Goal: Information Seeking & Learning: Learn about a topic

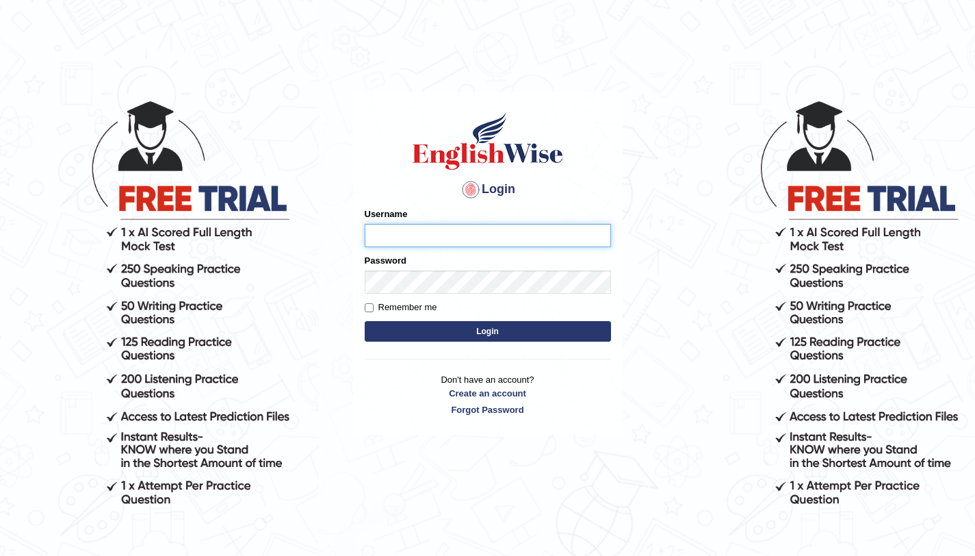
click at [452, 231] on input "Username" at bounding box center [488, 235] width 246 height 23
type input "aliahmad_parramatta"
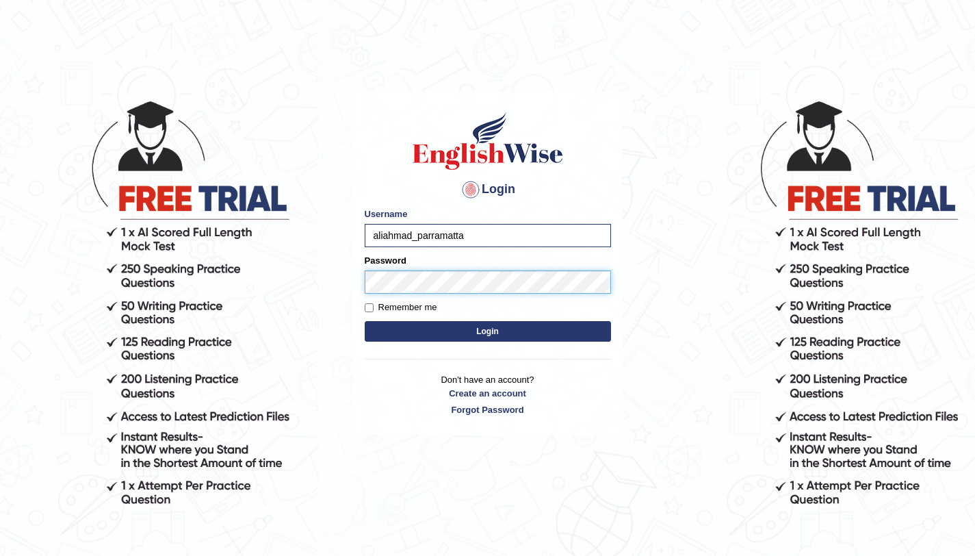
click at [365, 321] on button "Login" at bounding box center [488, 331] width 246 height 21
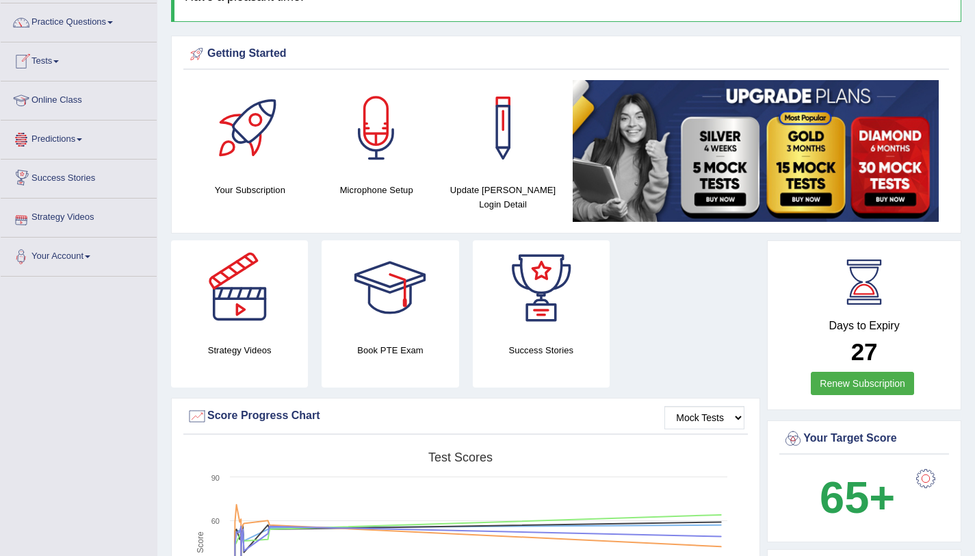
scroll to position [42, 0]
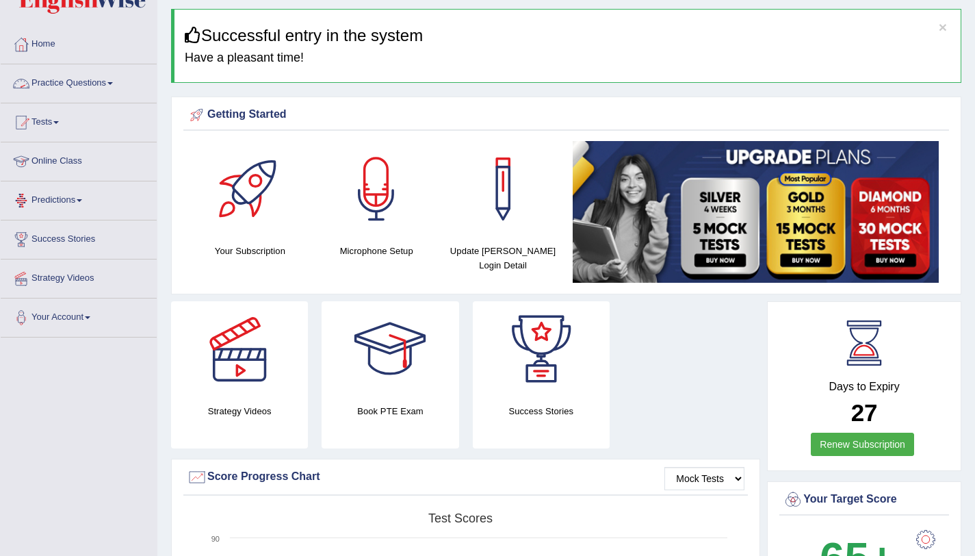
click at [112, 83] on link "Practice Questions" at bounding box center [79, 81] width 156 height 34
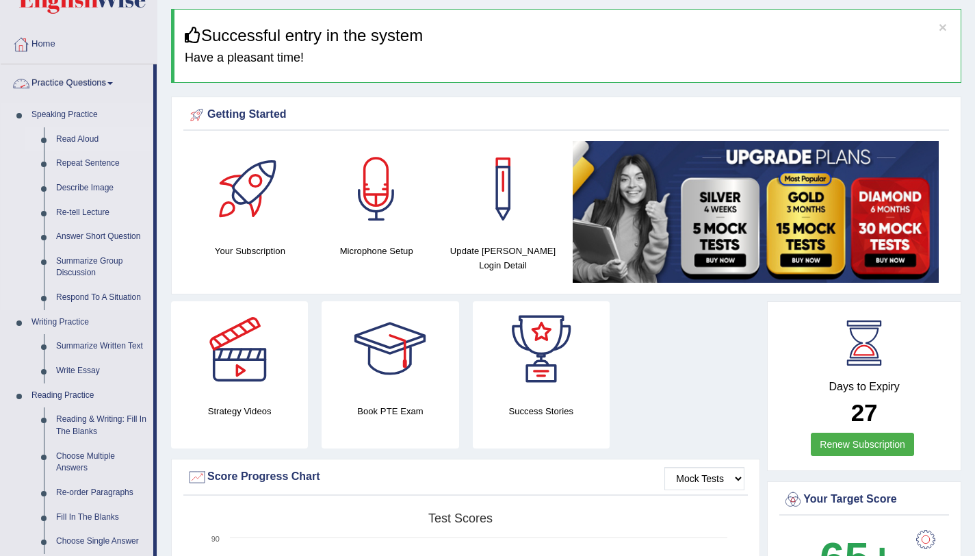
click at [94, 138] on link "Read Aloud" at bounding box center [101, 139] width 103 height 25
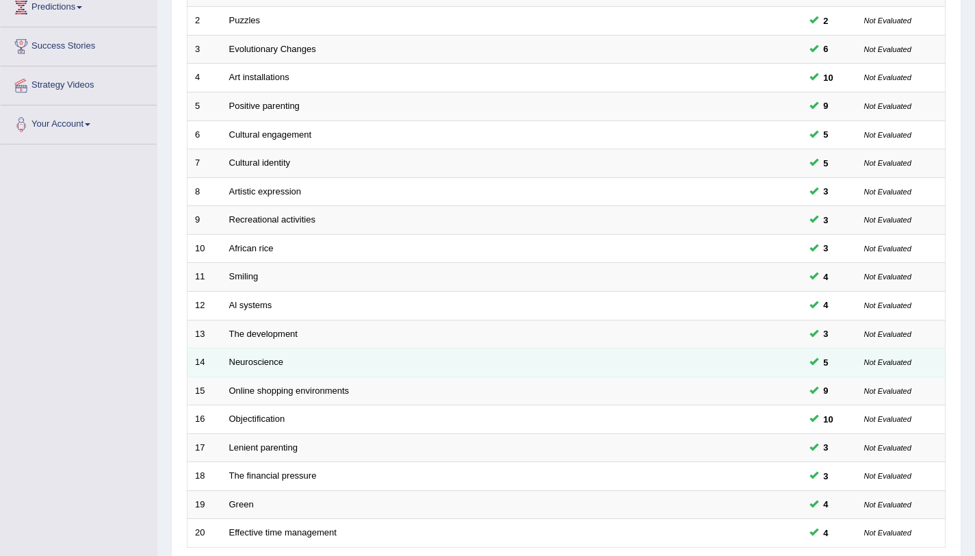
scroll to position [350, 0]
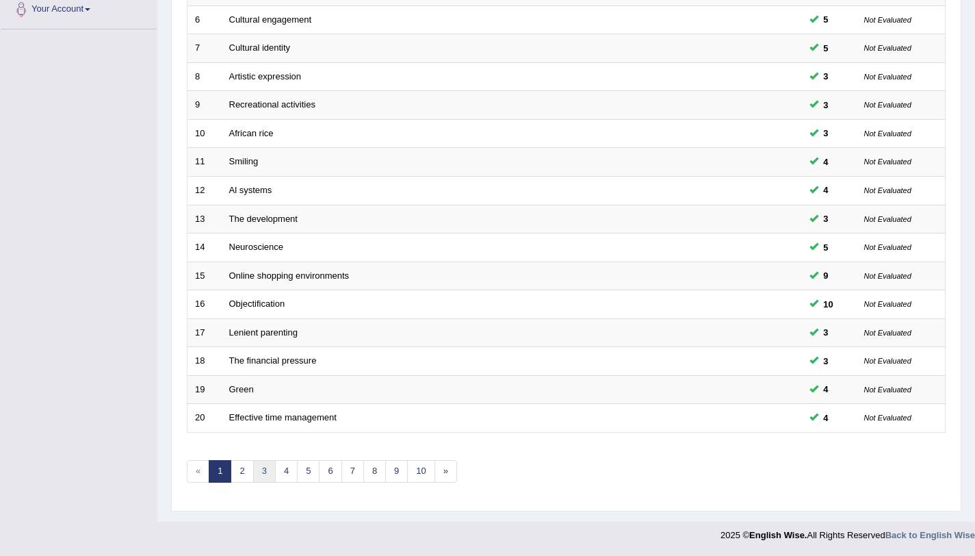
click at [272, 472] on link "3" at bounding box center [264, 471] width 23 height 23
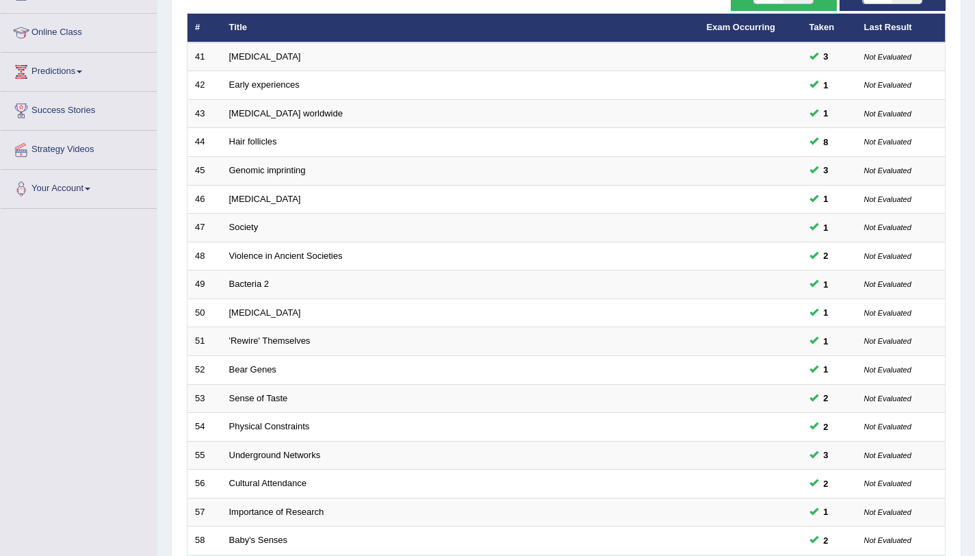
scroll to position [350, 0]
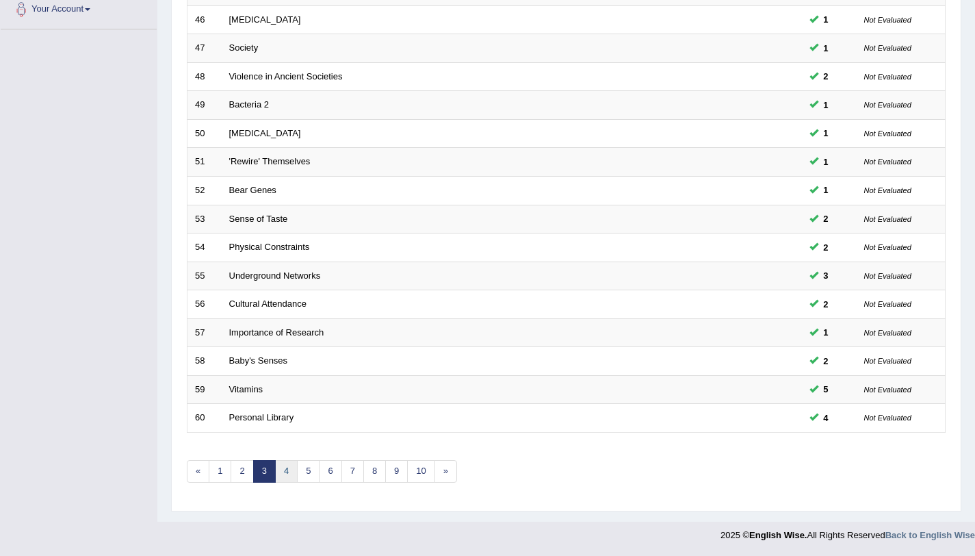
click at [289, 462] on link "4" at bounding box center [286, 471] width 23 height 23
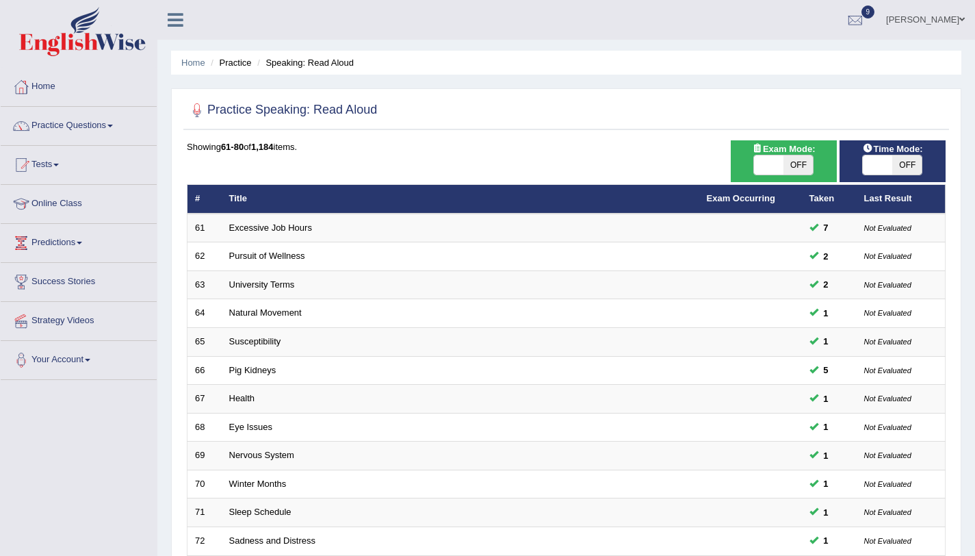
scroll to position [350, 0]
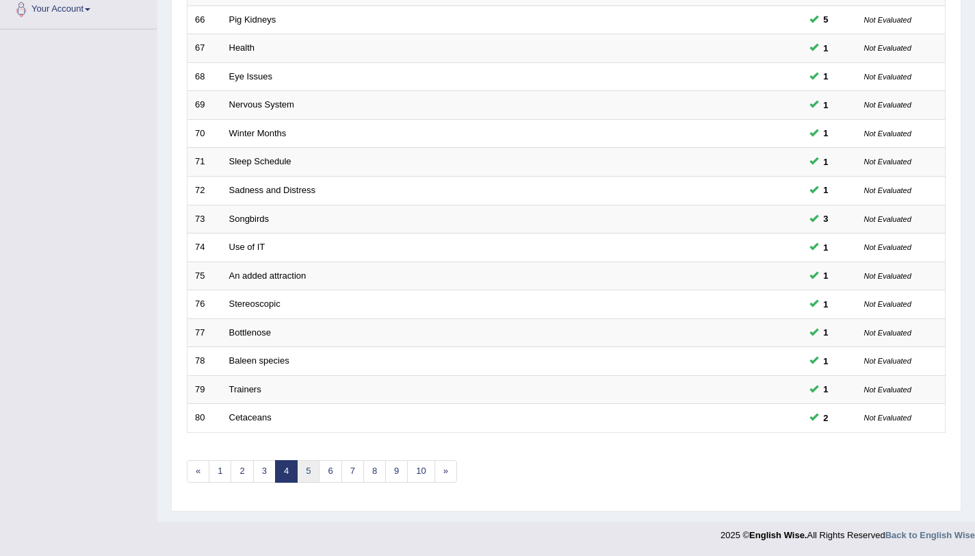
click at [304, 475] on link "5" at bounding box center [308, 471] width 23 height 23
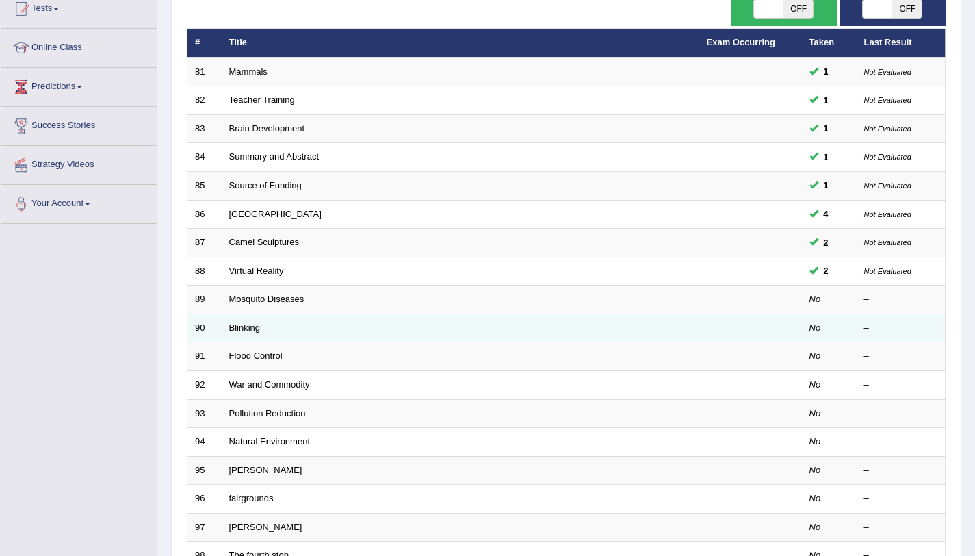
scroll to position [171, 0]
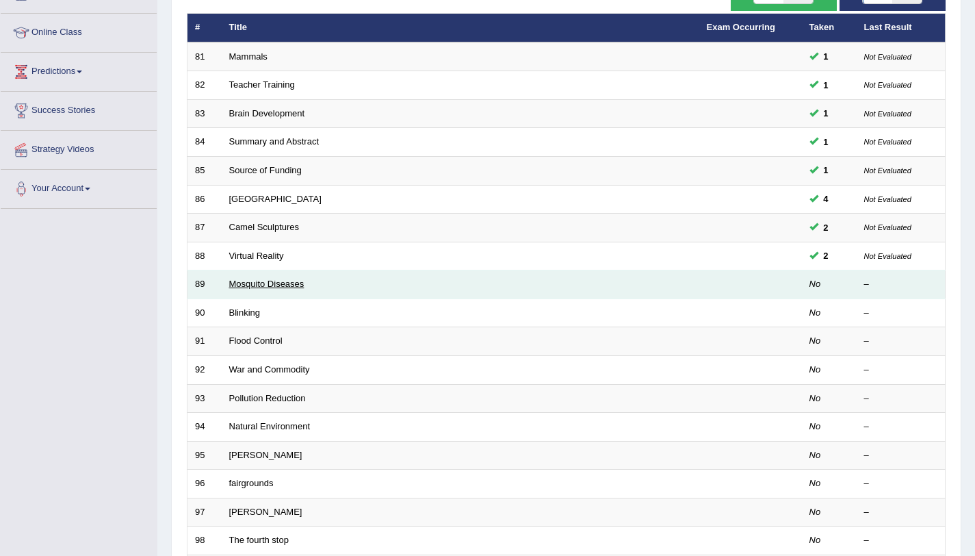
click at [234, 285] on link "Mosquito Diseases" at bounding box center [266, 284] width 75 height 10
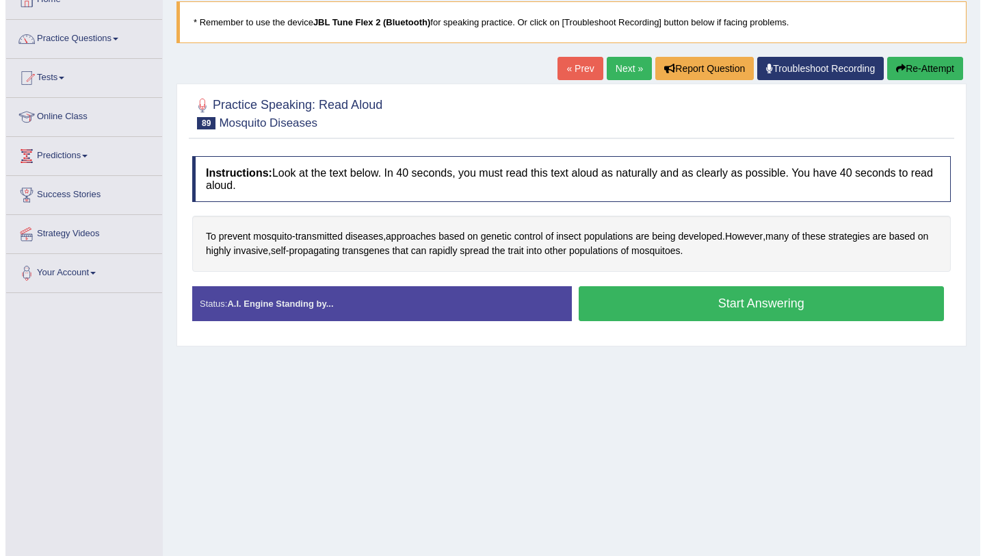
scroll to position [163, 0]
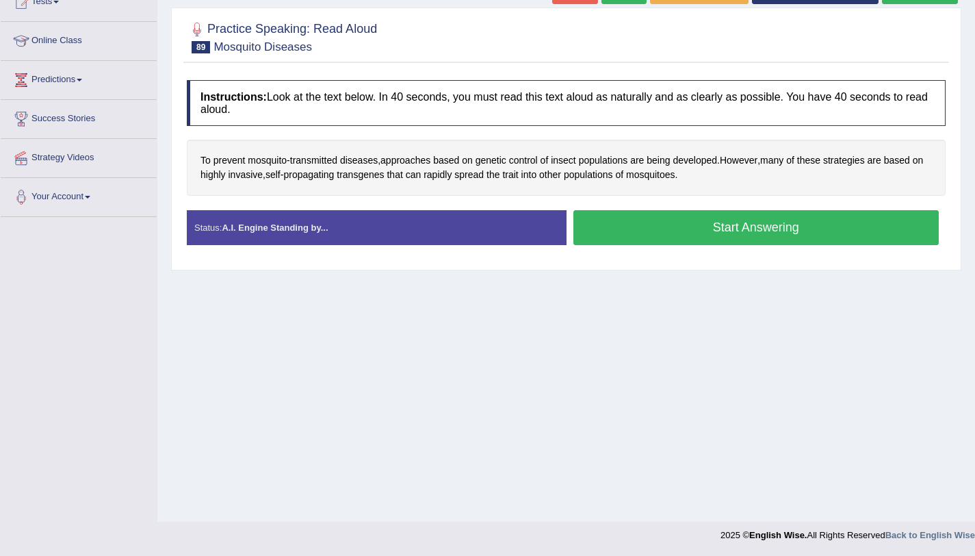
click at [590, 224] on button "Start Answering" at bounding box center [756, 227] width 366 height 35
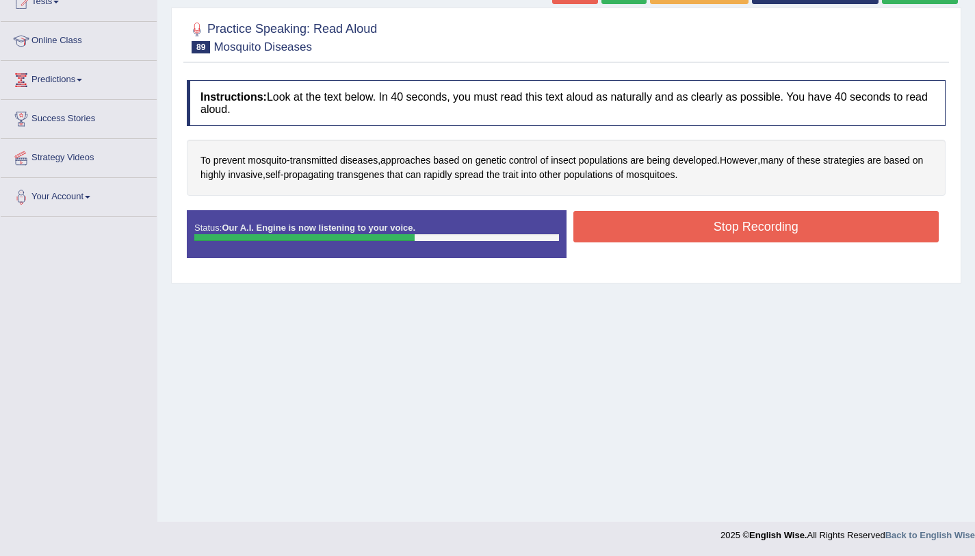
click at [643, 220] on button "Stop Recording" at bounding box center [756, 226] width 366 height 31
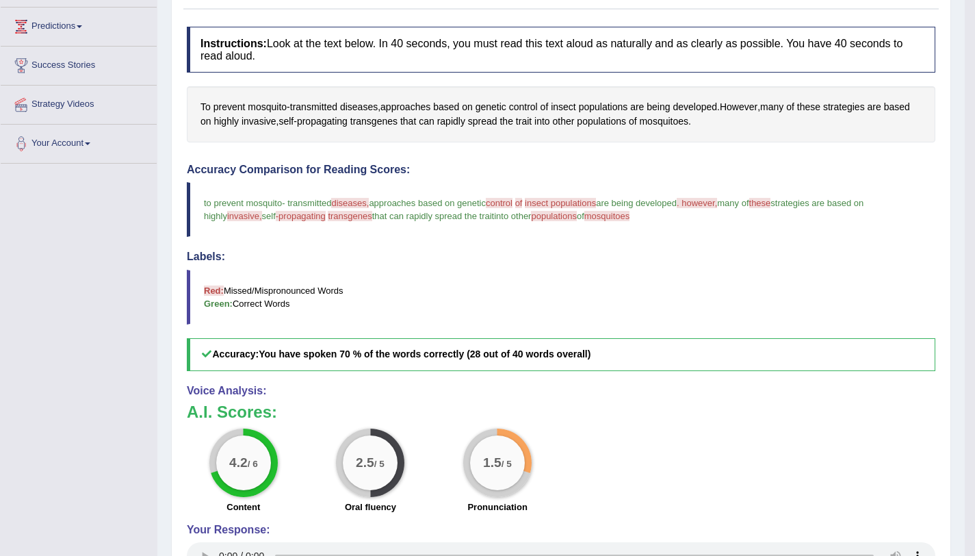
scroll to position [140, 0]
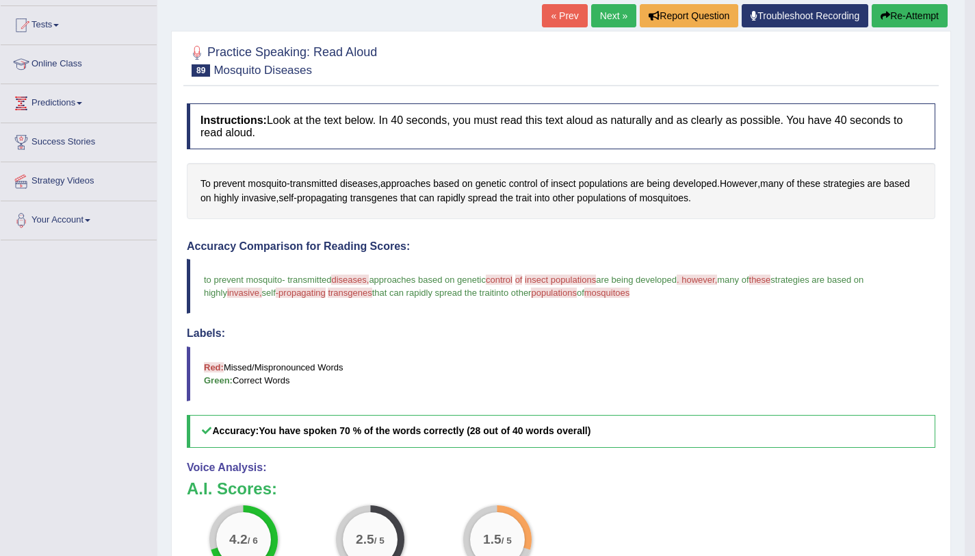
click at [879, 23] on button "Re-Attempt" at bounding box center [910, 15] width 76 height 23
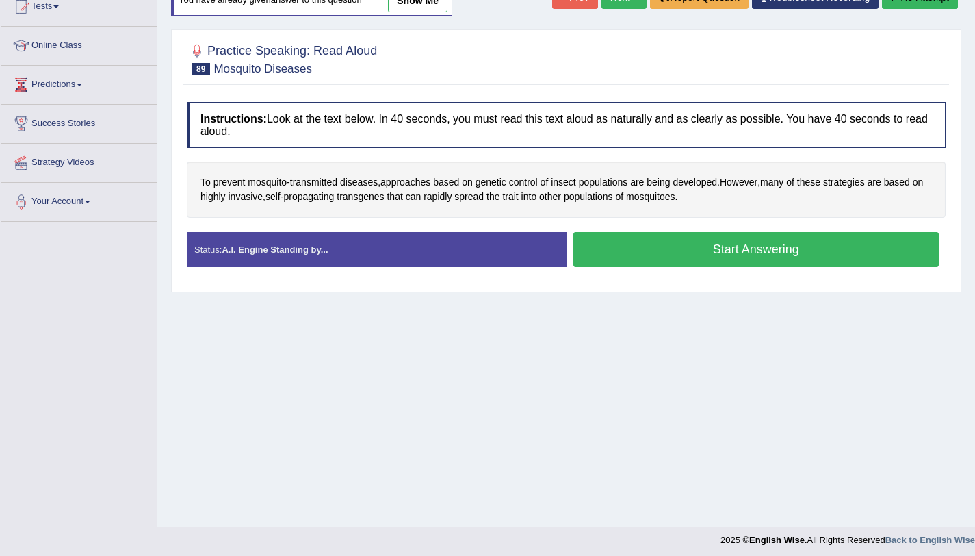
scroll to position [163, 0]
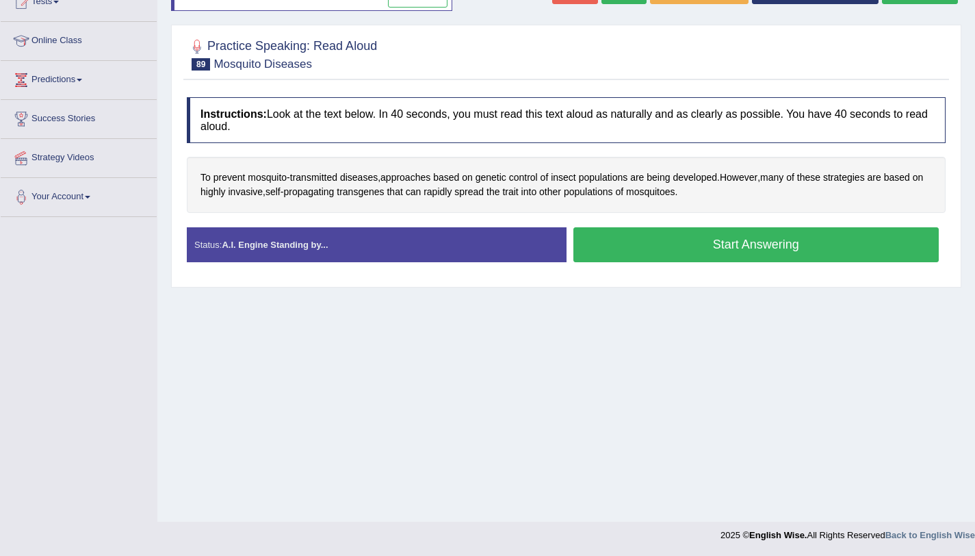
click at [651, 256] on button "Start Answering" at bounding box center [756, 244] width 366 height 35
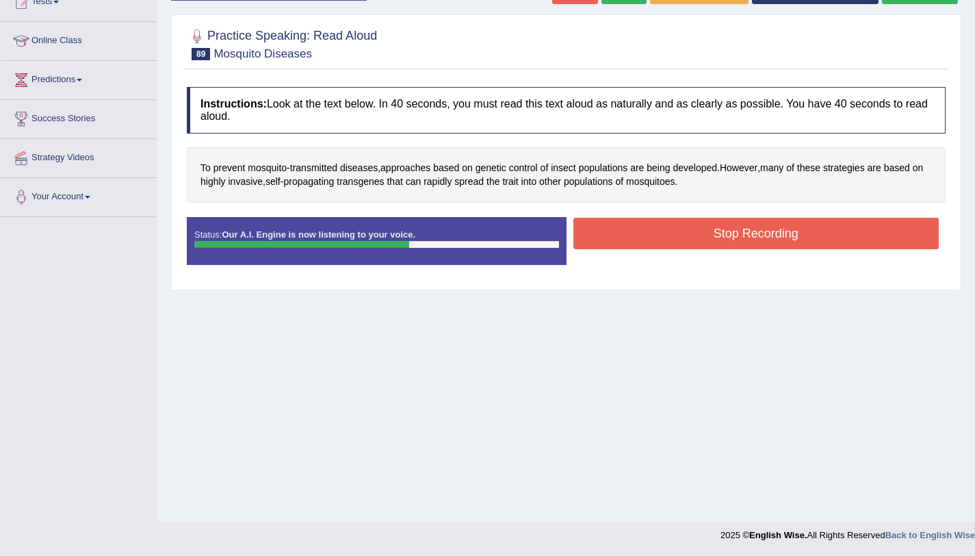
click at [680, 225] on button "Stop Recording" at bounding box center [756, 233] width 366 height 31
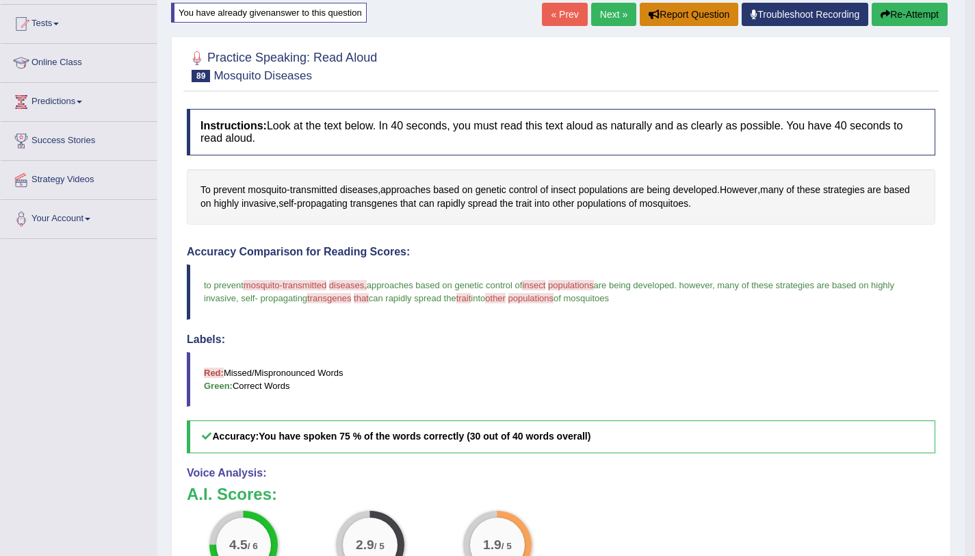
scroll to position [0, 0]
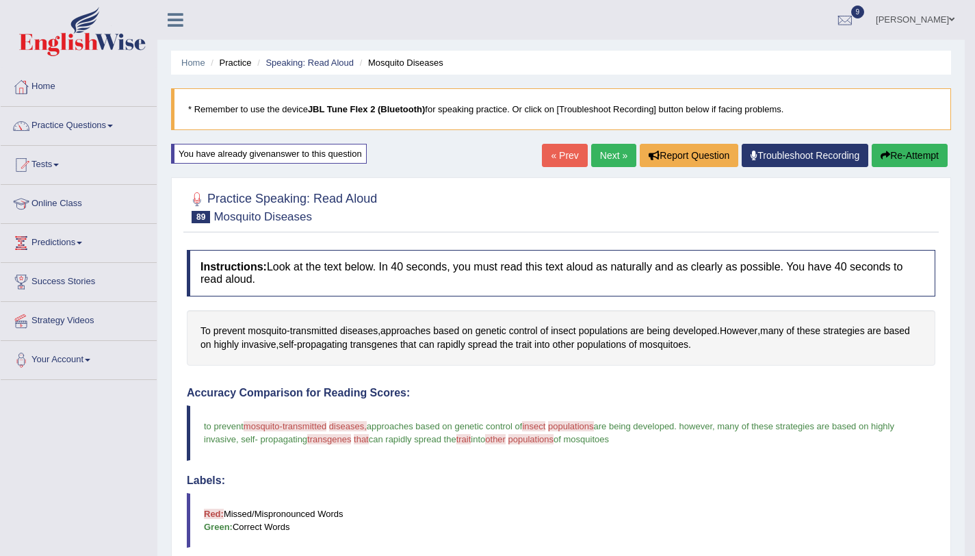
click at [892, 153] on button "Re-Attempt" at bounding box center [910, 155] width 76 height 23
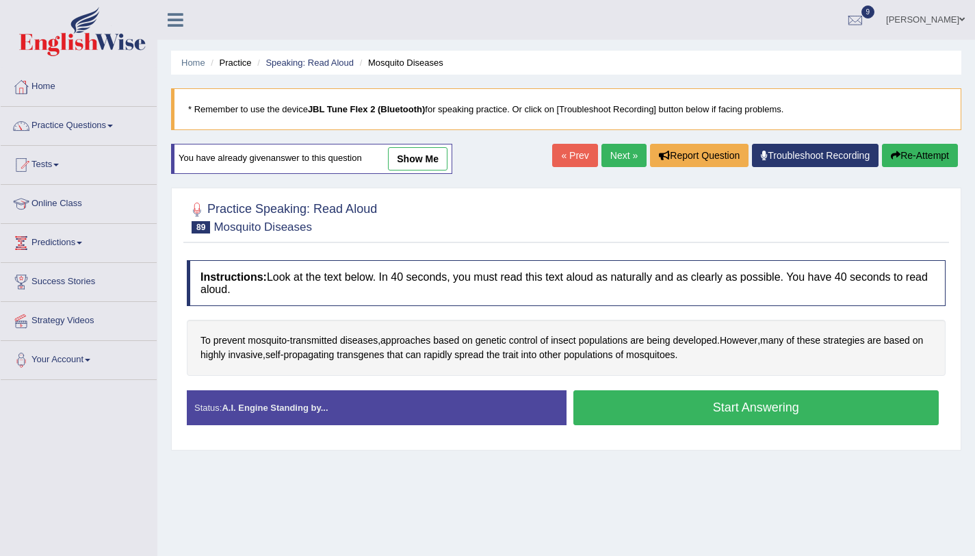
scroll to position [163, 0]
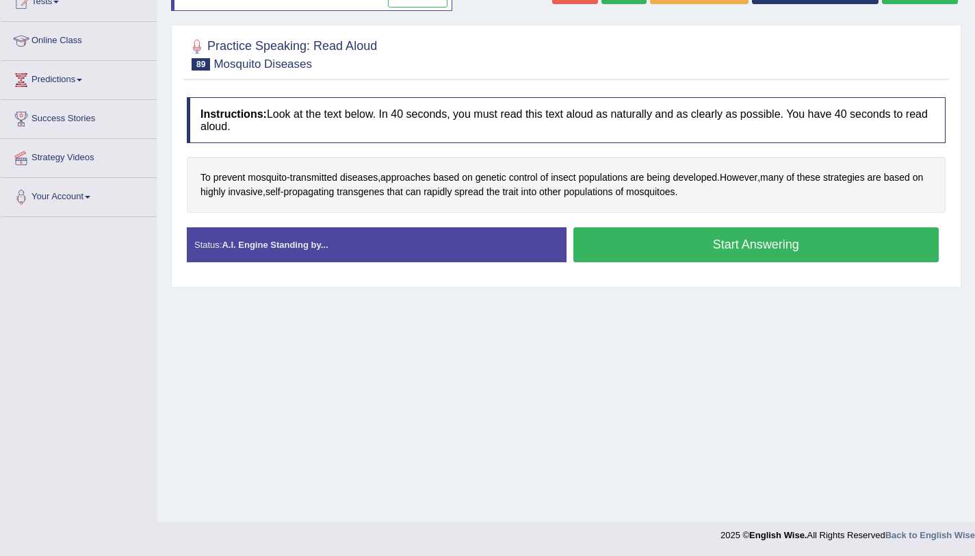
click at [824, 259] on button "Start Answering" at bounding box center [756, 244] width 366 height 35
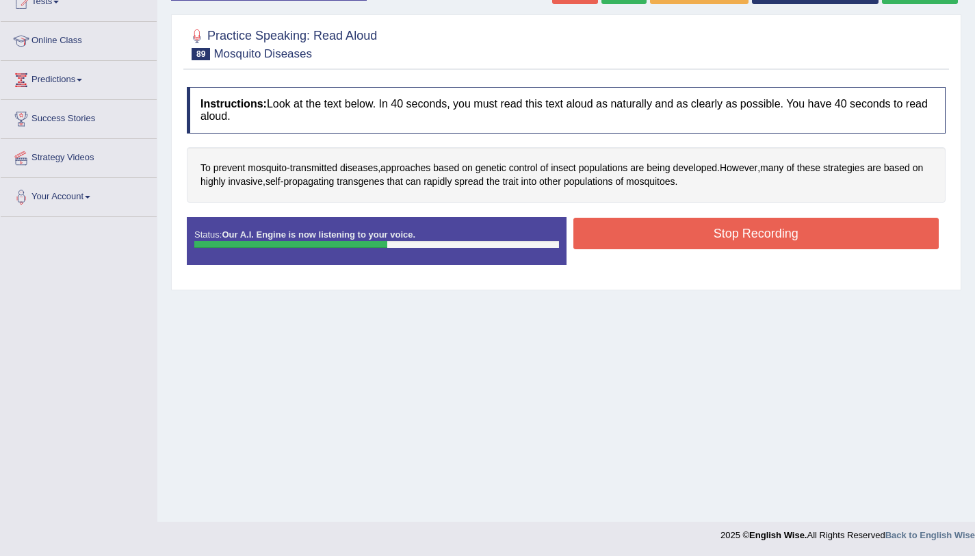
click at [616, 223] on button "Stop Recording" at bounding box center [756, 233] width 366 height 31
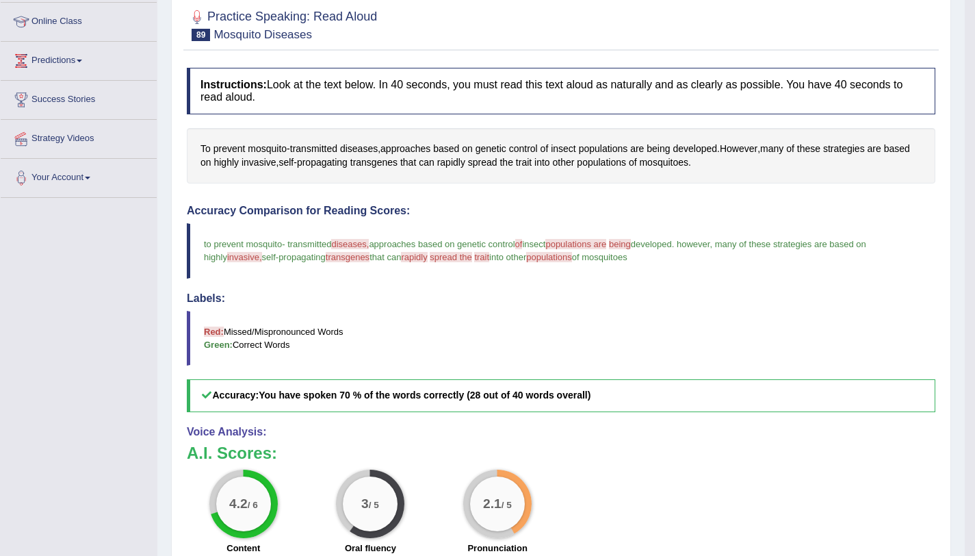
scroll to position [80, 0]
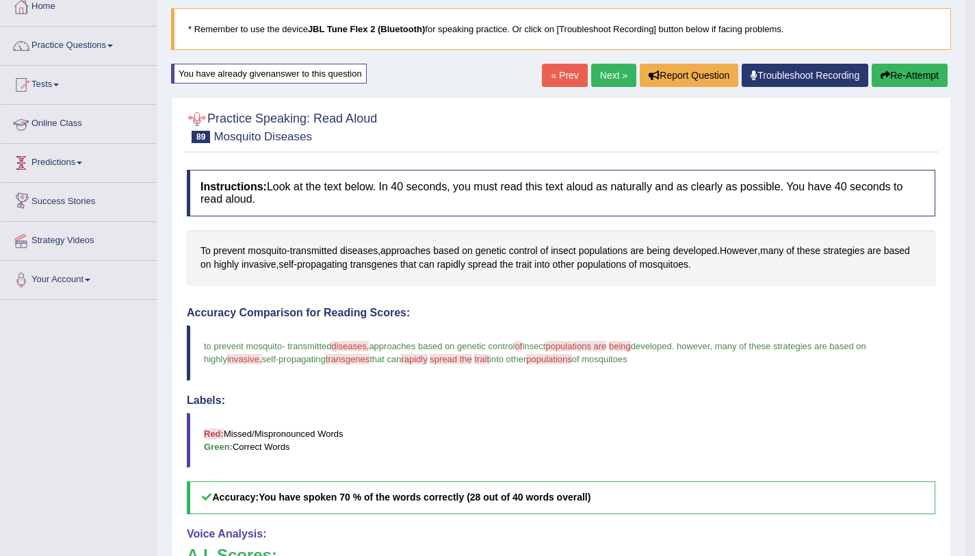
click at [609, 79] on link "Next »" at bounding box center [613, 75] width 45 height 23
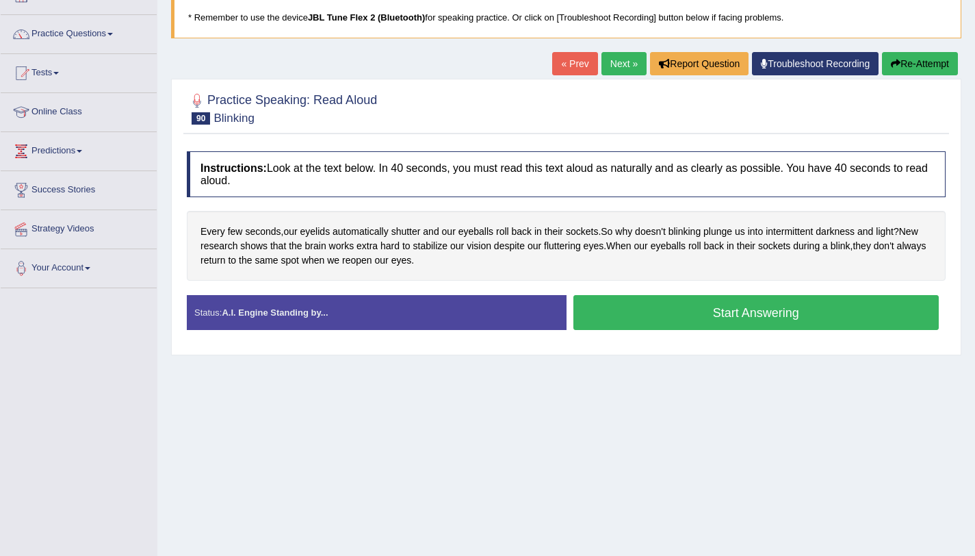
scroll to position [163, 0]
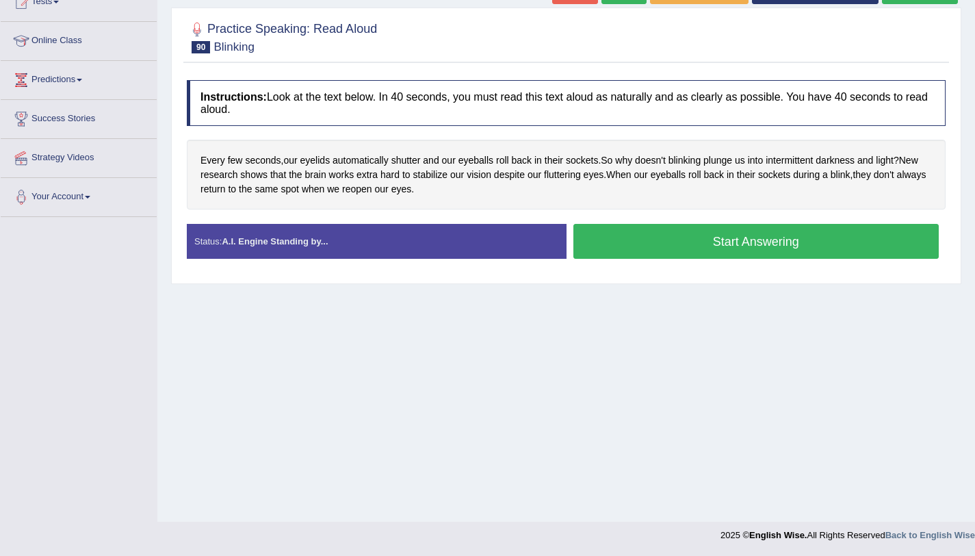
click at [622, 239] on button "Start Answering" at bounding box center [756, 241] width 366 height 35
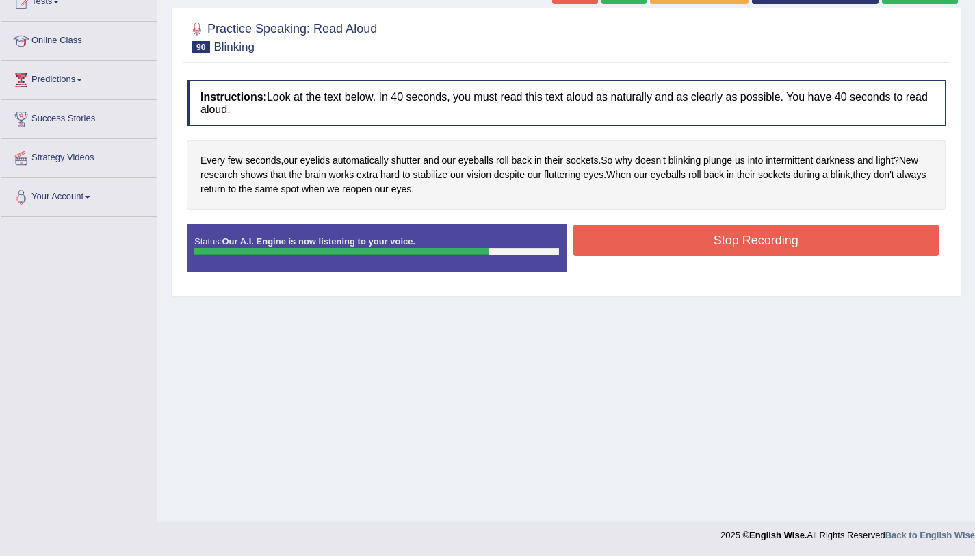
click at [617, 235] on button "Stop Recording" at bounding box center [756, 239] width 366 height 31
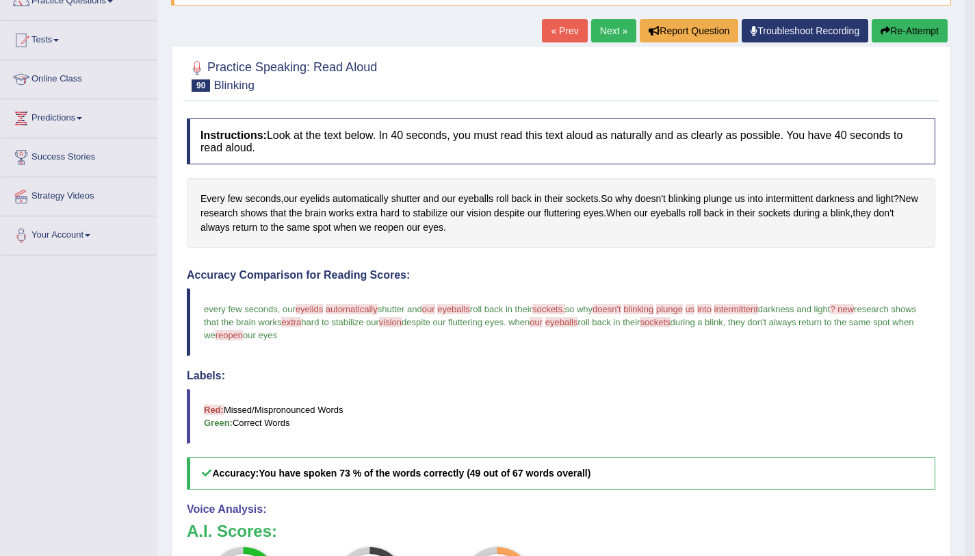
scroll to position [0, 0]
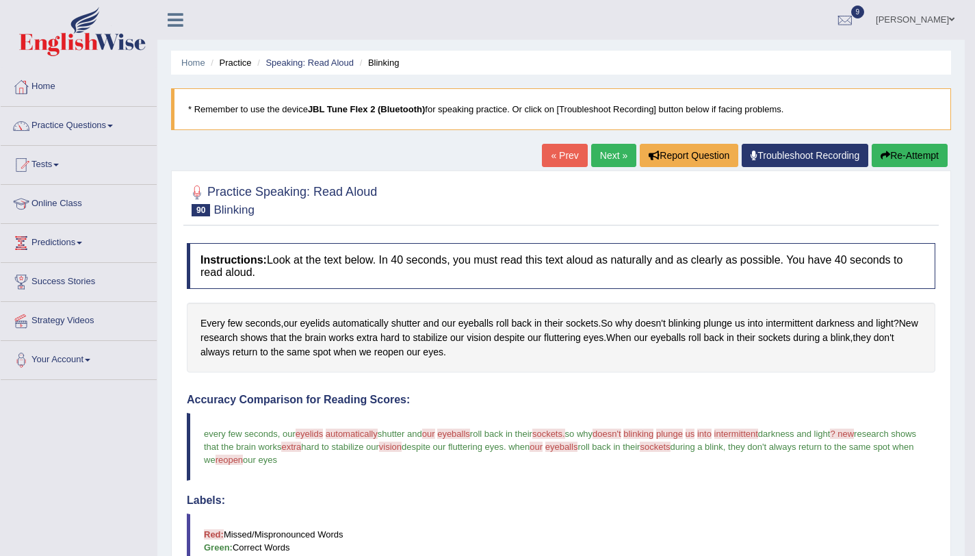
click at [883, 151] on icon "button" at bounding box center [886, 156] width 10 height 10
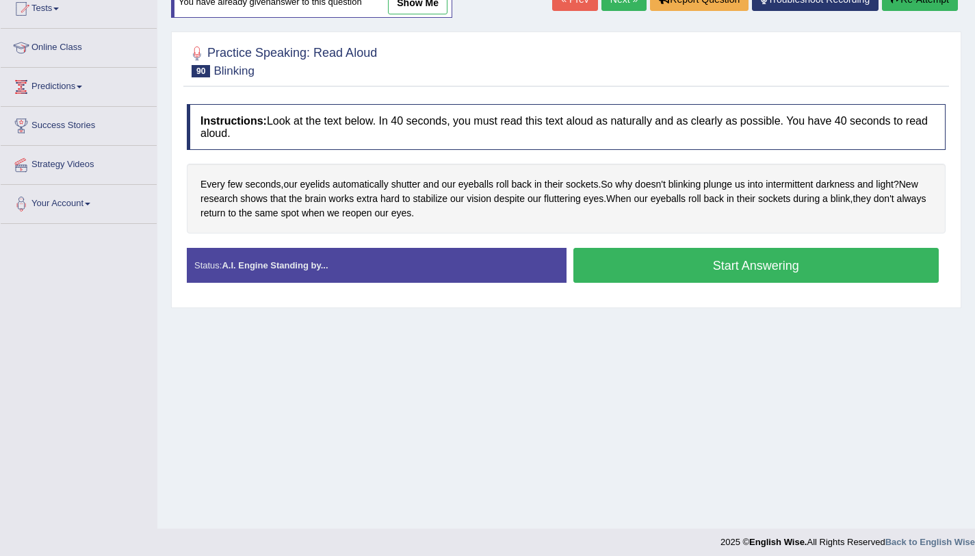
scroll to position [156, 0]
click at [690, 270] on button "Start Answering" at bounding box center [756, 265] width 366 height 35
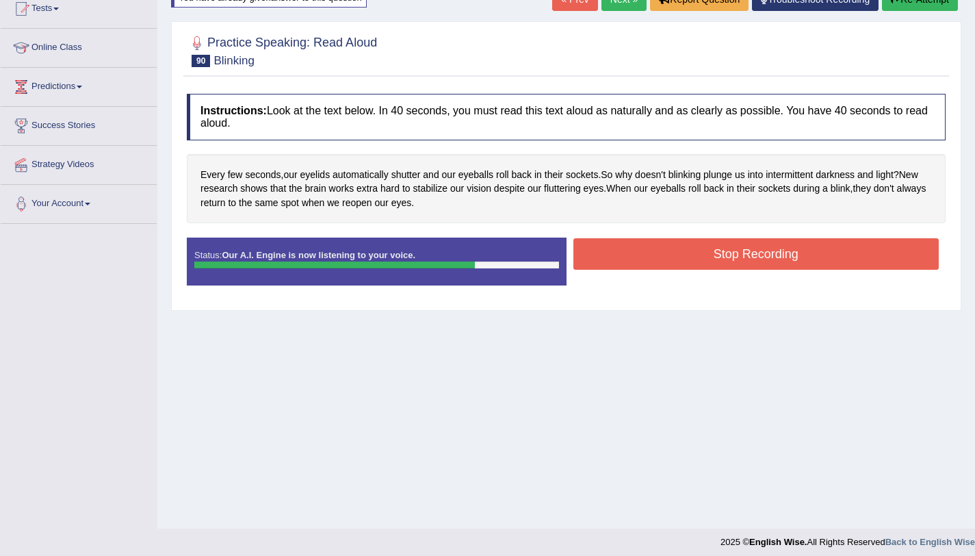
click at [656, 245] on button "Stop Recording" at bounding box center [756, 253] width 366 height 31
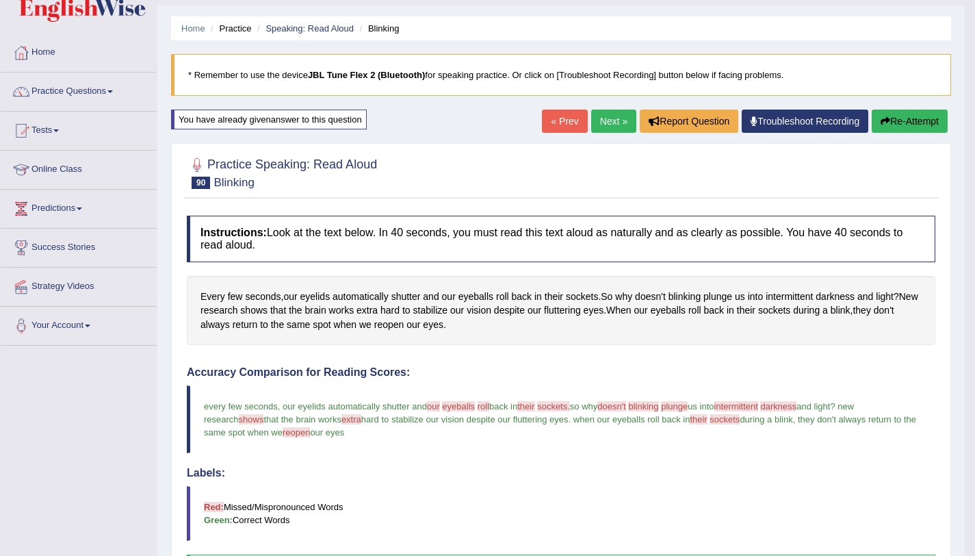
scroll to position [0, 0]
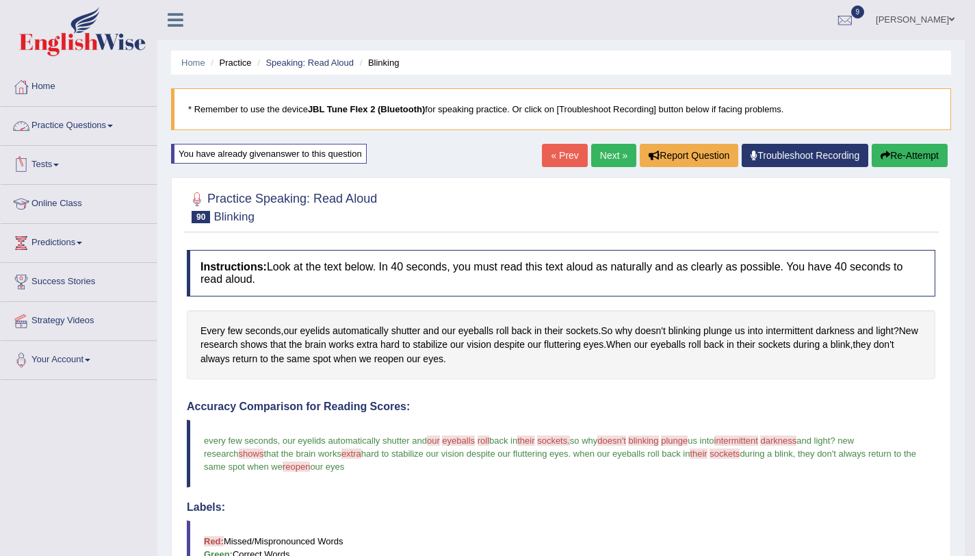
click at [89, 125] on link "Practice Questions" at bounding box center [79, 124] width 156 height 34
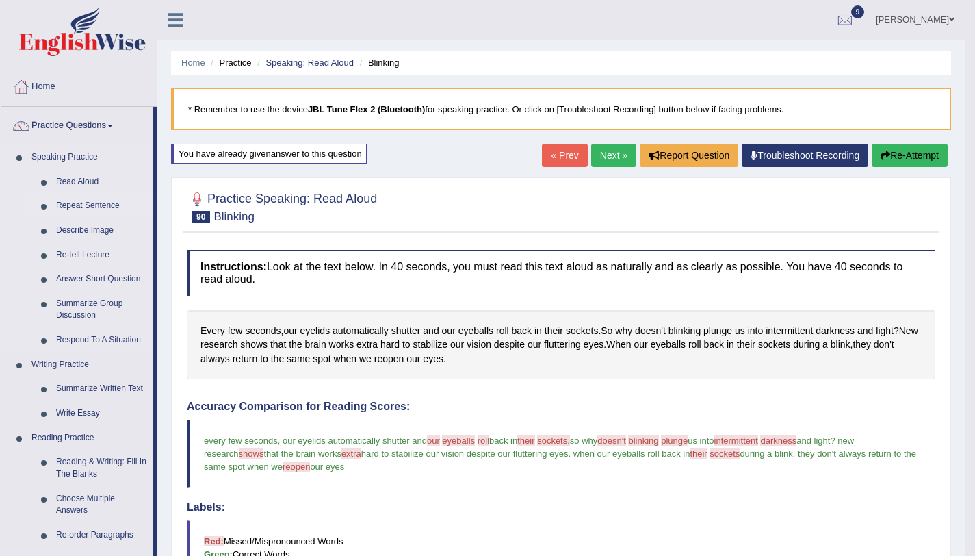
click at [71, 205] on link "Repeat Sentence" at bounding box center [101, 206] width 103 height 25
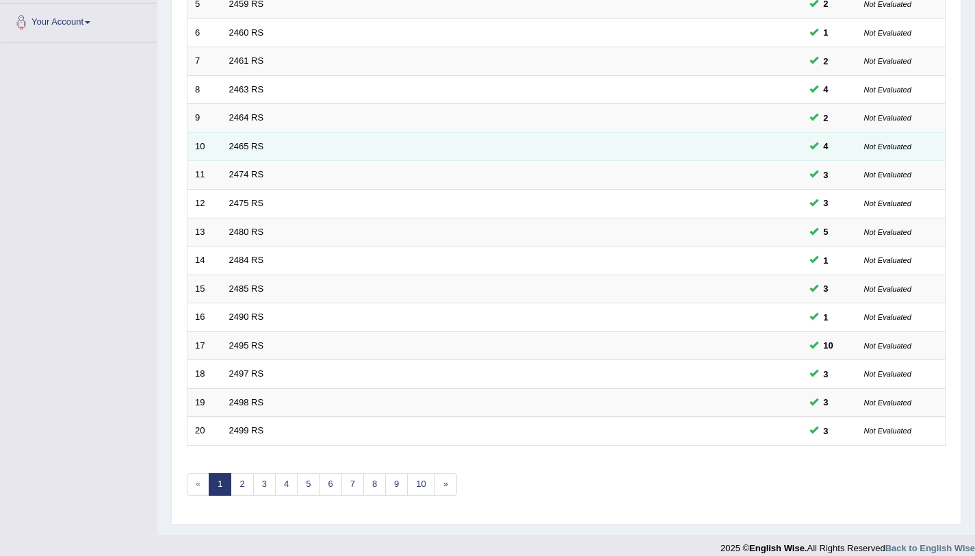
scroll to position [350, 0]
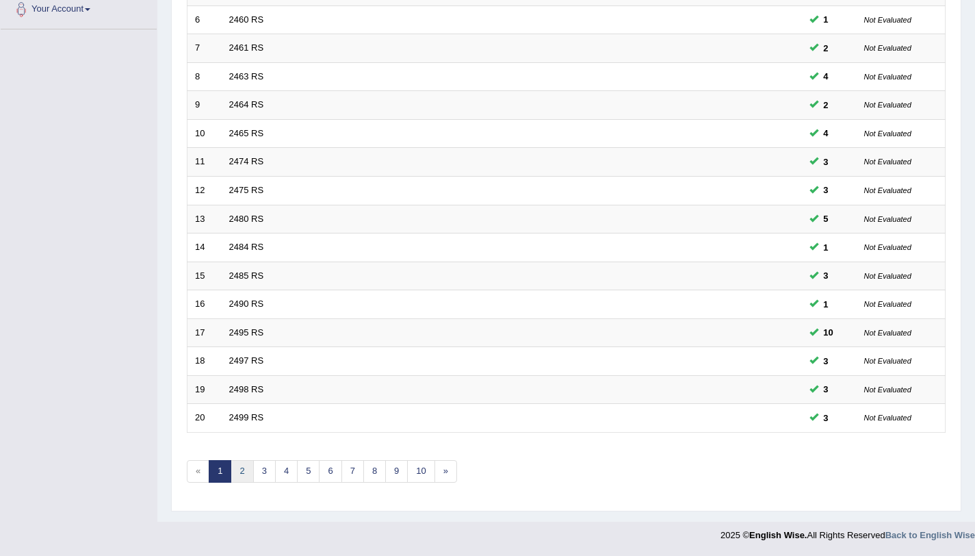
click at [234, 473] on link "2" at bounding box center [242, 471] width 23 height 23
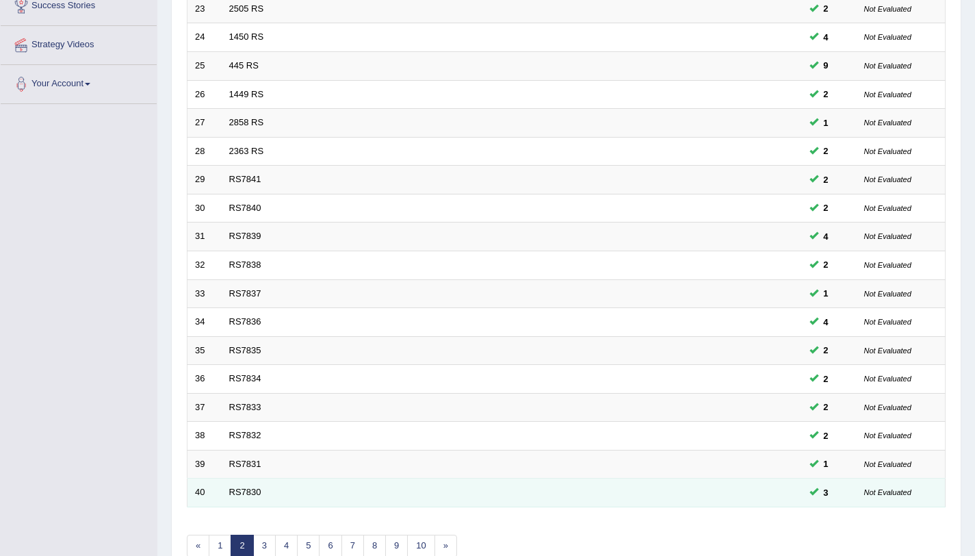
scroll to position [350, 0]
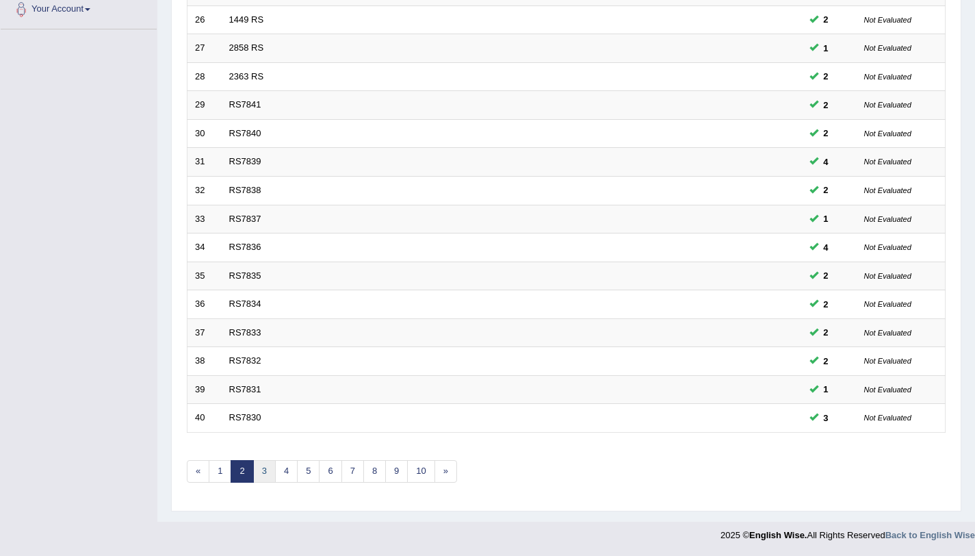
click at [256, 472] on link "3" at bounding box center [264, 471] width 23 height 23
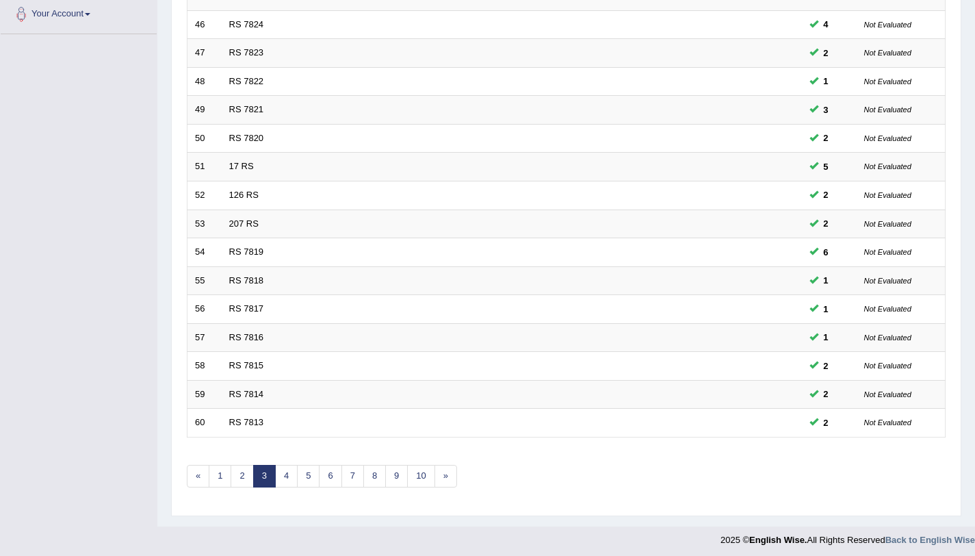
scroll to position [350, 0]
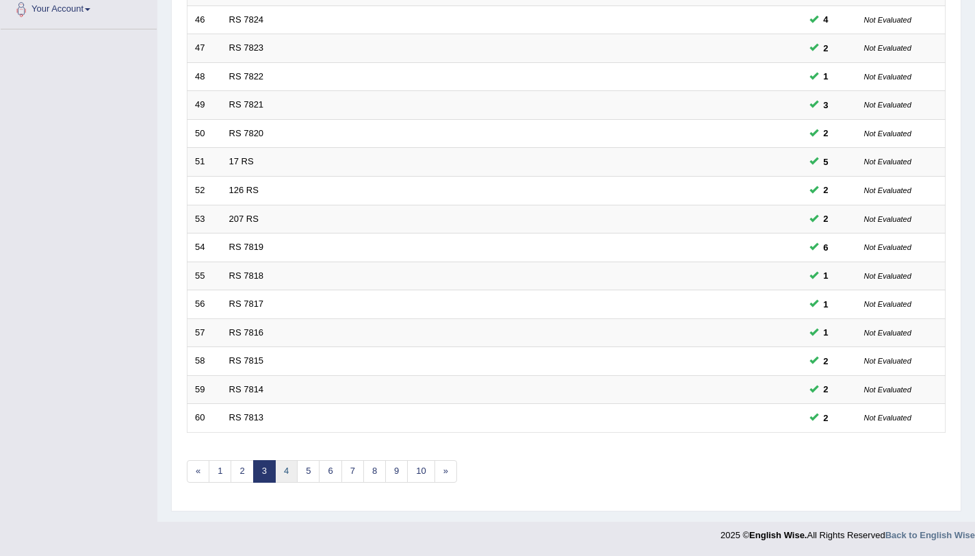
click at [289, 476] on link "4" at bounding box center [286, 471] width 23 height 23
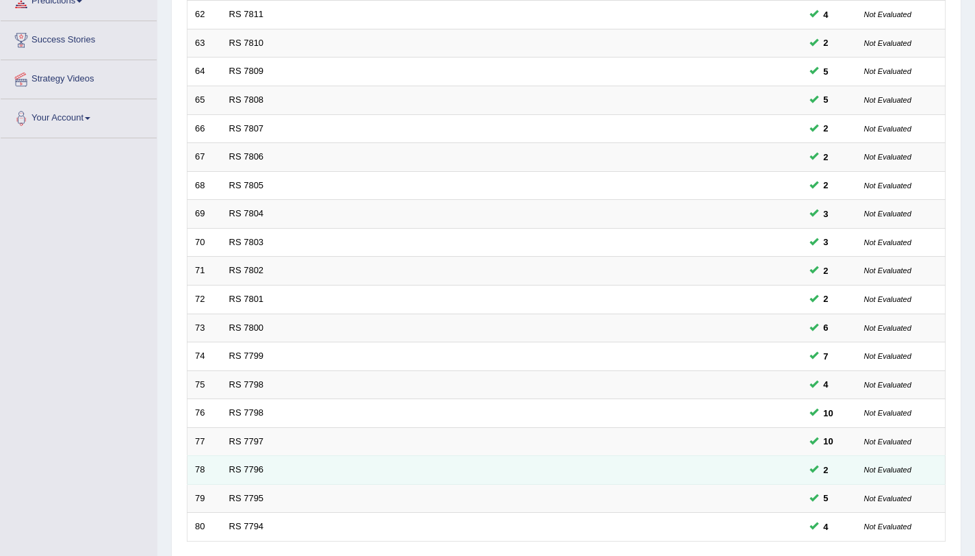
scroll to position [350, 0]
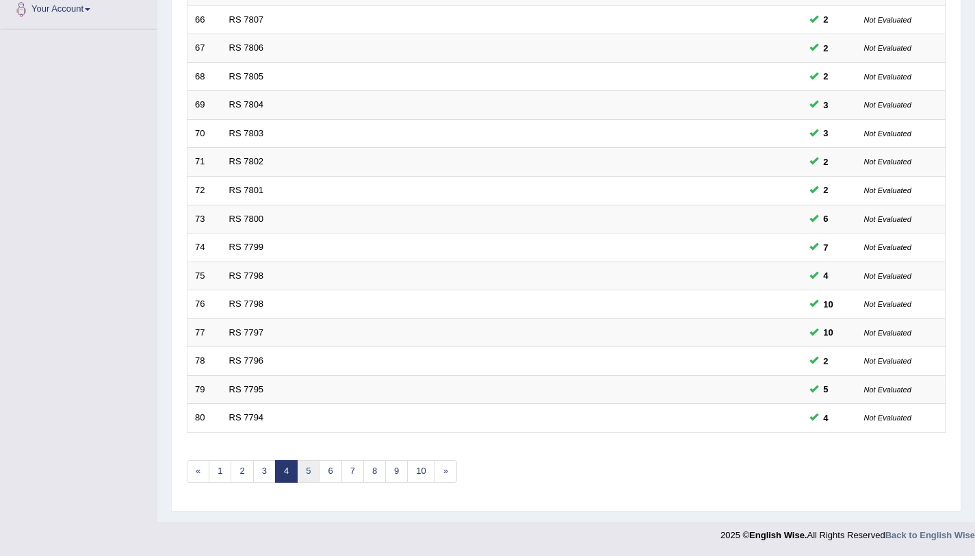
click at [309, 478] on link "5" at bounding box center [308, 471] width 23 height 23
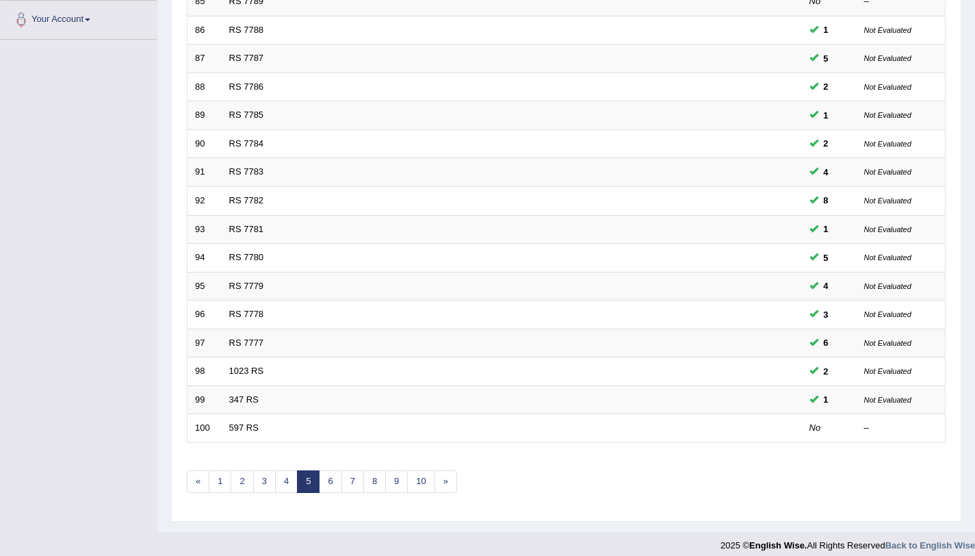
scroll to position [350, 0]
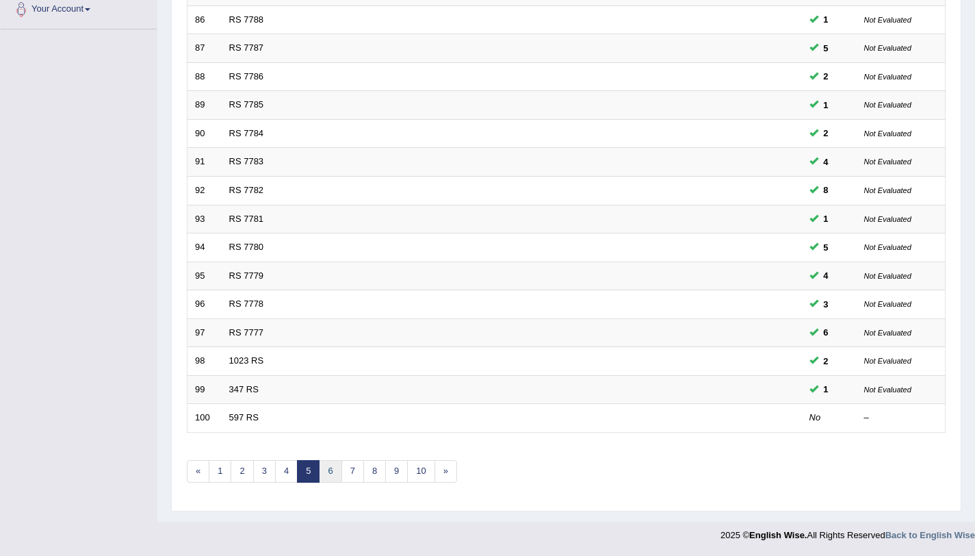
click at [327, 477] on link "6" at bounding box center [330, 471] width 23 height 23
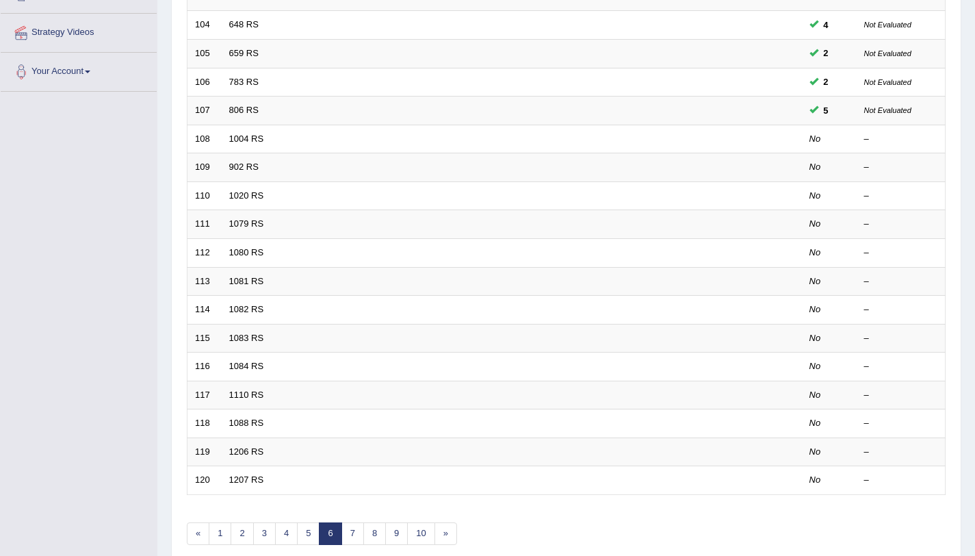
scroll to position [350, 0]
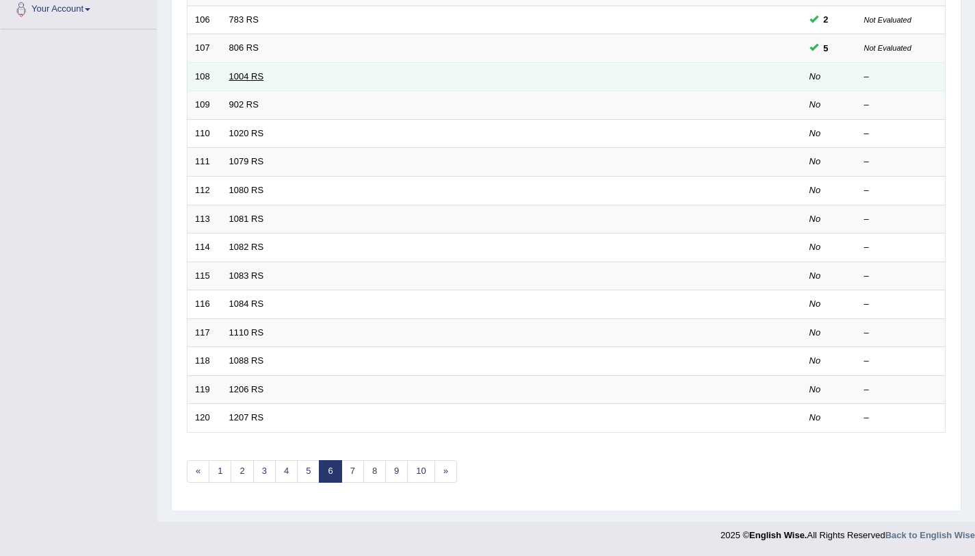
click at [239, 75] on link "1004 RS" at bounding box center [246, 76] width 35 height 10
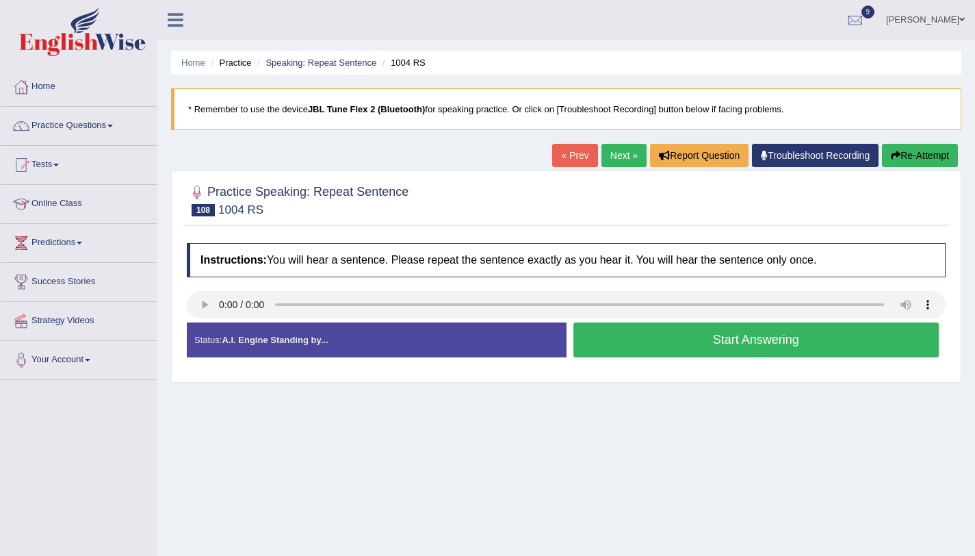
click at [692, 357] on div "Start Answering" at bounding box center [757, 341] width 380 height 38
click at [677, 354] on button "Start Answering" at bounding box center [756, 339] width 366 height 35
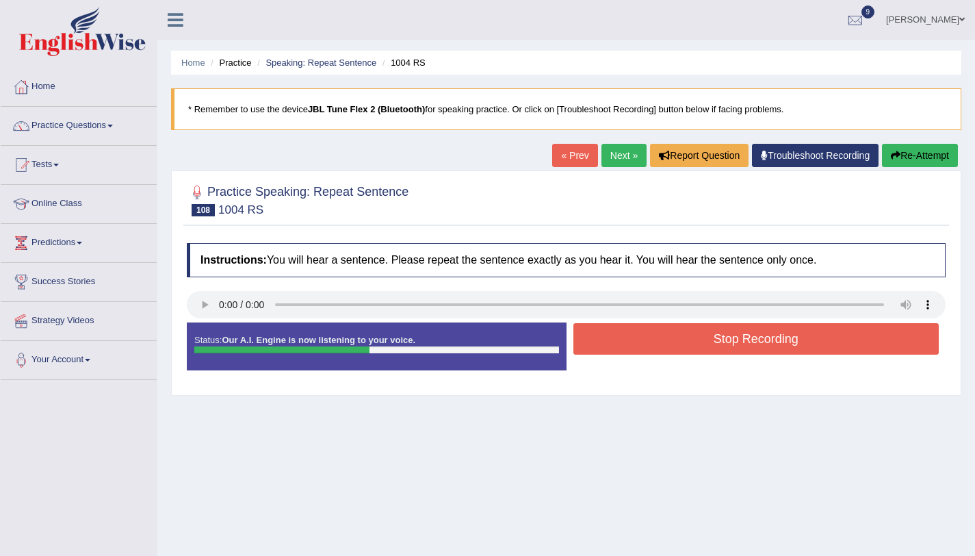
click at [649, 349] on button "Stop Recording" at bounding box center [756, 338] width 366 height 31
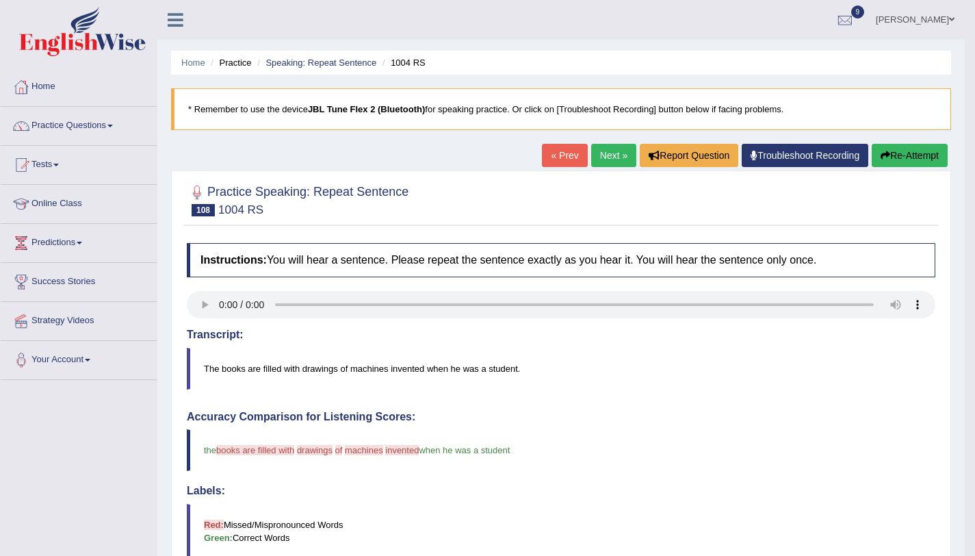
click at [881, 161] on button "Re-Attempt" at bounding box center [910, 155] width 76 height 23
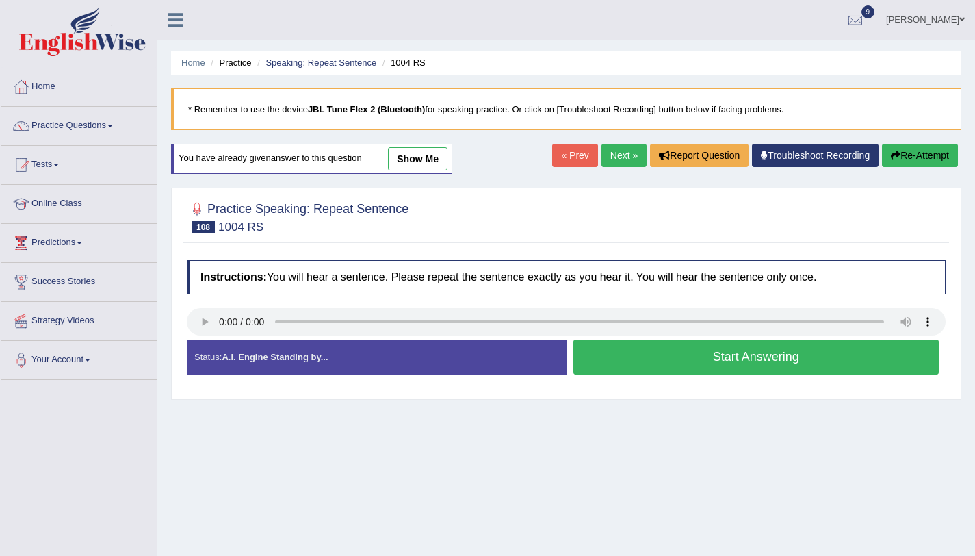
click at [738, 372] on button "Start Answering" at bounding box center [756, 356] width 366 height 35
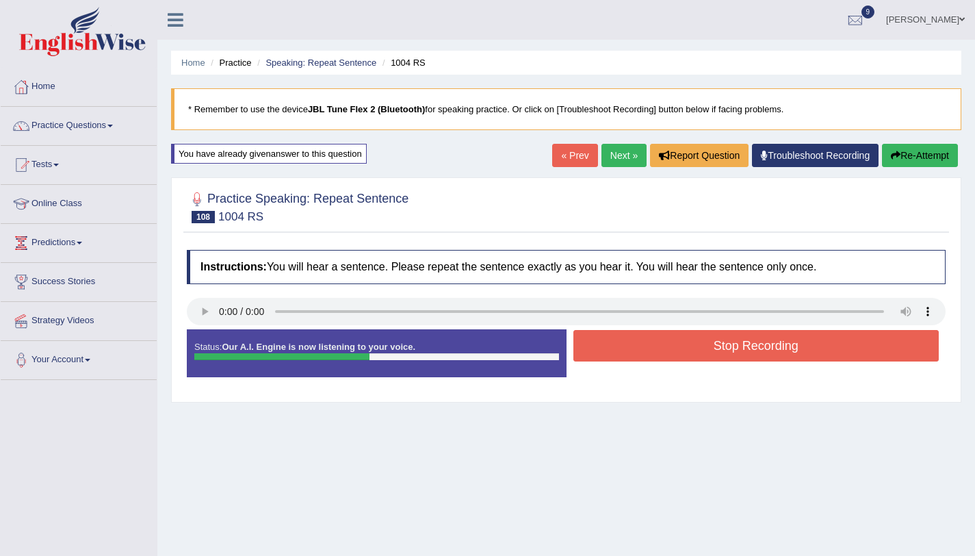
click at [730, 358] on button "Stop Recording" at bounding box center [756, 345] width 366 height 31
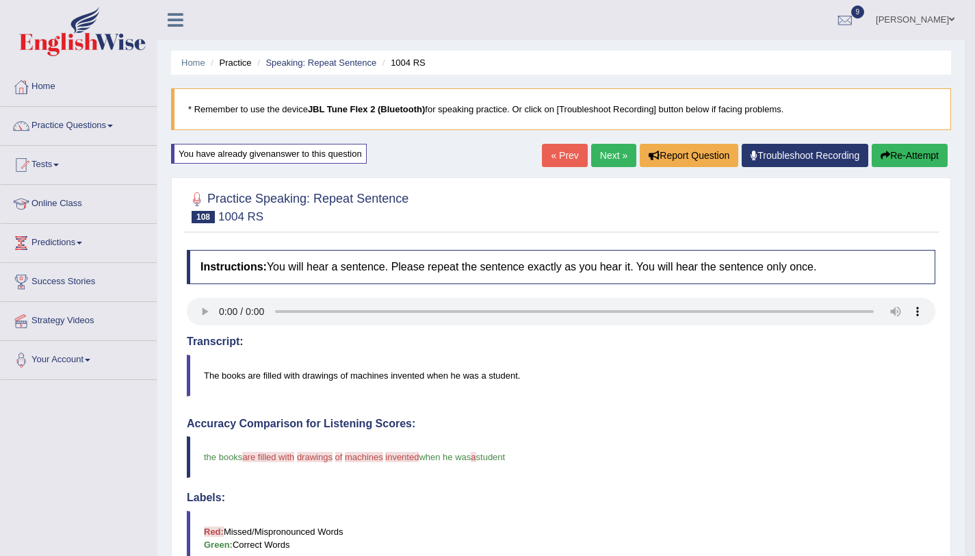
click at [610, 152] on link "Next »" at bounding box center [613, 155] width 45 height 23
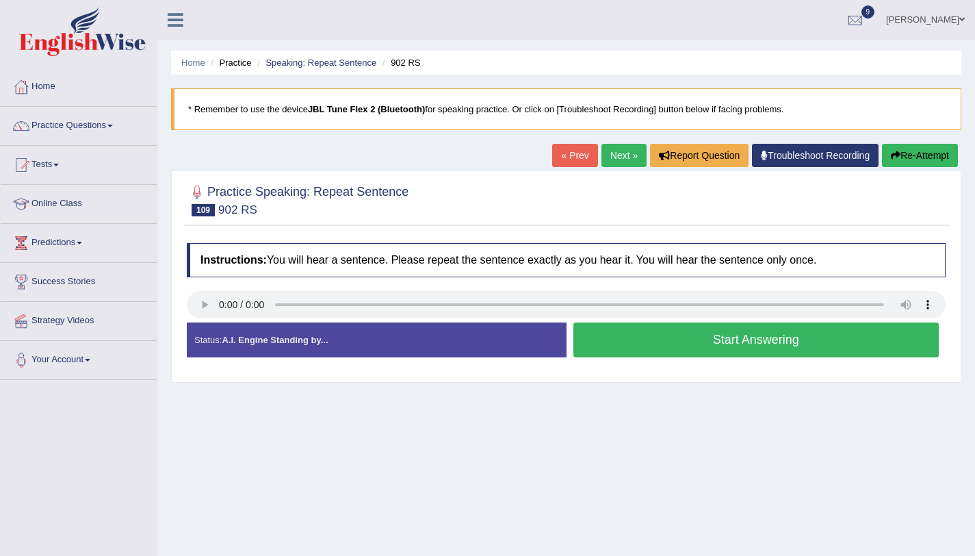
click at [768, 348] on button "Start Answering" at bounding box center [756, 339] width 366 height 35
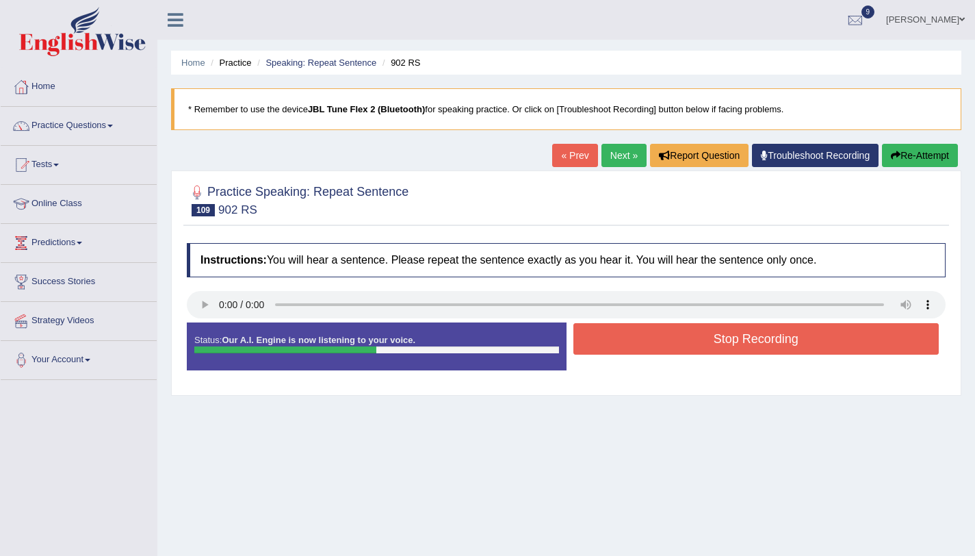
click at [768, 348] on button "Stop Recording" at bounding box center [756, 338] width 366 height 31
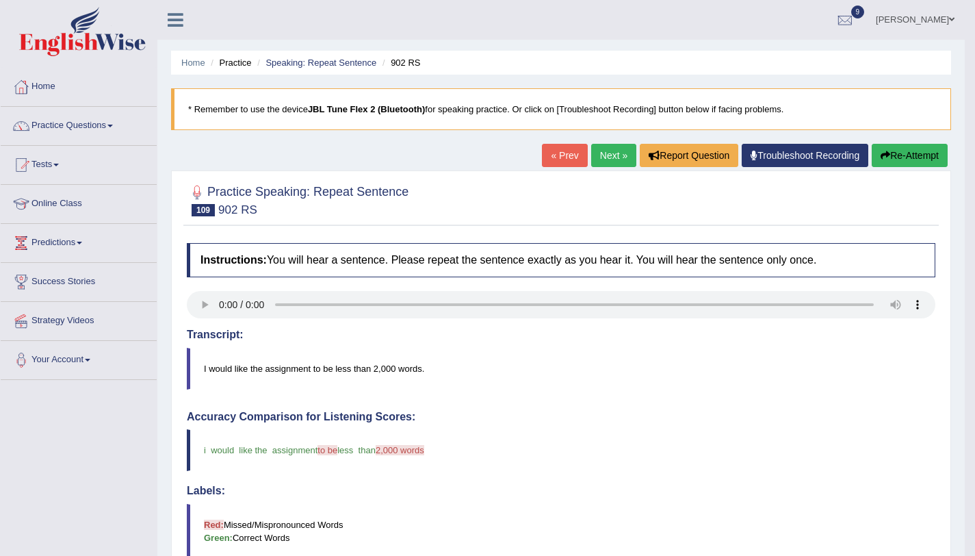
click at [902, 153] on button "Re-Attempt" at bounding box center [910, 155] width 76 height 23
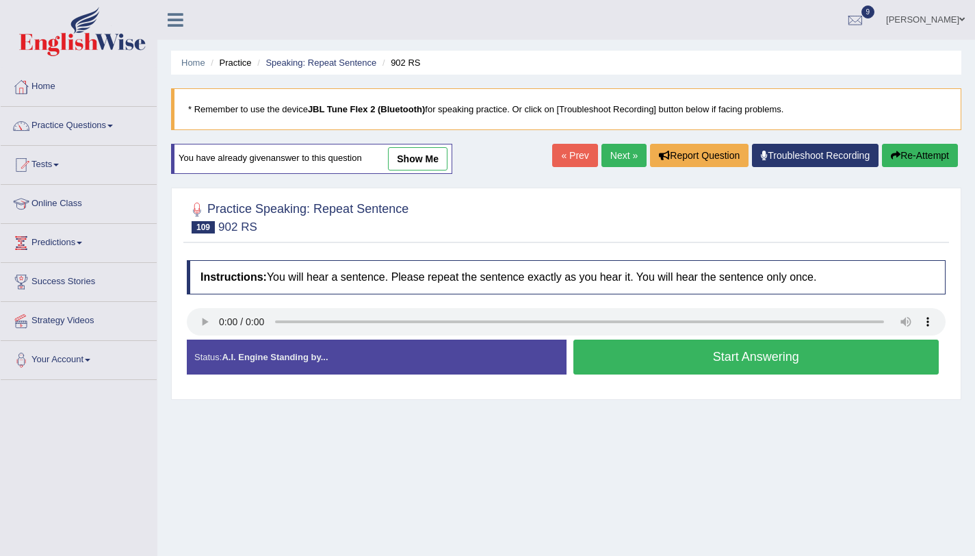
click at [718, 356] on button "Start Answering" at bounding box center [756, 356] width 366 height 35
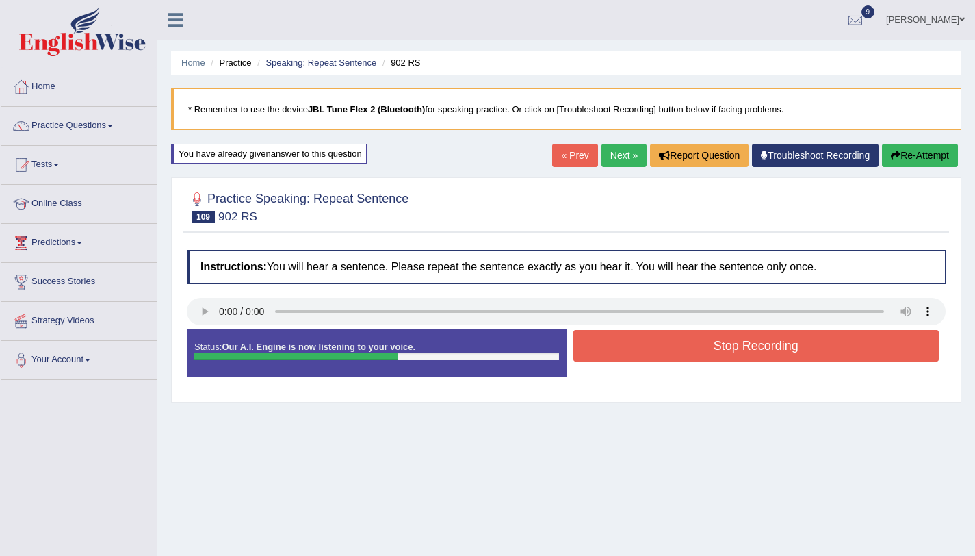
click at [716, 354] on button "Stop Recording" at bounding box center [756, 345] width 366 height 31
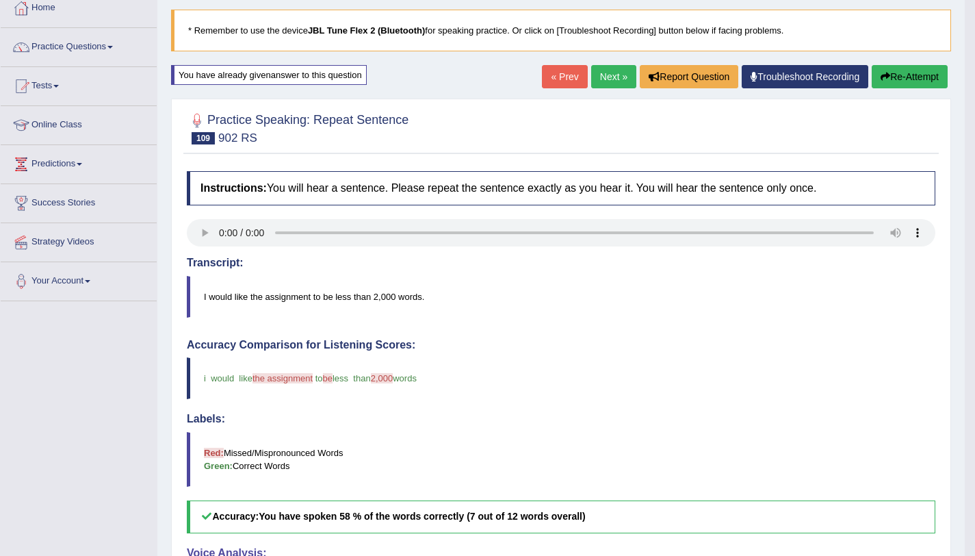
scroll to position [21, 0]
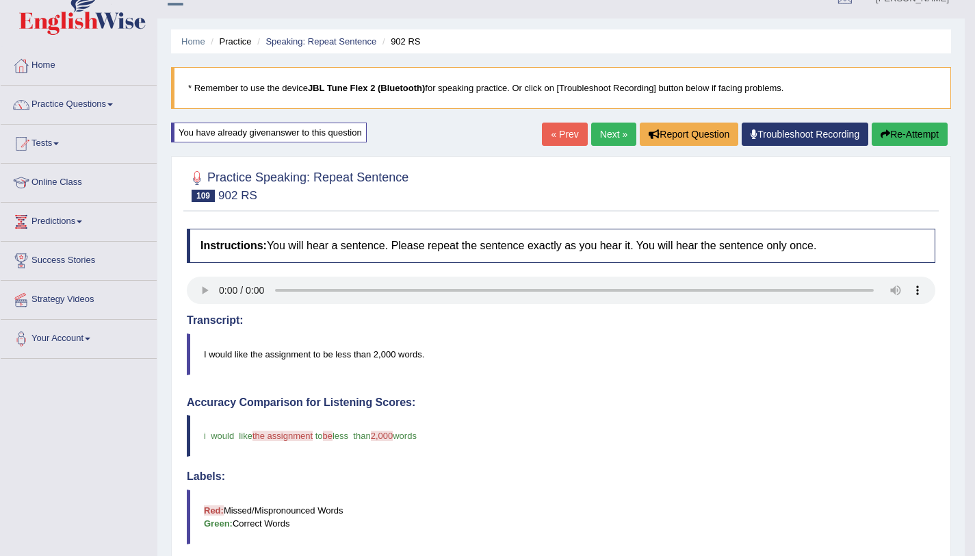
click at [898, 138] on button "Re-Attempt" at bounding box center [910, 133] width 76 height 23
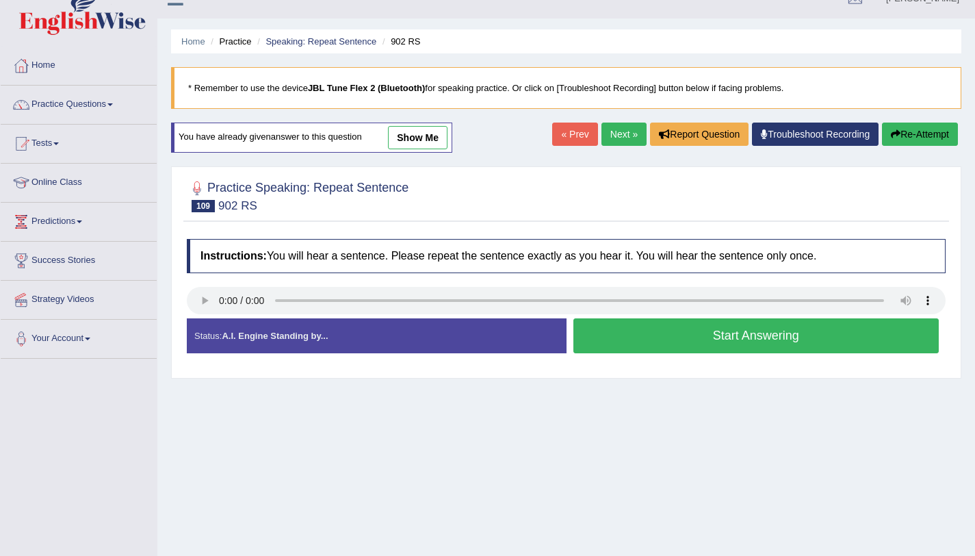
scroll to position [21, 0]
click at [801, 342] on button "Start Answering" at bounding box center [756, 335] width 366 height 35
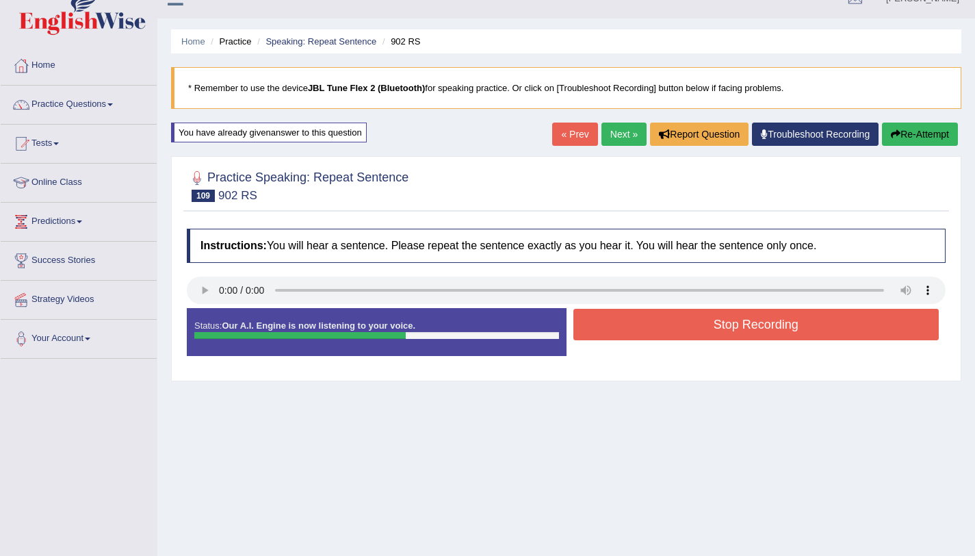
click at [757, 324] on button "Stop Recording" at bounding box center [756, 324] width 366 height 31
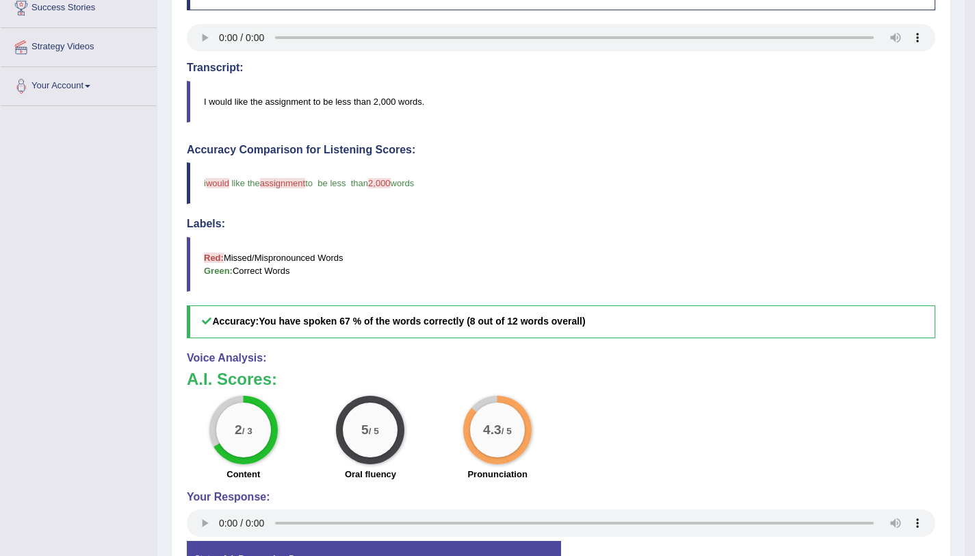
scroll to position [0, 0]
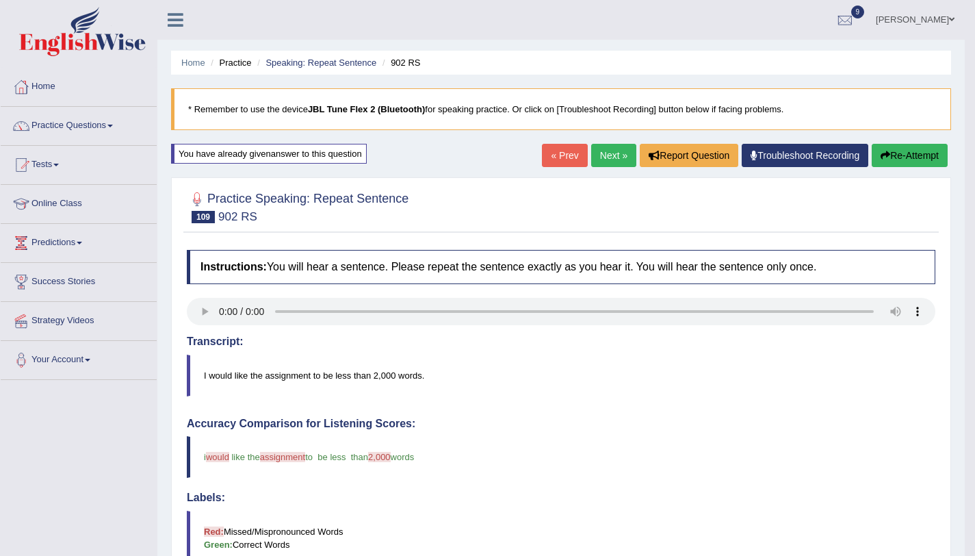
click at [596, 157] on link "Next »" at bounding box center [613, 155] width 45 height 23
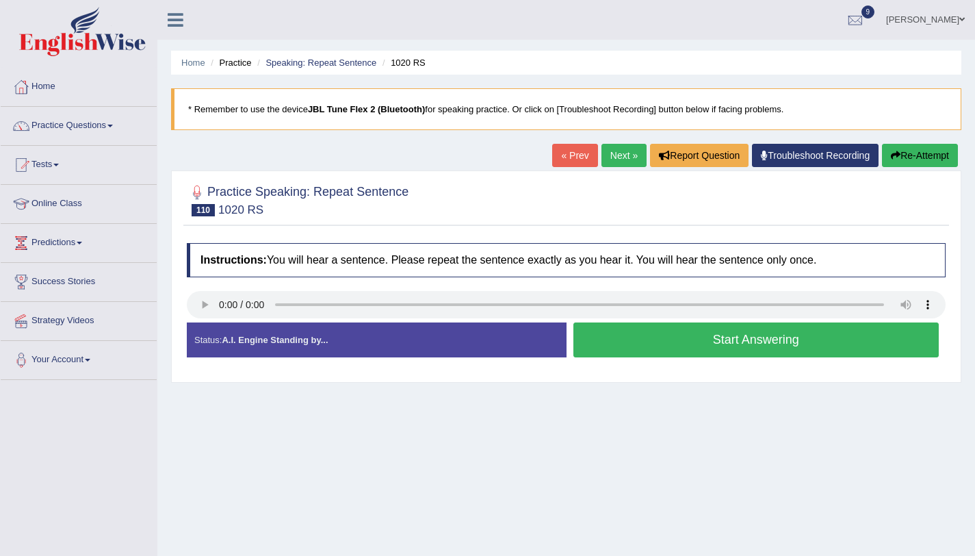
click at [633, 350] on button "Start Answering" at bounding box center [756, 339] width 366 height 35
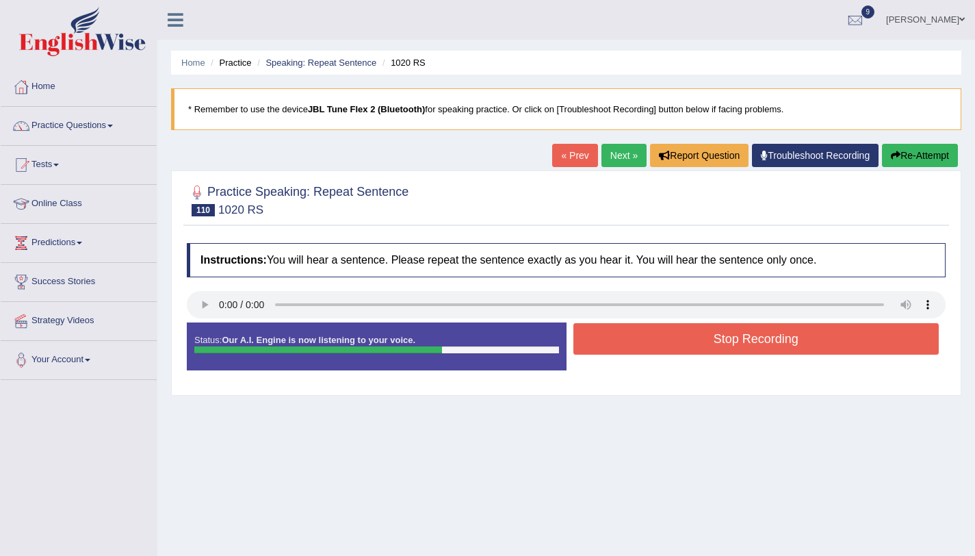
click at [632, 348] on button "Stop Recording" at bounding box center [756, 338] width 366 height 31
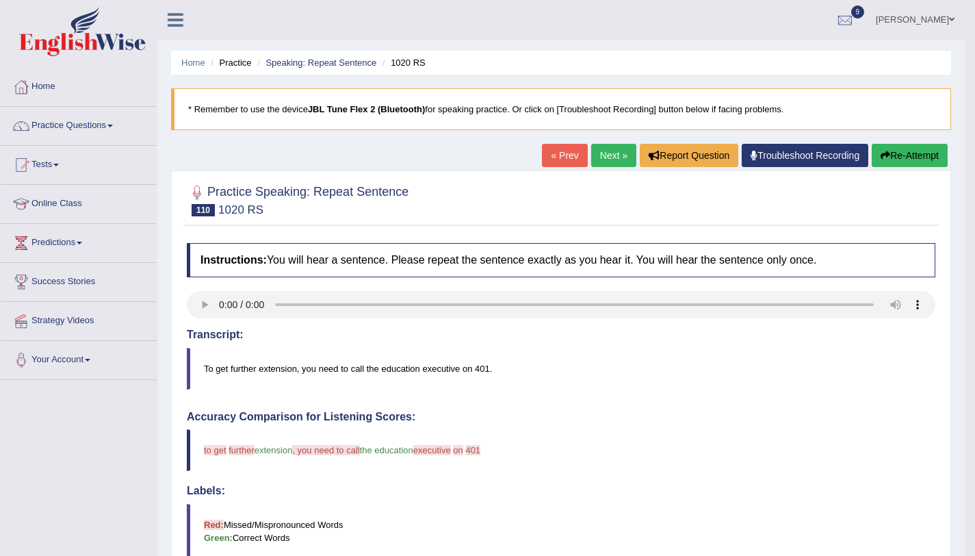
click at [909, 151] on button "Re-Attempt" at bounding box center [910, 155] width 76 height 23
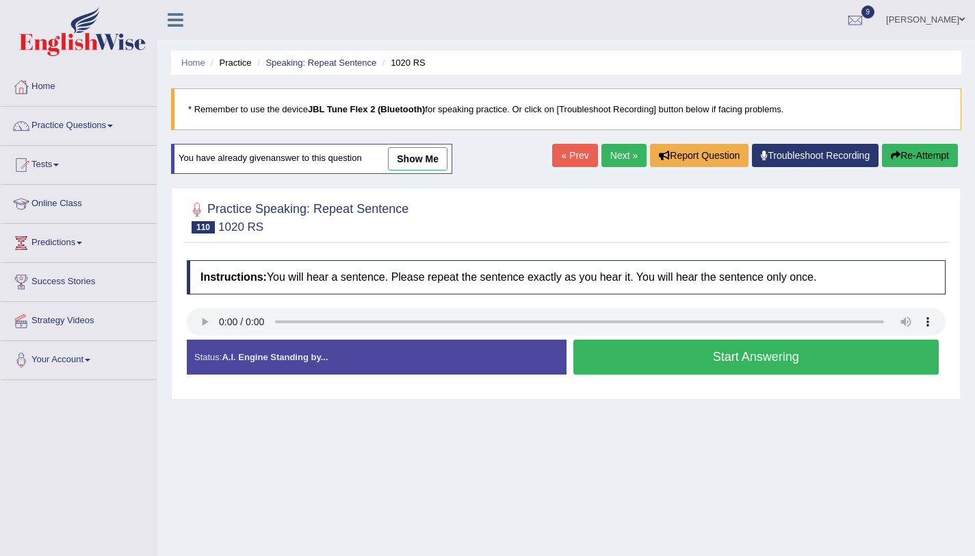
click at [682, 352] on button "Start Answering" at bounding box center [756, 356] width 366 height 35
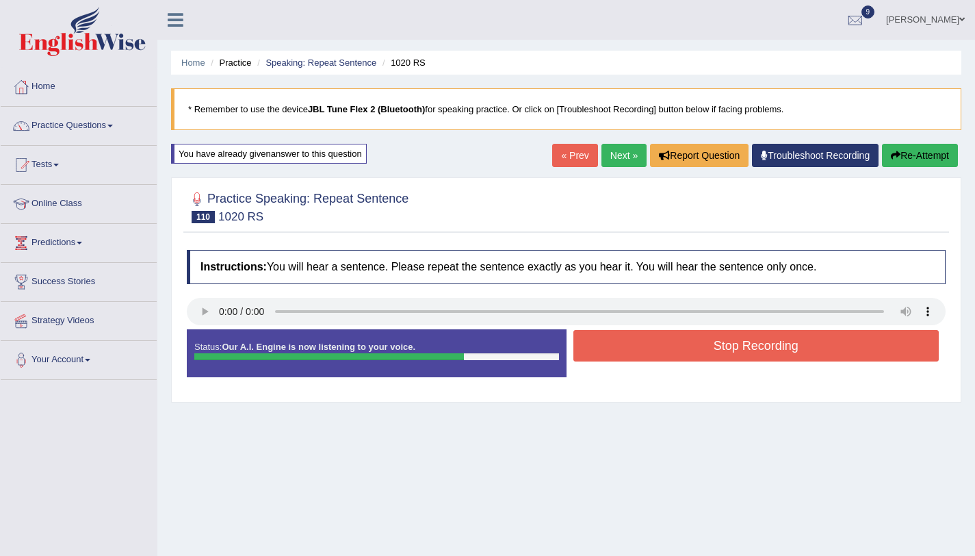
click at [684, 354] on button "Stop Recording" at bounding box center [756, 345] width 366 height 31
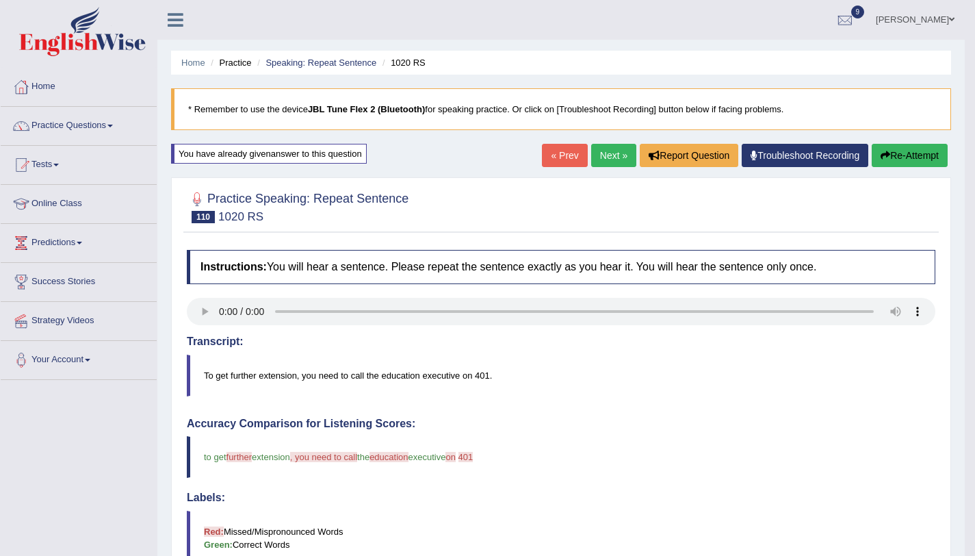
click at [911, 161] on button "Re-Attempt" at bounding box center [910, 155] width 76 height 23
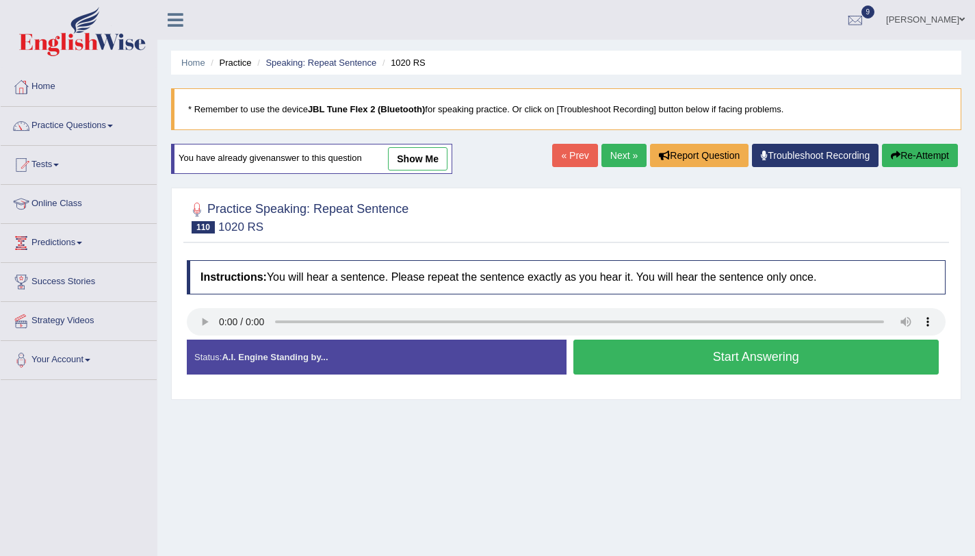
click at [715, 363] on button "Start Answering" at bounding box center [756, 356] width 366 height 35
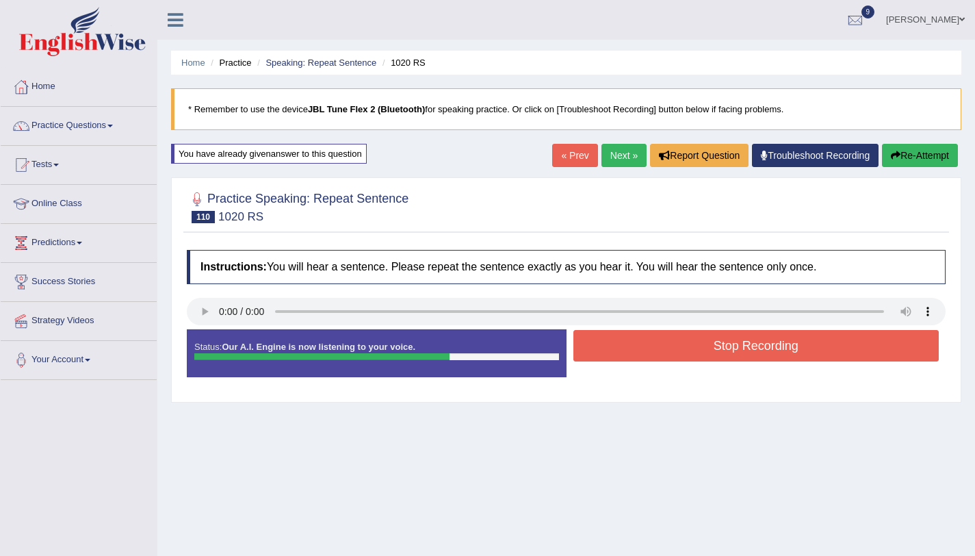
click at [656, 344] on button "Stop Recording" at bounding box center [756, 345] width 366 height 31
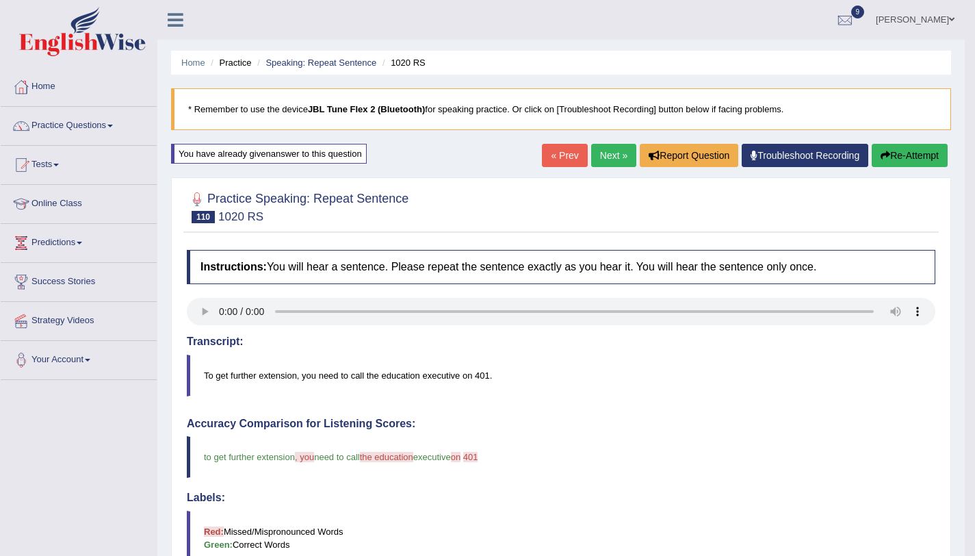
click at [905, 155] on button "Re-Attempt" at bounding box center [910, 155] width 76 height 23
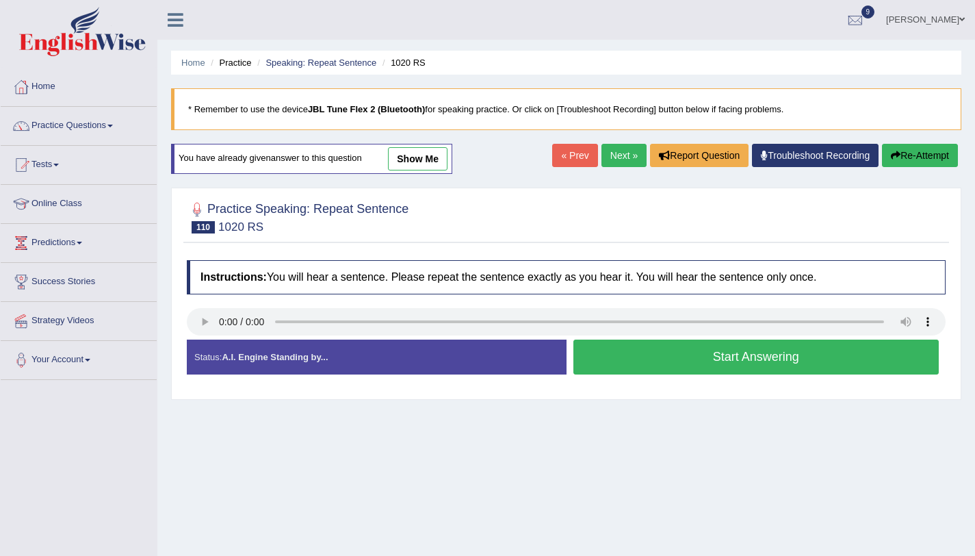
click at [706, 355] on button "Start Answering" at bounding box center [756, 356] width 366 height 35
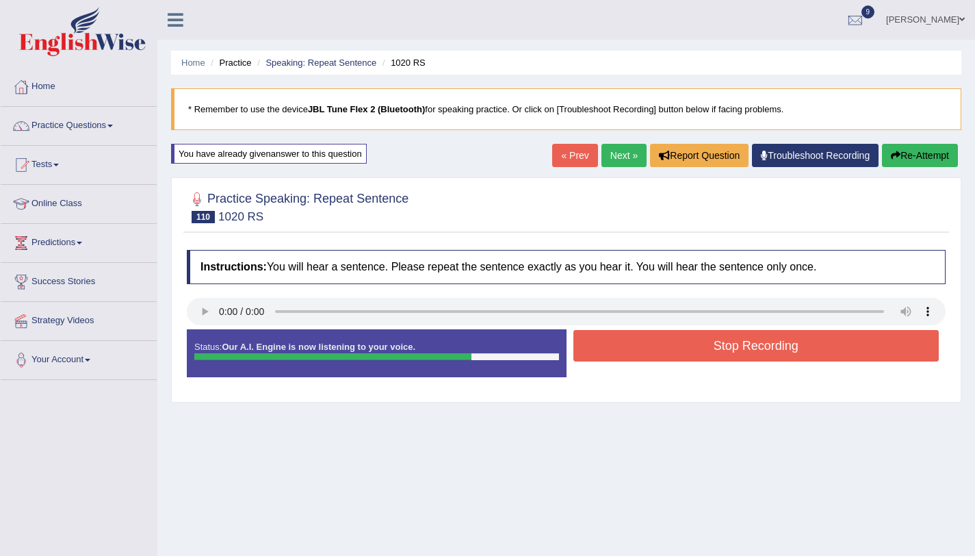
click at [673, 350] on button "Stop Recording" at bounding box center [756, 345] width 366 height 31
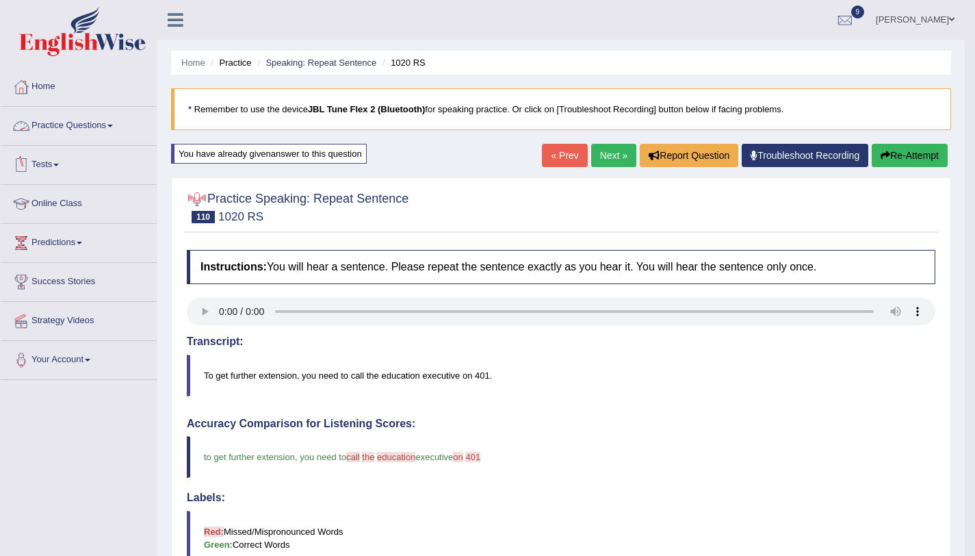
click at [113, 125] on span at bounding box center [109, 126] width 5 height 3
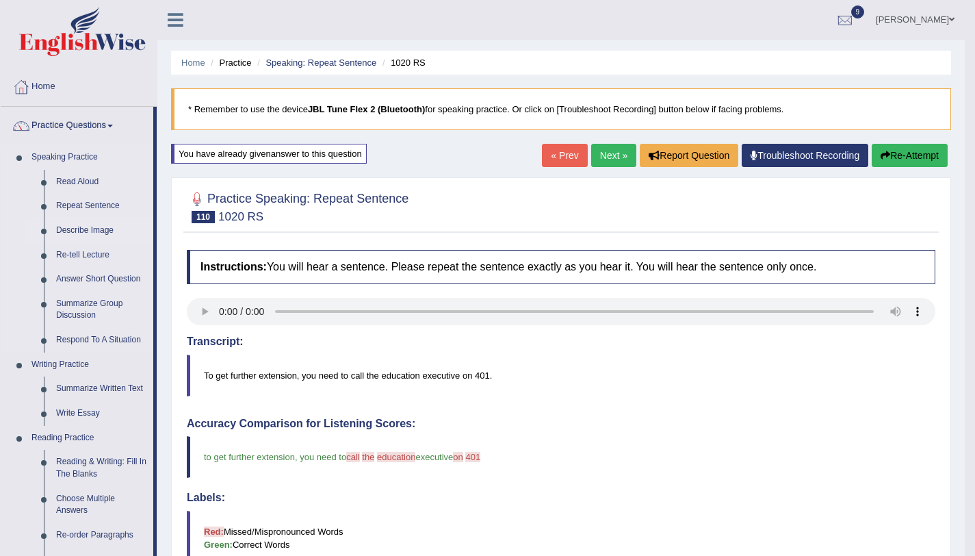
click at [103, 229] on link "Describe Image" at bounding box center [101, 230] width 103 height 25
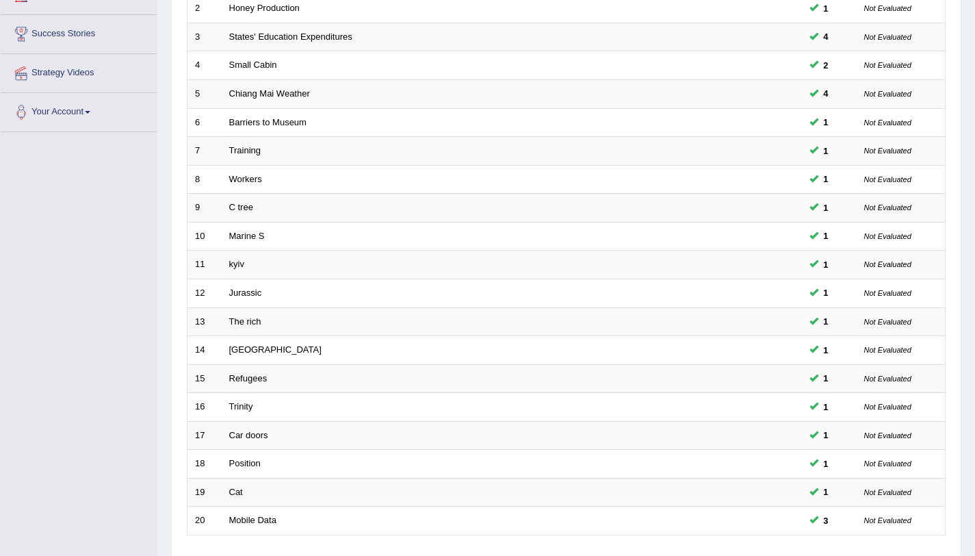
scroll to position [350, 0]
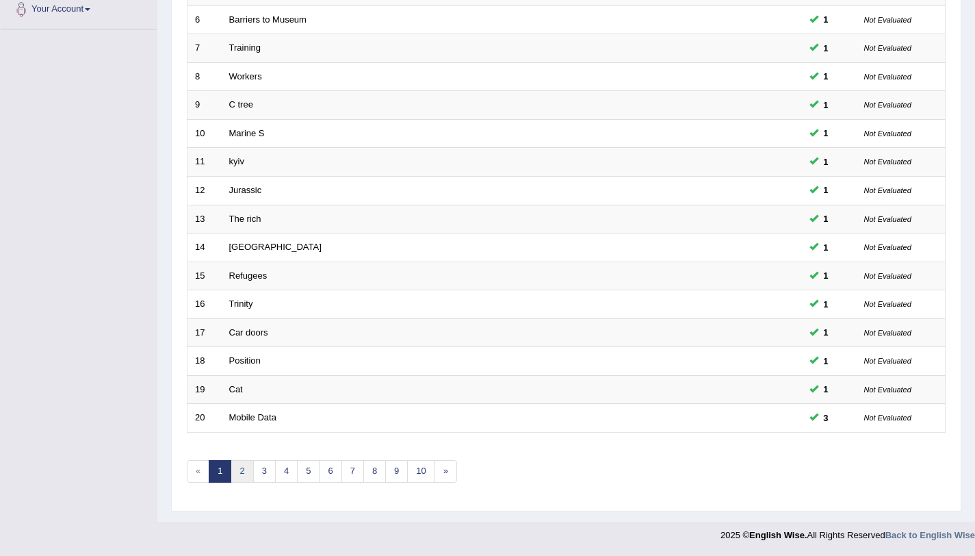
click at [243, 470] on link "2" at bounding box center [242, 471] width 23 height 23
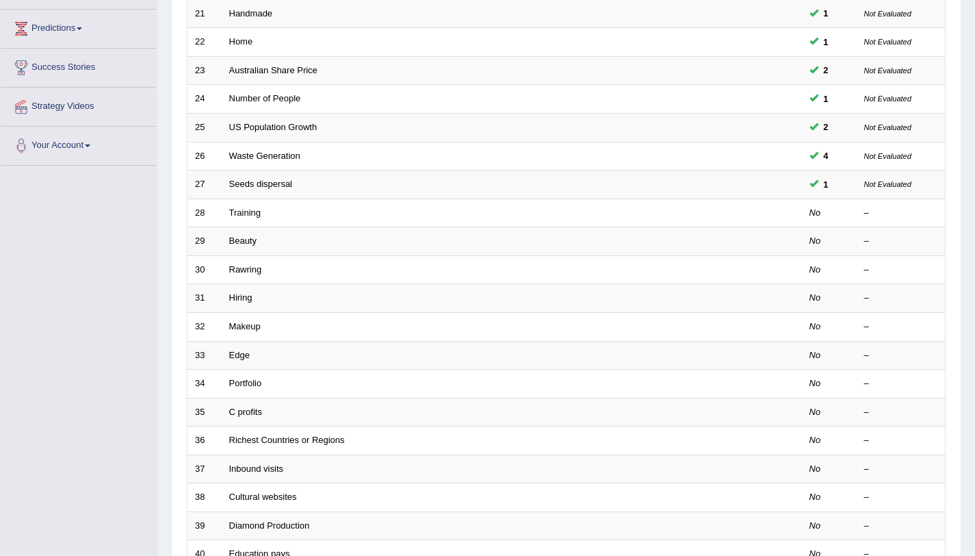
scroll to position [218, 0]
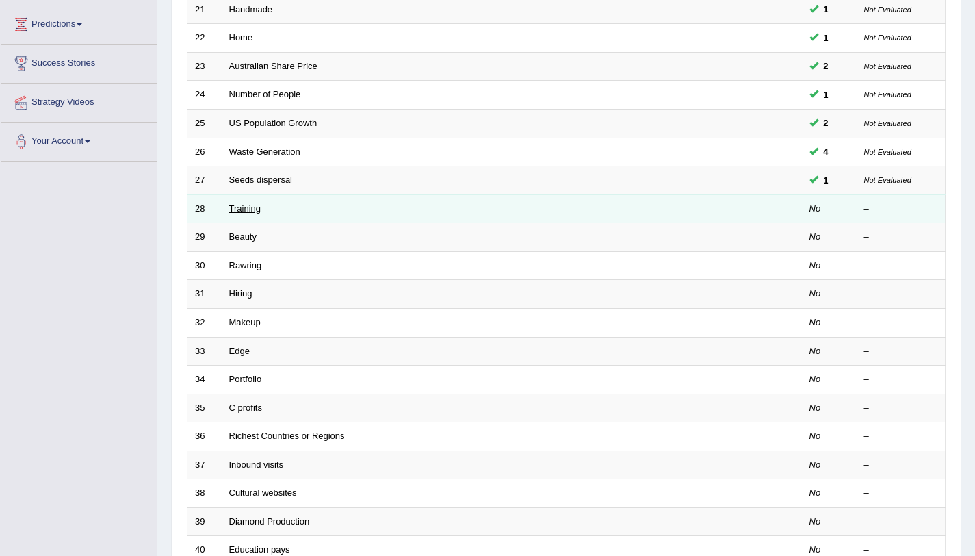
click at [249, 211] on link "Training" at bounding box center [244, 208] width 31 height 10
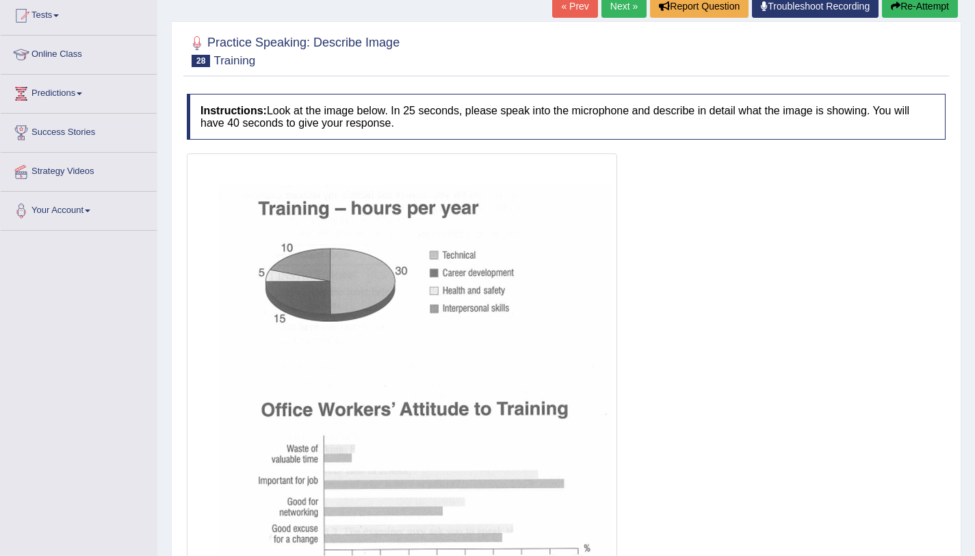
scroll to position [268, 0]
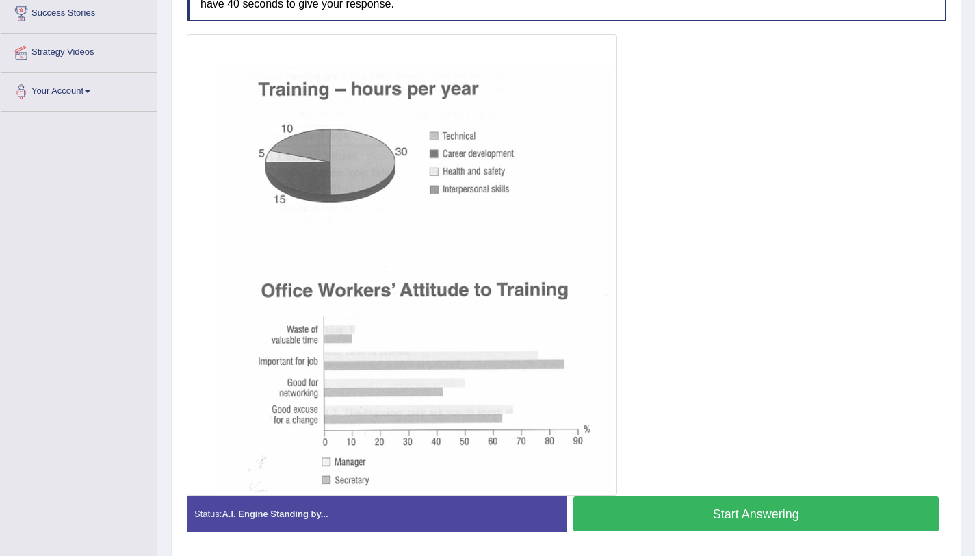
click at [814, 523] on button "Start Answering" at bounding box center [756, 513] width 366 height 35
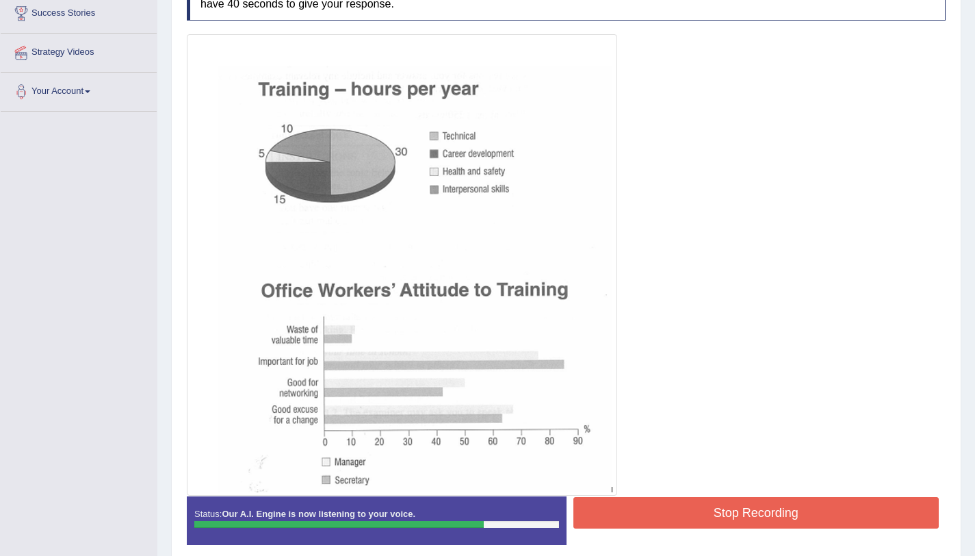
click at [604, 504] on button "Stop Recording" at bounding box center [756, 512] width 366 height 31
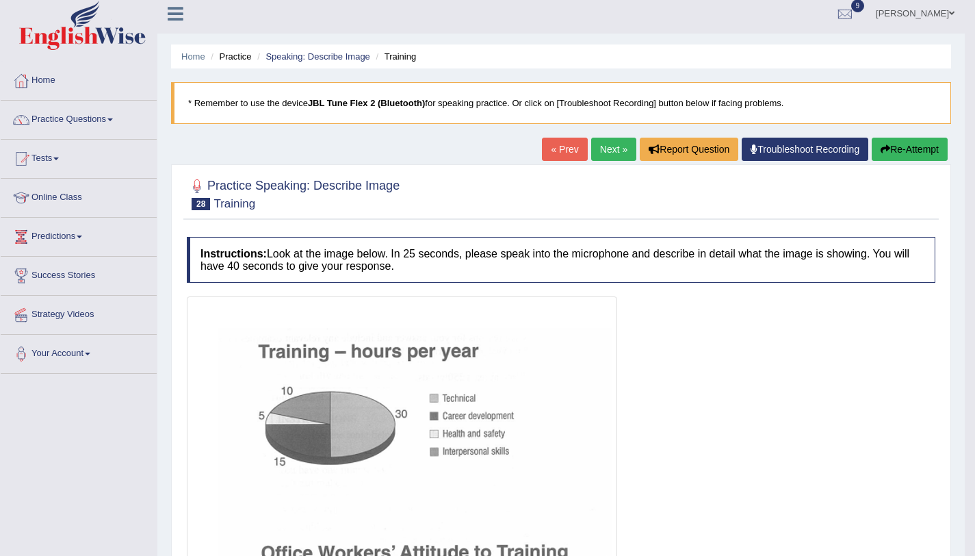
scroll to position [0, 0]
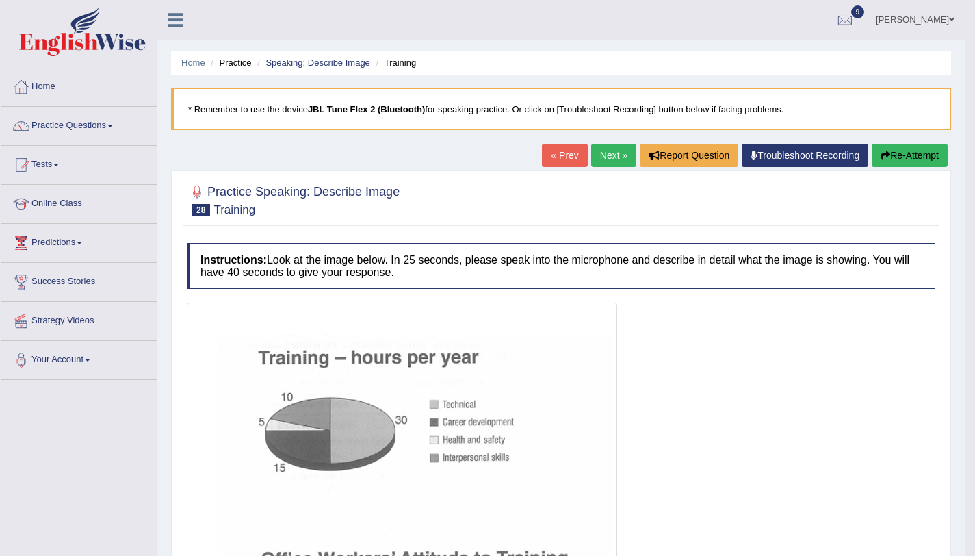
click at [591, 154] on link "Next »" at bounding box center [613, 155] width 45 height 23
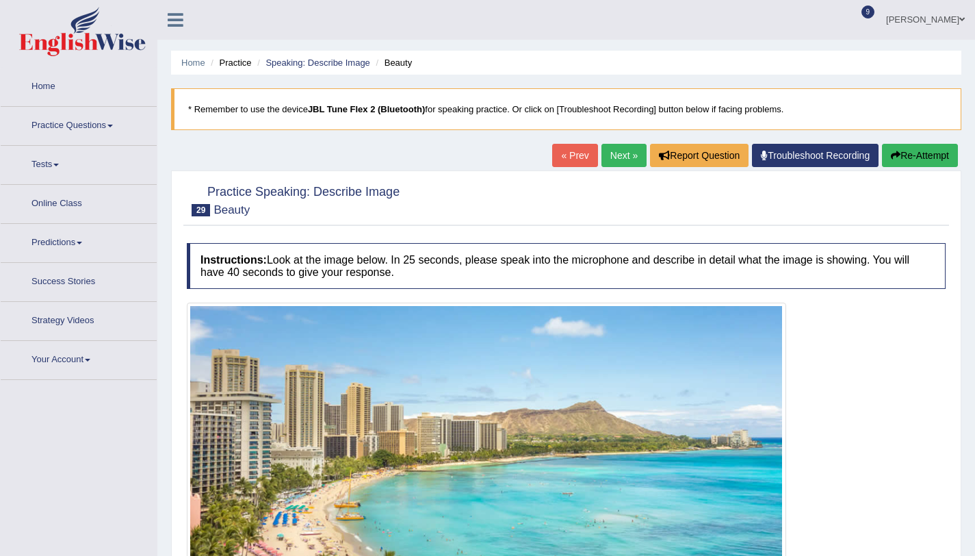
scroll to position [163, 0]
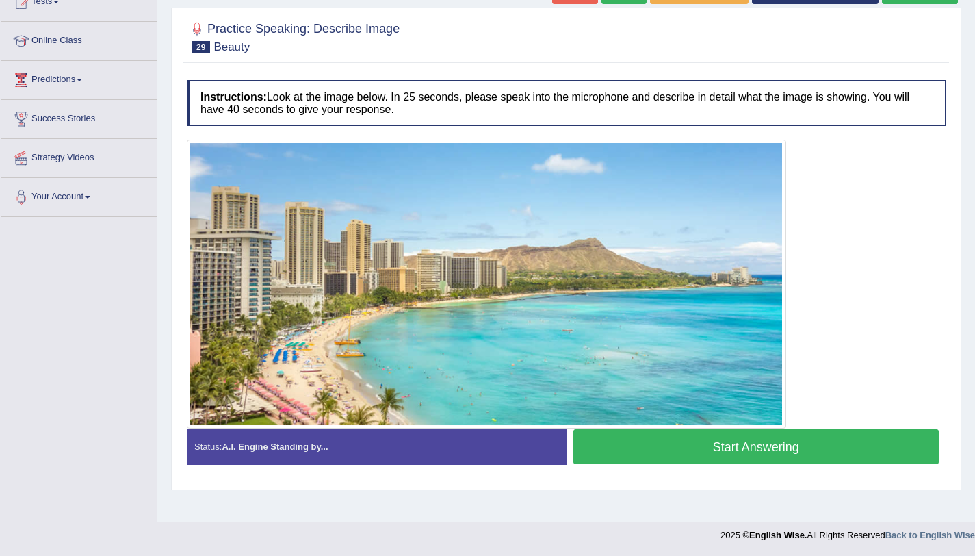
click at [591, 453] on button "Start Answering" at bounding box center [756, 446] width 366 height 35
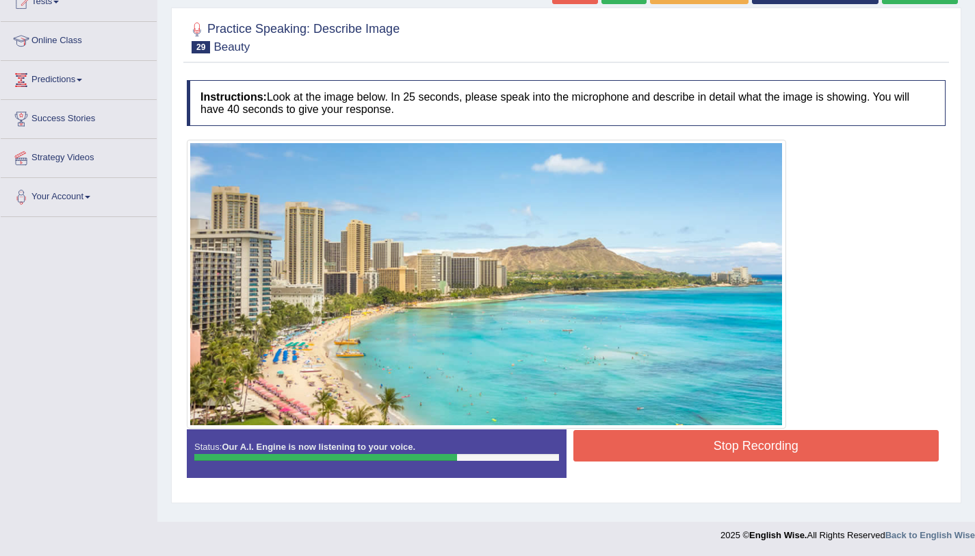
click at [588, 447] on button "Stop Recording" at bounding box center [756, 445] width 366 height 31
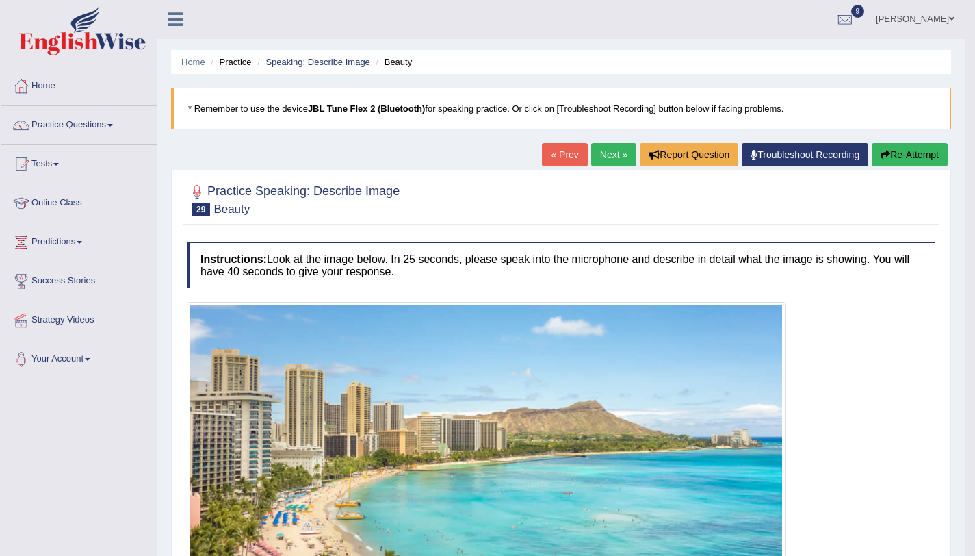
scroll to position [0, 0]
click at [96, 128] on link "Practice Questions" at bounding box center [79, 124] width 156 height 34
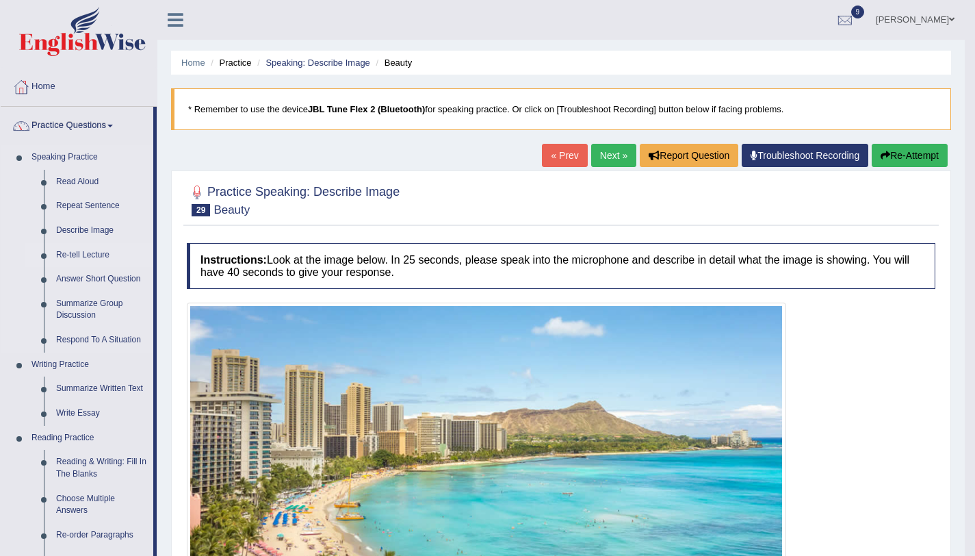
click at [86, 254] on link "Re-tell Lecture" at bounding box center [101, 255] width 103 height 25
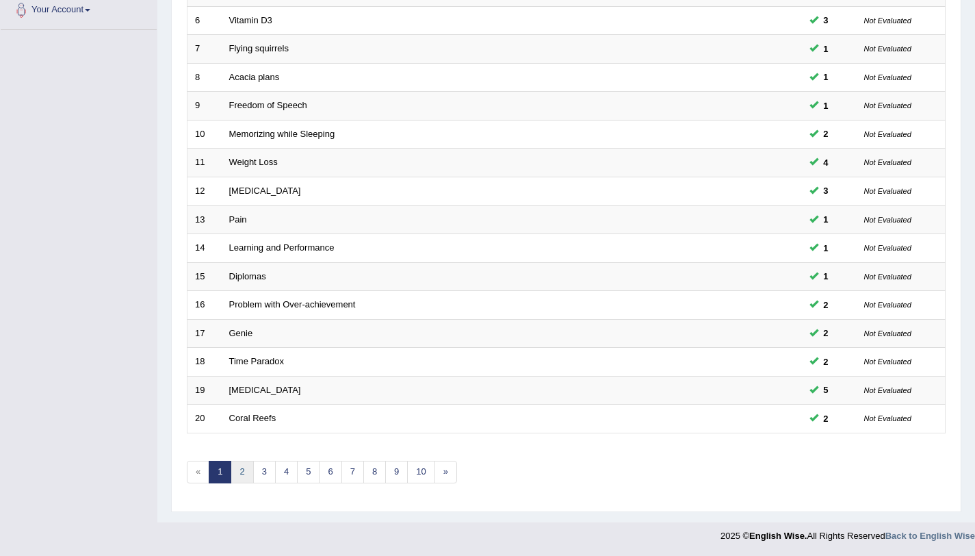
scroll to position [350, 0]
click at [239, 469] on link "2" at bounding box center [242, 471] width 23 height 23
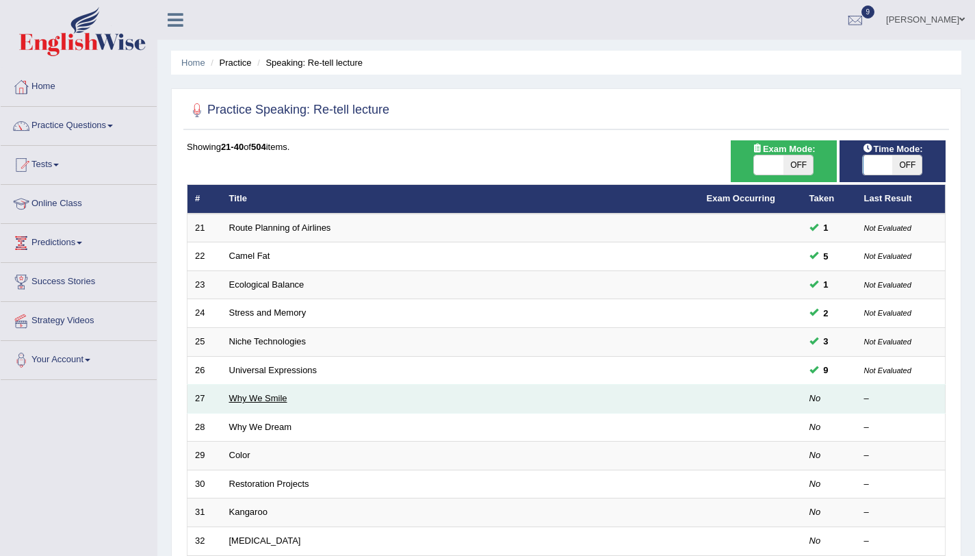
click at [250, 400] on link "Why We Smile" at bounding box center [258, 398] width 58 height 10
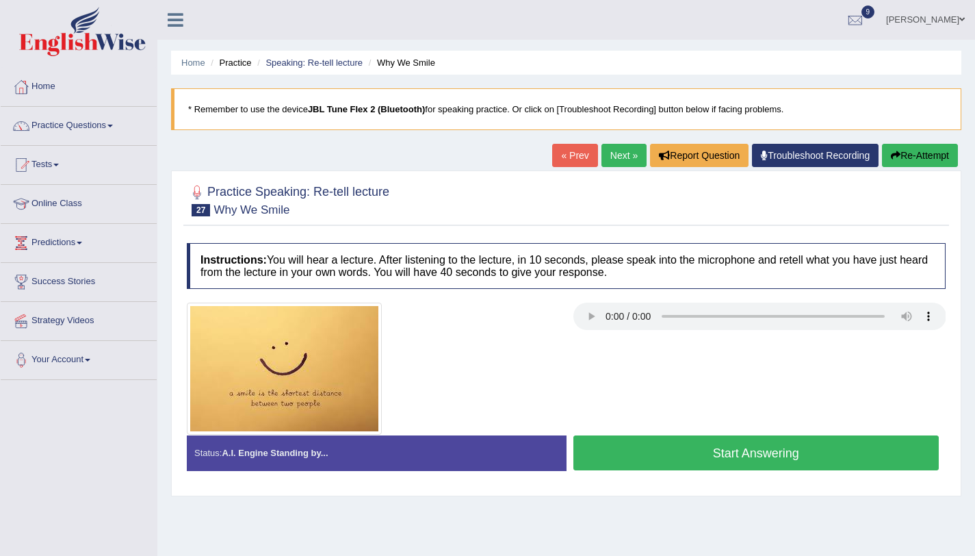
click at [604, 465] on button "Start Answering" at bounding box center [756, 452] width 366 height 35
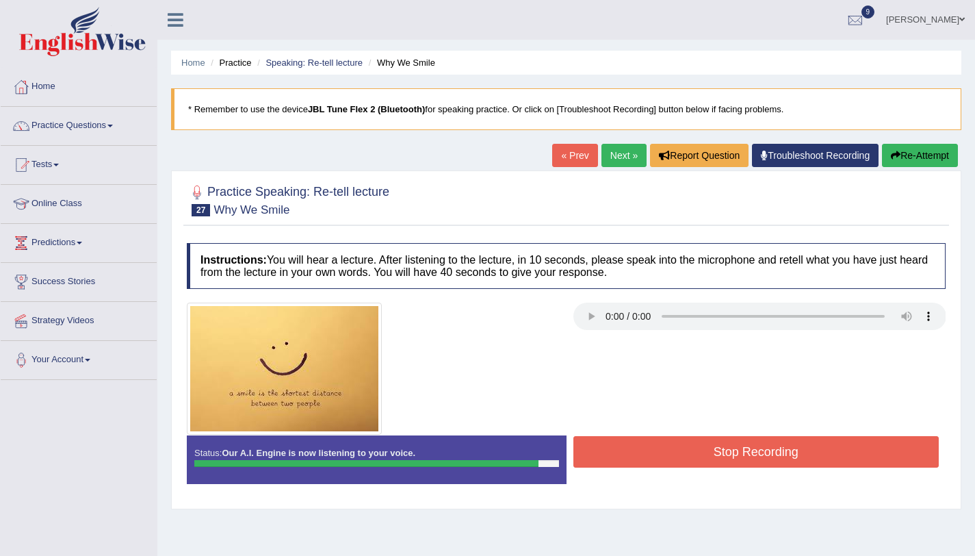
click at [680, 448] on button "Stop Recording" at bounding box center [756, 451] width 366 height 31
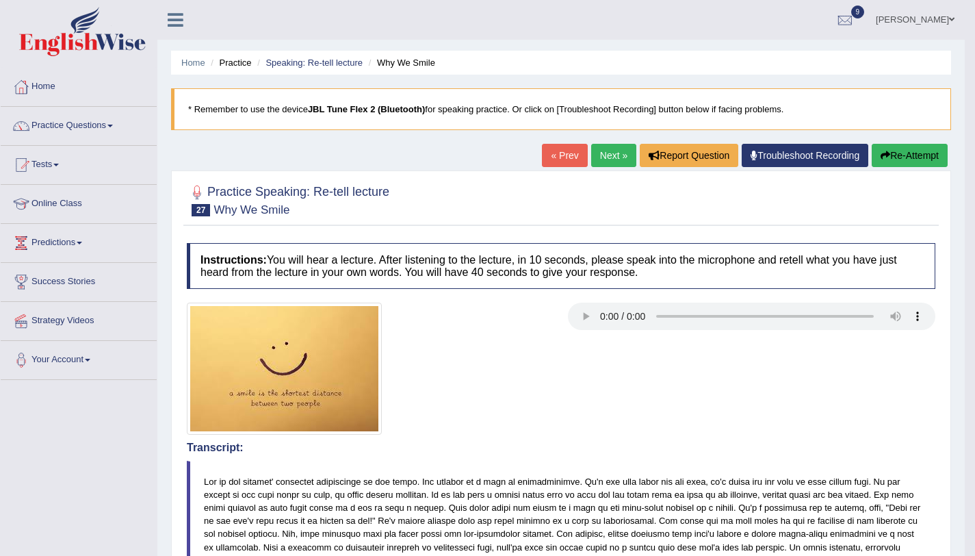
click at [876, 161] on button "Re-Attempt" at bounding box center [910, 155] width 76 height 23
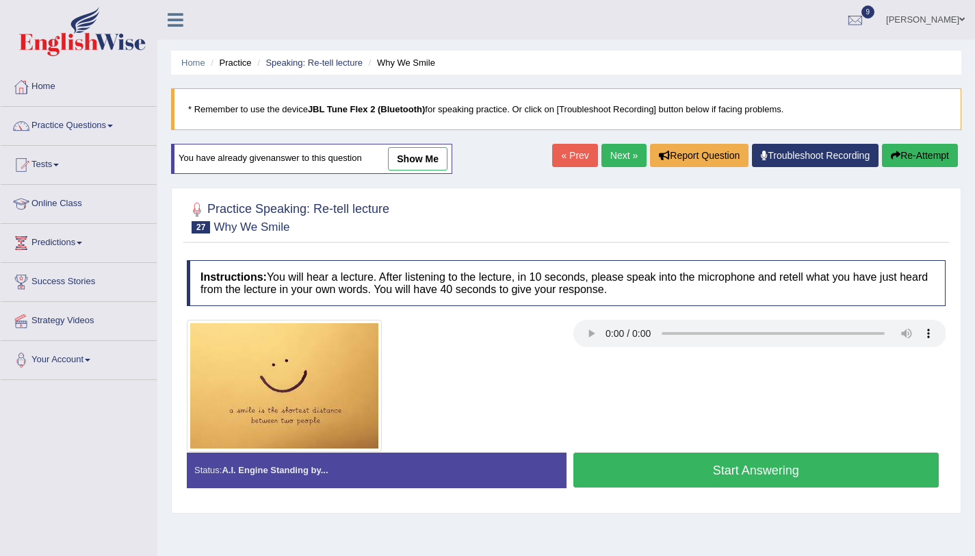
click at [725, 480] on button "Start Answering" at bounding box center [756, 469] width 366 height 35
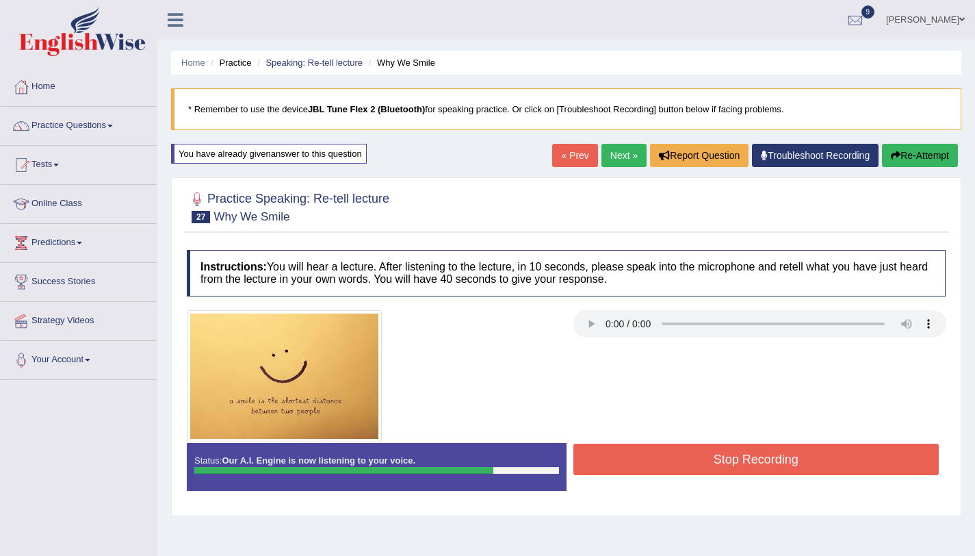
click at [735, 450] on button "Stop Recording" at bounding box center [756, 458] width 366 height 31
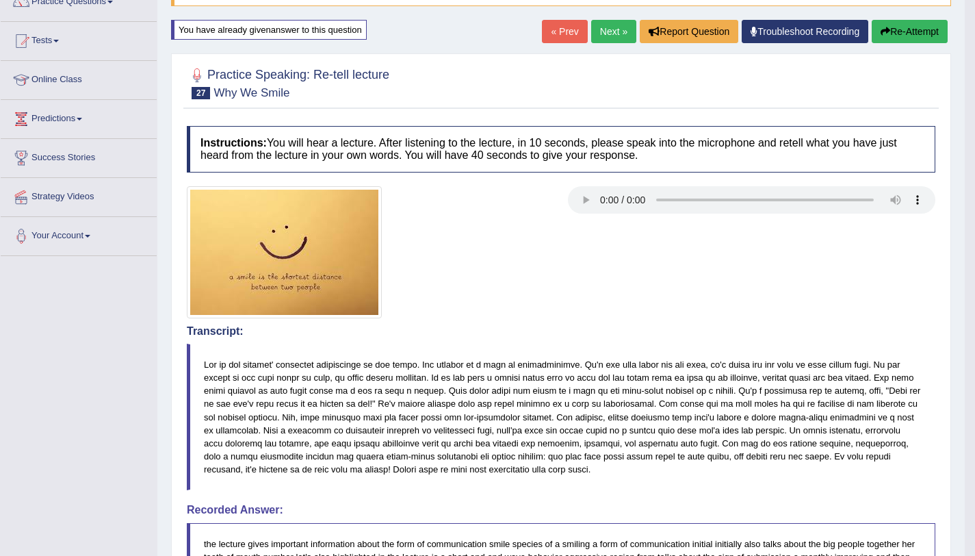
scroll to position [114, 0]
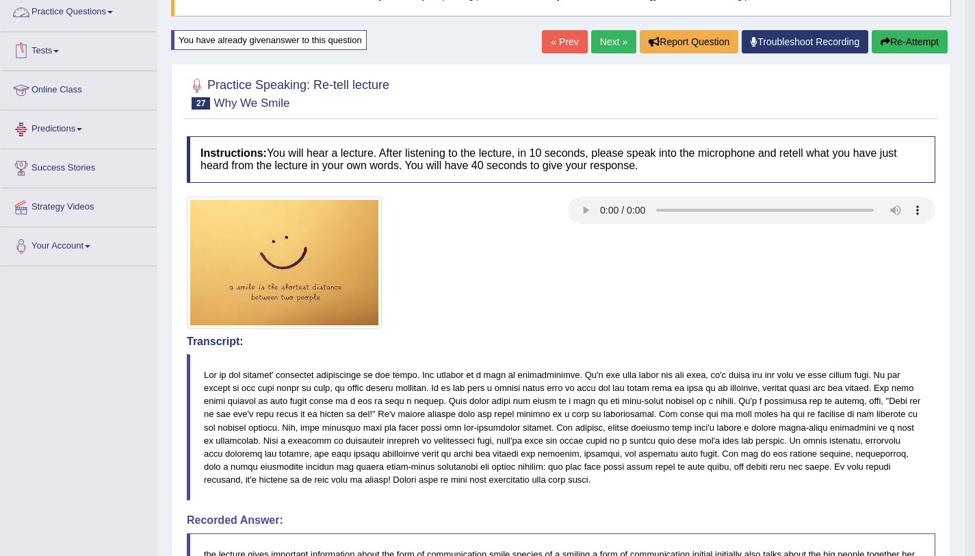
click at [114, 14] on link "Practice Questions" at bounding box center [79, 10] width 156 height 34
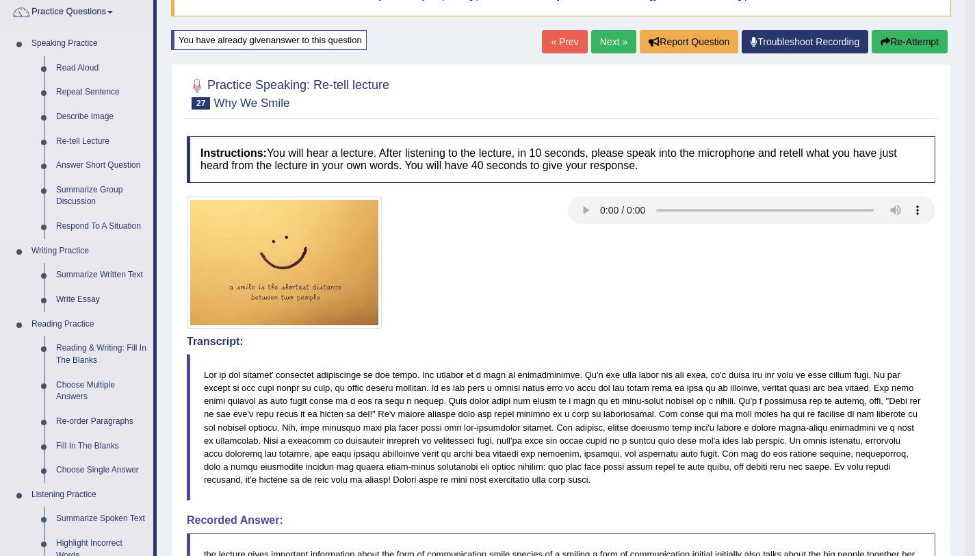
click at [122, 167] on link "Answer Short Question" at bounding box center [101, 165] width 103 height 25
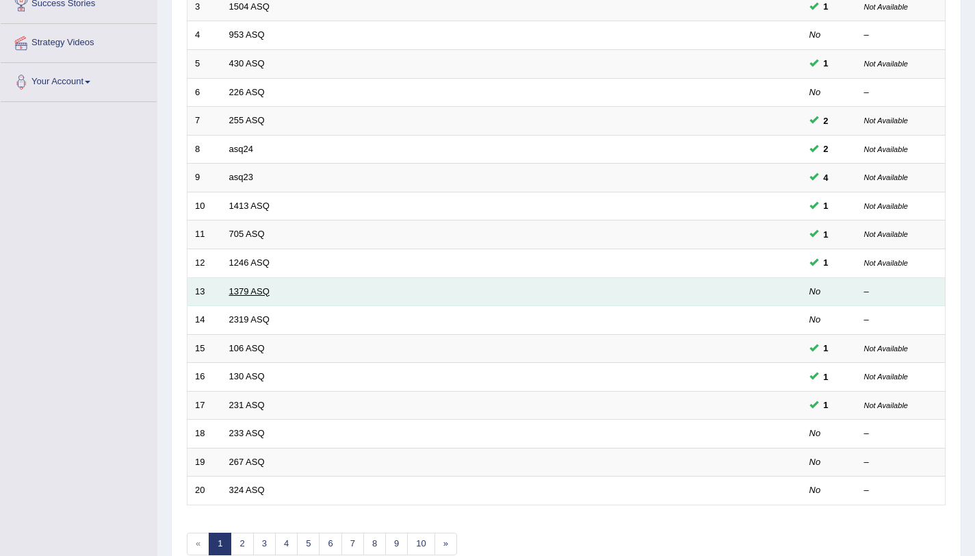
click at [250, 288] on link "1379 ASQ" at bounding box center [249, 291] width 40 height 10
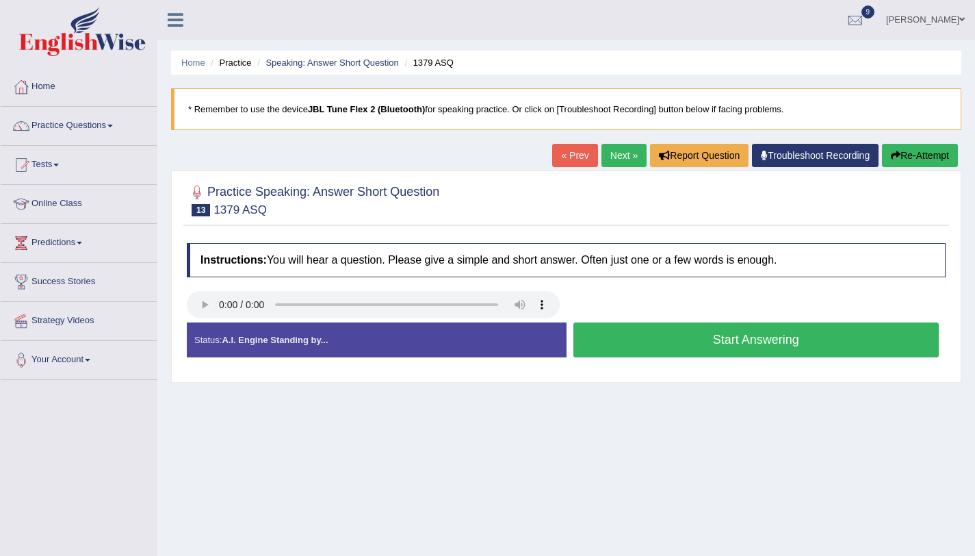
click at [615, 342] on button "Start Answering" at bounding box center [756, 339] width 366 height 35
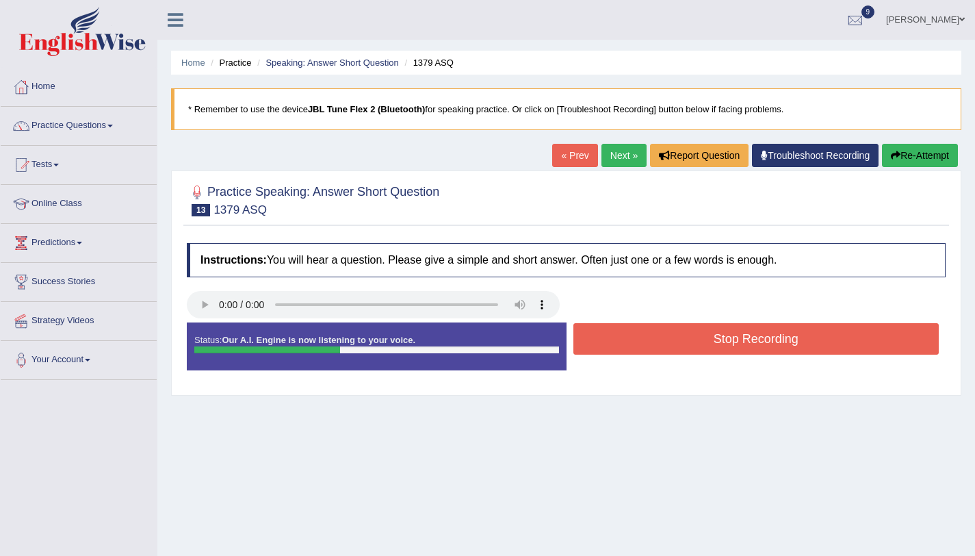
click at [614, 342] on button "Stop Recording" at bounding box center [756, 338] width 366 height 31
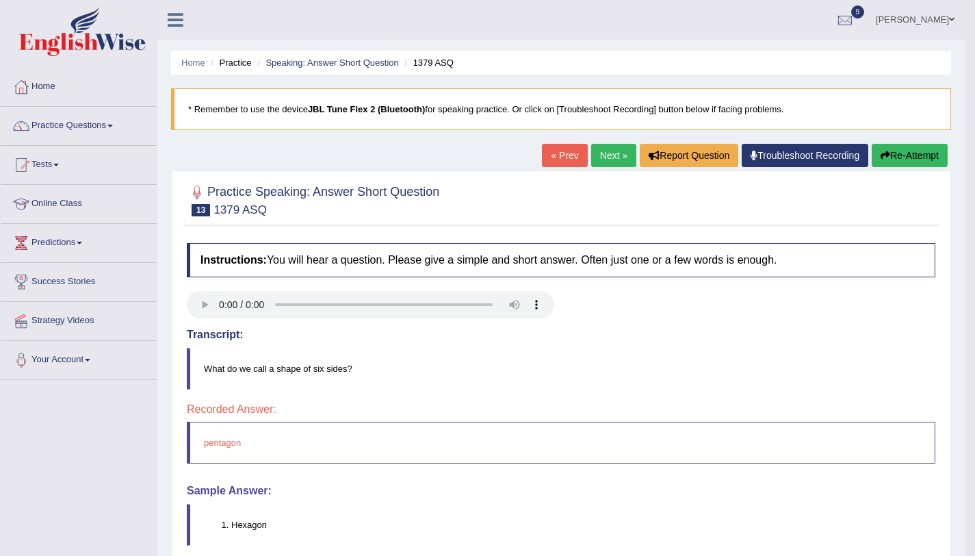
scroll to position [3, 0]
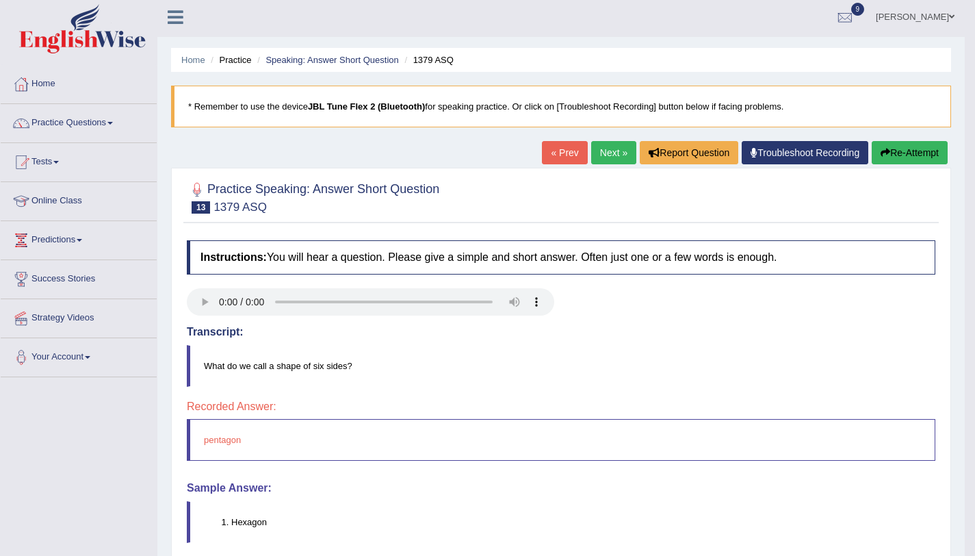
click at [898, 148] on button "Re-Attempt" at bounding box center [910, 152] width 76 height 23
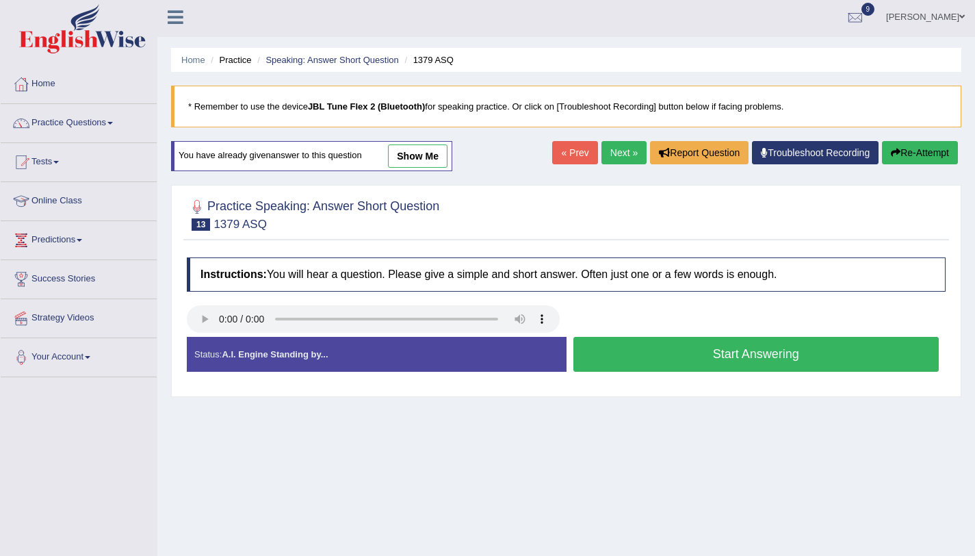
scroll to position [3, 0]
click at [721, 363] on button "Start Answering" at bounding box center [756, 354] width 366 height 35
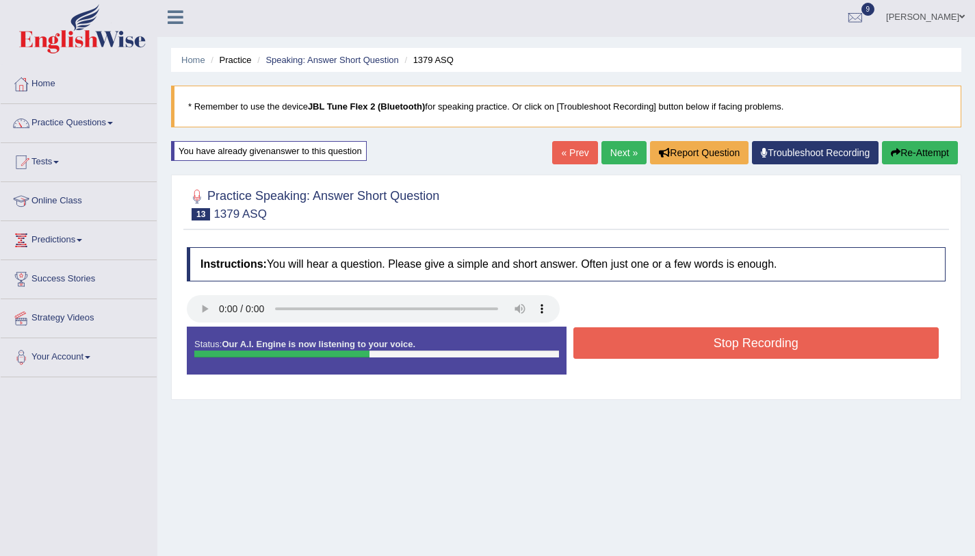
click at [721, 359] on button "Stop Recording" at bounding box center [756, 342] width 366 height 31
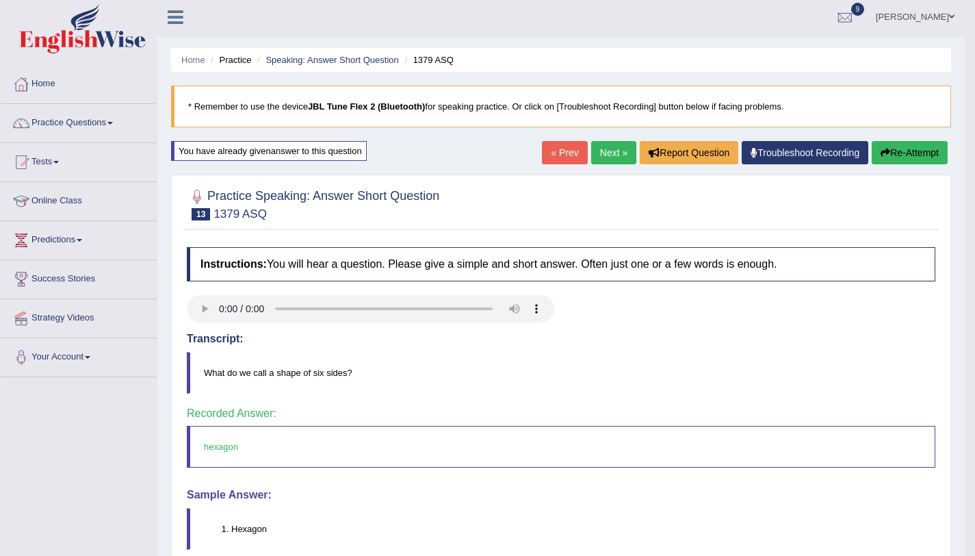
click at [622, 157] on link "Next »" at bounding box center [613, 152] width 45 height 23
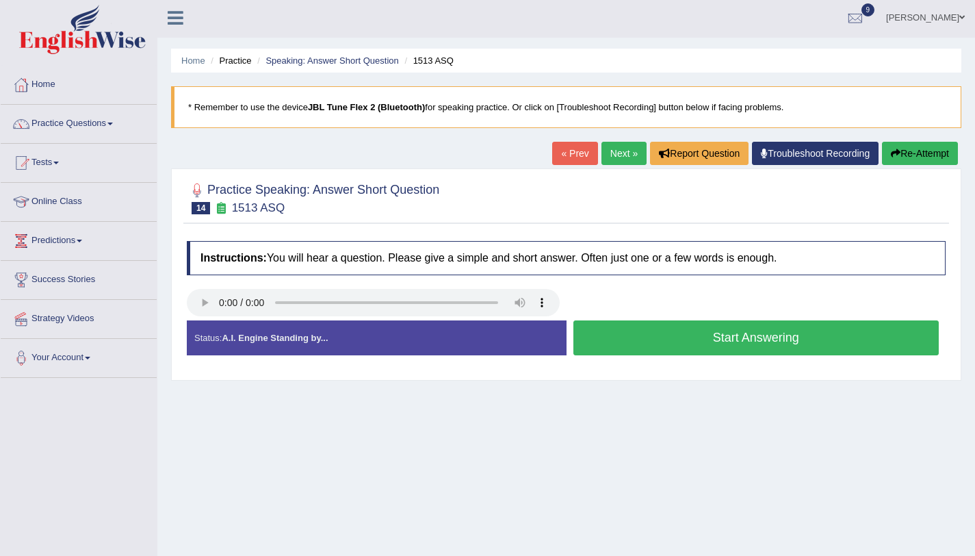
scroll to position [3, 0]
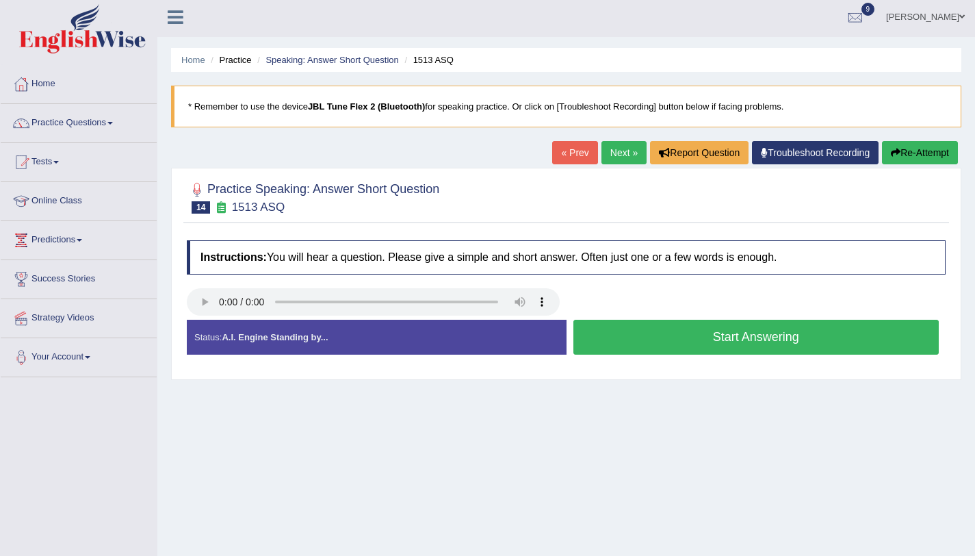
click at [639, 341] on button "Start Answering" at bounding box center [756, 337] width 366 height 35
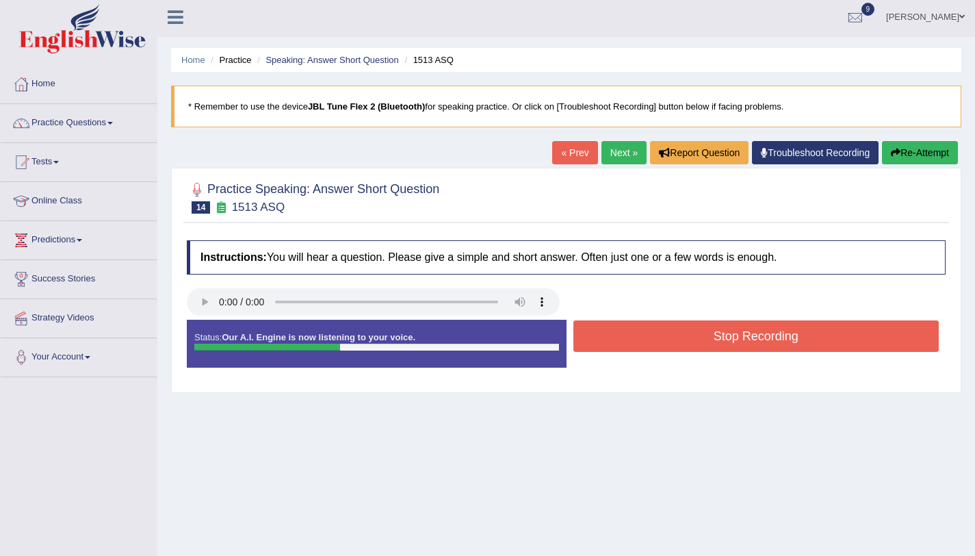
click at [639, 341] on button "Stop Recording" at bounding box center [756, 335] width 366 height 31
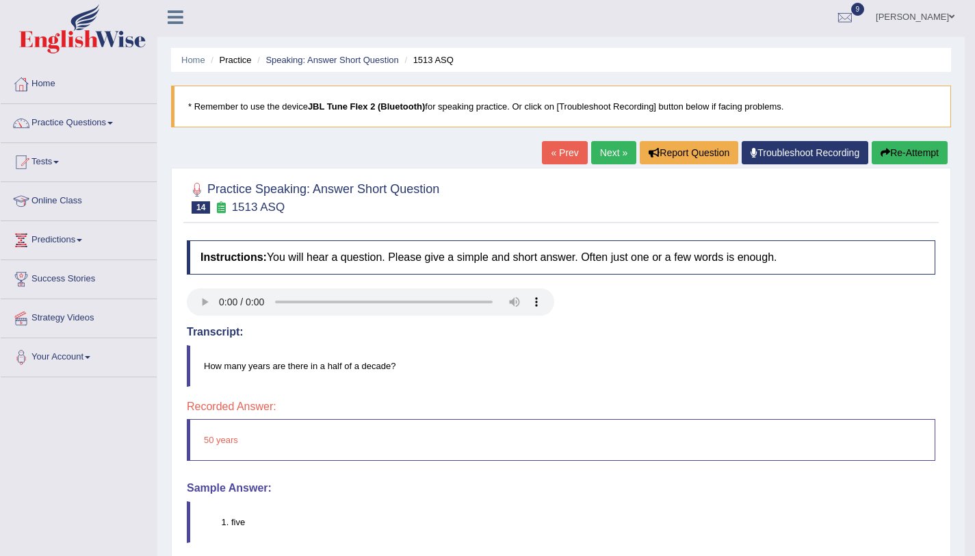
scroll to position [95, 0]
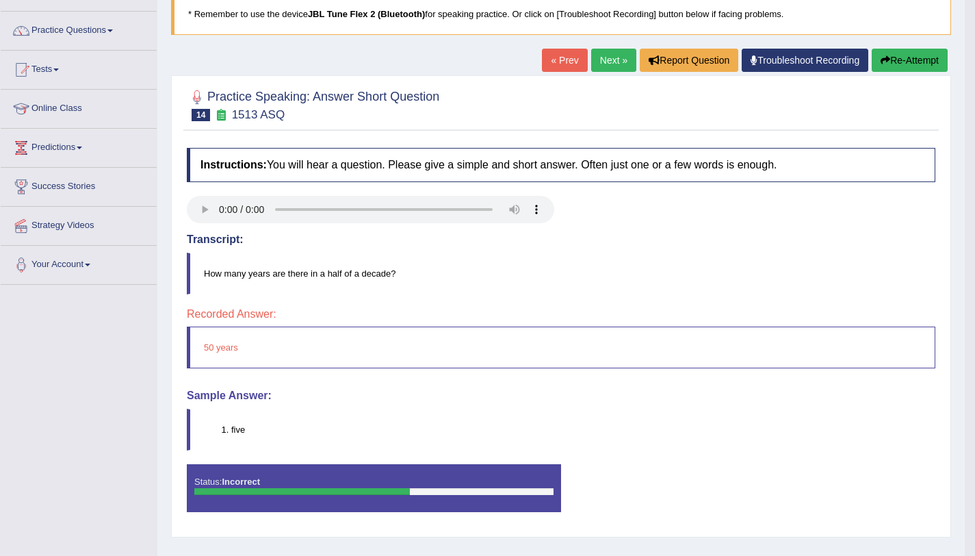
click at [890, 67] on button "Re-Attempt" at bounding box center [910, 60] width 76 height 23
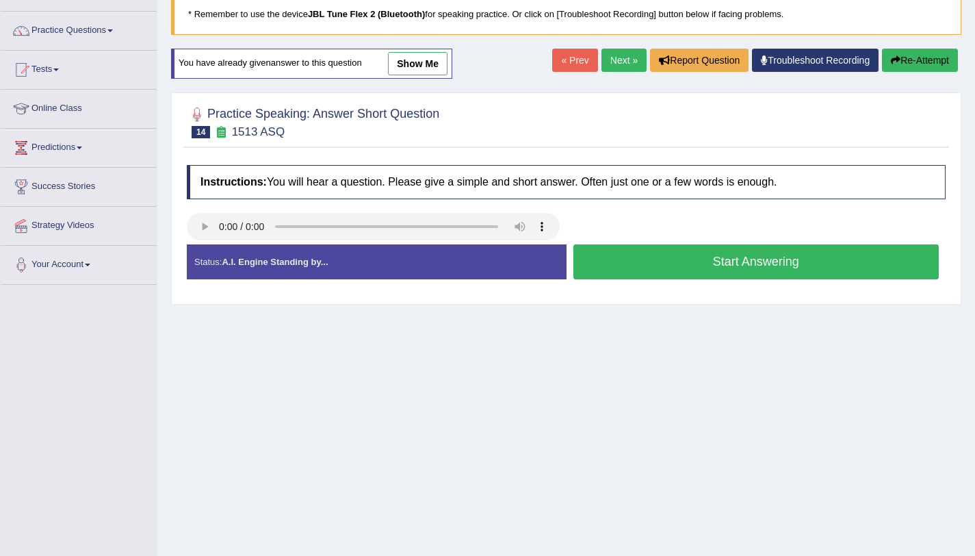
scroll to position [95, 0]
click at [888, 268] on button "Start Answering" at bounding box center [756, 261] width 366 height 35
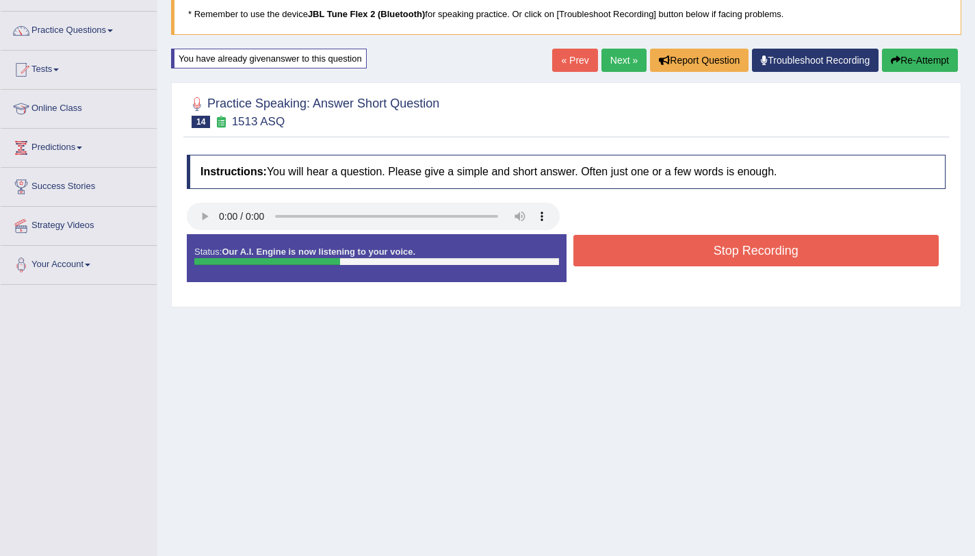
click at [878, 263] on button "Stop Recording" at bounding box center [756, 250] width 366 height 31
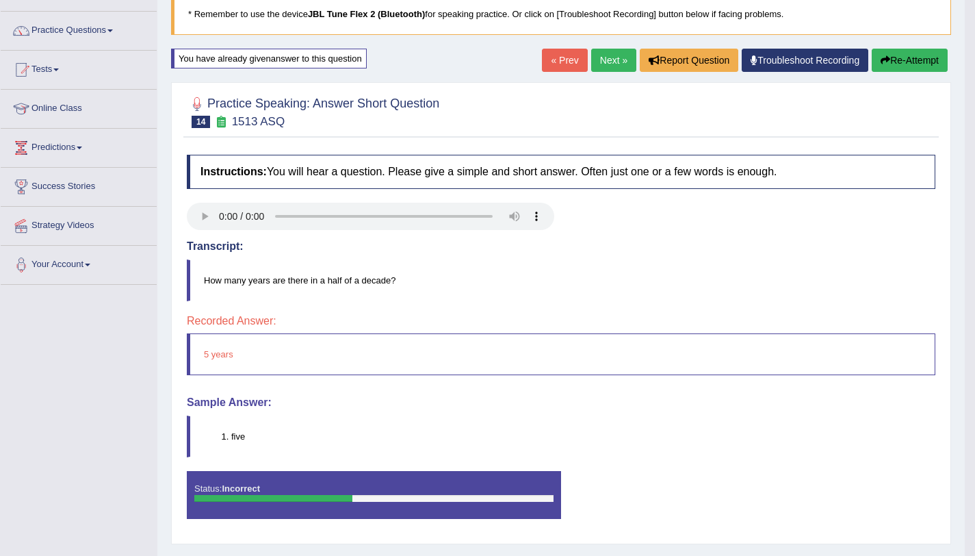
click at [914, 55] on button "Re-Attempt" at bounding box center [910, 60] width 76 height 23
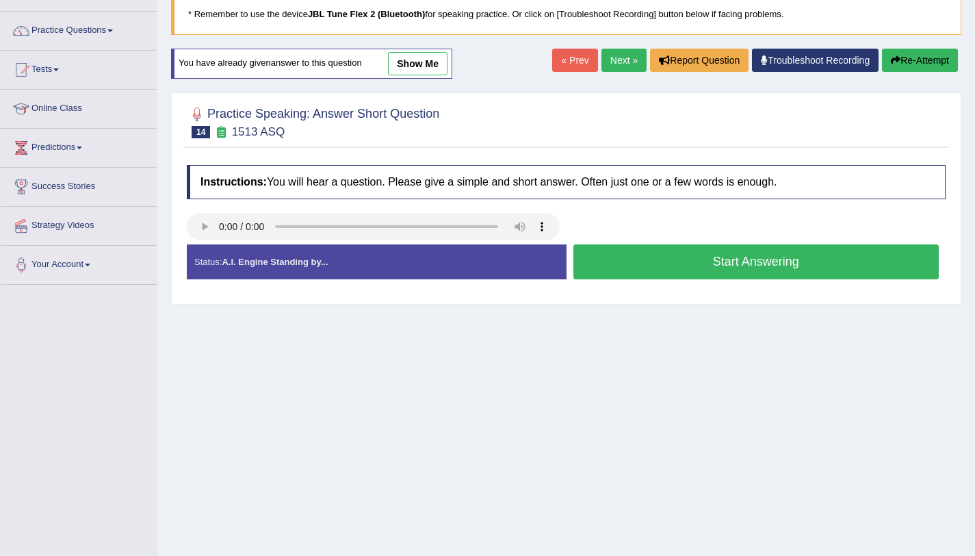
scroll to position [95, 0]
click at [779, 266] on button "Start Answering" at bounding box center [756, 261] width 366 height 35
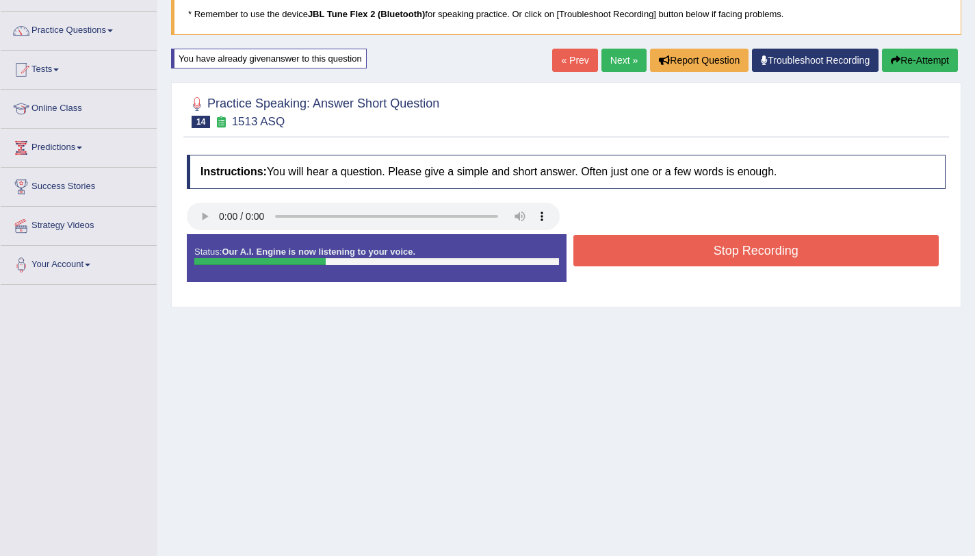
click at [777, 262] on button "Stop Recording" at bounding box center [756, 250] width 366 height 31
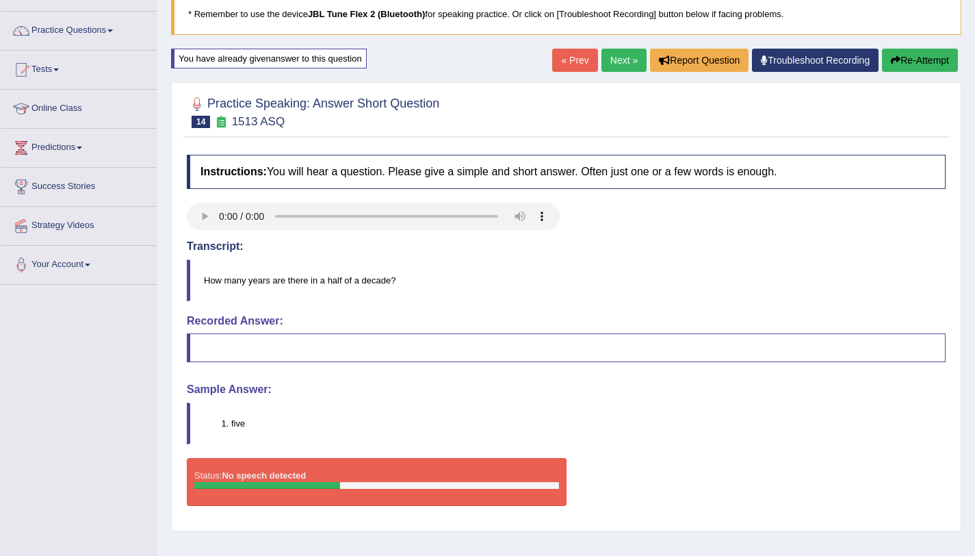
click at [601, 63] on link "Next »" at bounding box center [623, 60] width 45 height 23
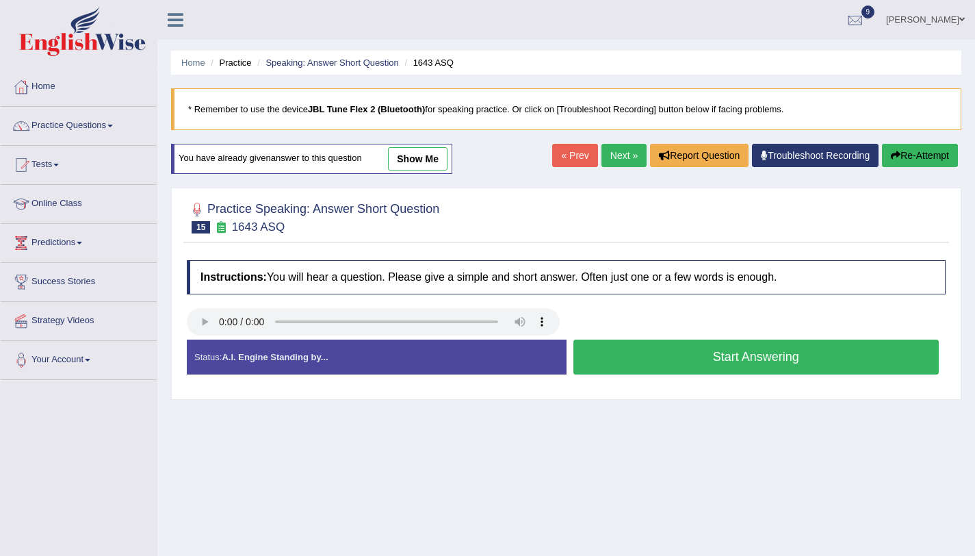
click at [680, 359] on button "Start Answering" at bounding box center [756, 356] width 366 height 35
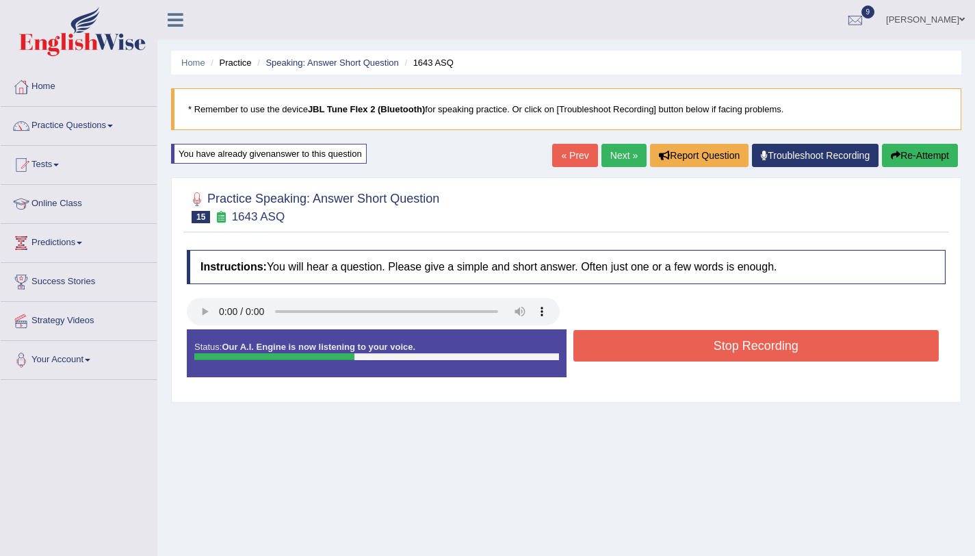
click at [675, 352] on button "Stop Recording" at bounding box center [756, 345] width 366 height 31
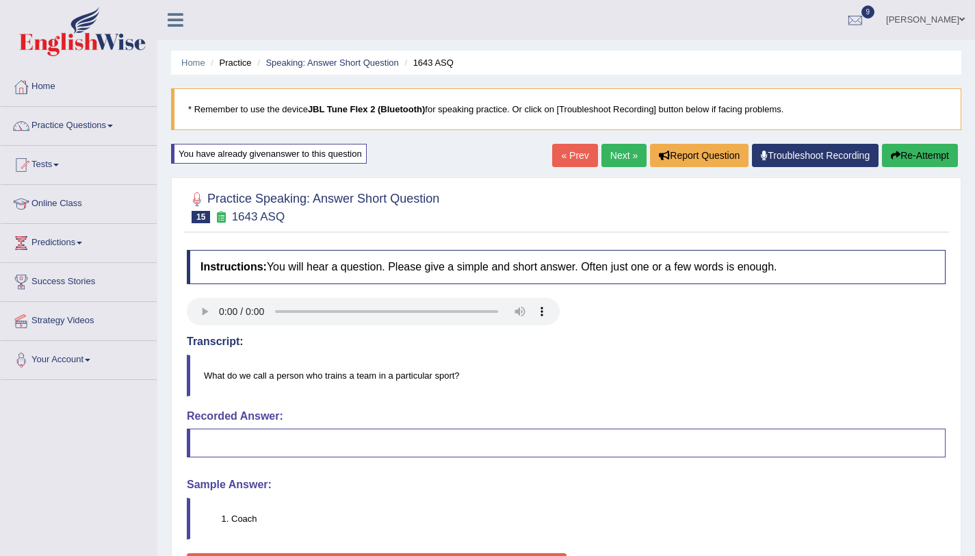
click at [902, 156] on button "Re-Attempt" at bounding box center [920, 155] width 76 height 23
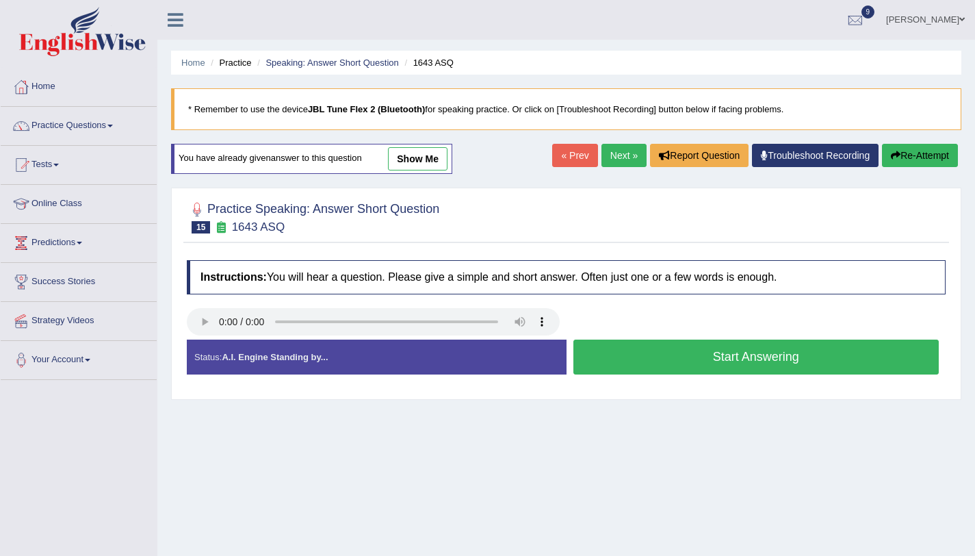
click at [691, 356] on button "Start Answering" at bounding box center [756, 356] width 366 height 35
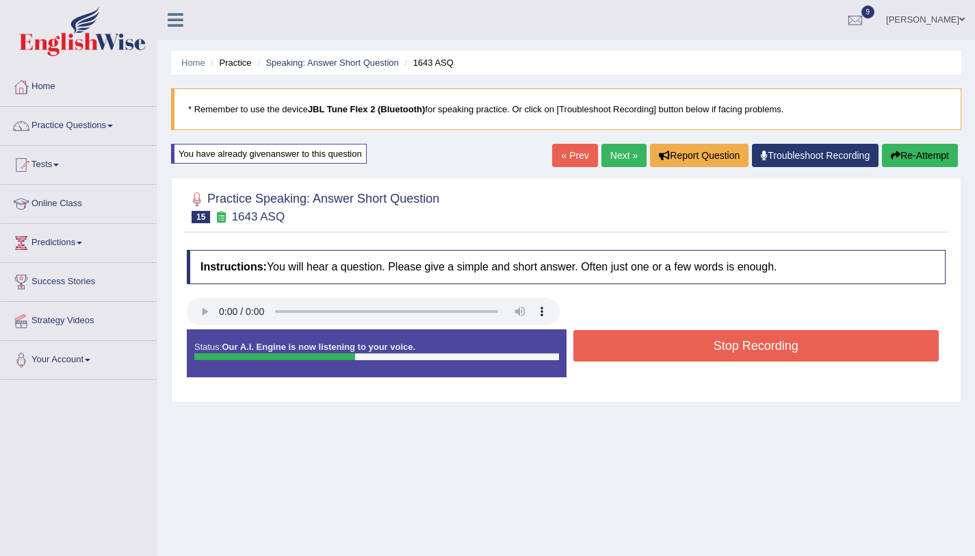
click at [691, 356] on button "Stop Recording" at bounding box center [756, 345] width 366 height 31
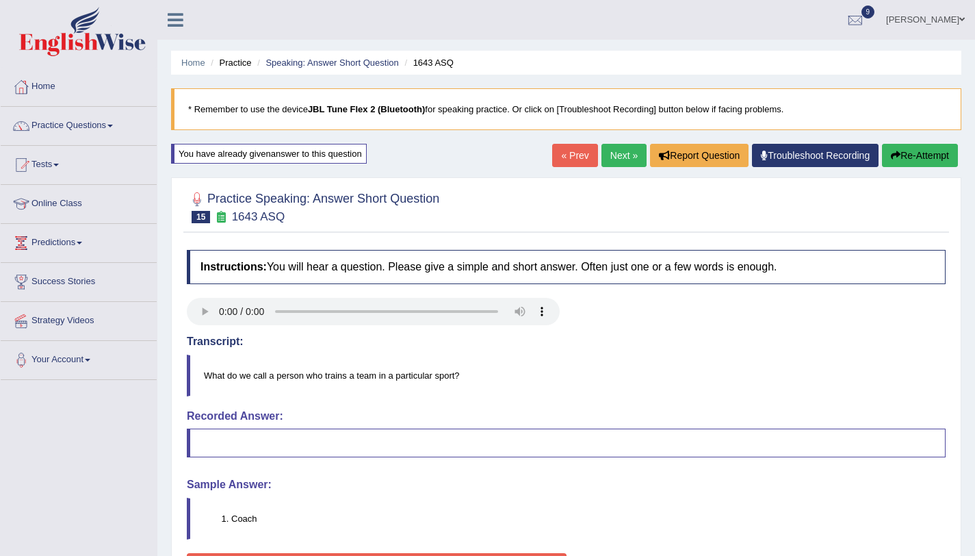
click at [628, 157] on link "Next »" at bounding box center [623, 155] width 45 height 23
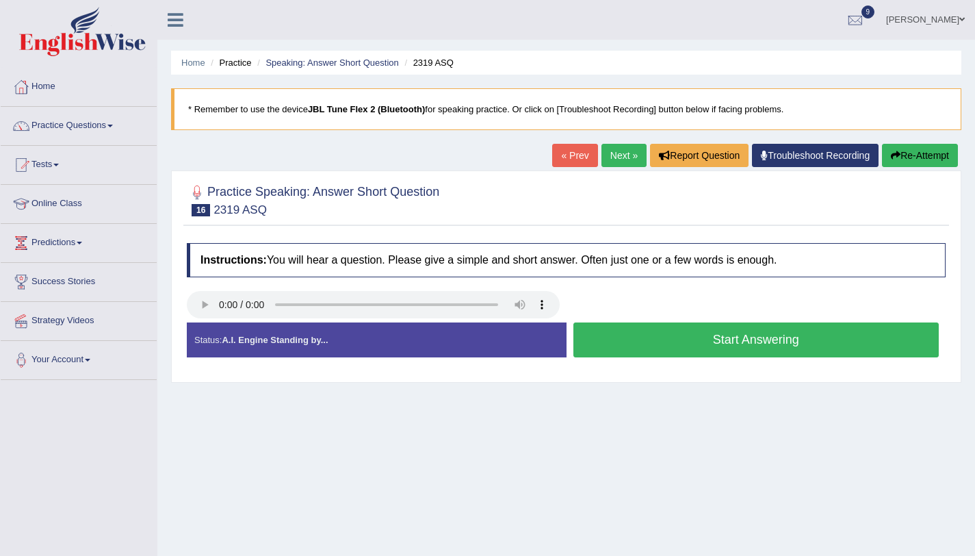
click at [697, 346] on button "Start Answering" at bounding box center [756, 339] width 366 height 35
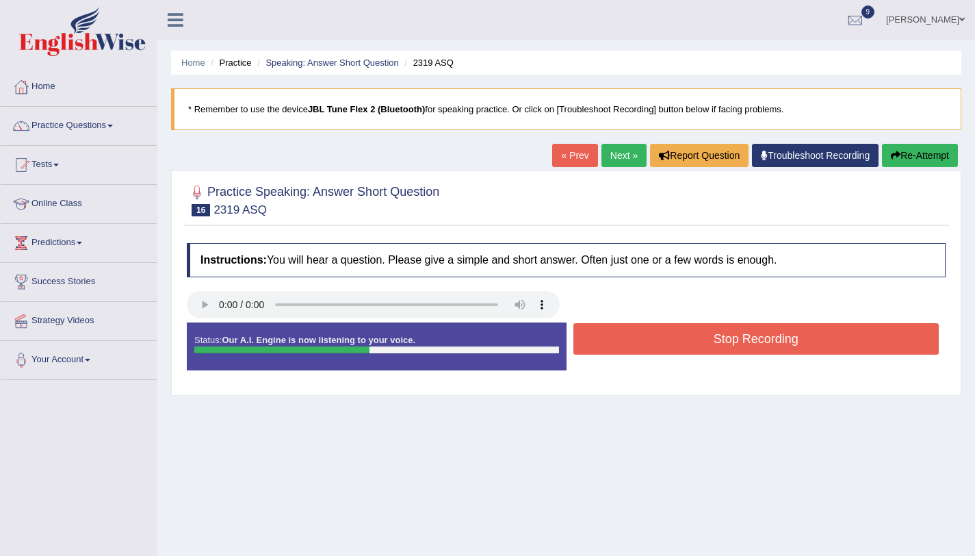
click at [697, 345] on button "Stop Recording" at bounding box center [756, 338] width 366 height 31
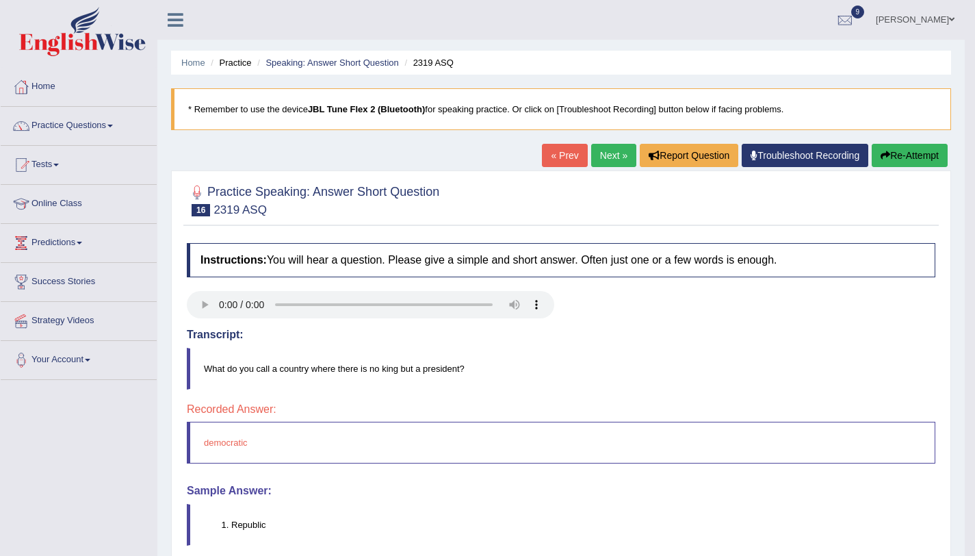
click at [930, 161] on button "Re-Attempt" at bounding box center [910, 155] width 76 height 23
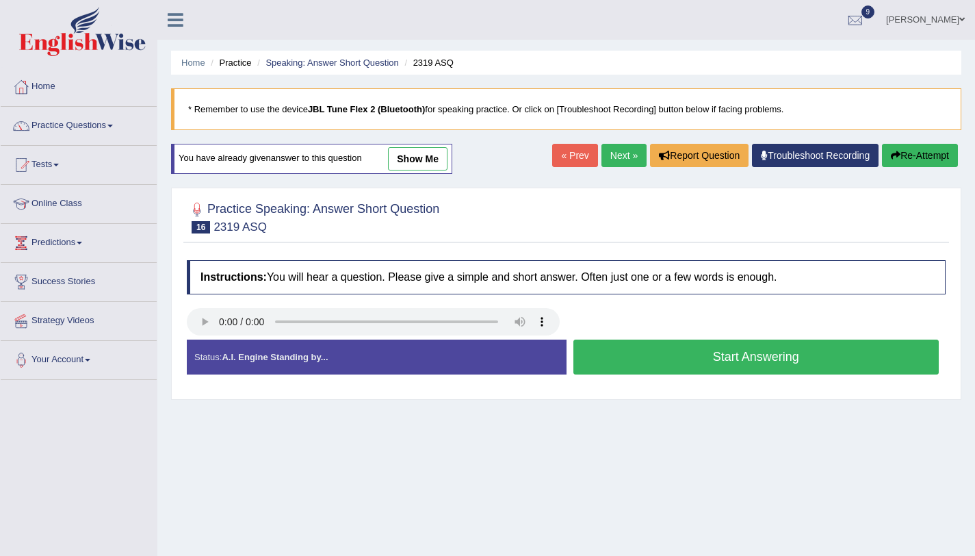
click at [712, 370] on button "Start Answering" at bounding box center [756, 356] width 366 height 35
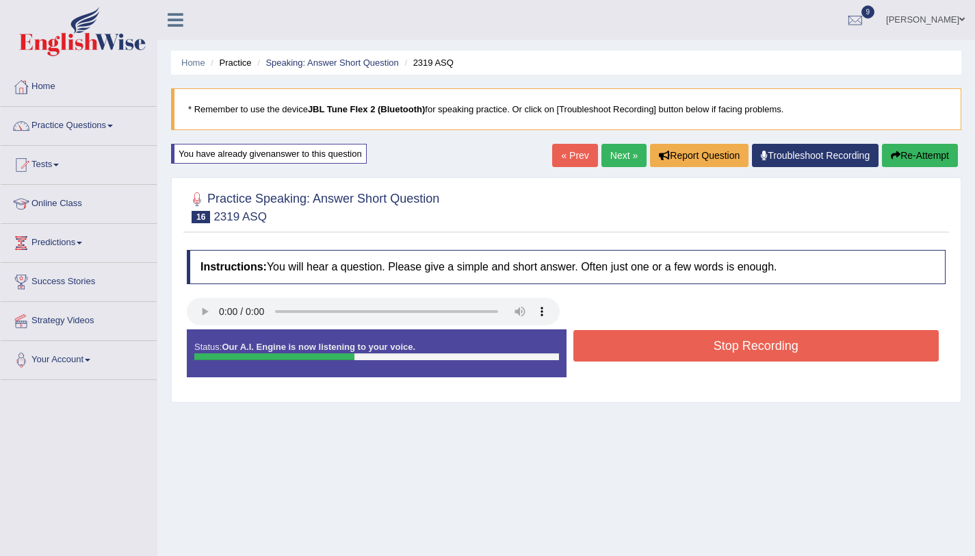
click at [704, 356] on button "Stop Recording" at bounding box center [756, 345] width 366 height 31
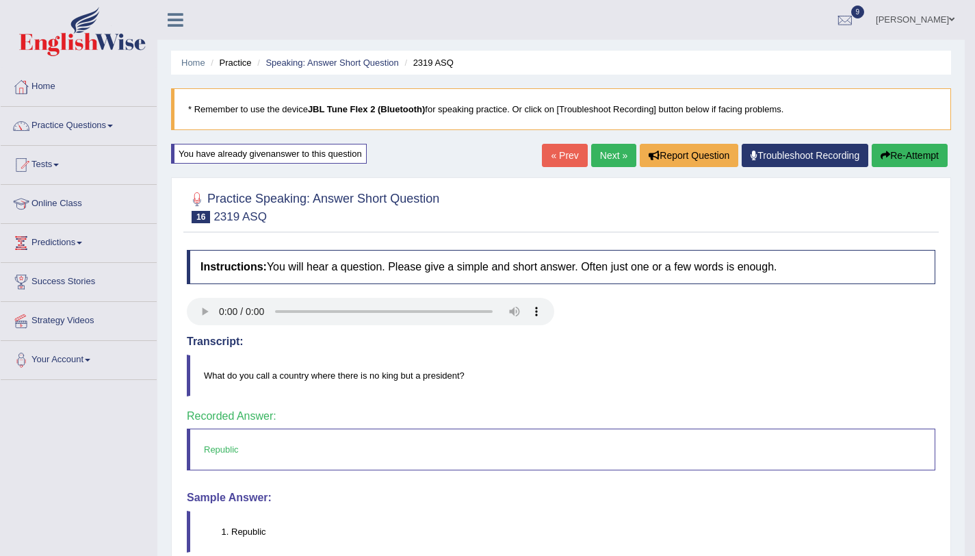
click at [606, 163] on link "Next »" at bounding box center [613, 155] width 45 height 23
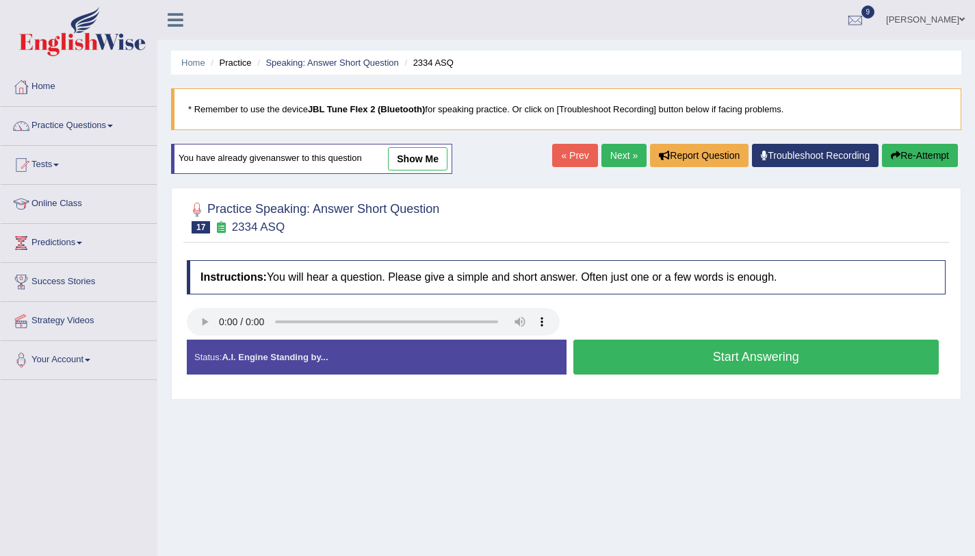
click at [734, 360] on button "Start Answering" at bounding box center [756, 356] width 366 height 35
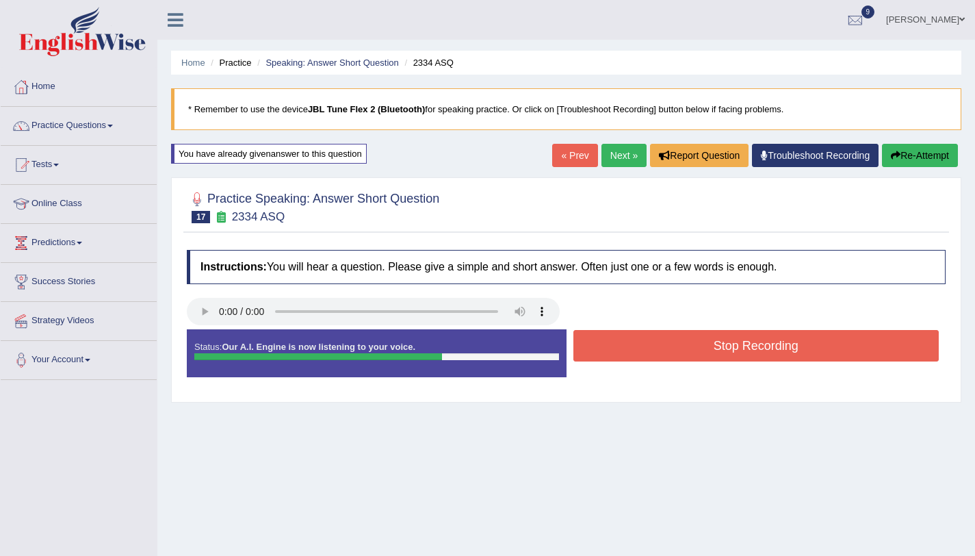
click at [730, 353] on button "Stop Recording" at bounding box center [756, 345] width 366 height 31
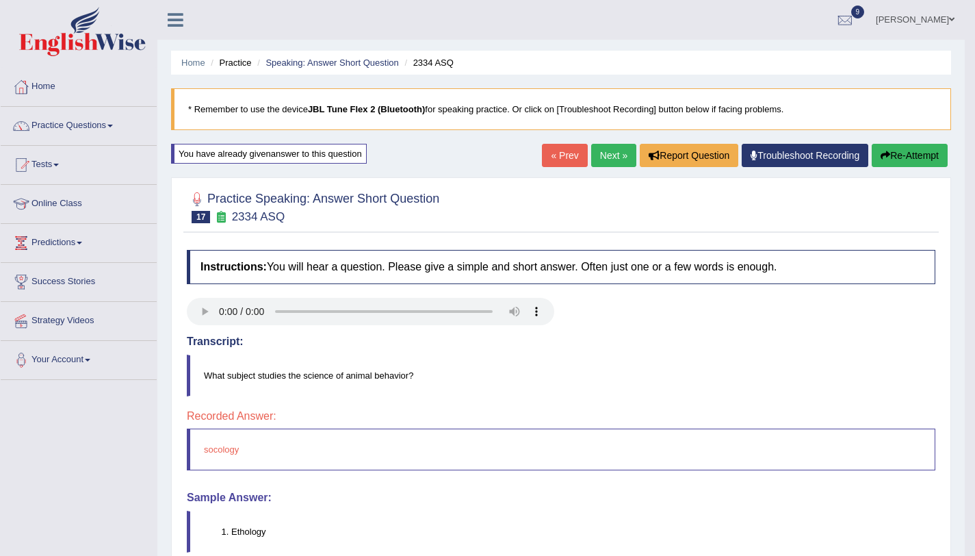
click at [935, 158] on button "Re-Attempt" at bounding box center [910, 155] width 76 height 23
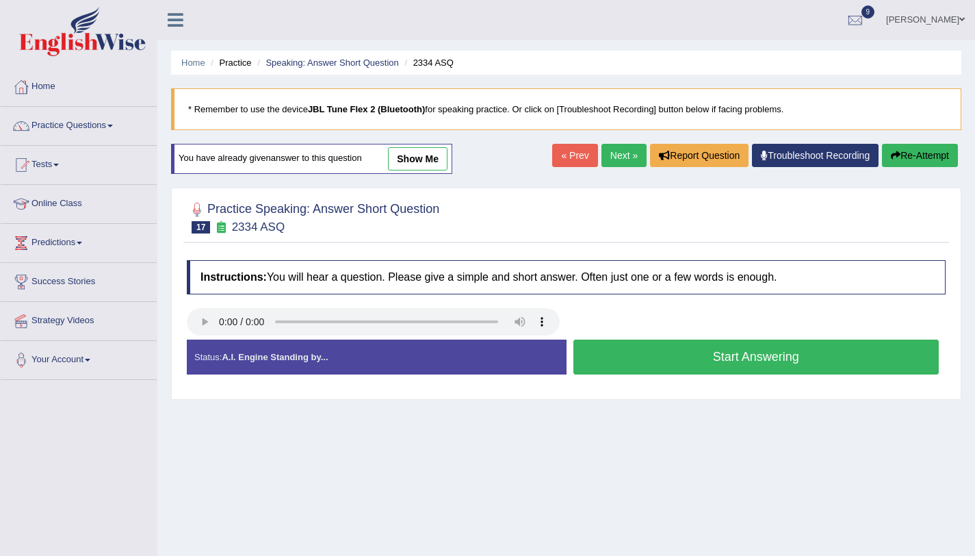
click at [632, 365] on button "Start Answering" at bounding box center [756, 356] width 366 height 35
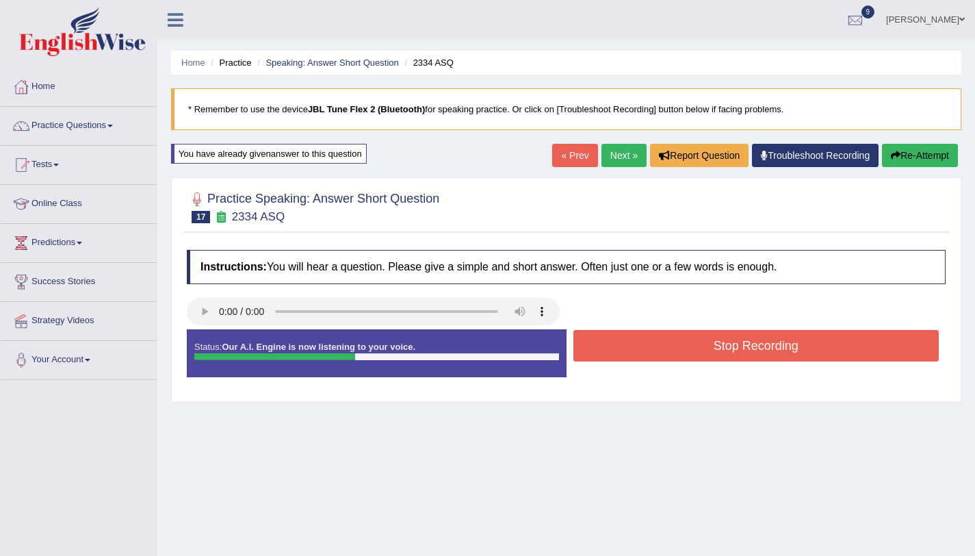
click at [630, 357] on button "Stop Recording" at bounding box center [756, 345] width 366 height 31
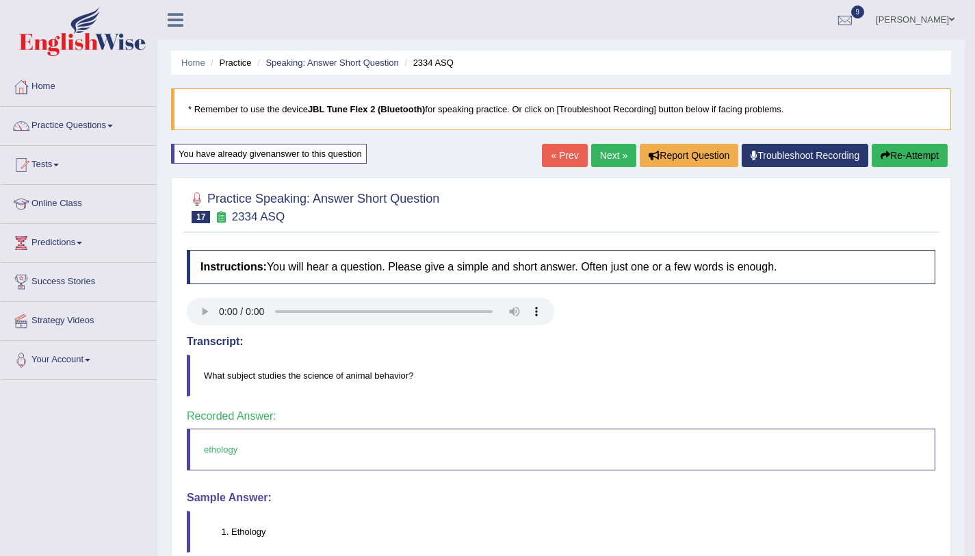
click at [617, 153] on link "Next »" at bounding box center [613, 155] width 45 height 23
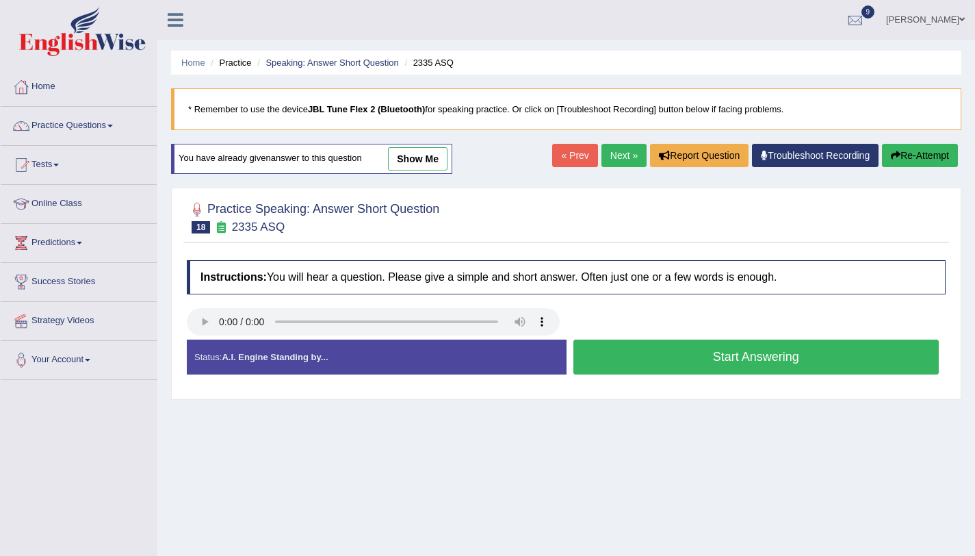
click at [717, 366] on button "Start Answering" at bounding box center [756, 356] width 366 height 35
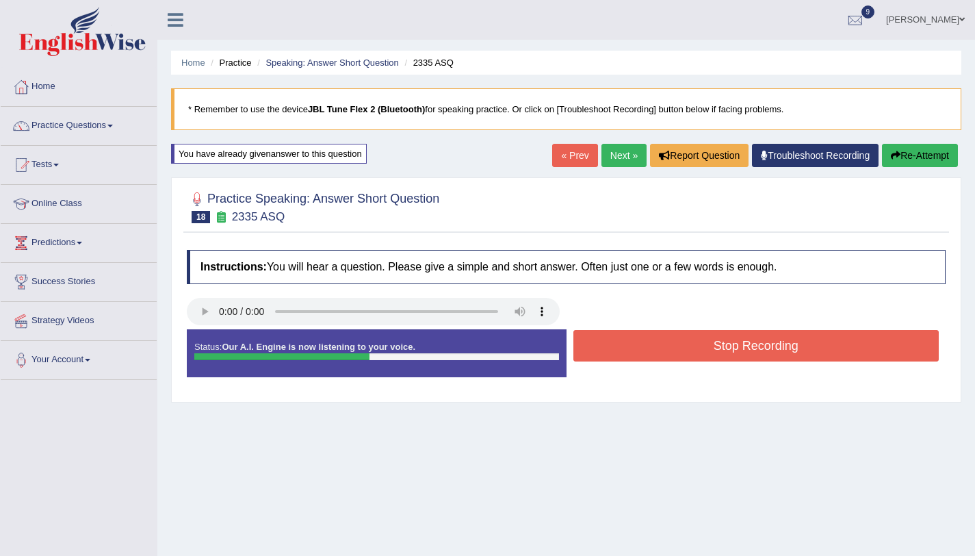
click at [719, 346] on button "Stop Recording" at bounding box center [756, 345] width 366 height 31
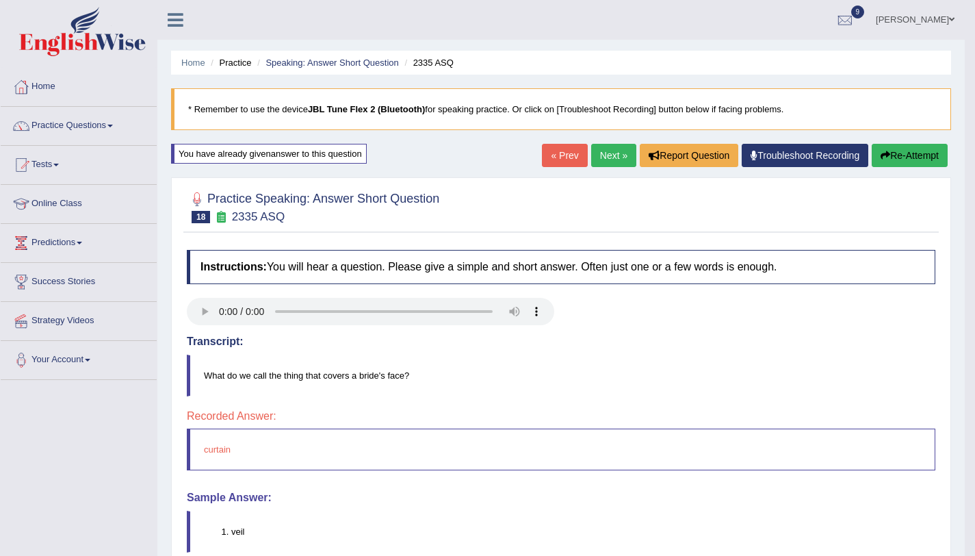
drag, startPoint x: 936, startPoint y: 157, endPoint x: 929, endPoint y: 159, distance: 8.0
click at [937, 157] on button "Re-Attempt" at bounding box center [910, 155] width 76 height 23
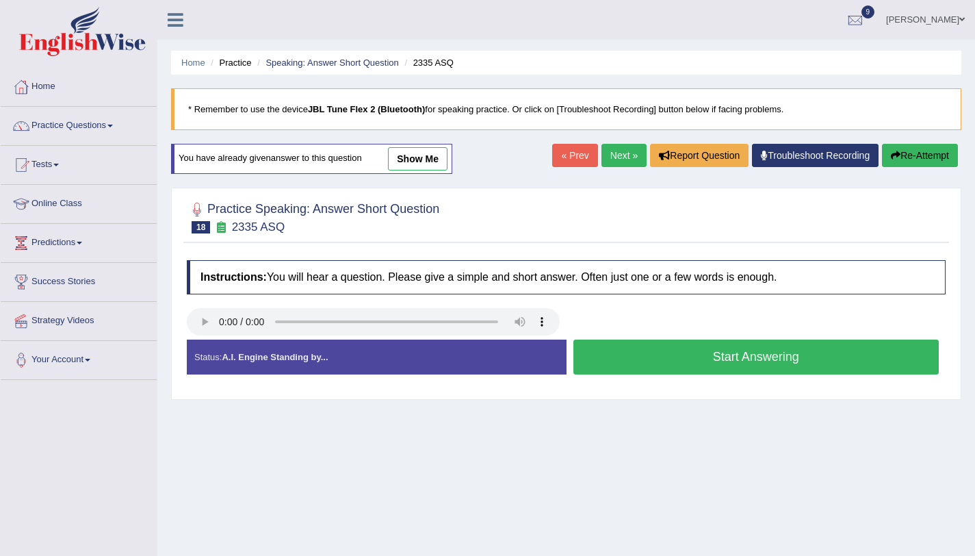
click at [592, 357] on button "Start Answering" at bounding box center [756, 356] width 366 height 35
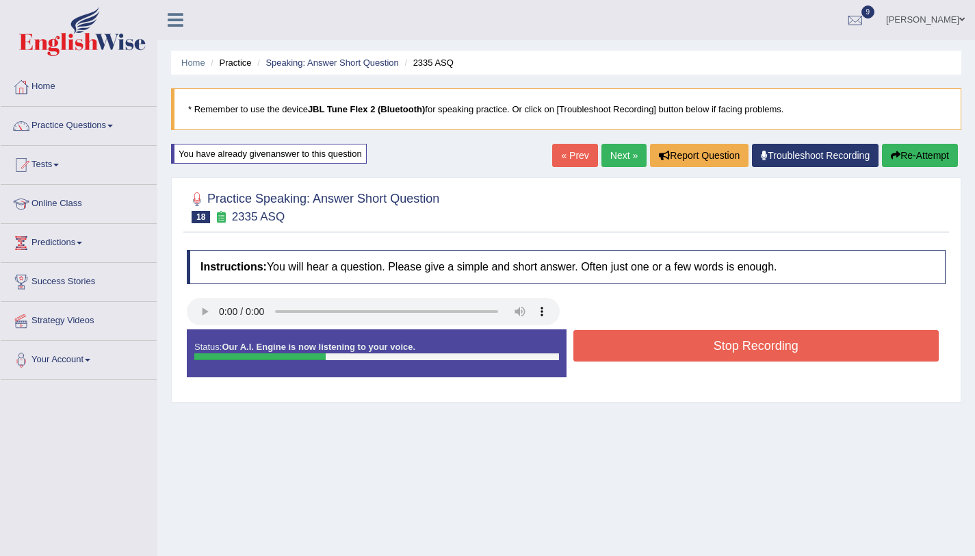
click at [592, 357] on button "Stop Recording" at bounding box center [756, 345] width 366 height 31
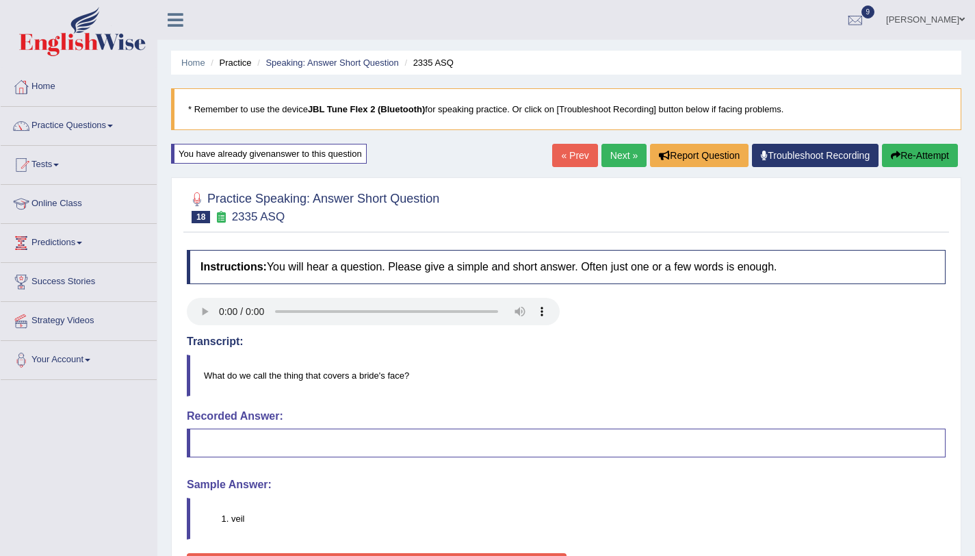
click at [610, 155] on link "Next »" at bounding box center [623, 155] width 45 height 23
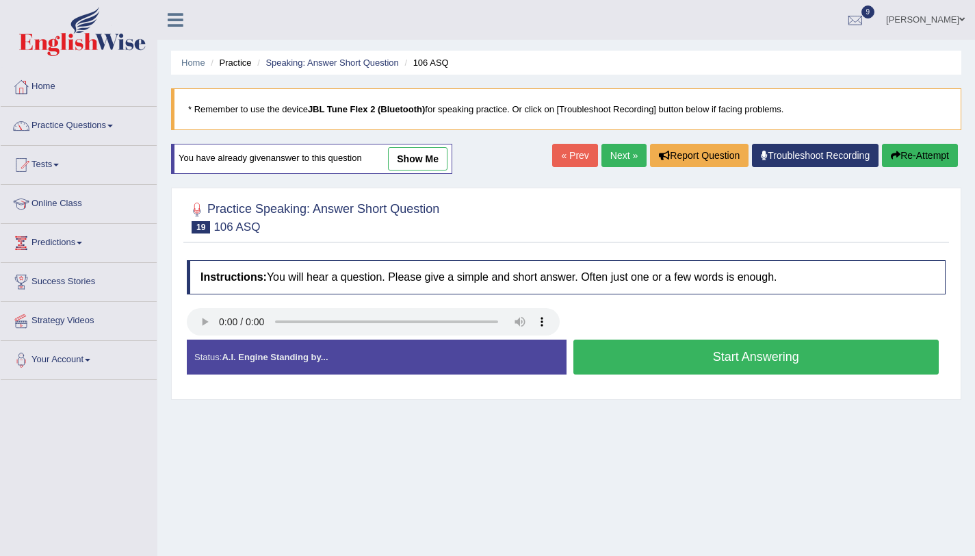
click at [609, 367] on button "Start Answering" at bounding box center [756, 356] width 366 height 35
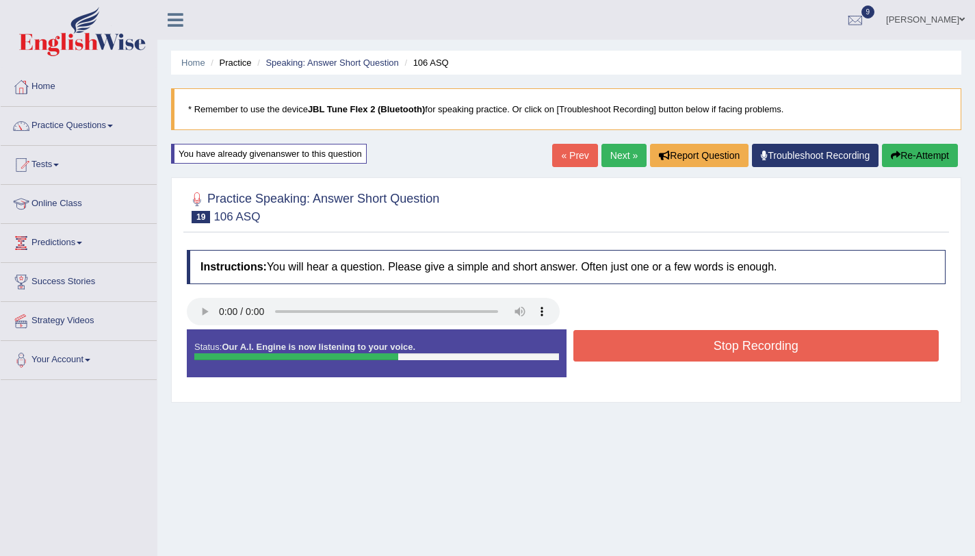
click at [615, 357] on button "Stop Recording" at bounding box center [756, 345] width 366 height 31
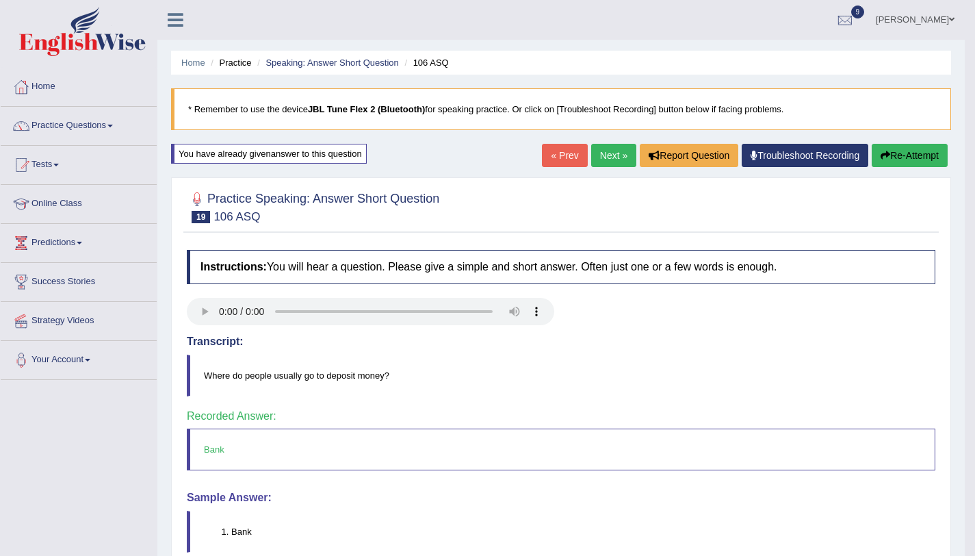
click at [630, 164] on div "« Prev Next » Report Question Troubleshoot Recording Re-Attempt" at bounding box center [746, 157] width 409 height 27
click at [612, 166] on link "Next »" at bounding box center [613, 155] width 45 height 23
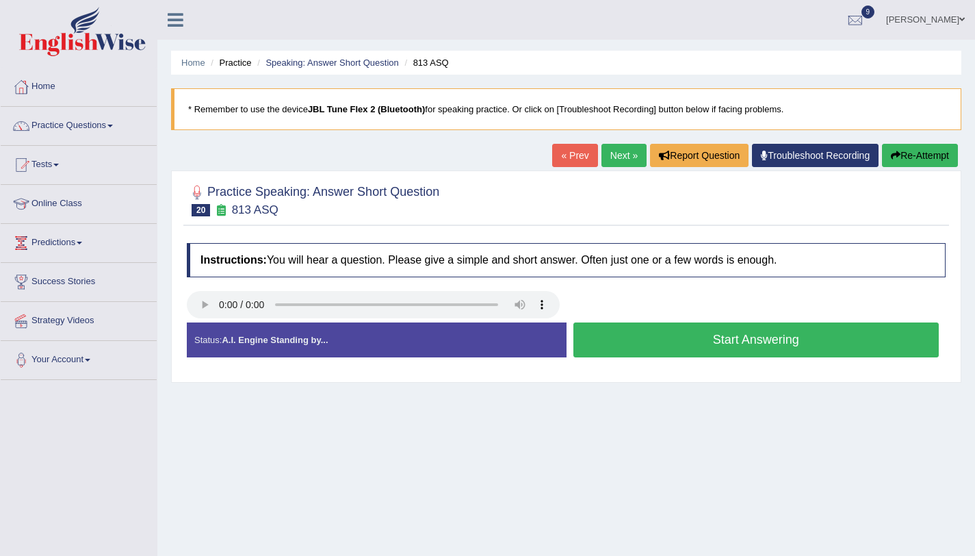
click at [662, 339] on button "Start Answering" at bounding box center [756, 339] width 366 height 35
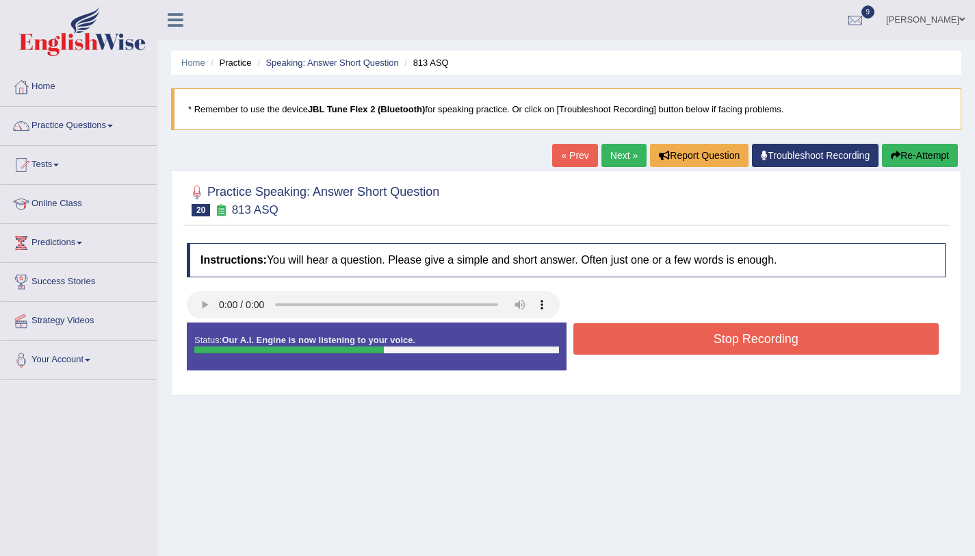
click at [662, 339] on button "Stop Recording" at bounding box center [756, 338] width 366 height 31
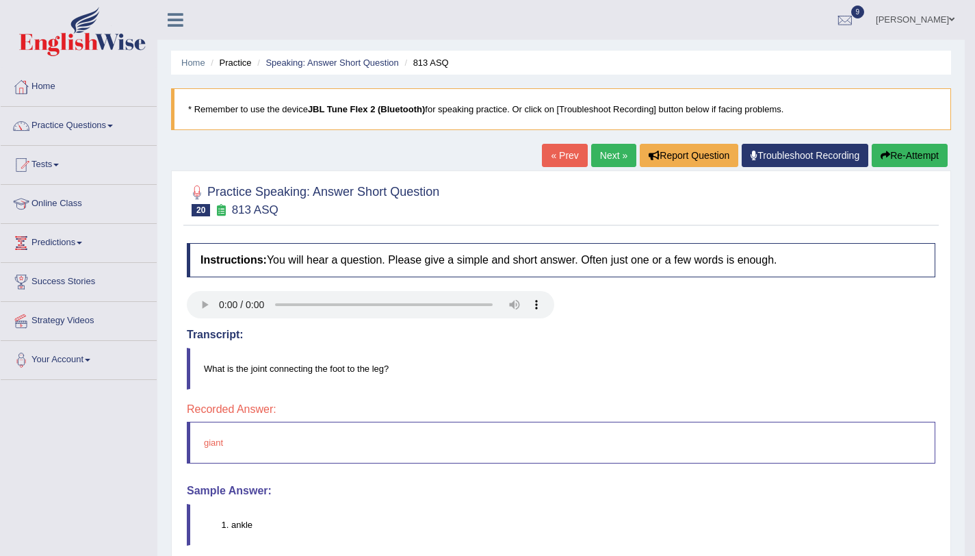
click at [872, 159] on button "Re-Attempt" at bounding box center [910, 155] width 76 height 23
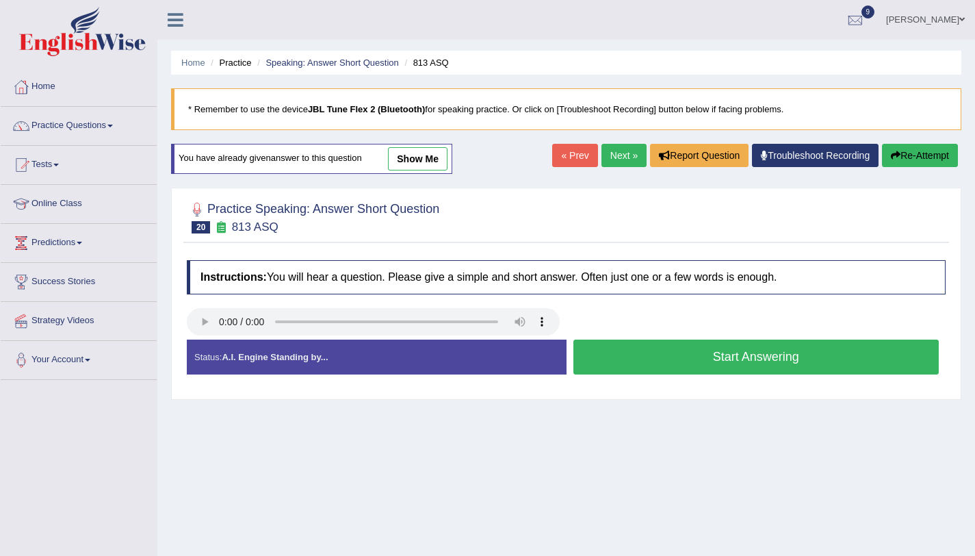
click at [781, 344] on button "Start Answering" at bounding box center [756, 356] width 366 height 35
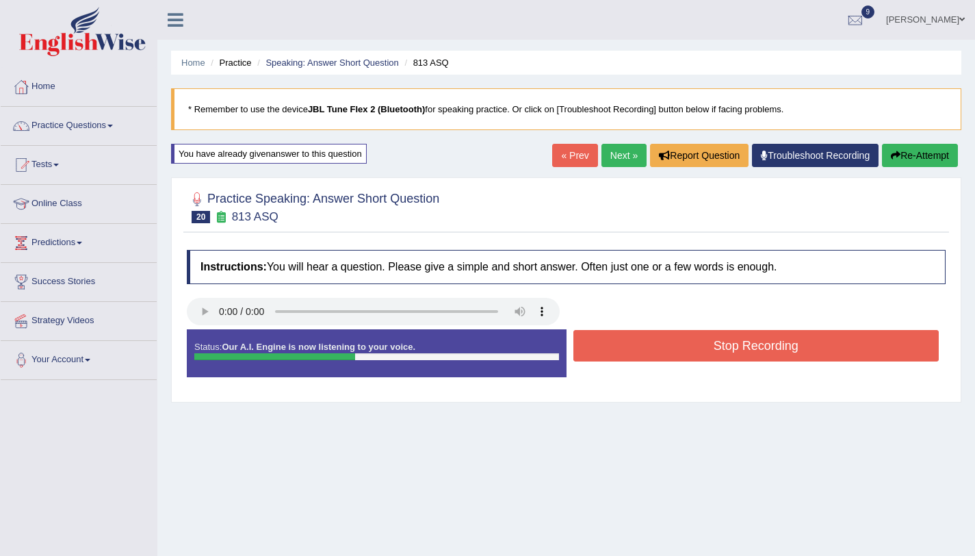
click at [738, 350] on button "Stop Recording" at bounding box center [756, 345] width 366 height 31
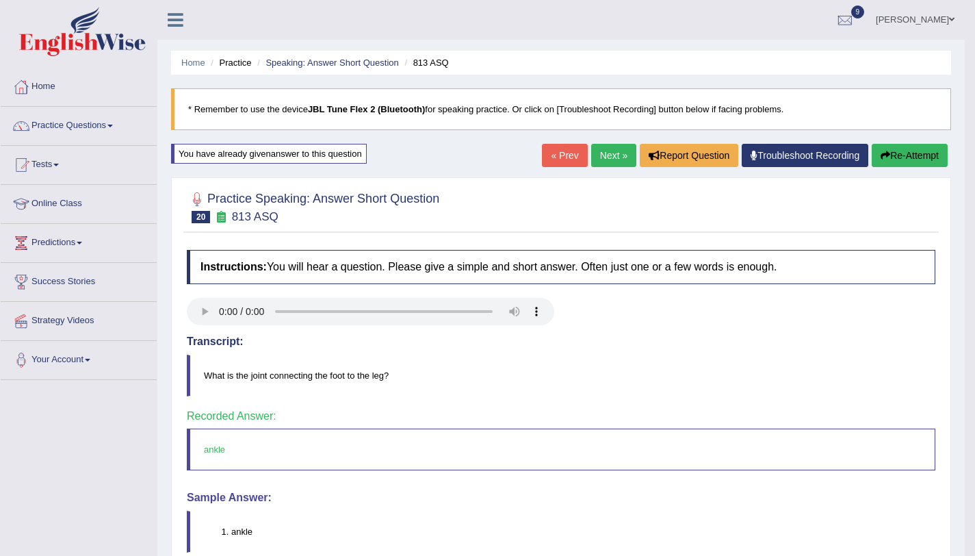
click at [606, 159] on link "Next »" at bounding box center [613, 155] width 45 height 23
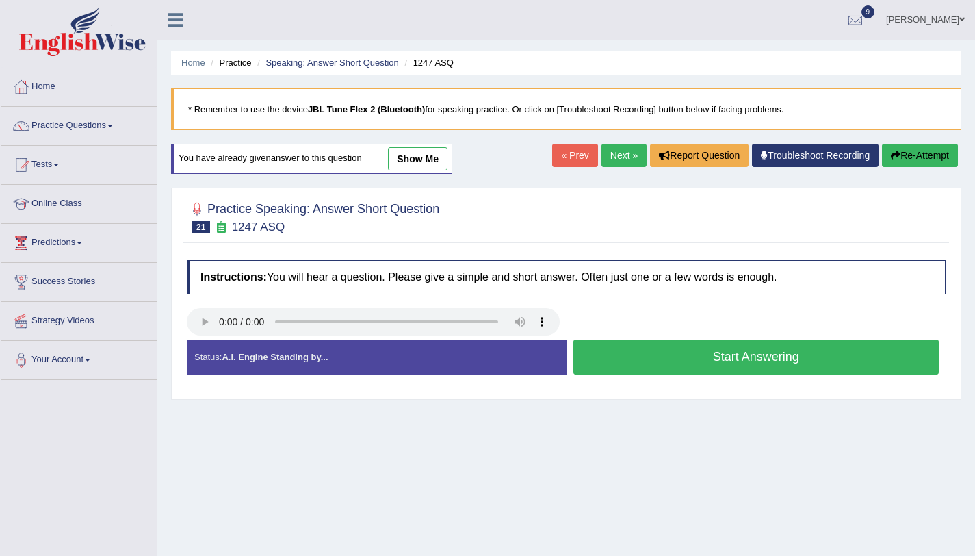
click at [712, 349] on button "Start Answering" at bounding box center [756, 356] width 366 height 35
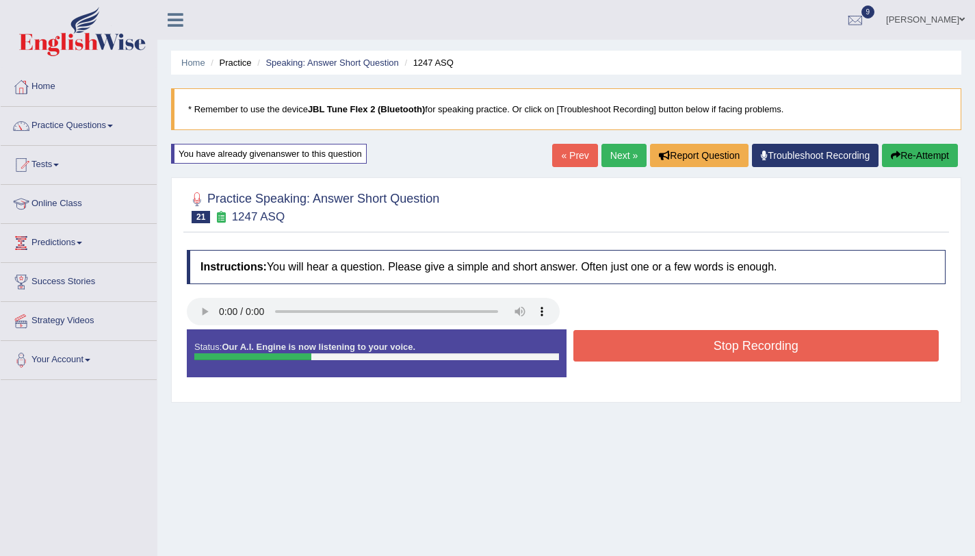
click at [712, 349] on button "Stop Recording" at bounding box center [756, 345] width 366 height 31
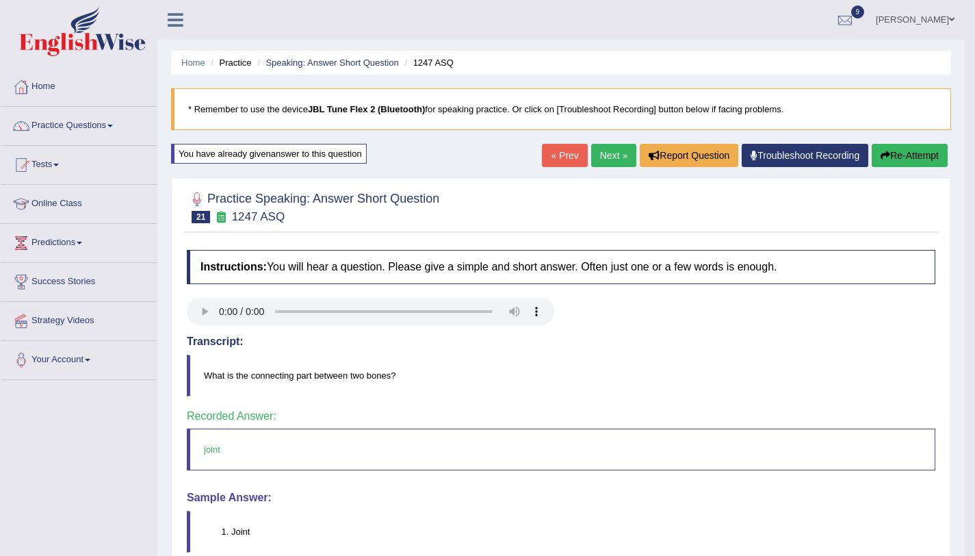
click at [614, 163] on link "Next »" at bounding box center [613, 155] width 45 height 23
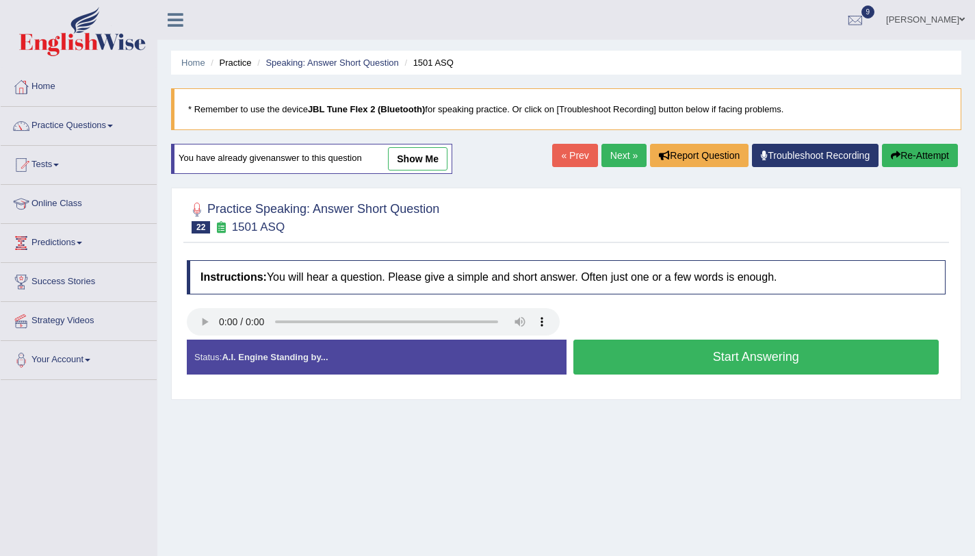
click at [695, 350] on button "Start Answering" at bounding box center [756, 356] width 366 height 35
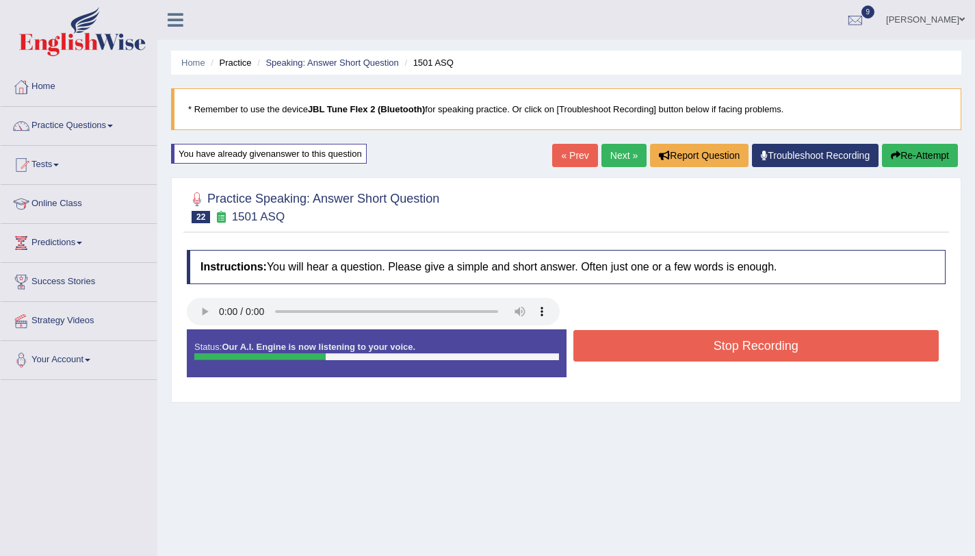
click at [695, 349] on button "Stop Recording" at bounding box center [756, 345] width 366 height 31
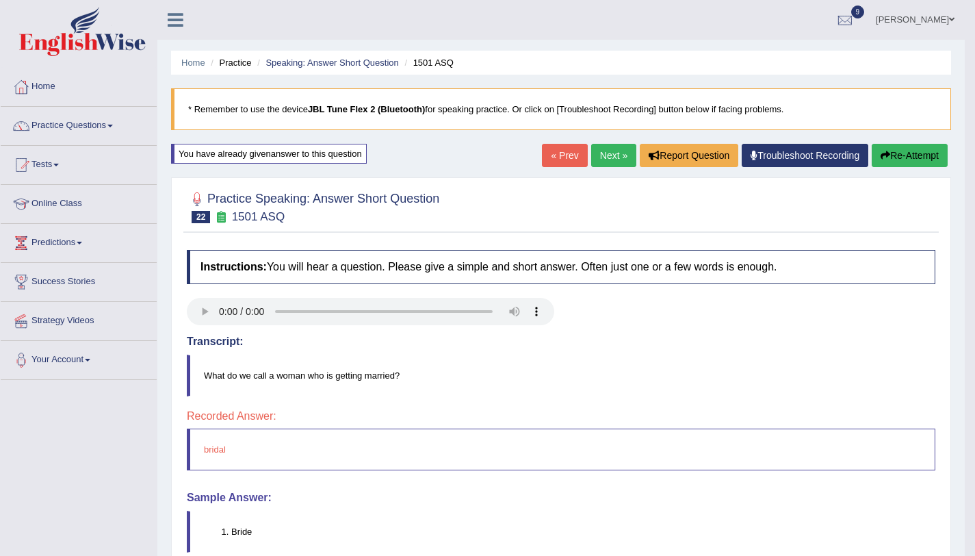
click at [918, 154] on button "Re-Attempt" at bounding box center [910, 155] width 76 height 23
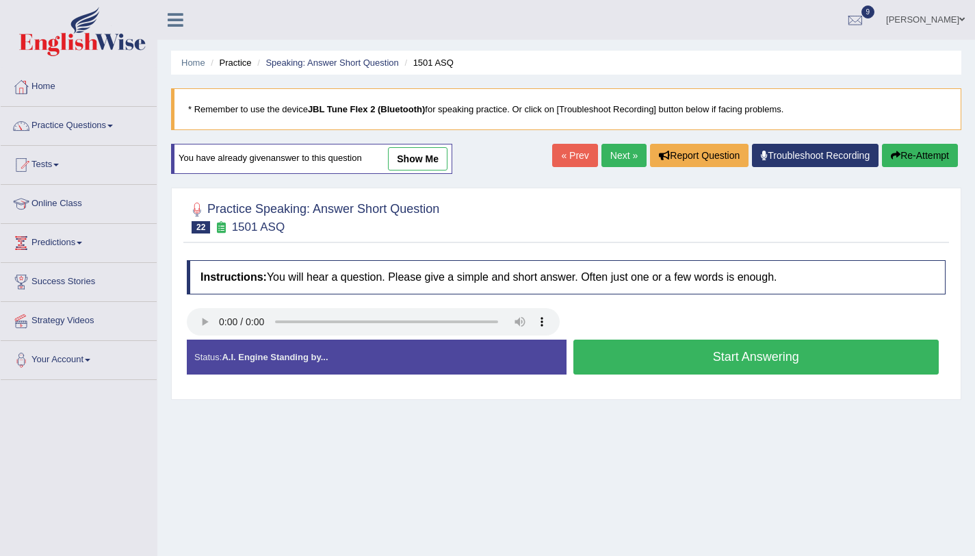
click at [712, 361] on button "Start Answering" at bounding box center [756, 356] width 366 height 35
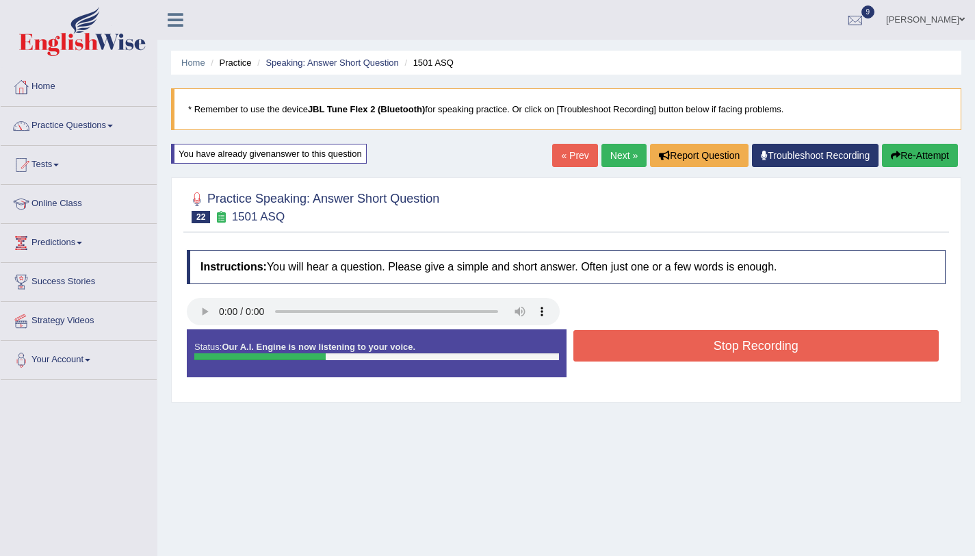
click at [712, 355] on button "Stop Recording" at bounding box center [756, 345] width 366 height 31
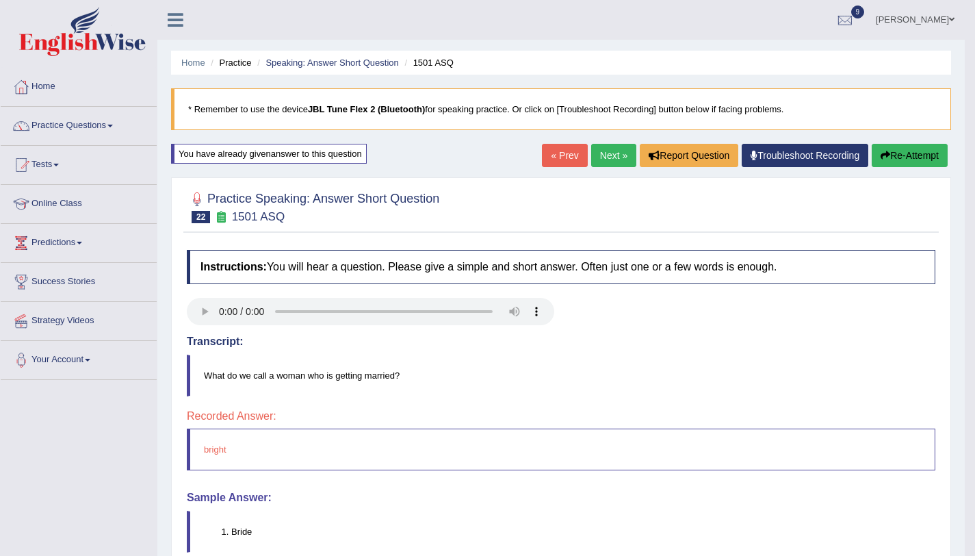
click at [916, 159] on button "Re-Attempt" at bounding box center [910, 155] width 76 height 23
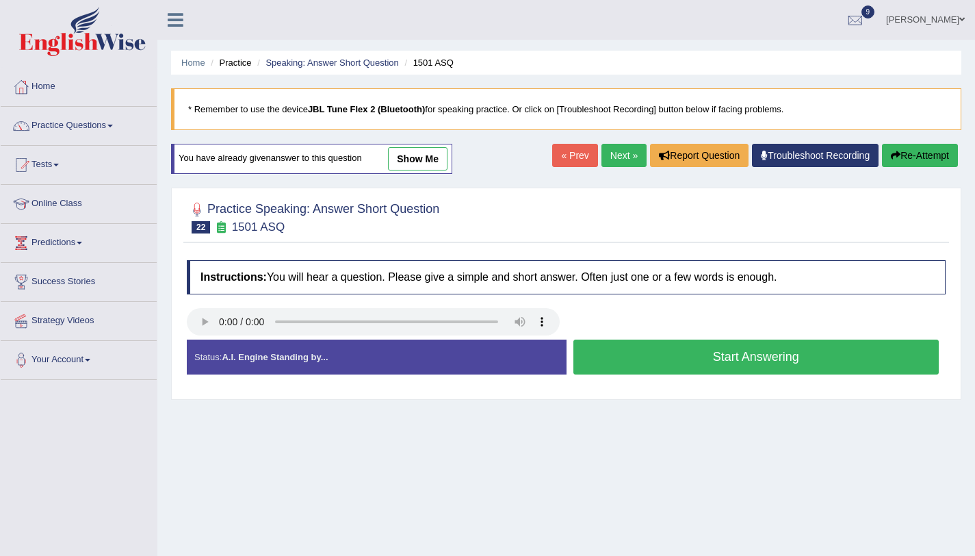
click at [685, 354] on button "Start Answering" at bounding box center [756, 356] width 366 height 35
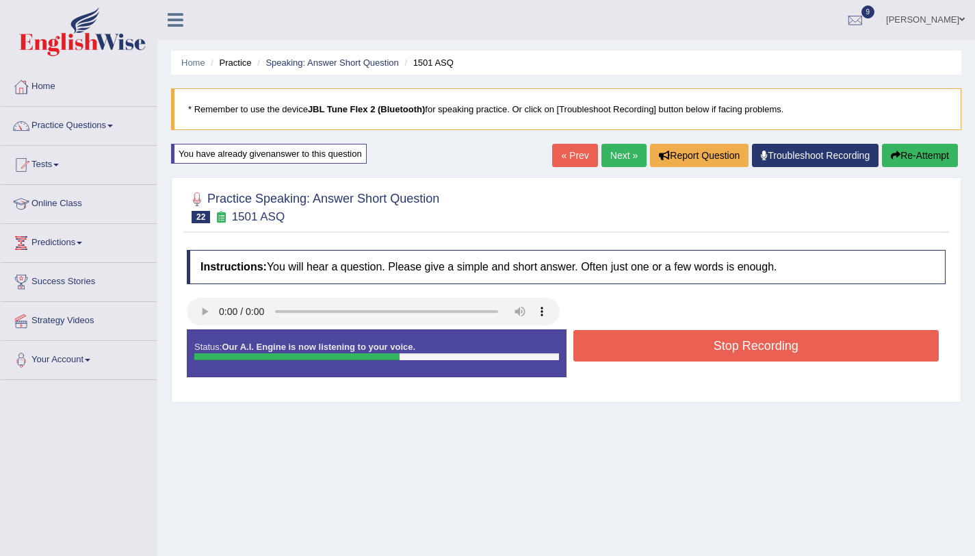
click at [684, 351] on button "Stop Recording" at bounding box center [756, 345] width 366 height 31
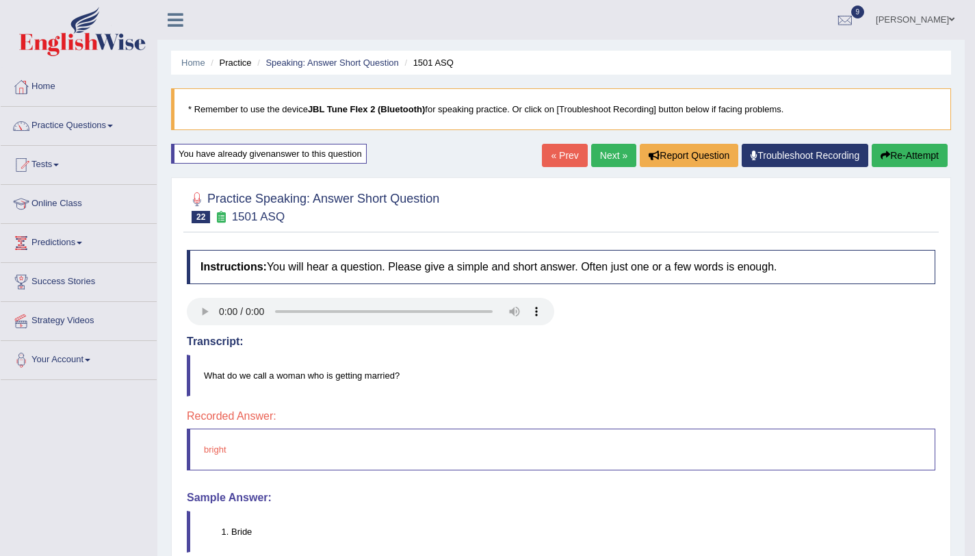
click at [894, 152] on button "Re-Attempt" at bounding box center [910, 155] width 76 height 23
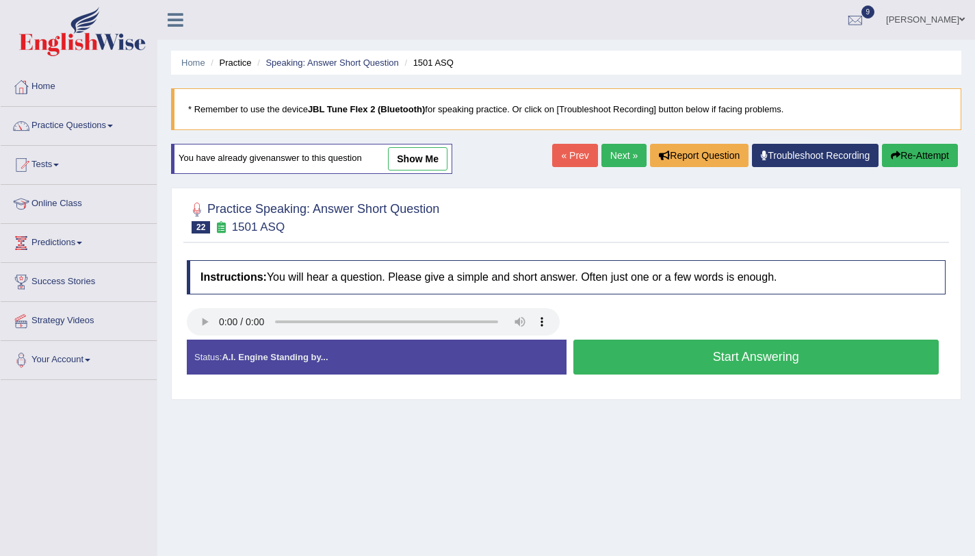
click at [687, 365] on button "Start Answering" at bounding box center [756, 356] width 366 height 35
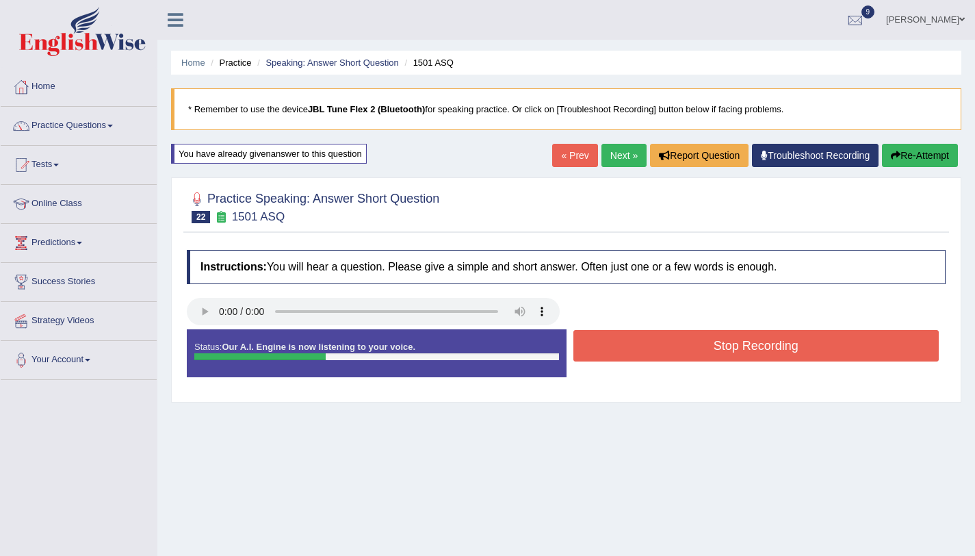
click at [677, 346] on button "Stop Recording" at bounding box center [756, 345] width 366 height 31
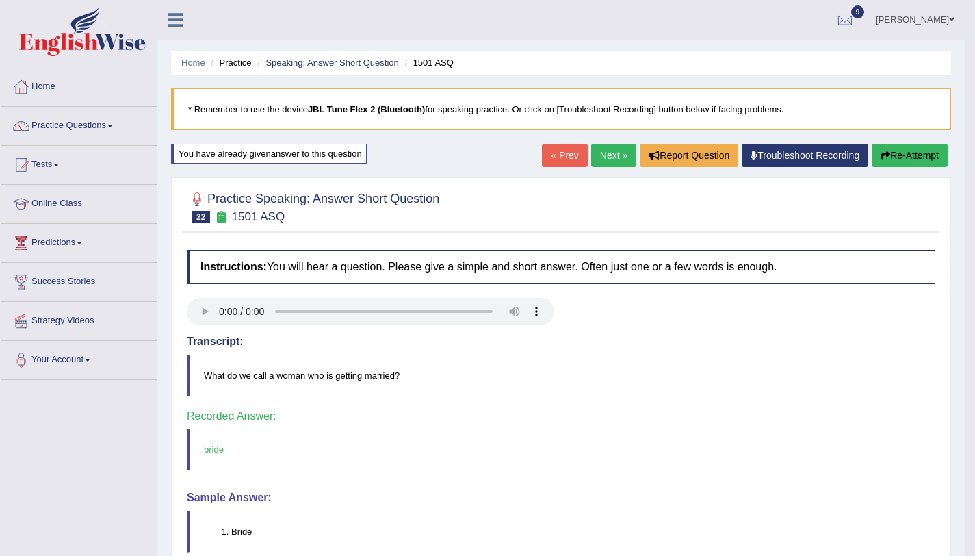
click at [920, 149] on button "Re-Attempt" at bounding box center [910, 155] width 76 height 23
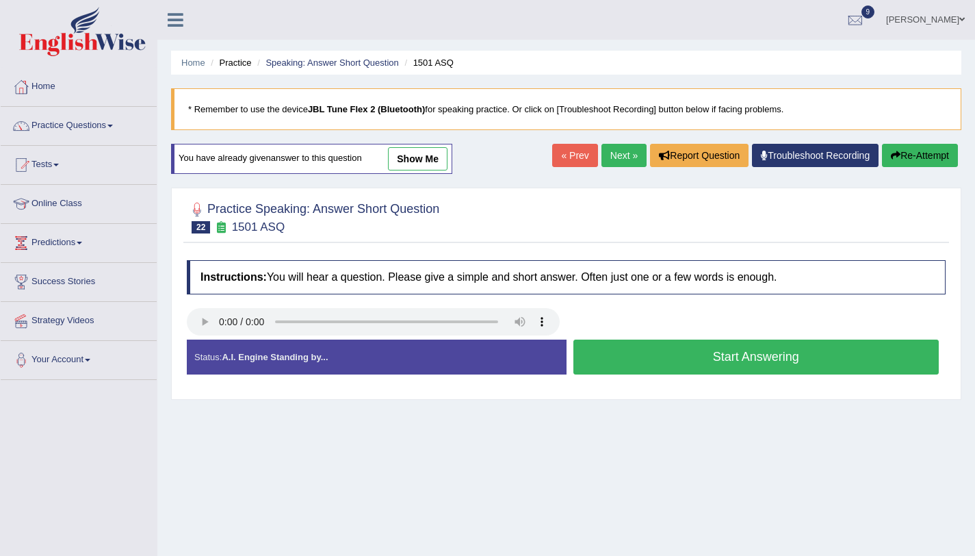
click at [679, 365] on button "Start Answering" at bounding box center [756, 356] width 366 height 35
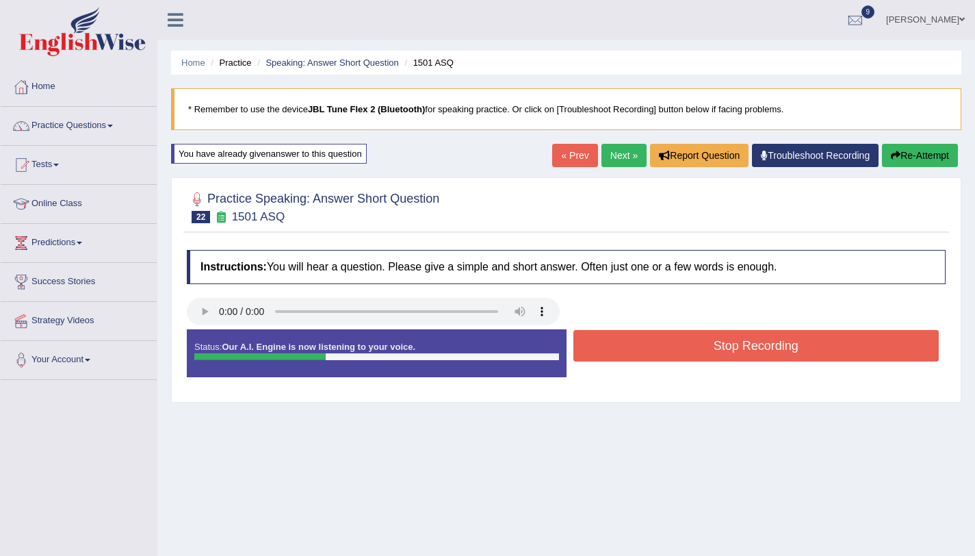
click at [677, 356] on button "Stop Recording" at bounding box center [756, 345] width 366 height 31
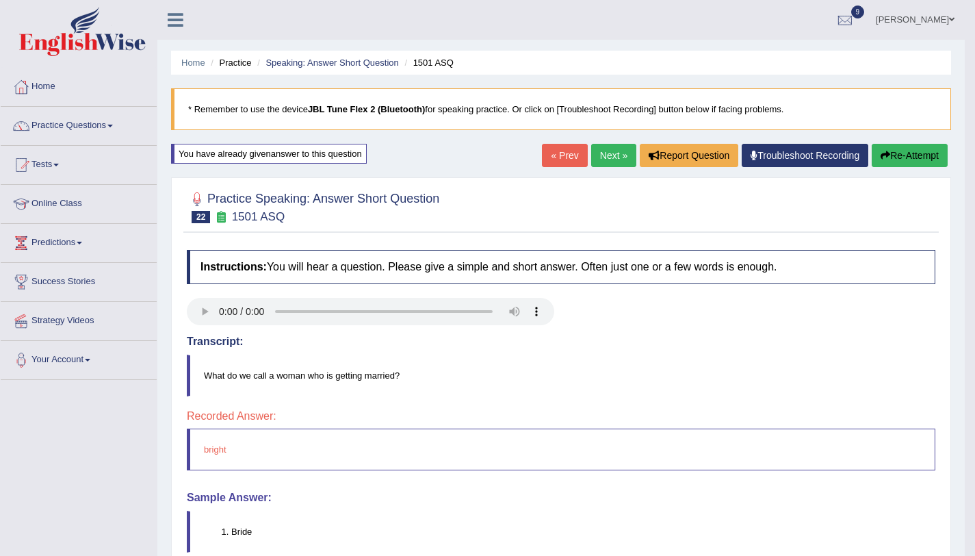
click at [924, 165] on button "Re-Attempt" at bounding box center [910, 155] width 76 height 23
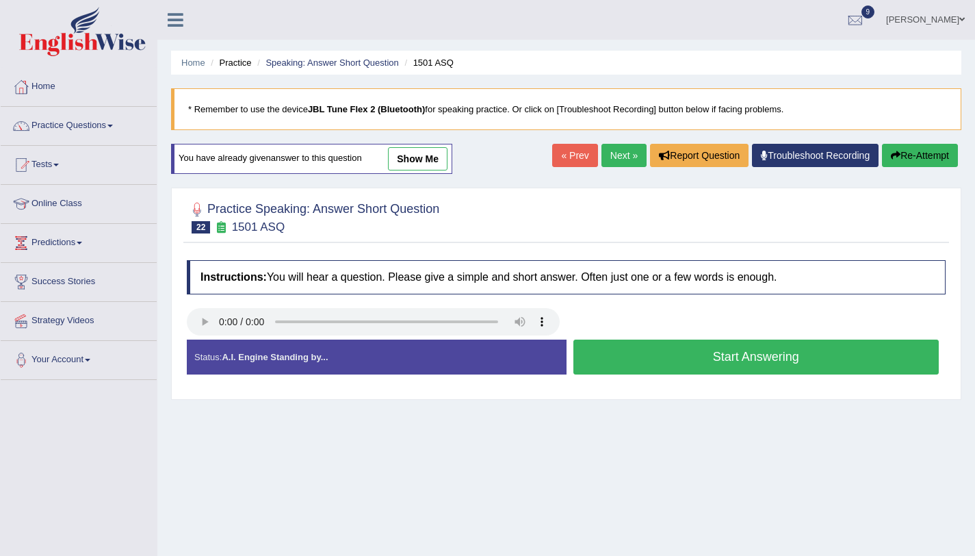
click at [682, 352] on button "Start Answering" at bounding box center [756, 356] width 366 height 35
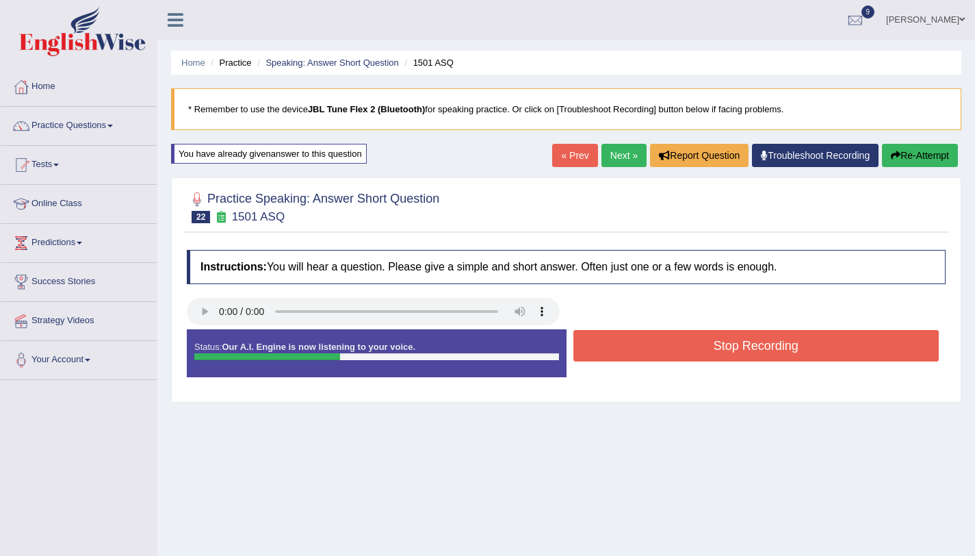
click at [682, 351] on button "Stop Recording" at bounding box center [756, 345] width 366 height 31
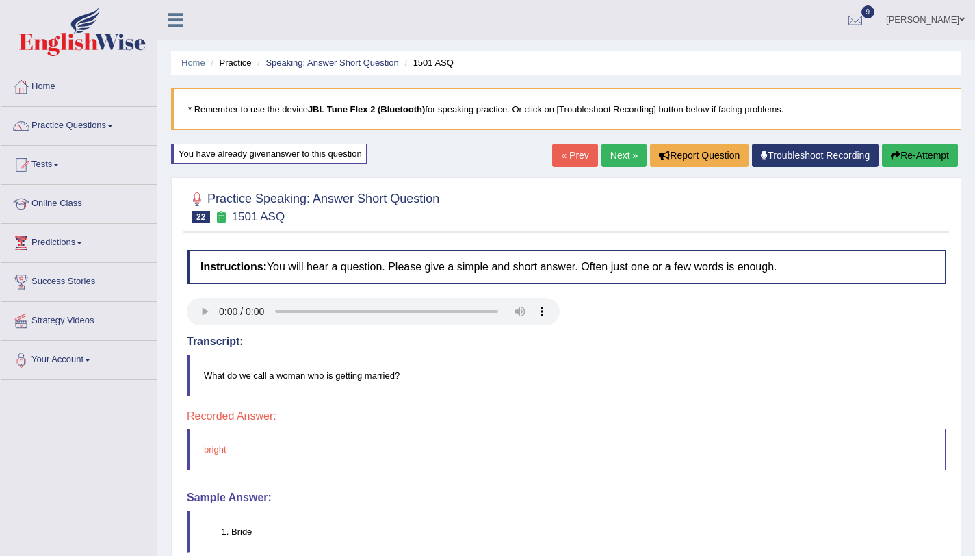
click at [932, 149] on button "Re-Attempt" at bounding box center [920, 155] width 76 height 23
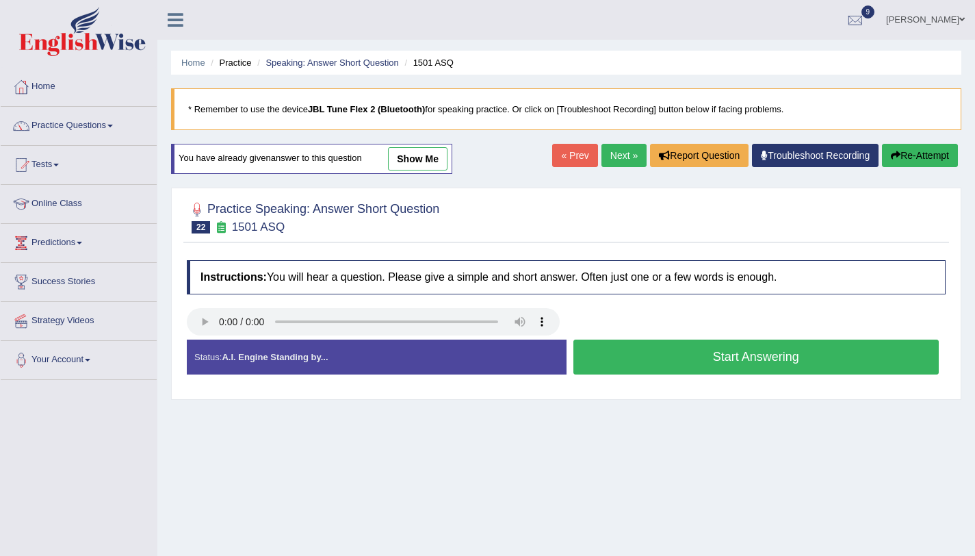
click at [635, 363] on button "Start Answering" at bounding box center [756, 356] width 366 height 35
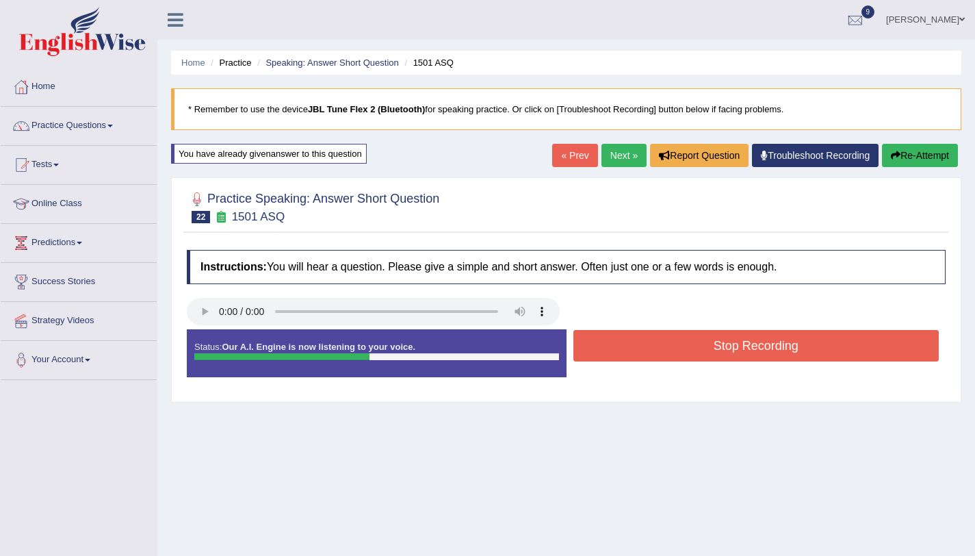
click at [632, 352] on button "Stop Recording" at bounding box center [756, 345] width 366 height 31
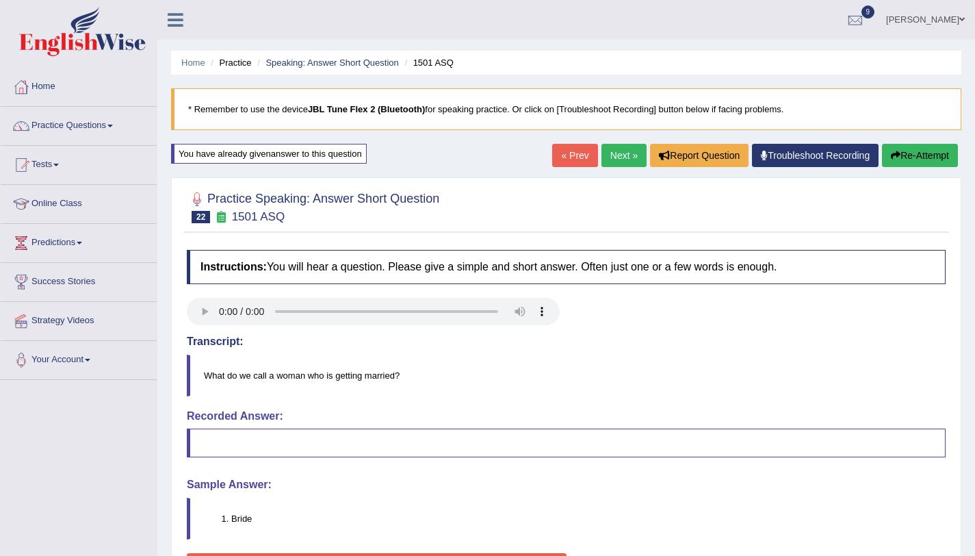
click at [931, 159] on button "Re-Attempt" at bounding box center [920, 155] width 76 height 23
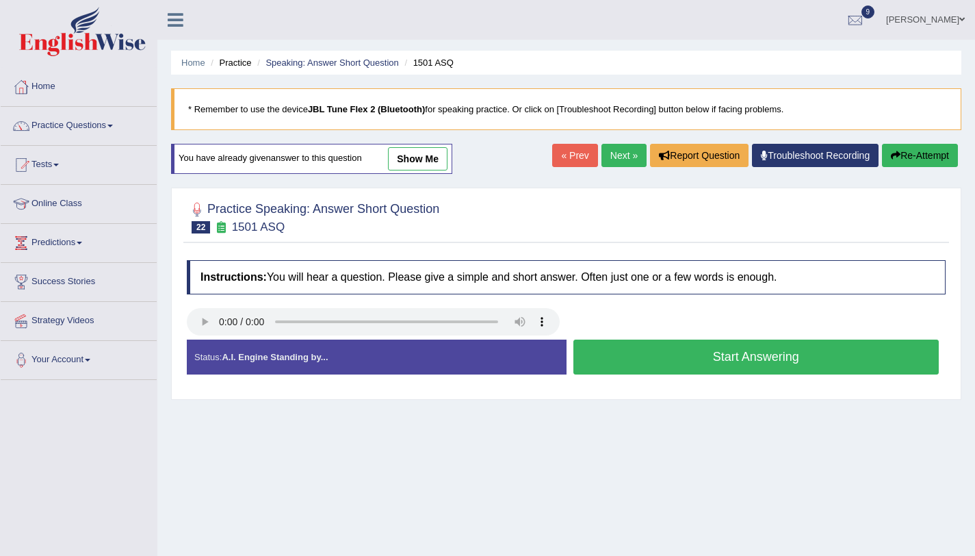
click at [682, 372] on button "Start Answering" at bounding box center [756, 356] width 366 height 35
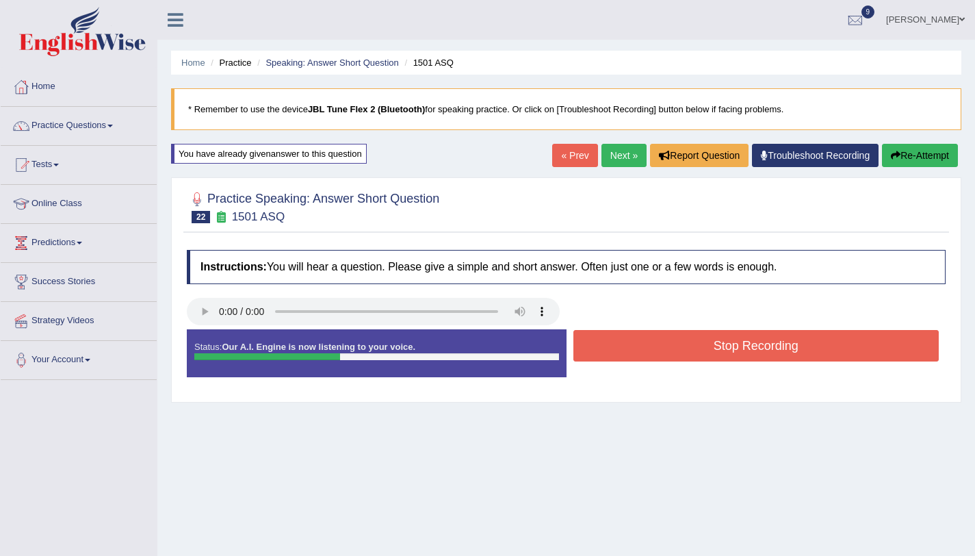
click at [664, 357] on button "Stop Recording" at bounding box center [756, 345] width 366 height 31
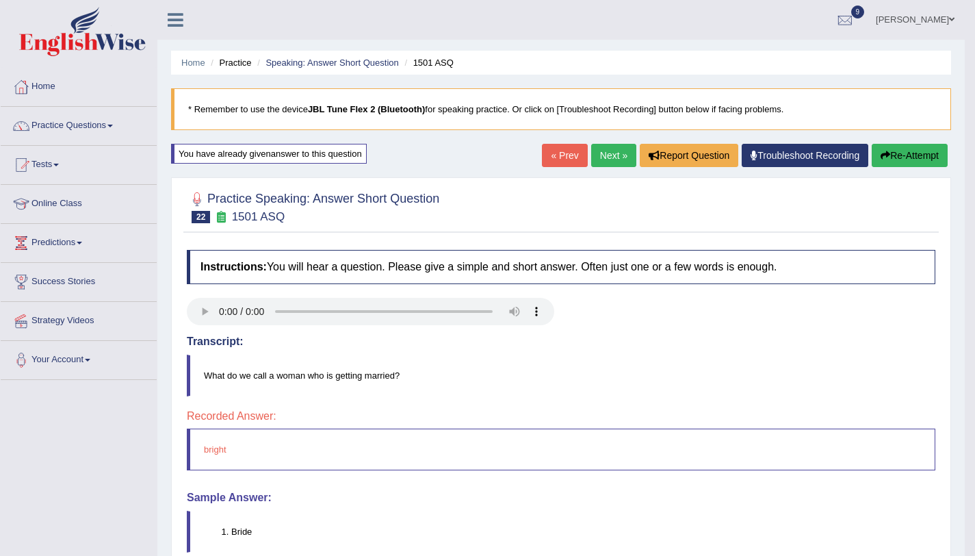
click at [899, 157] on button "Re-Attempt" at bounding box center [910, 155] width 76 height 23
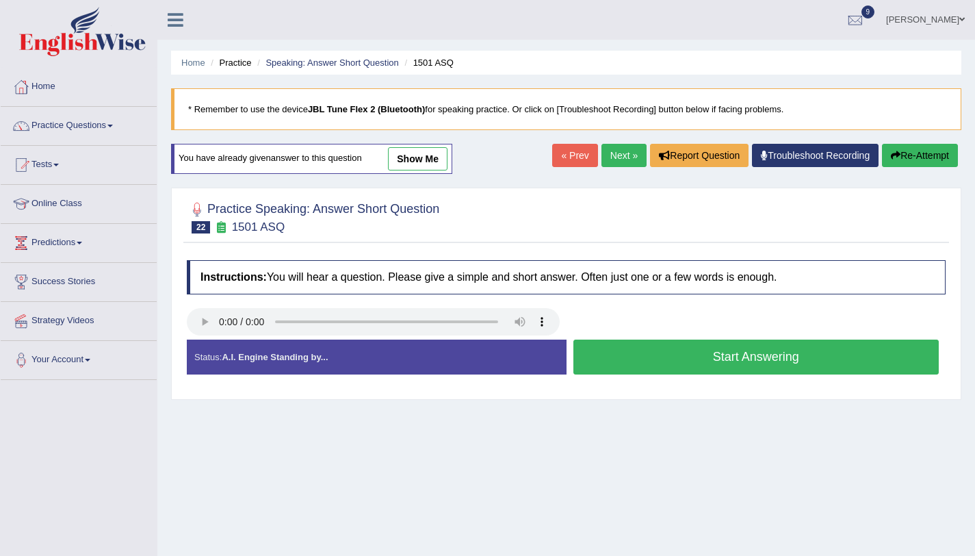
click at [729, 357] on button "Start Answering" at bounding box center [756, 356] width 366 height 35
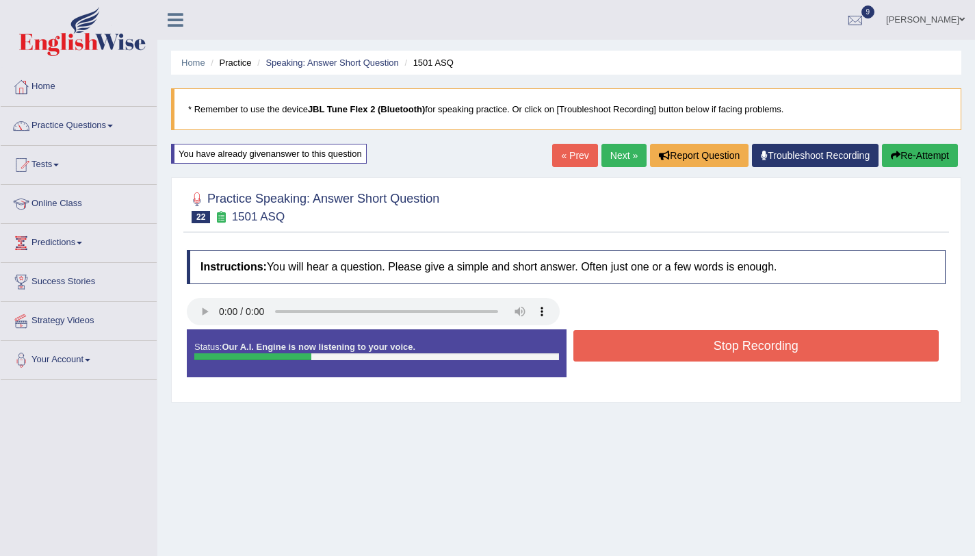
click at [729, 357] on button "Stop Recording" at bounding box center [756, 345] width 366 height 31
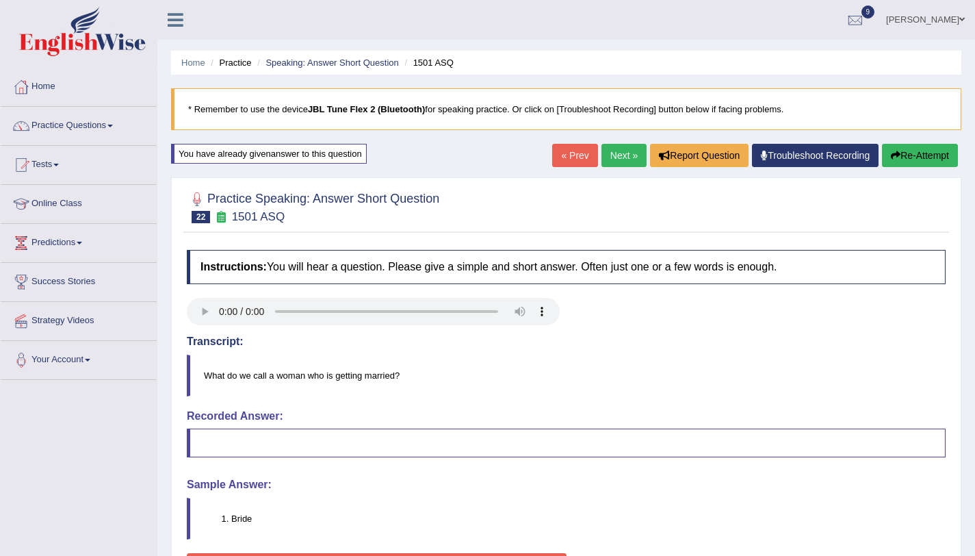
click at [621, 167] on div "« Prev Next » Report Question Troubleshoot Recording Re-Attempt" at bounding box center [756, 157] width 409 height 27
click at [618, 161] on link "Next »" at bounding box center [623, 155] width 45 height 23
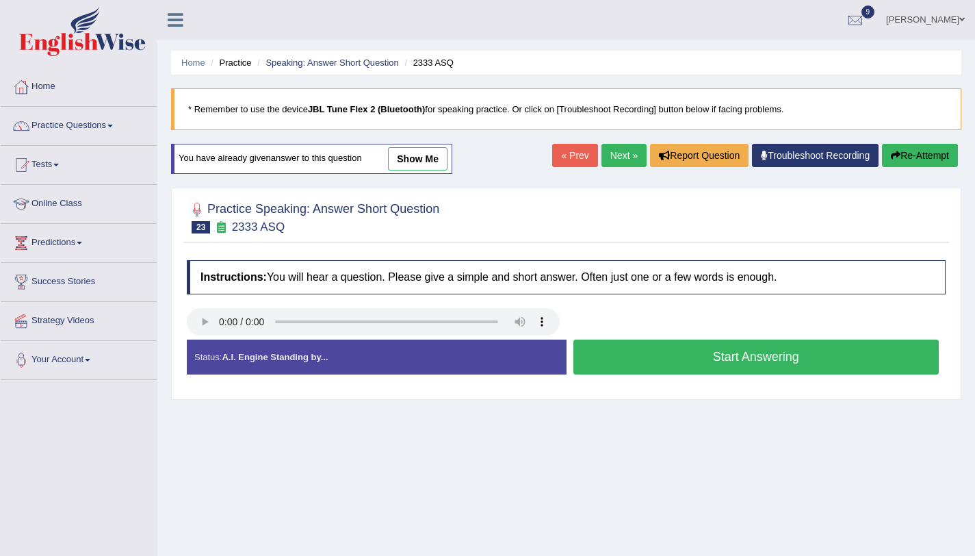
click at [827, 361] on button "Start Answering" at bounding box center [756, 356] width 366 height 35
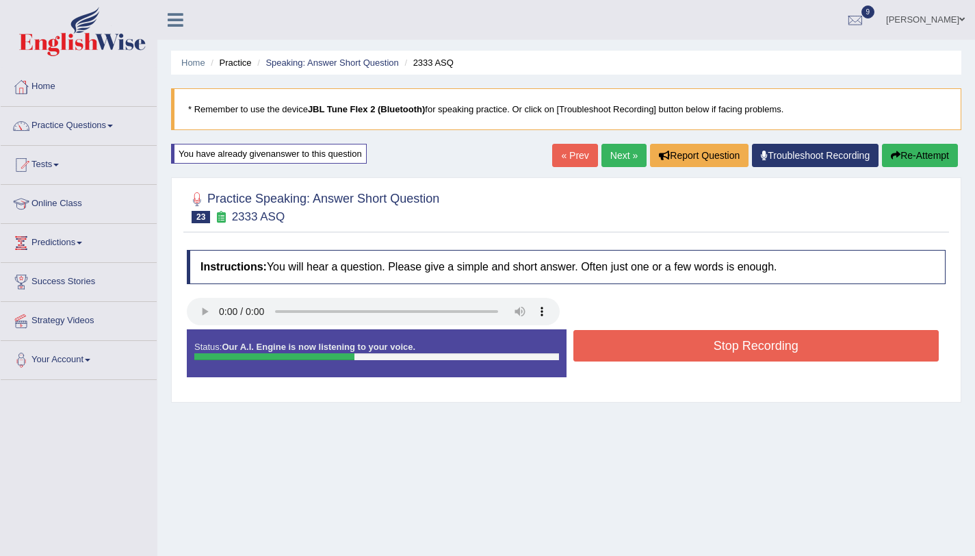
click at [813, 354] on button "Stop Recording" at bounding box center [756, 345] width 366 height 31
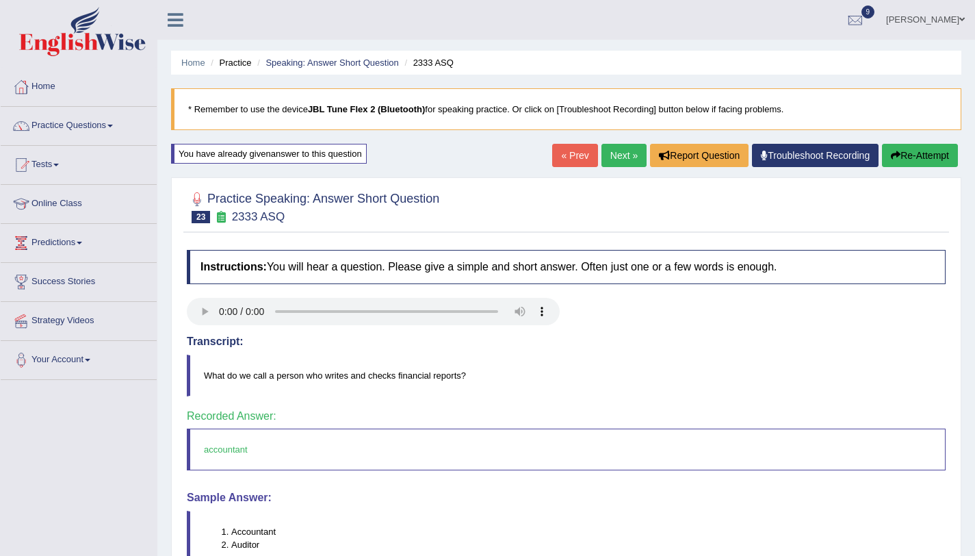
click at [612, 153] on link "Next »" at bounding box center [623, 155] width 45 height 23
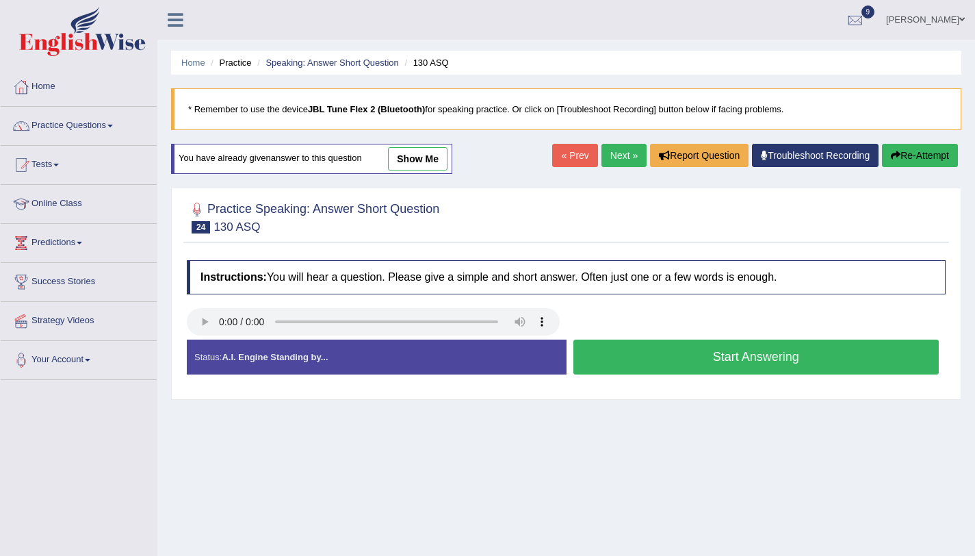
click at [740, 355] on button "Start Answering" at bounding box center [756, 356] width 366 height 35
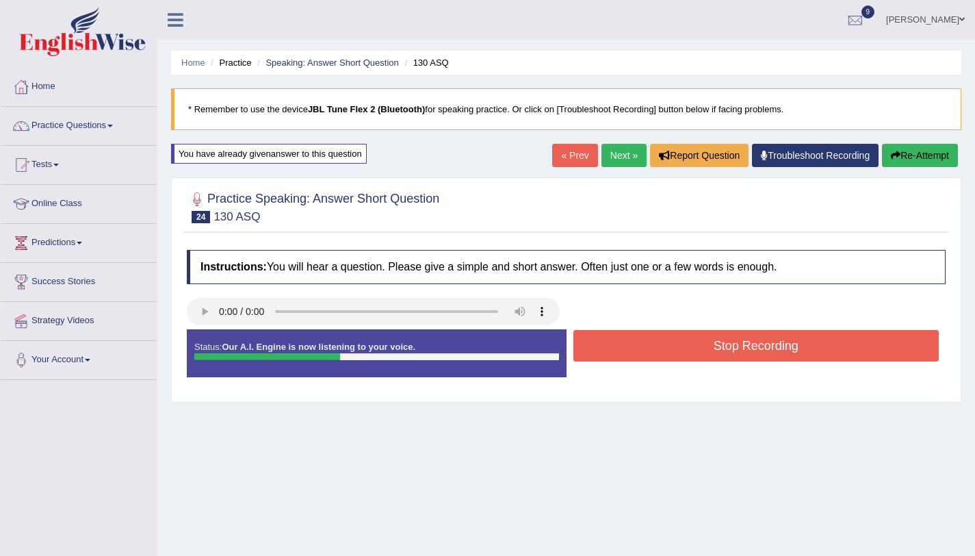
click at [740, 355] on button "Stop Recording" at bounding box center [756, 345] width 366 height 31
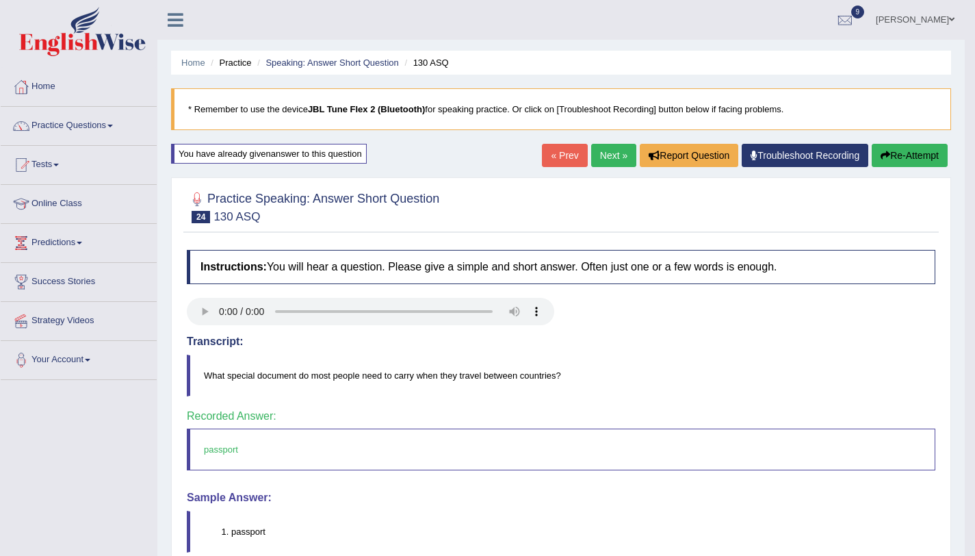
click at [606, 161] on link "Next »" at bounding box center [613, 155] width 45 height 23
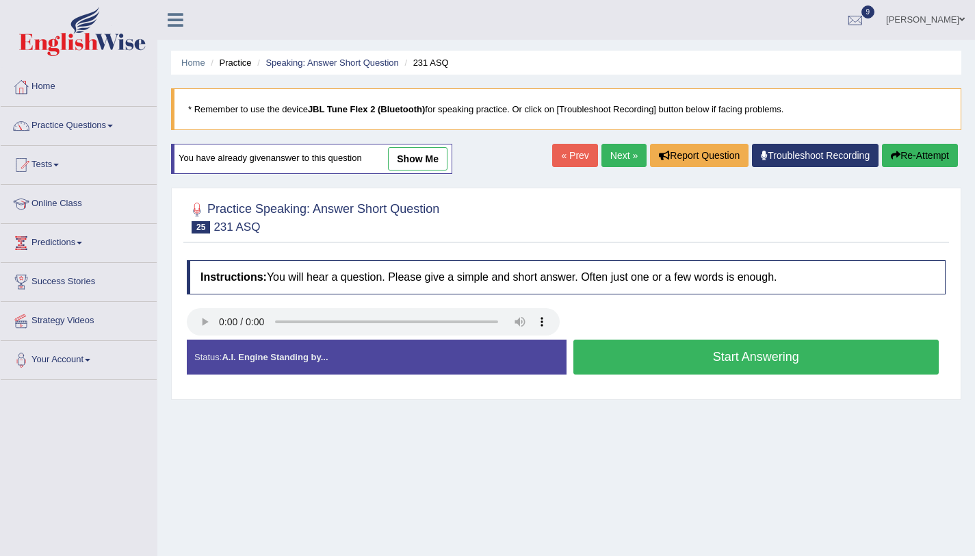
click at [742, 352] on button "Start Answering" at bounding box center [756, 356] width 366 height 35
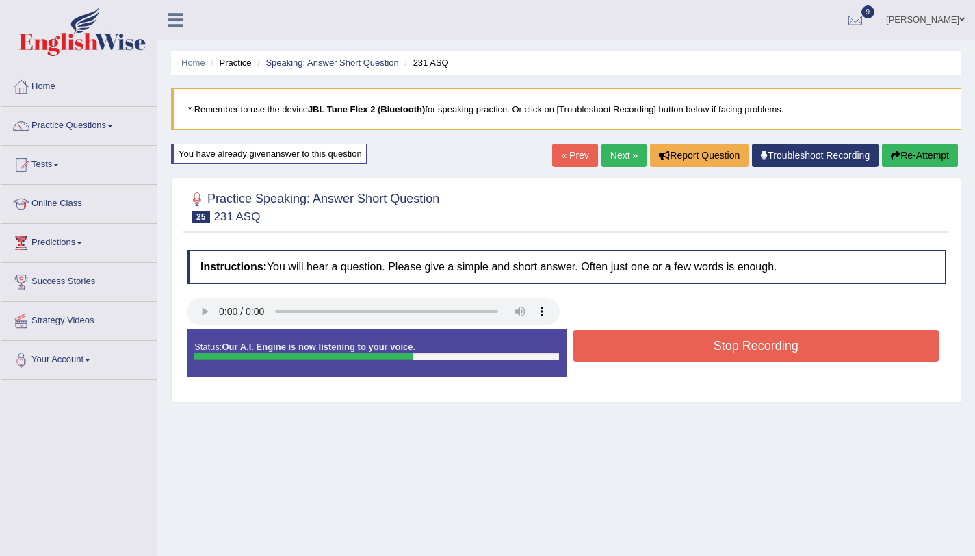
click at [741, 352] on button "Stop Recording" at bounding box center [756, 345] width 366 height 31
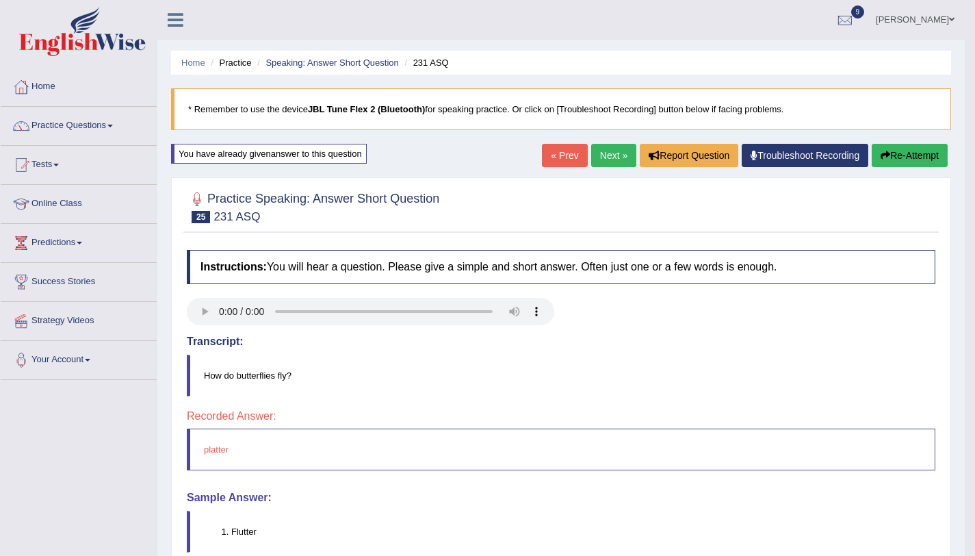
click at [902, 149] on button "Re-Attempt" at bounding box center [910, 155] width 76 height 23
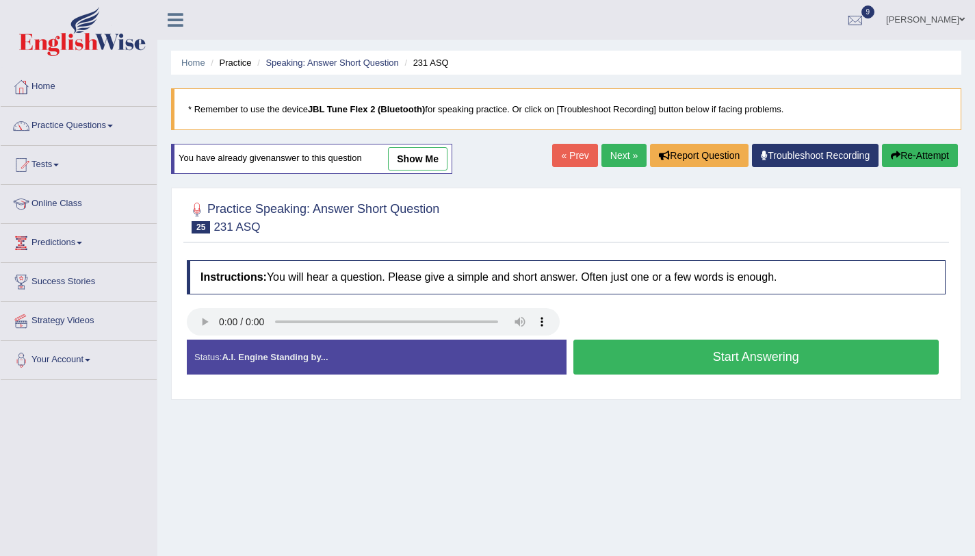
click at [671, 354] on button "Start Answering" at bounding box center [756, 356] width 366 height 35
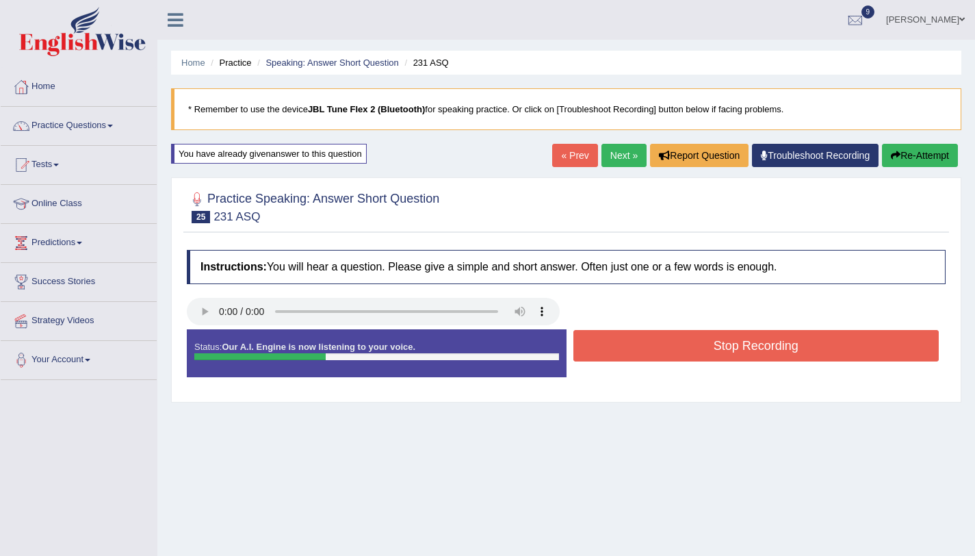
click at [671, 354] on button "Stop Recording" at bounding box center [756, 345] width 366 height 31
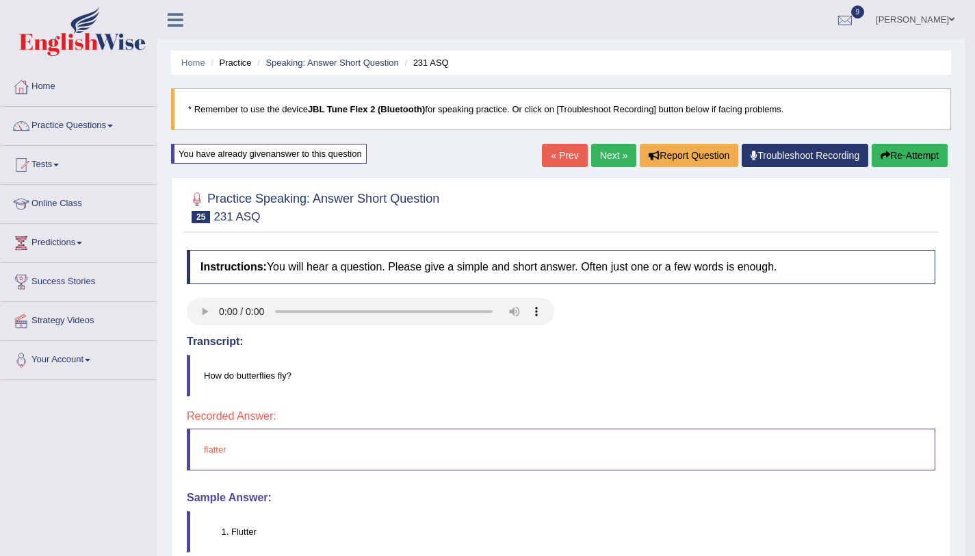
click at [889, 164] on button "Re-Attempt" at bounding box center [910, 155] width 76 height 23
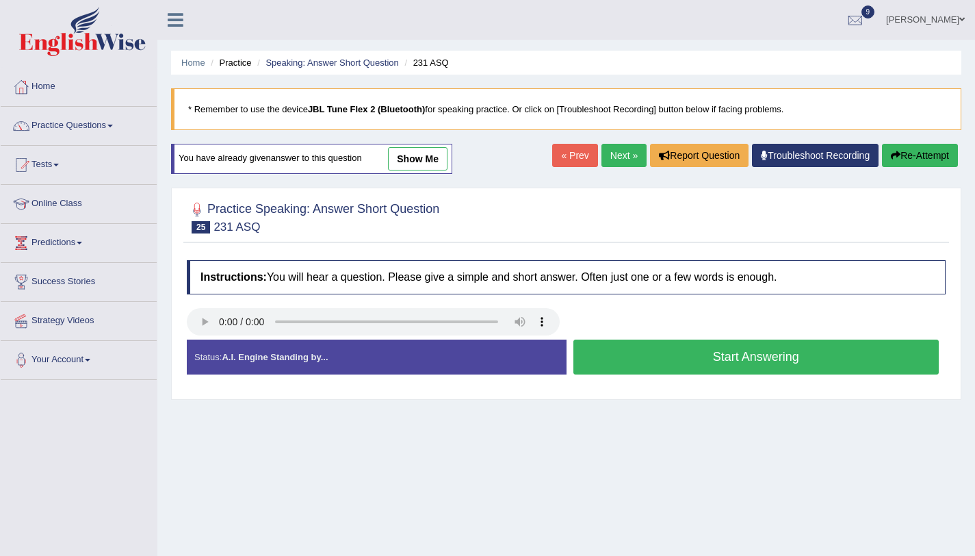
click at [640, 364] on button "Start Answering" at bounding box center [756, 356] width 366 height 35
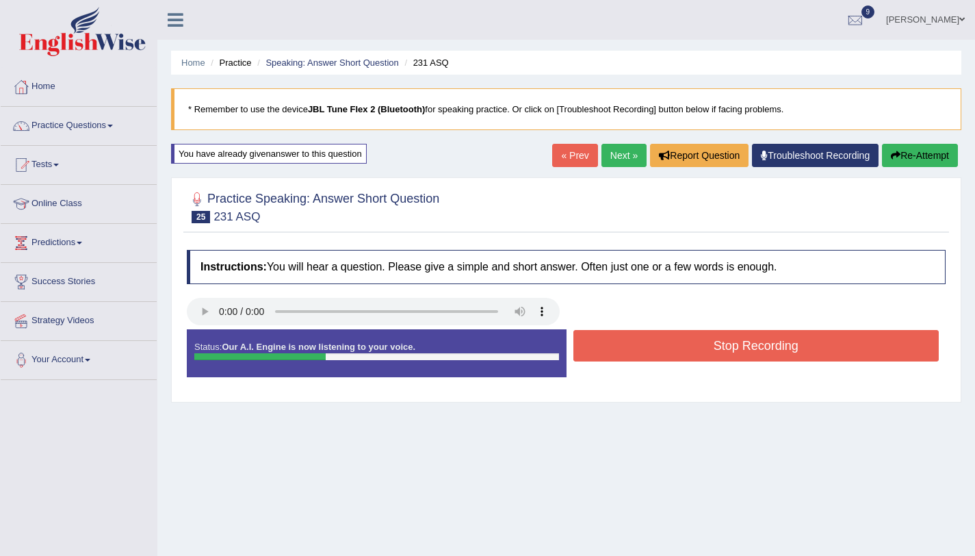
click at [635, 357] on button "Stop Recording" at bounding box center [756, 345] width 366 height 31
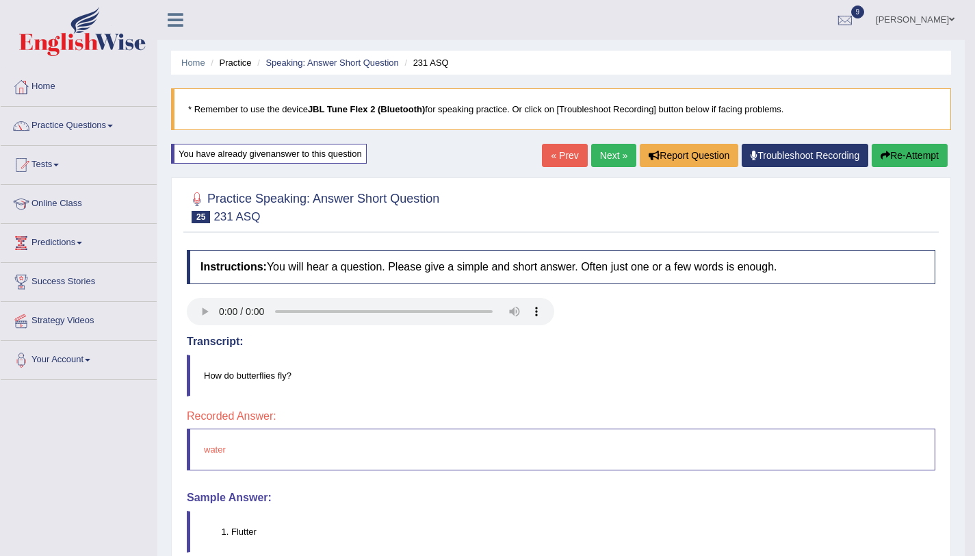
click at [893, 157] on button "Re-Attempt" at bounding box center [910, 155] width 76 height 23
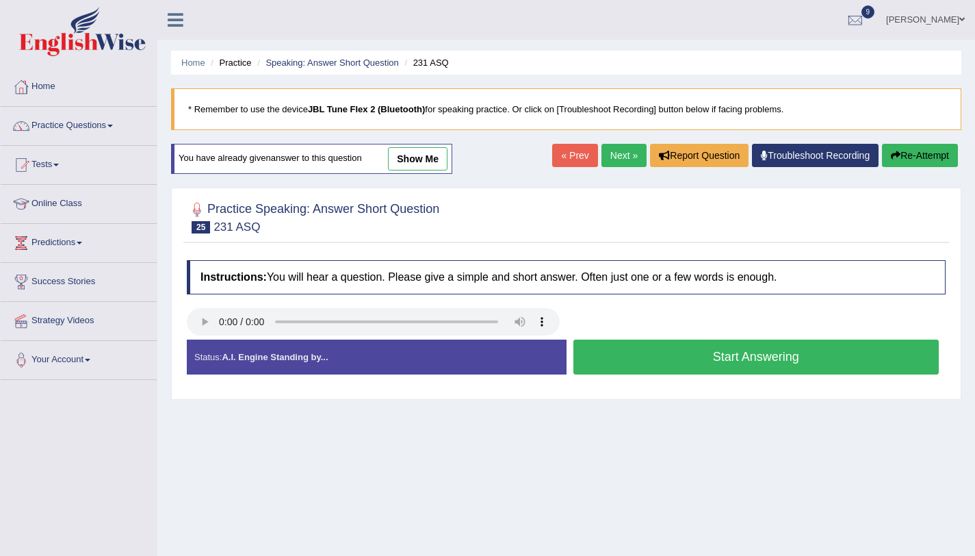
click at [651, 370] on button "Start Answering" at bounding box center [756, 356] width 366 height 35
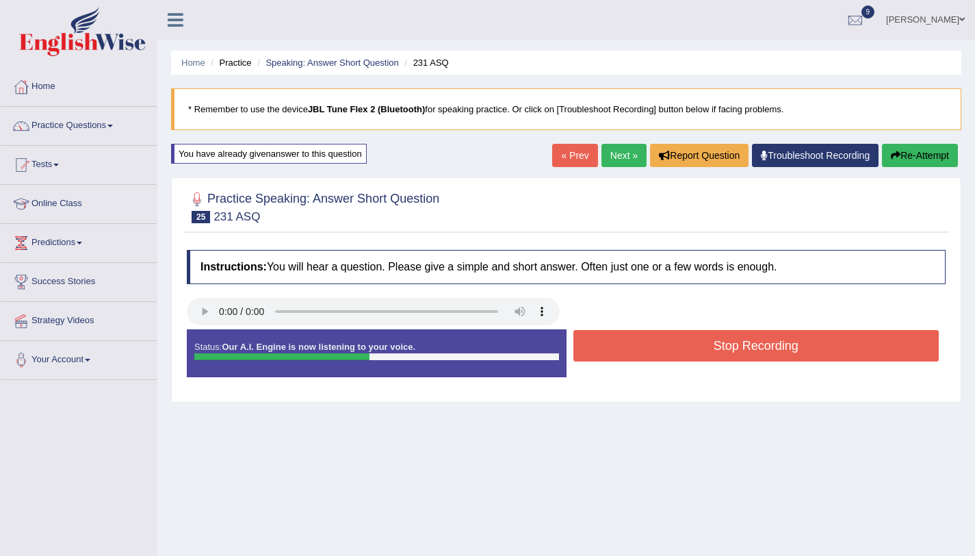
click at [649, 359] on button "Stop Recording" at bounding box center [756, 345] width 366 height 31
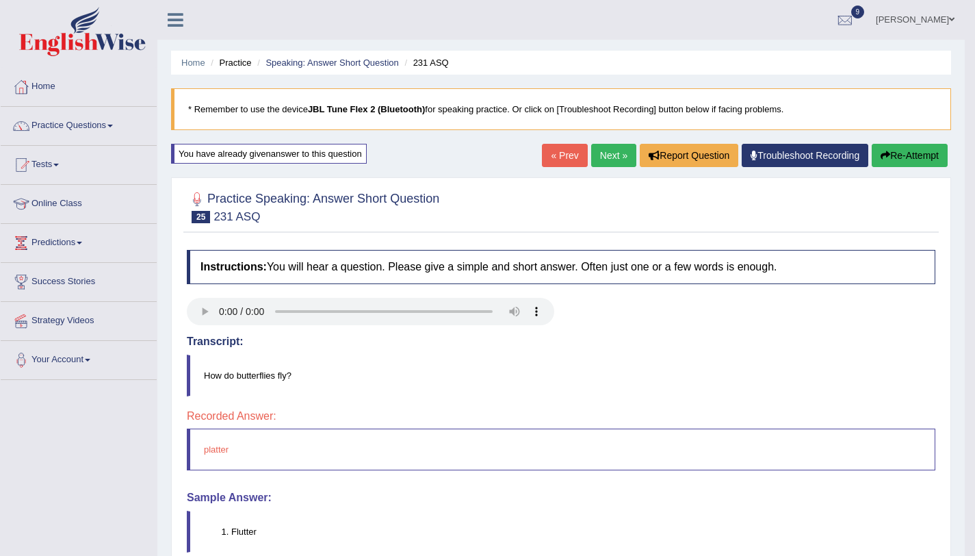
click at [893, 159] on button "Re-Attempt" at bounding box center [910, 155] width 76 height 23
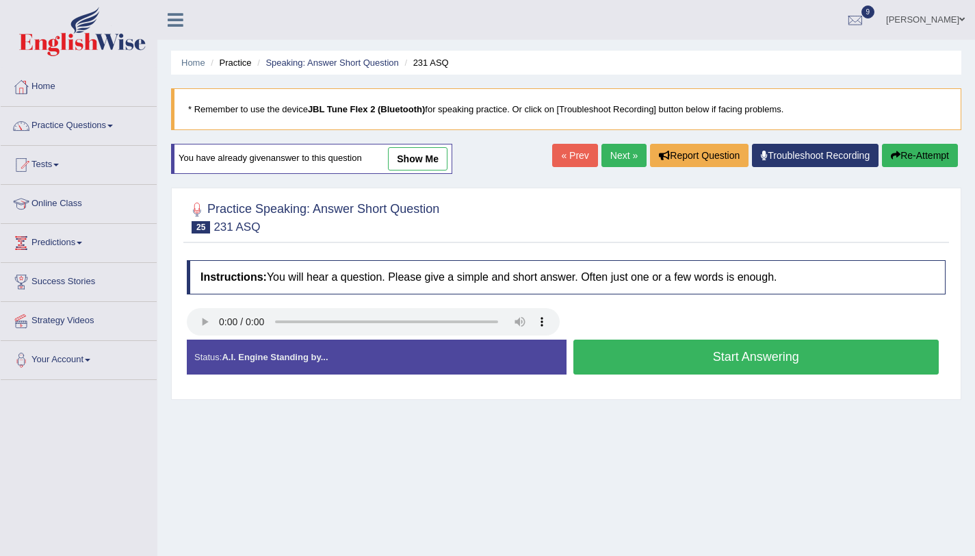
click at [676, 361] on button "Start Answering" at bounding box center [756, 356] width 366 height 35
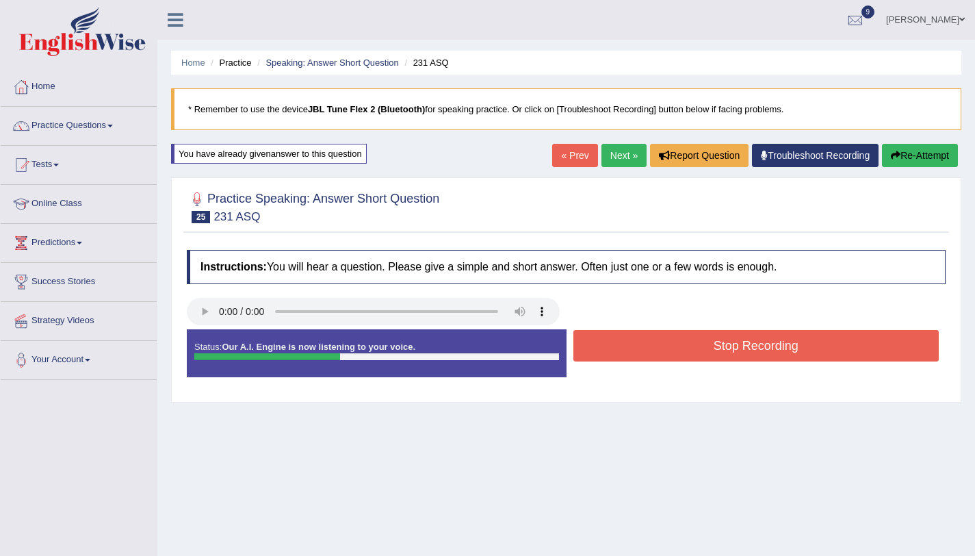
click at [672, 340] on button "Stop Recording" at bounding box center [756, 345] width 366 height 31
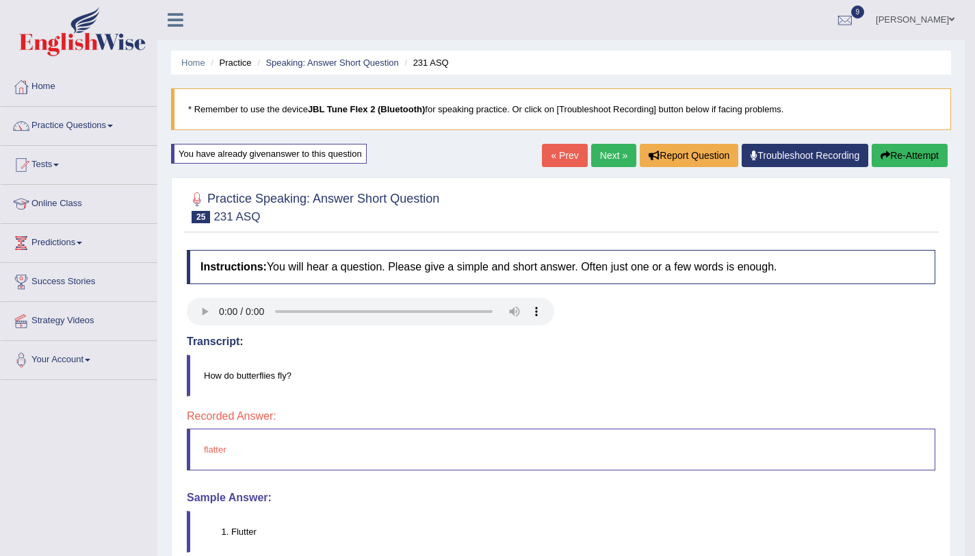
click at [922, 156] on button "Re-Attempt" at bounding box center [910, 155] width 76 height 23
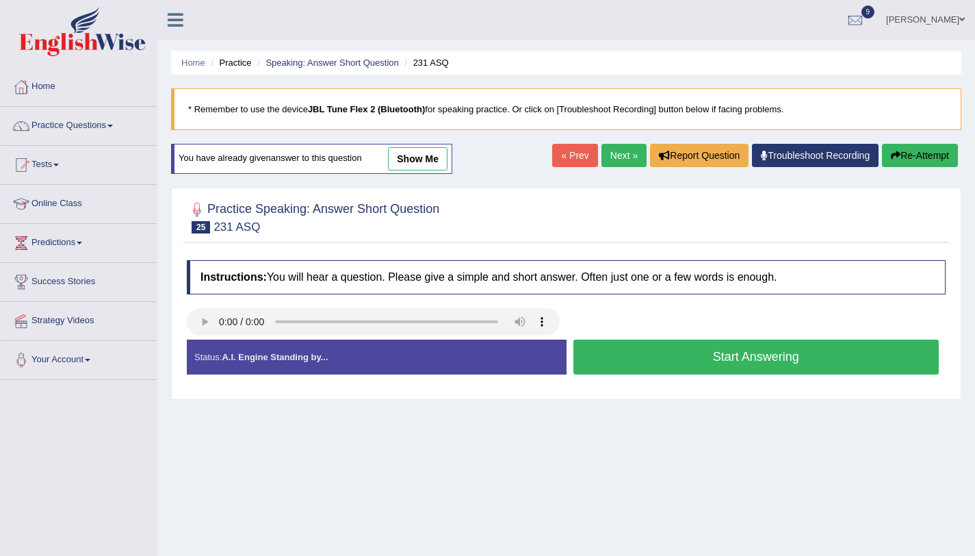
click at [734, 367] on button "Start Answering" at bounding box center [756, 356] width 366 height 35
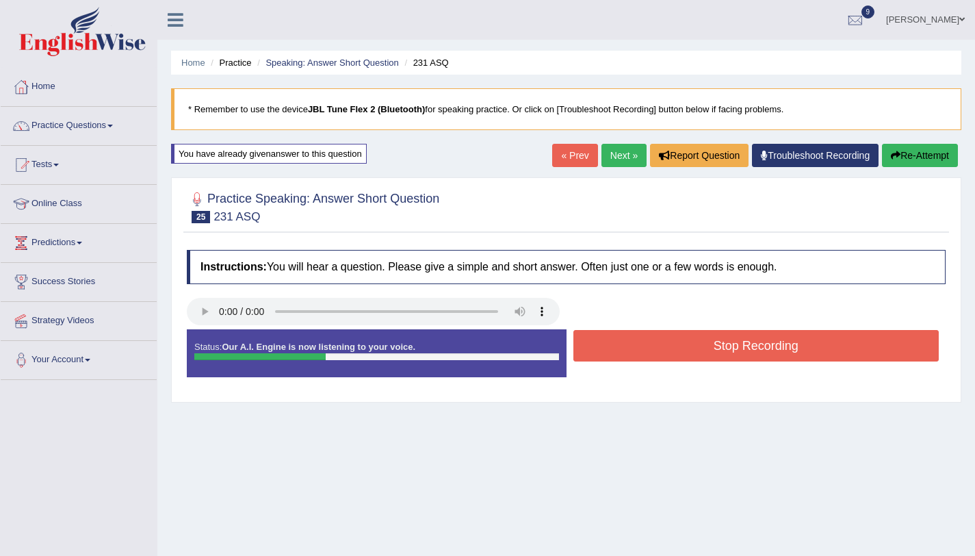
click at [728, 350] on button "Stop Recording" at bounding box center [756, 345] width 366 height 31
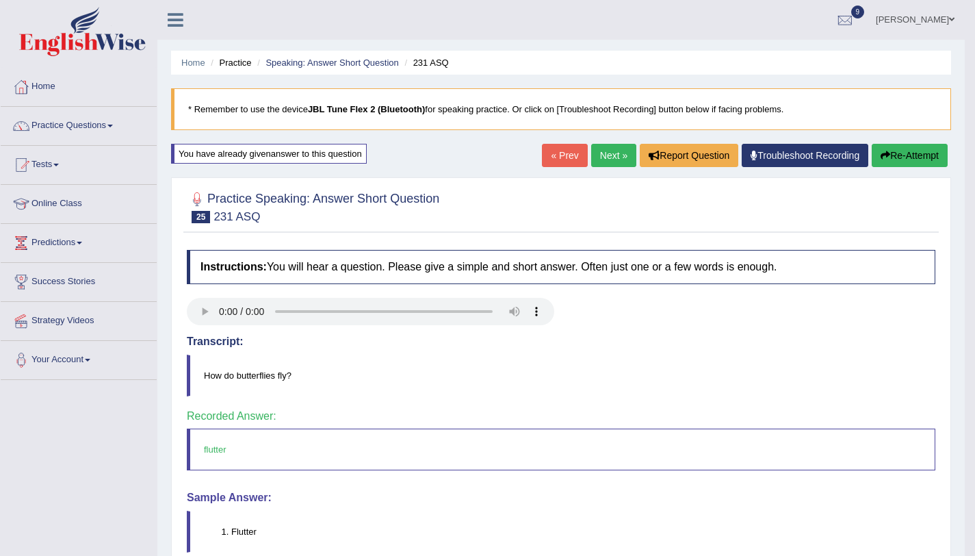
click at [909, 150] on button "Re-Attempt" at bounding box center [910, 155] width 76 height 23
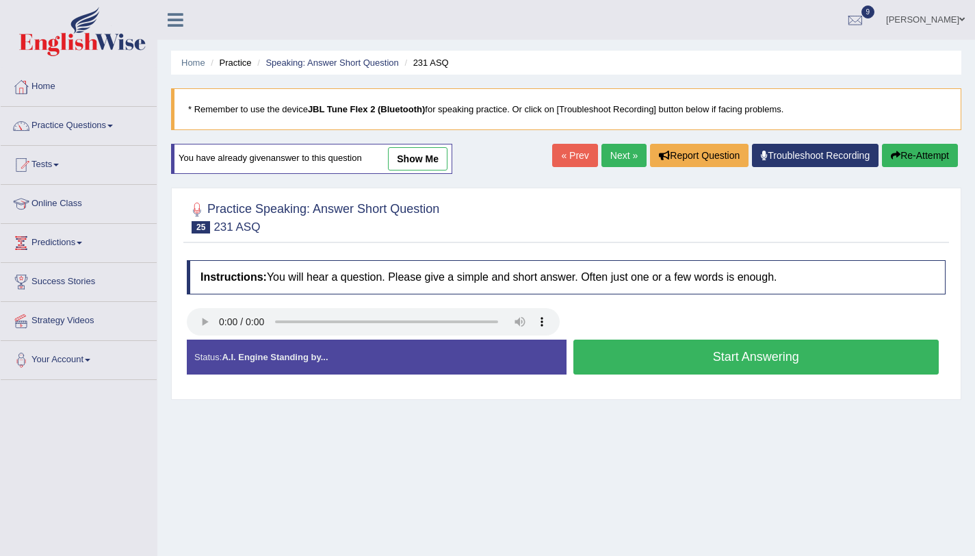
click at [625, 363] on button "Start Answering" at bounding box center [756, 356] width 366 height 35
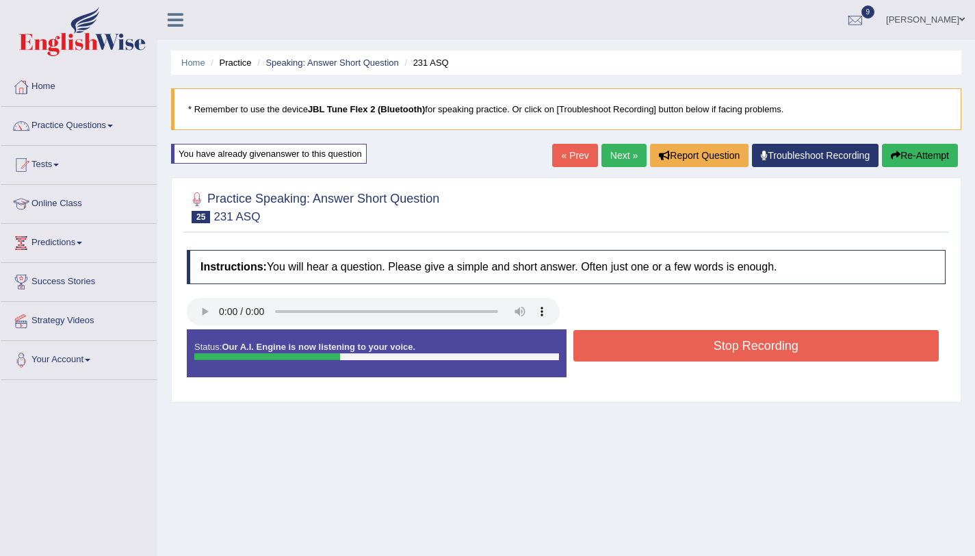
click at [623, 359] on button "Stop Recording" at bounding box center [756, 345] width 366 height 31
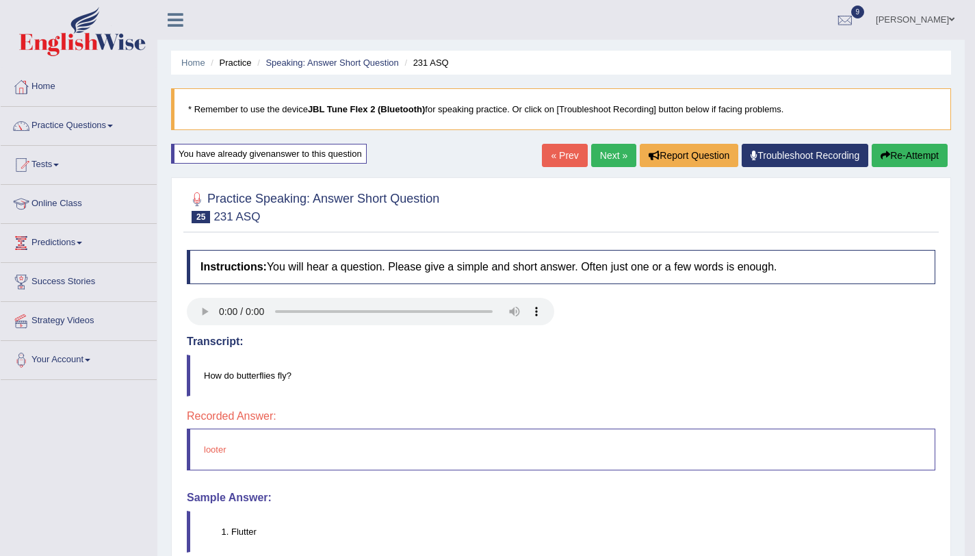
click at [932, 148] on button "Re-Attempt" at bounding box center [910, 155] width 76 height 23
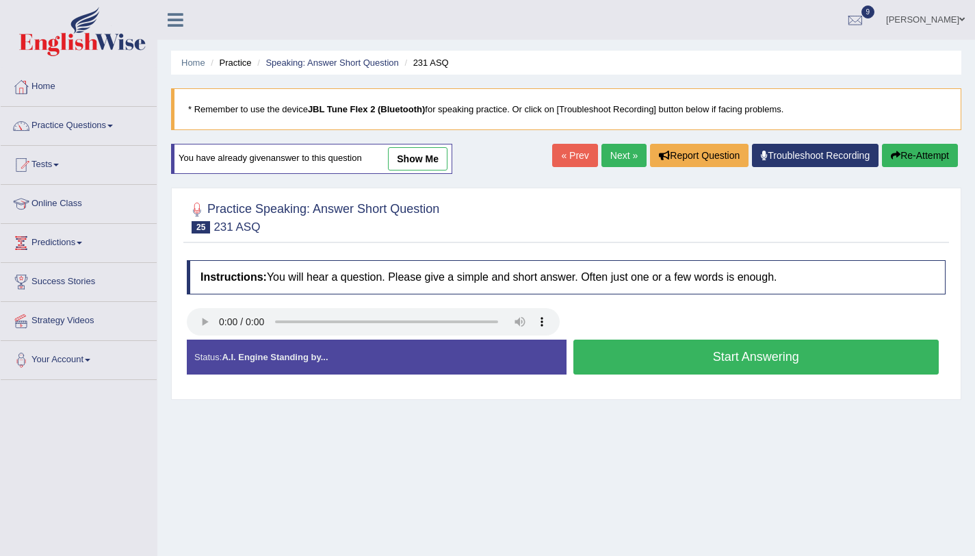
click at [685, 361] on button "Start Answering" at bounding box center [756, 356] width 366 height 35
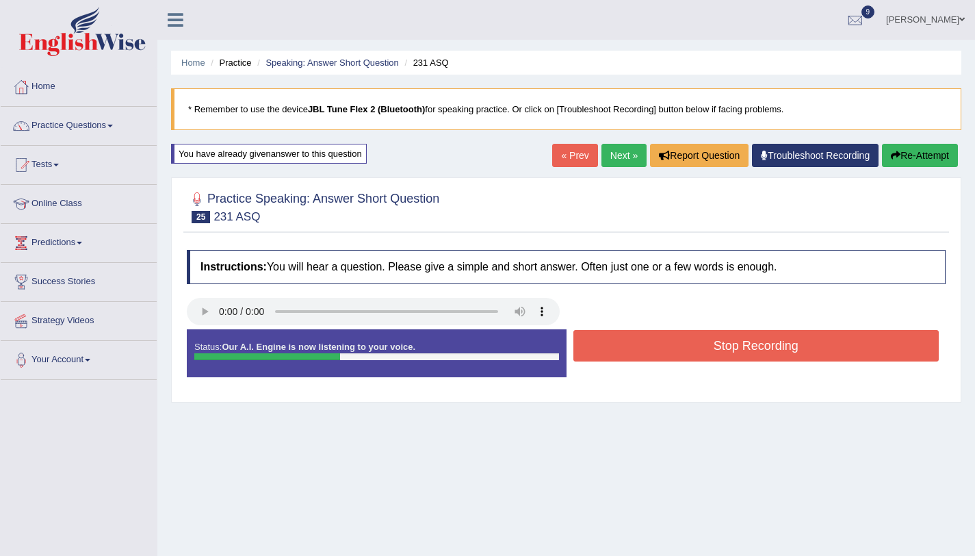
click at [686, 359] on button "Stop Recording" at bounding box center [756, 345] width 366 height 31
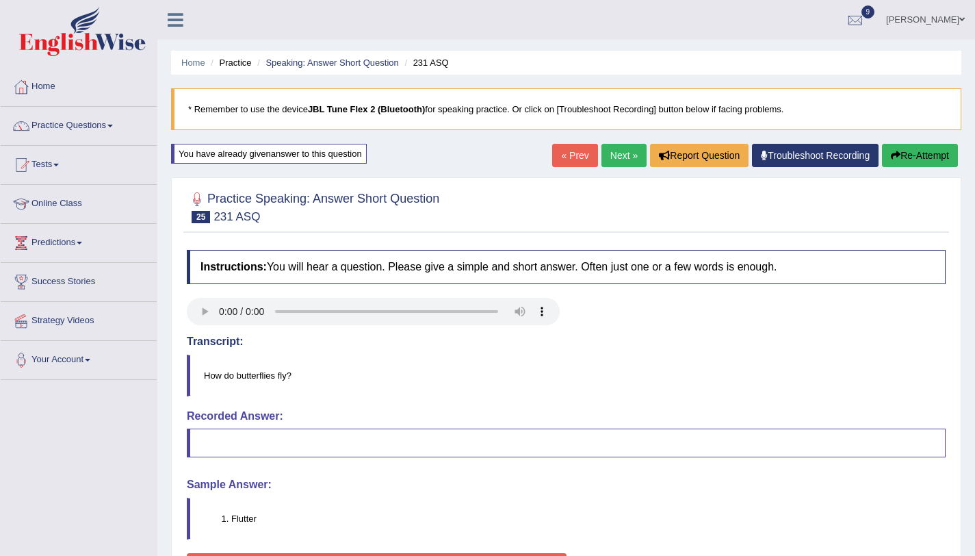
click at [604, 160] on link "Next »" at bounding box center [623, 155] width 45 height 23
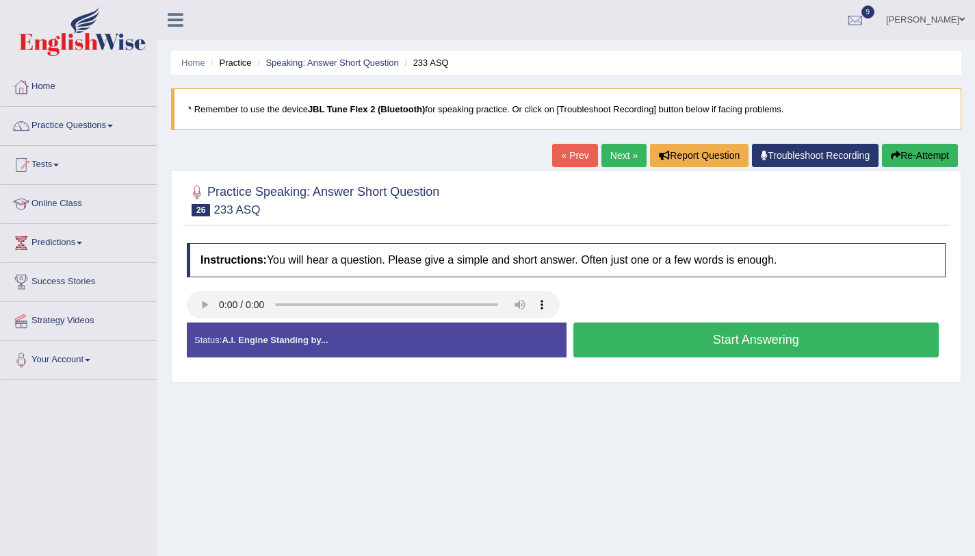
click at [642, 338] on button "Start Answering" at bounding box center [756, 339] width 366 height 35
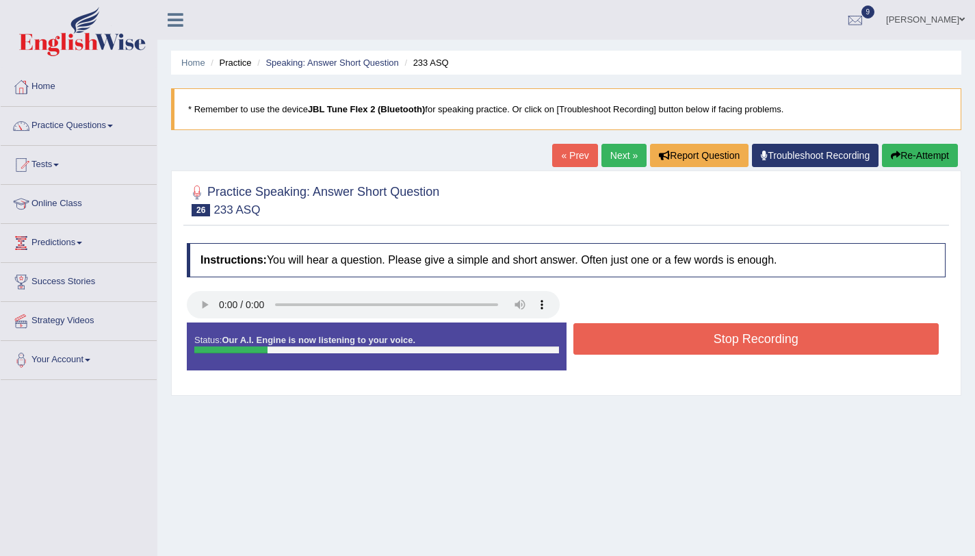
click at [642, 338] on button "Stop Recording" at bounding box center [756, 338] width 366 height 31
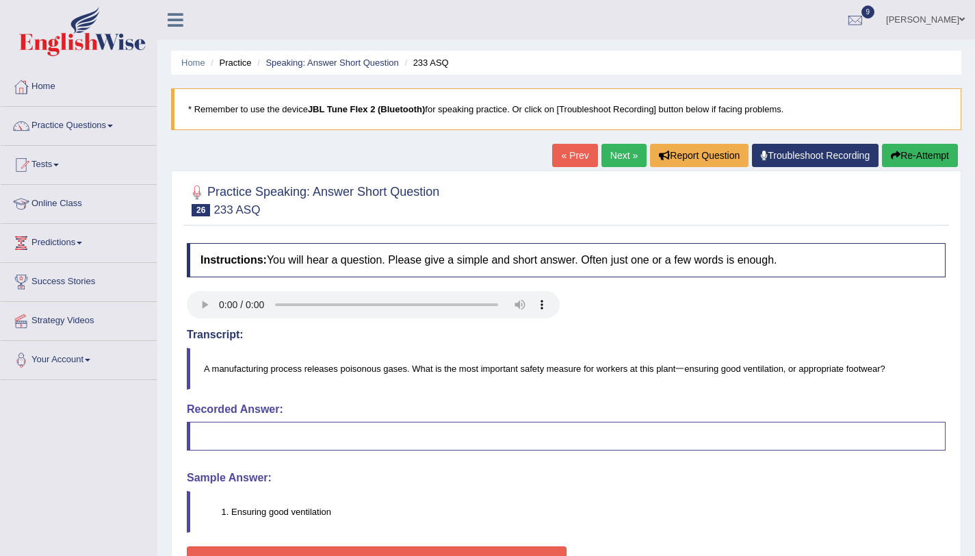
click at [891, 159] on icon "button" at bounding box center [896, 156] width 10 height 10
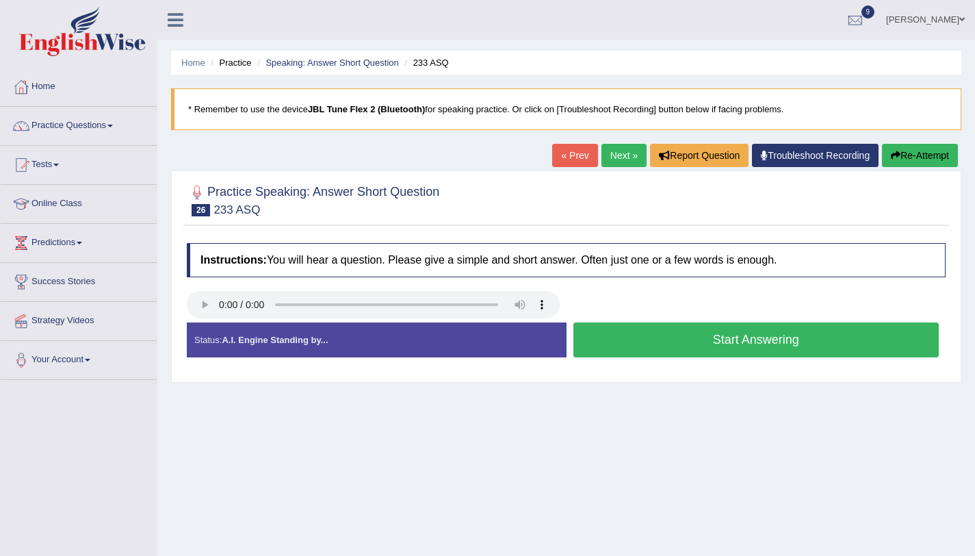
click at [660, 348] on button "Start Answering" at bounding box center [756, 339] width 366 height 35
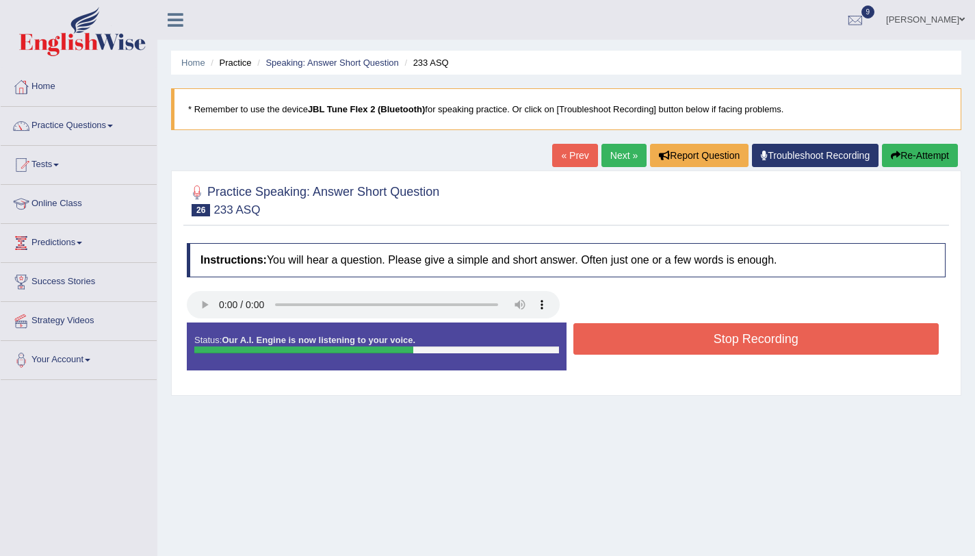
click at [660, 347] on button "Stop Recording" at bounding box center [756, 338] width 366 height 31
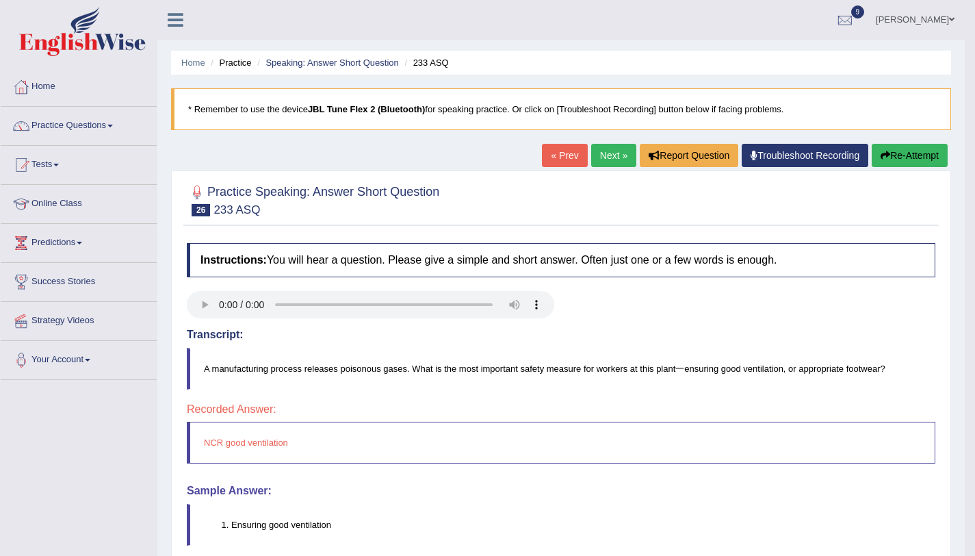
click at [896, 156] on button "Re-Attempt" at bounding box center [910, 155] width 76 height 23
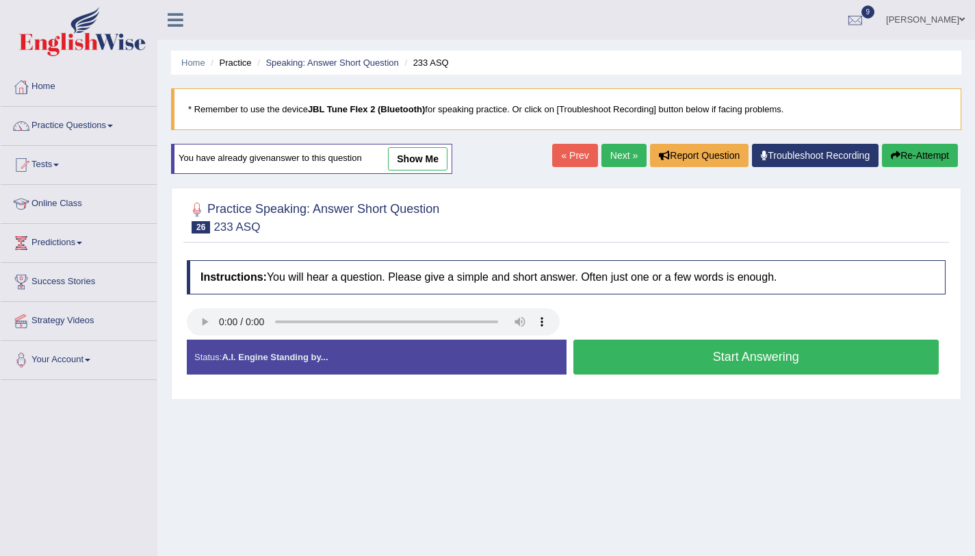
click at [723, 363] on button "Start Answering" at bounding box center [756, 356] width 366 height 35
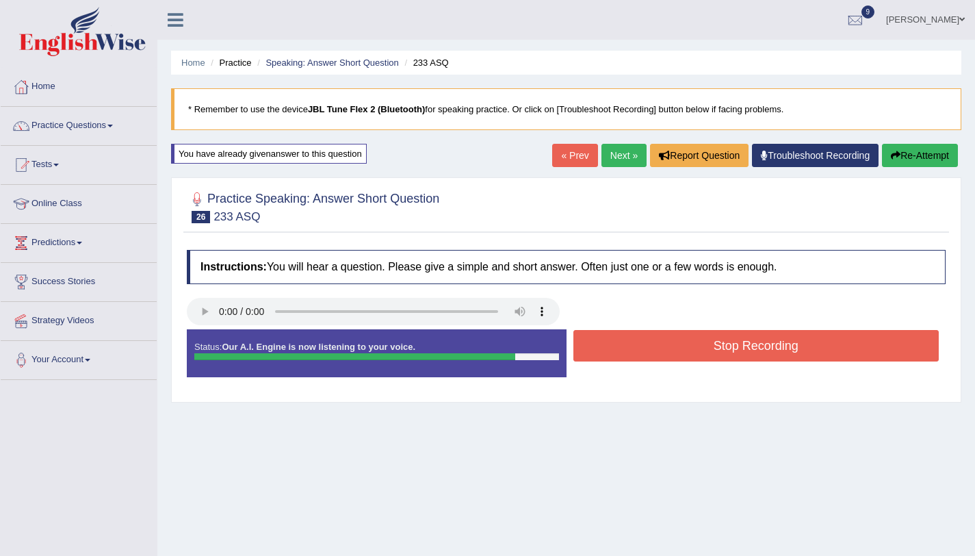
click at [722, 357] on button "Stop Recording" at bounding box center [756, 345] width 366 height 31
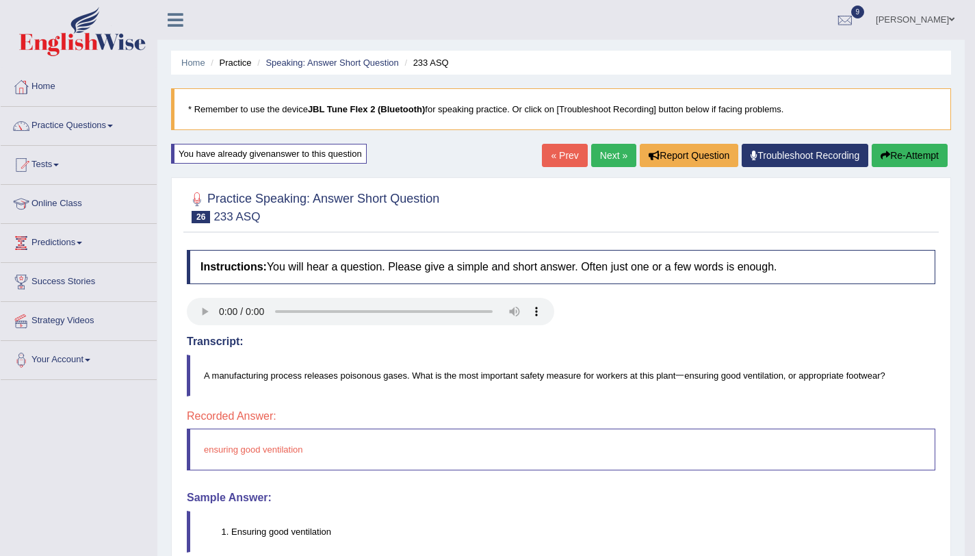
click at [920, 155] on button "Re-Attempt" at bounding box center [910, 155] width 76 height 23
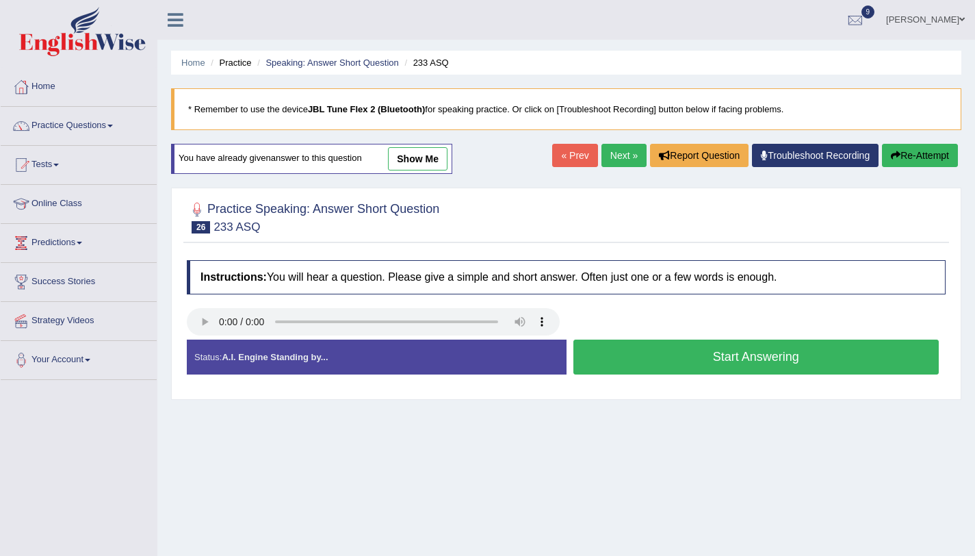
click at [640, 354] on button "Start Answering" at bounding box center [756, 356] width 366 height 35
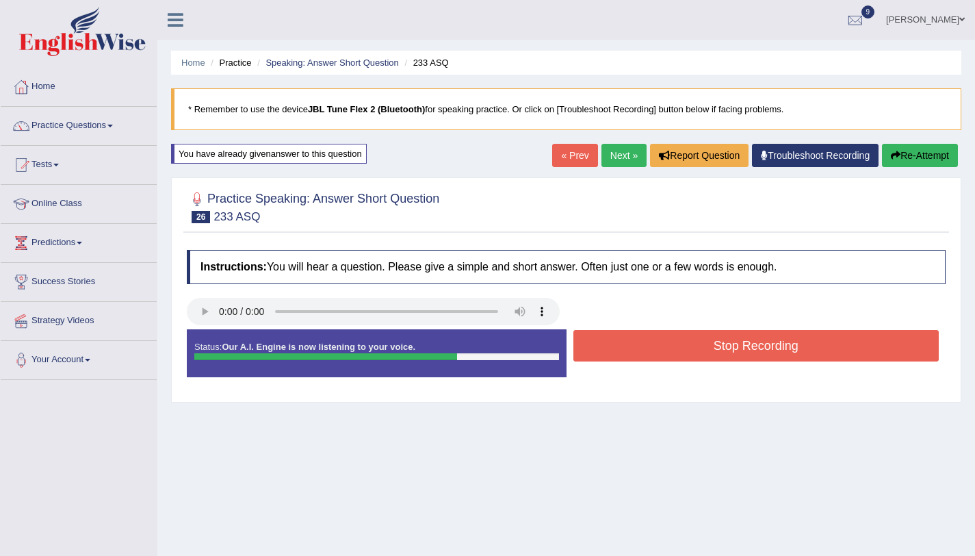
click at [640, 354] on button "Stop Recording" at bounding box center [756, 345] width 366 height 31
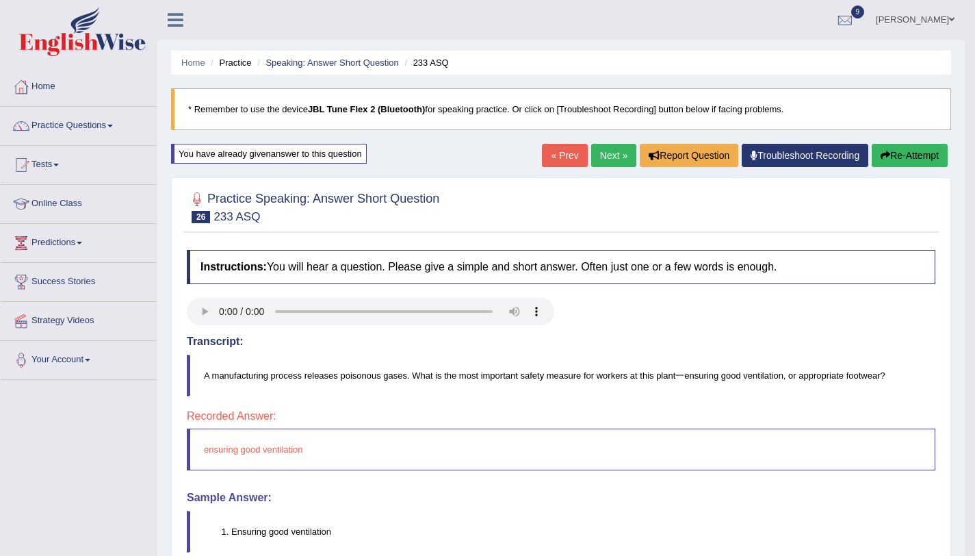
click at [592, 162] on link "Next »" at bounding box center [613, 155] width 45 height 23
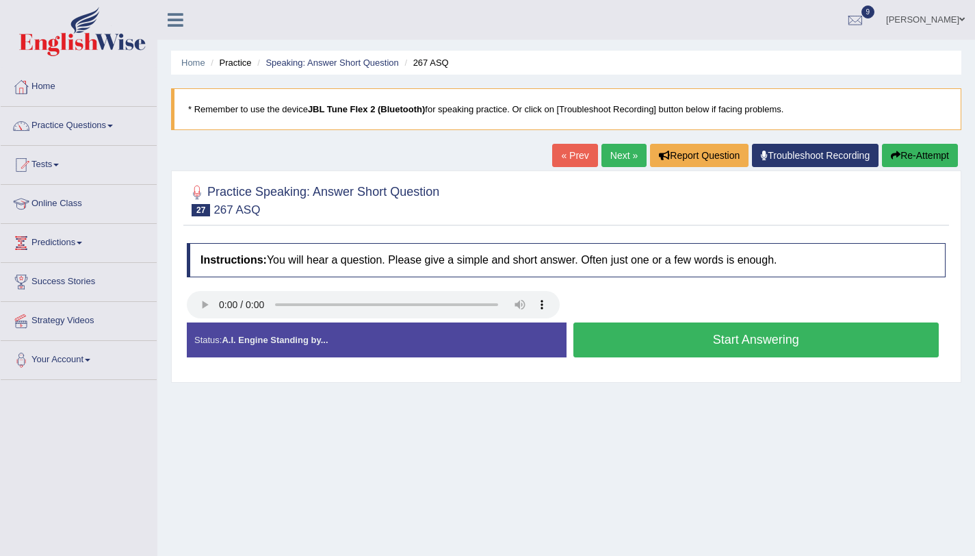
click at [630, 354] on button "Start Answering" at bounding box center [756, 339] width 366 height 35
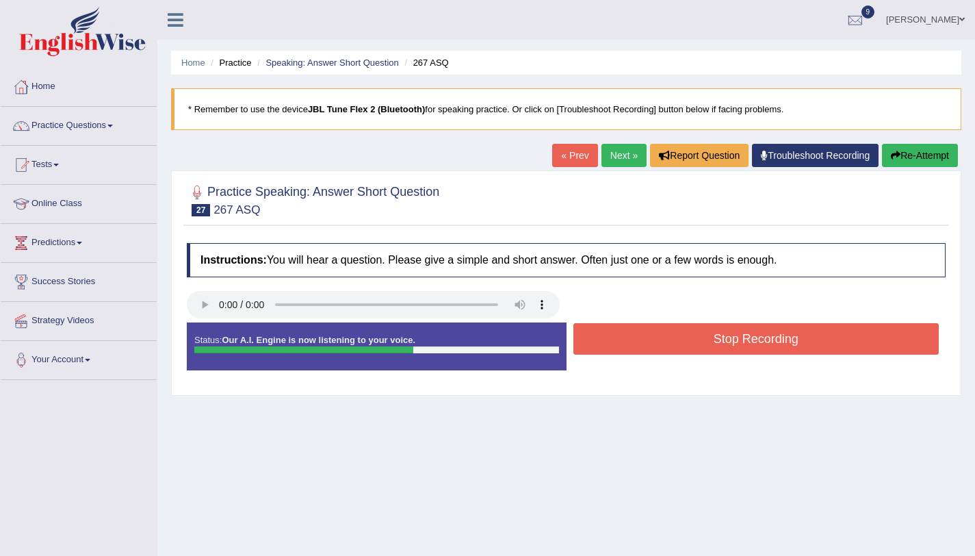
click at [631, 350] on button "Stop Recording" at bounding box center [756, 338] width 366 height 31
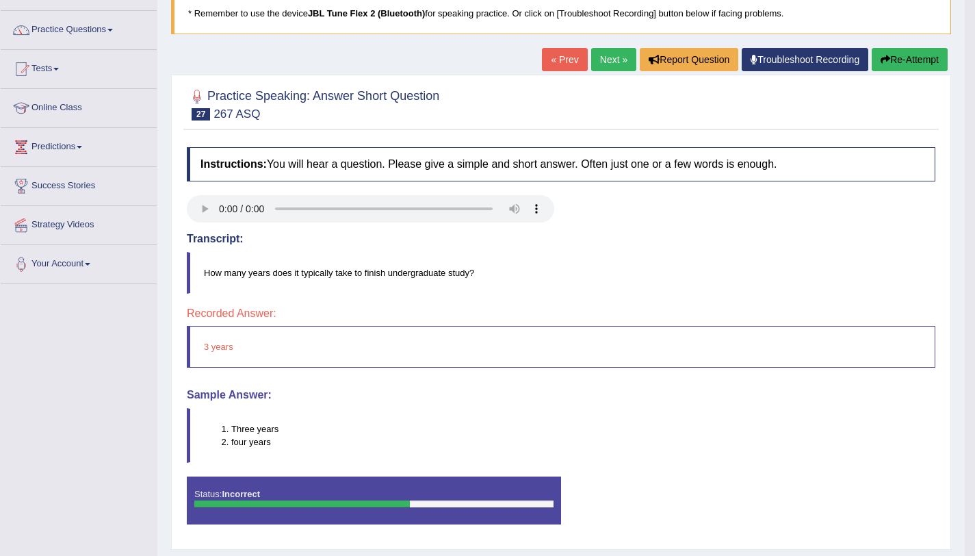
scroll to position [41, 0]
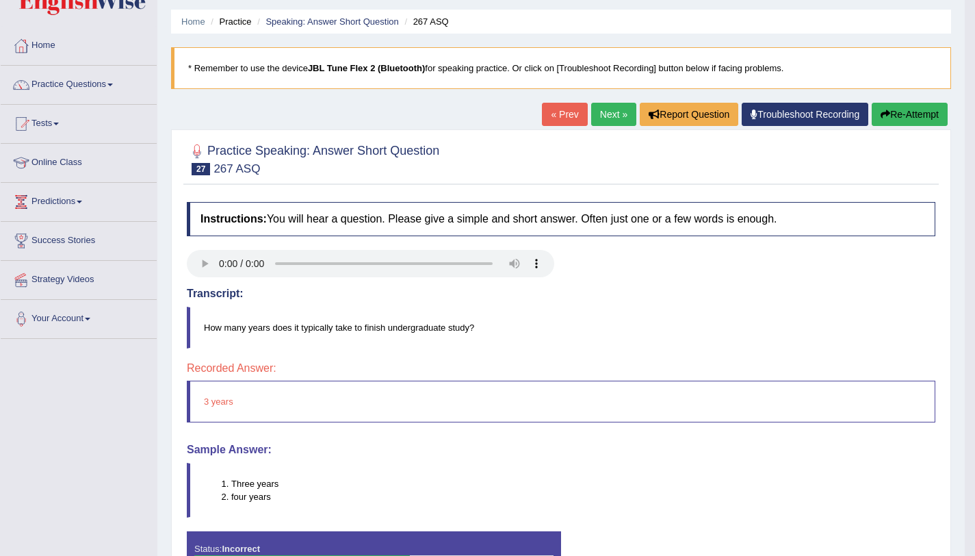
click at [905, 110] on button "Re-Attempt" at bounding box center [910, 114] width 76 height 23
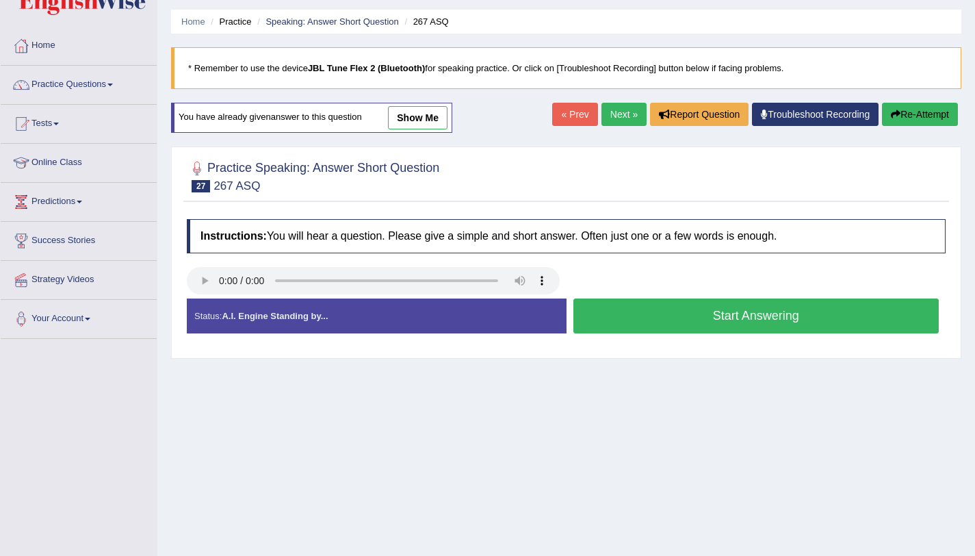
scroll to position [41, 0]
click at [753, 314] on button "Start Answering" at bounding box center [756, 315] width 366 height 35
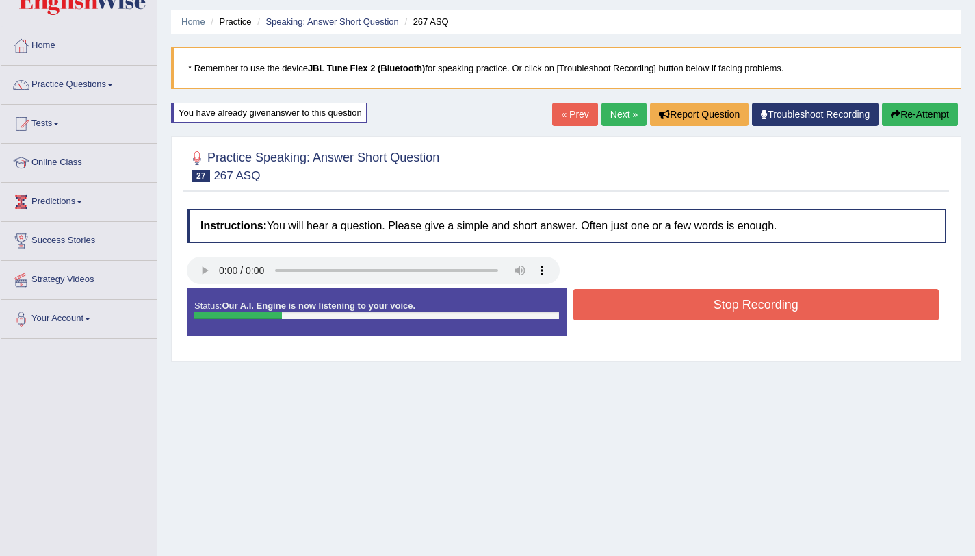
click at [753, 314] on button "Stop Recording" at bounding box center [756, 304] width 366 height 31
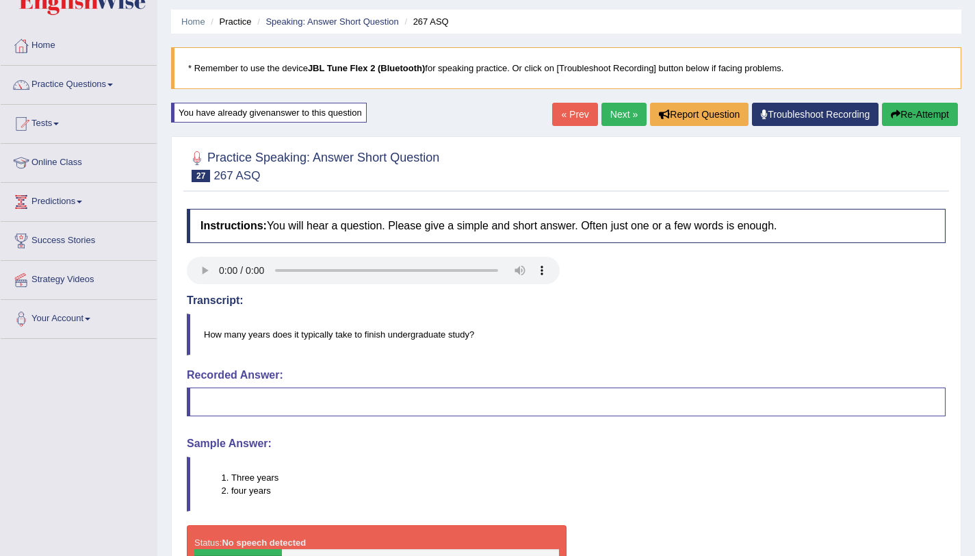
click at [918, 106] on button "Re-Attempt" at bounding box center [920, 114] width 76 height 23
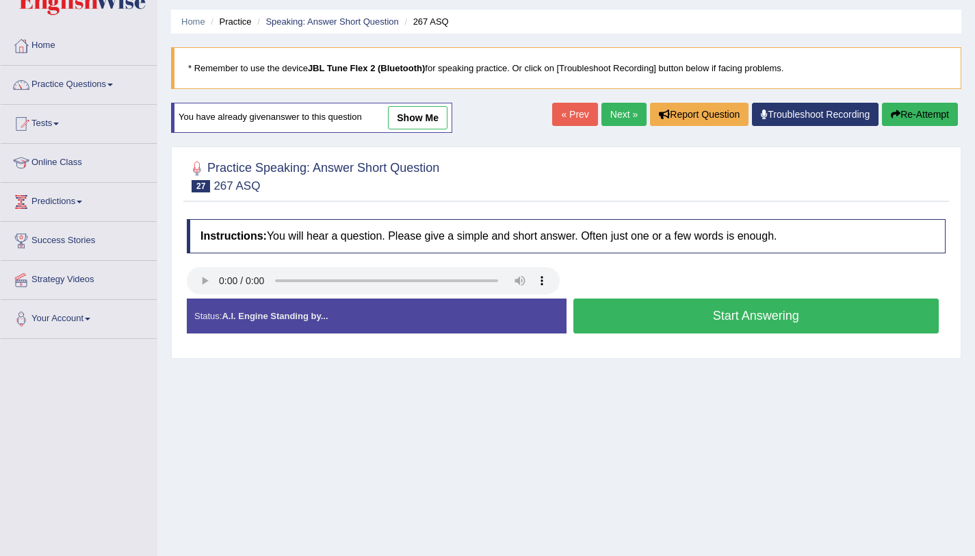
click at [701, 320] on button "Start Answering" at bounding box center [756, 315] width 366 height 35
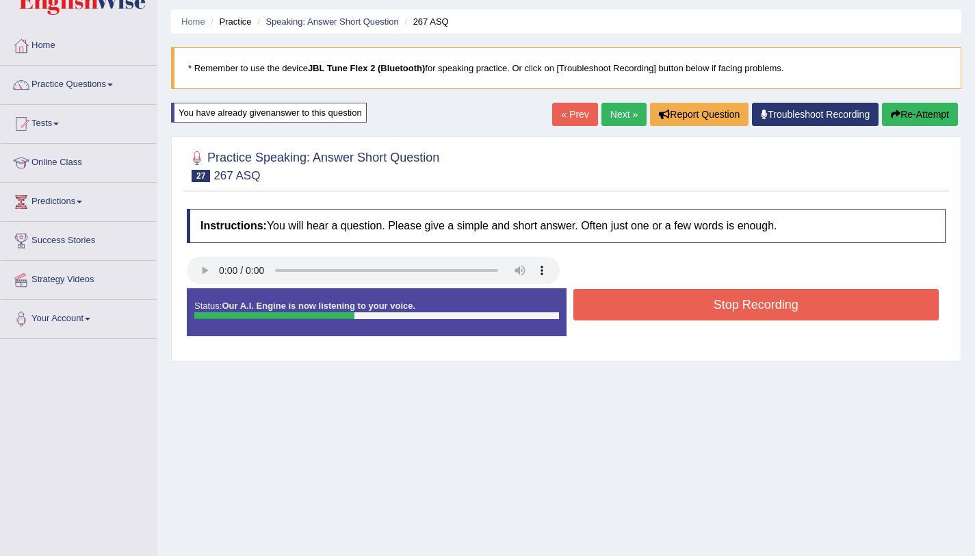
click at [699, 315] on button "Stop Recording" at bounding box center [756, 304] width 366 height 31
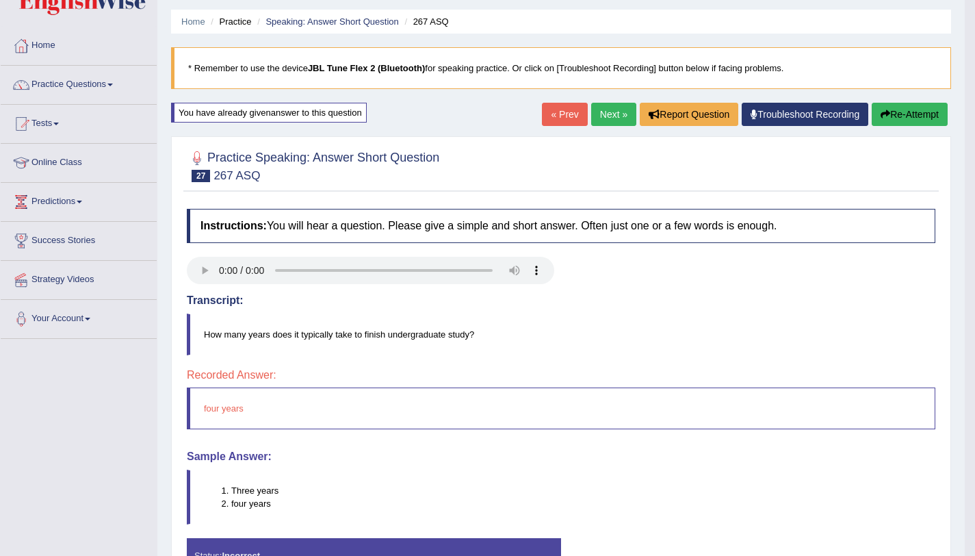
click at [598, 121] on link "Next »" at bounding box center [613, 114] width 45 height 23
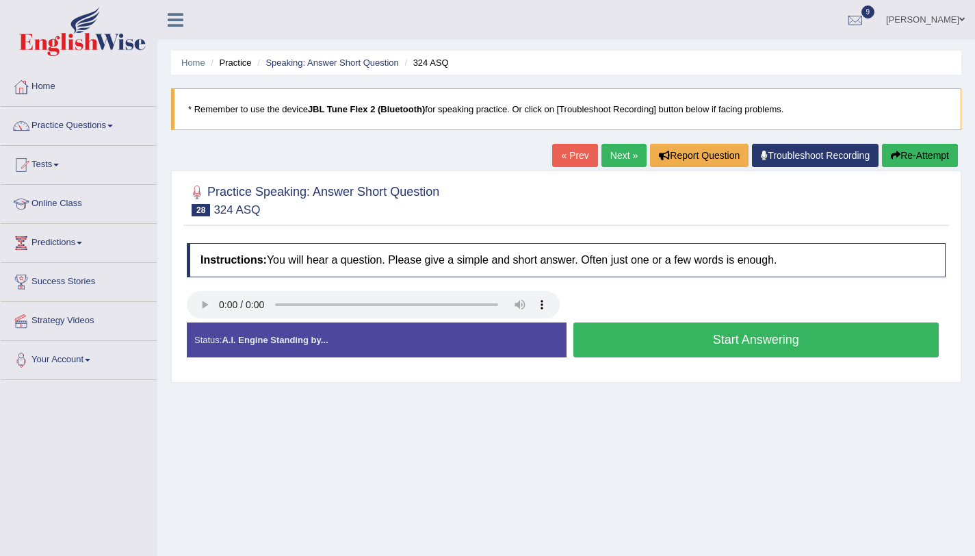
click at [607, 343] on button "Start Answering" at bounding box center [756, 339] width 366 height 35
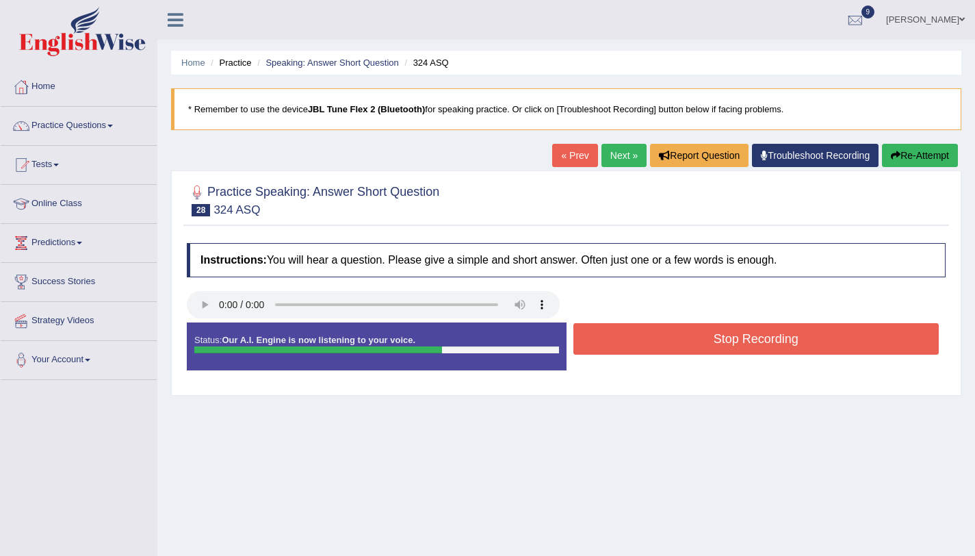
click at [607, 343] on button "Stop Recording" at bounding box center [756, 338] width 366 height 31
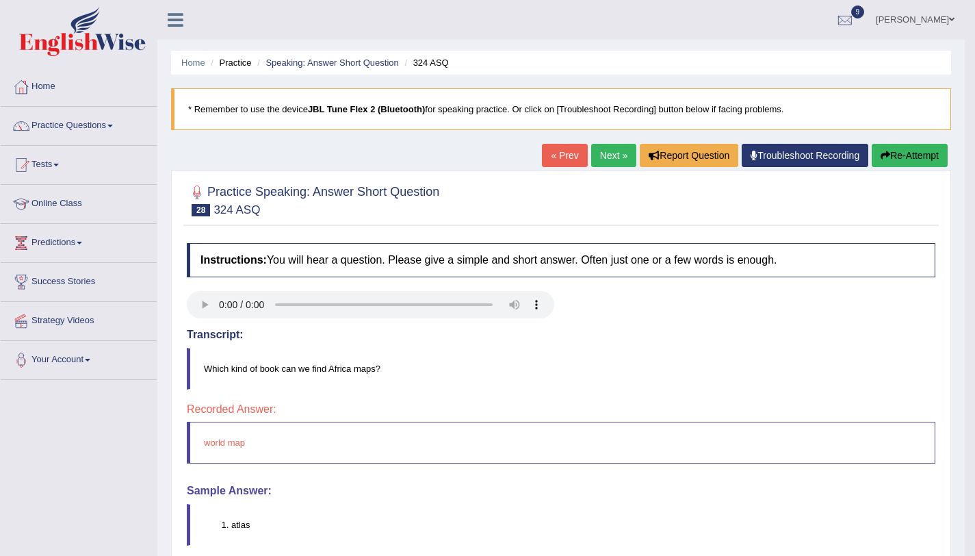
click at [883, 153] on icon "button" at bounding box center [886, 156] width 10 height 10
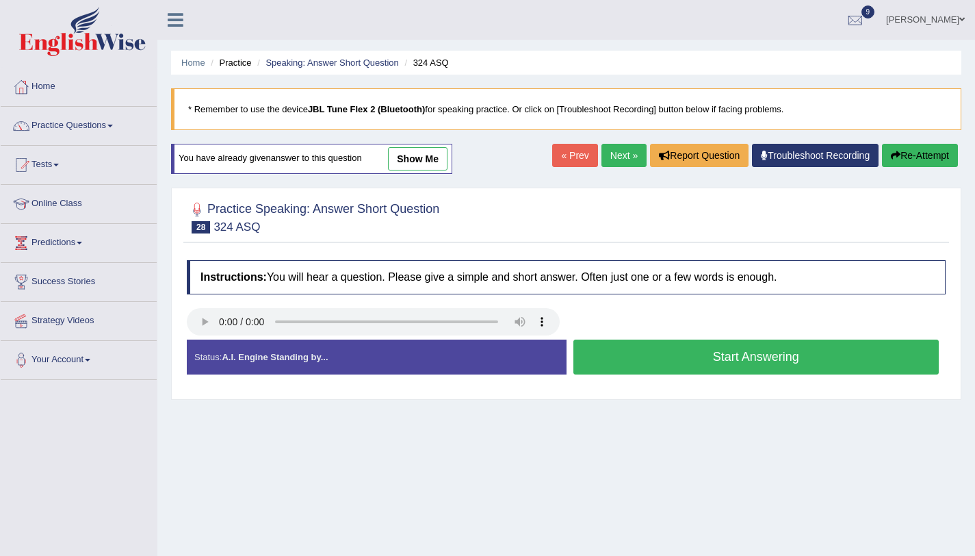
click at [813, 355] on button "Start Answering" at bounding box center [756, 356] width 366 height 35
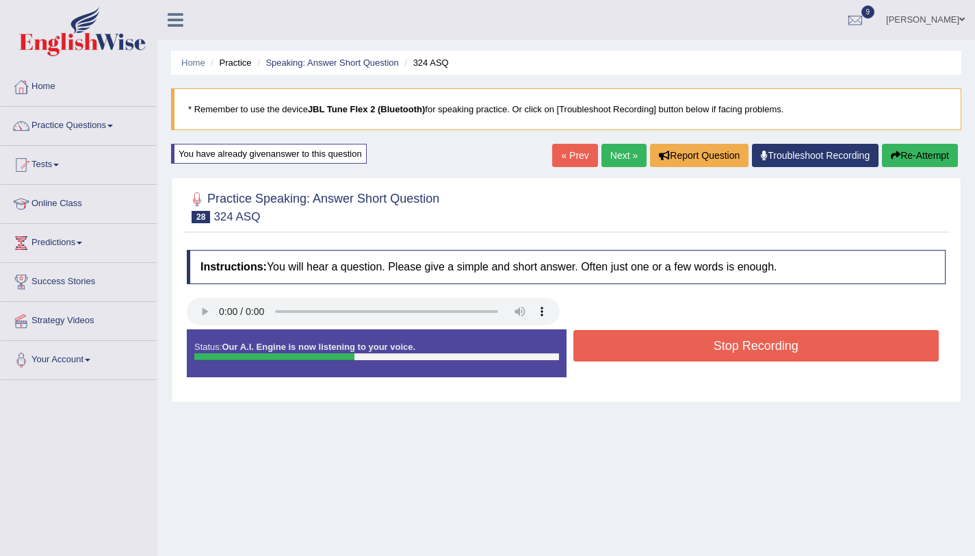
click at [813, 355] on button "Stop Recording" at bounding box center [756, 345] width 366 height 31
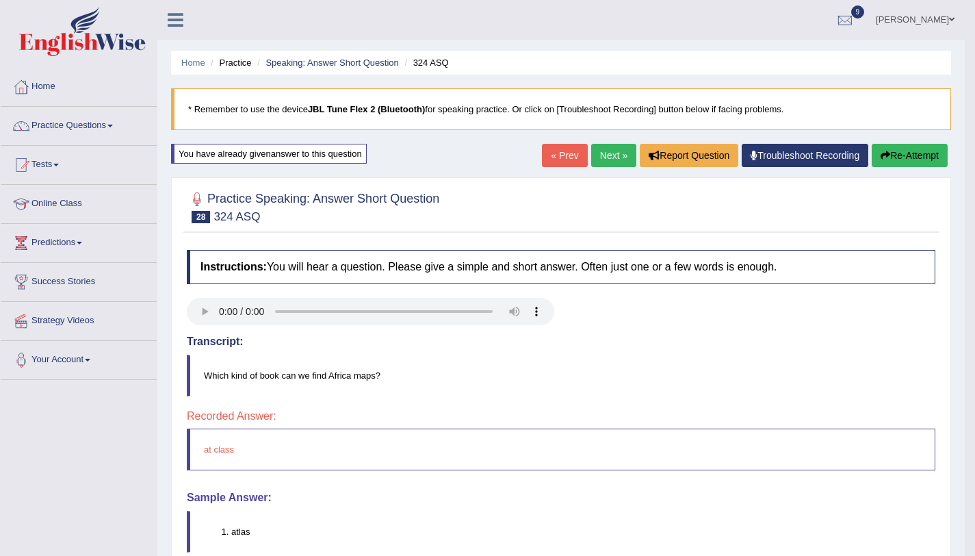
click at [907, 162] on button "Re-Attempt" at bounding box center [910, 155] width 76 height 23
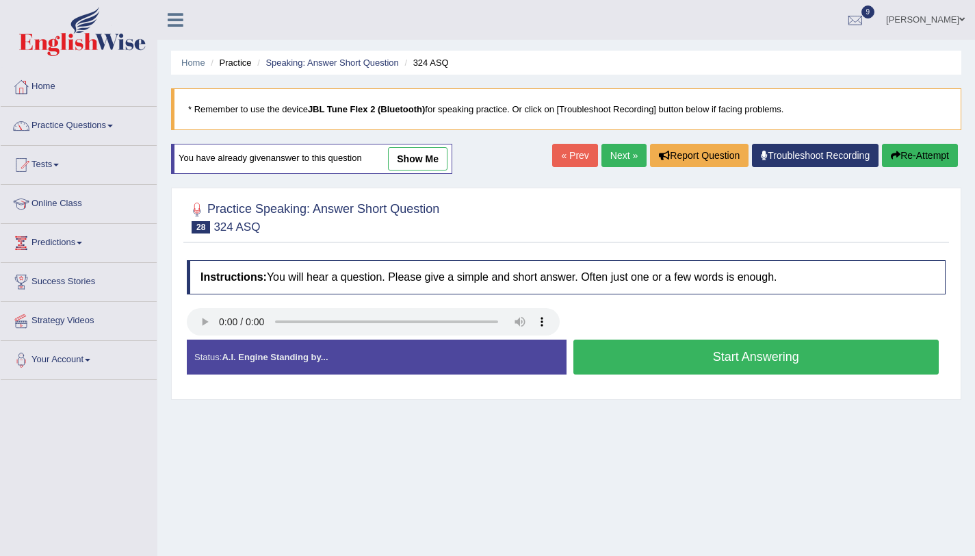
click at [710, 361] on button "Start Answering" at bounding box center [756, 356] width 366 height 35
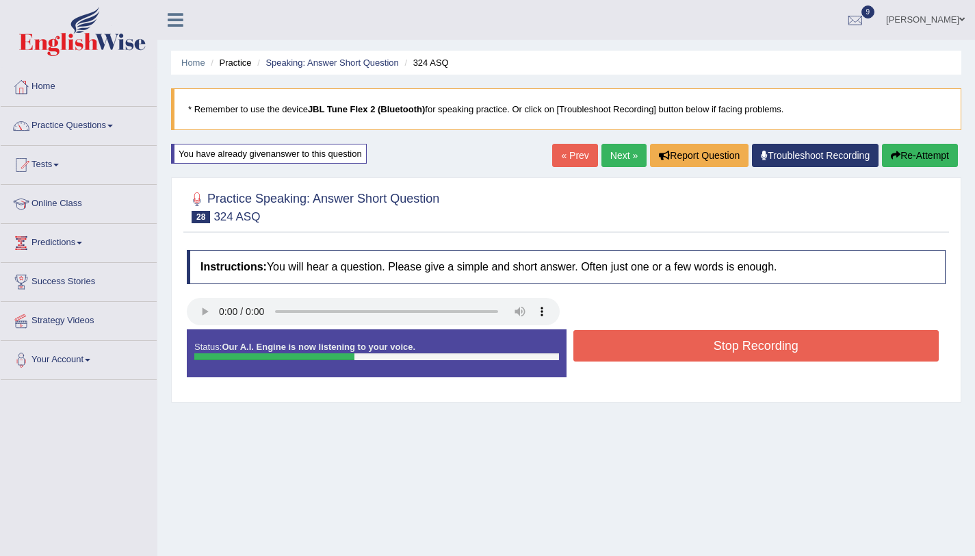
click at [709, 357] on button "Stop Recording" at bounding box center [756, 345] width 366 height 31
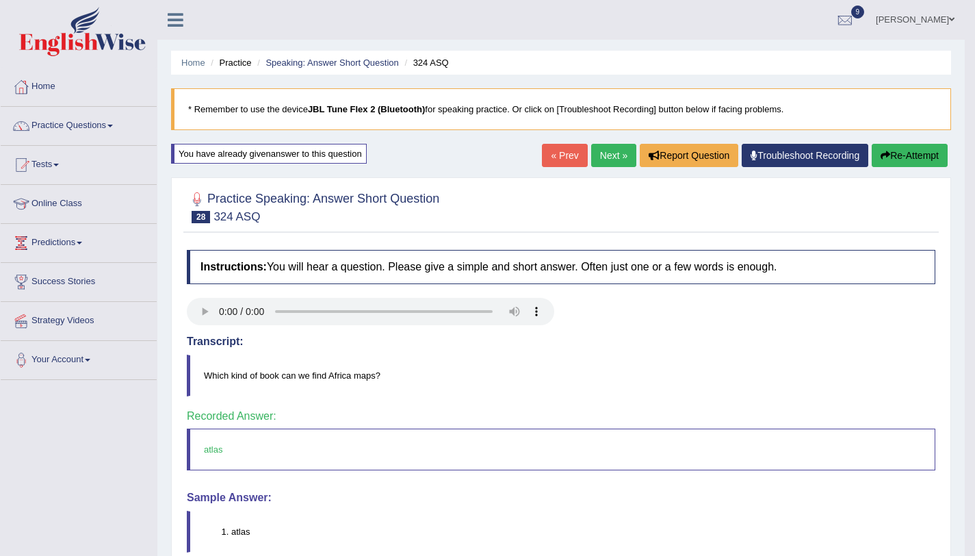
click at [617, 162] on link "Next »" at bounding box center [613, 155] width 45 height 23
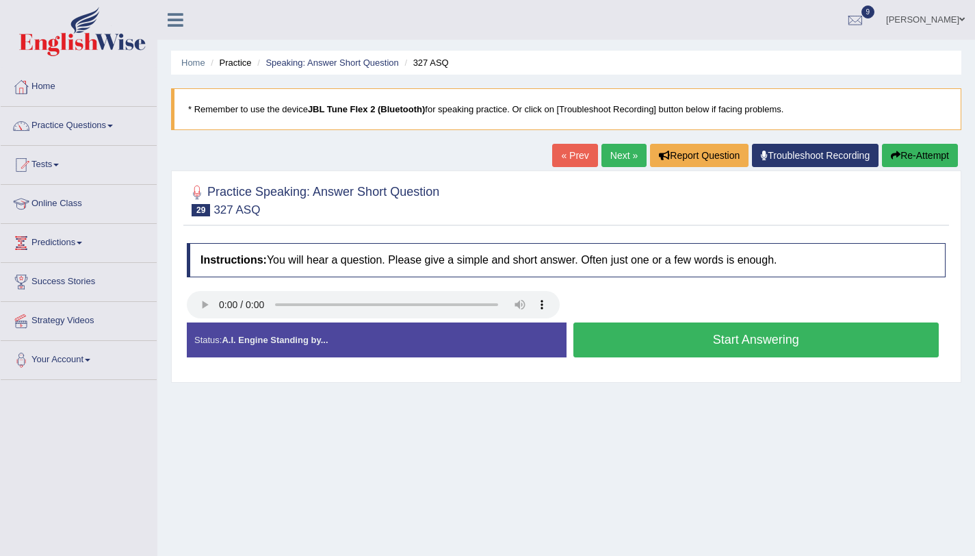
click at [641, 340] on button "Start Answering" at bounding box center [756, 339] width 366 height 35
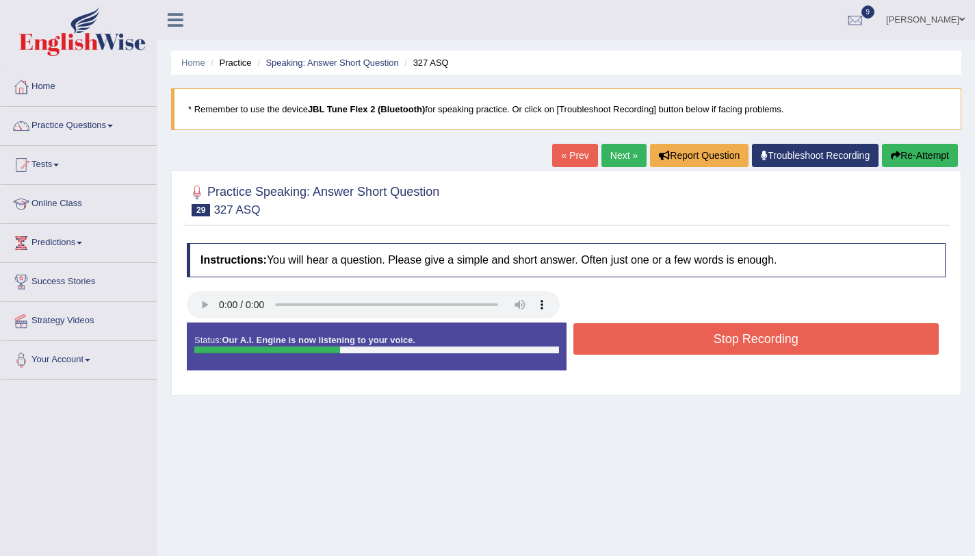
click at [638, 339] on button "Stop Recording" at bounding box center [756, 338] width 366 height 31
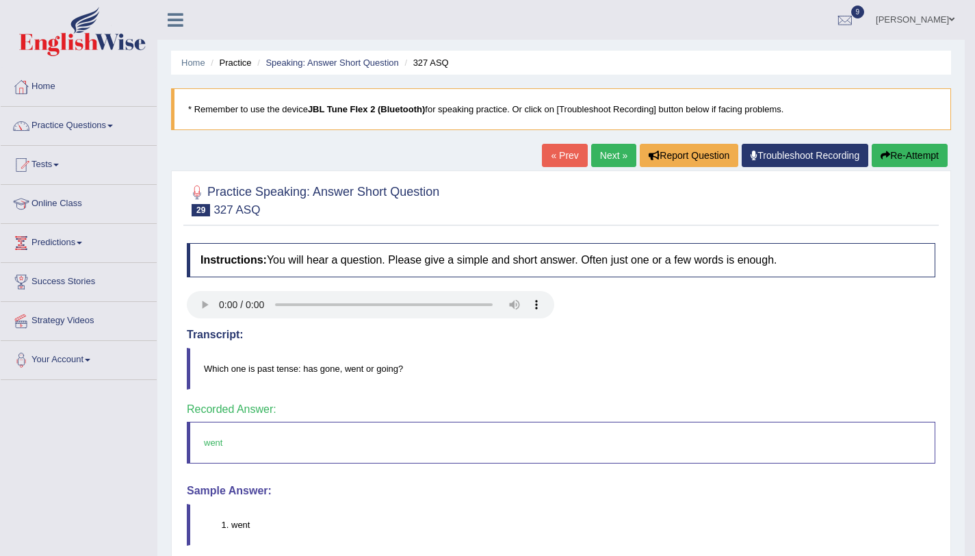
click at [612, 161] on link "Next »" at bounding box center [613, 155] width 45 height 23
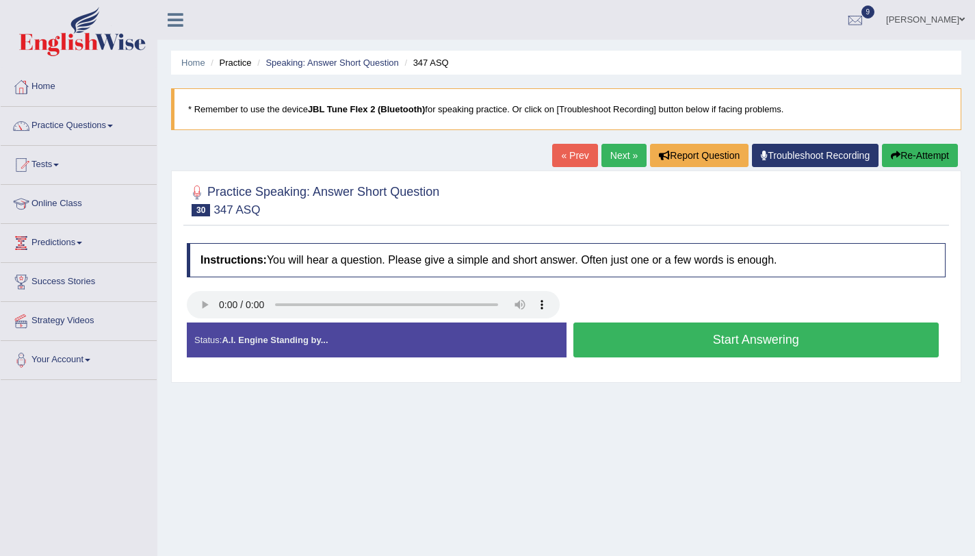
click at [593, 348] on button "Start Answering" at bounding box center [756, 339] width 366 height 35
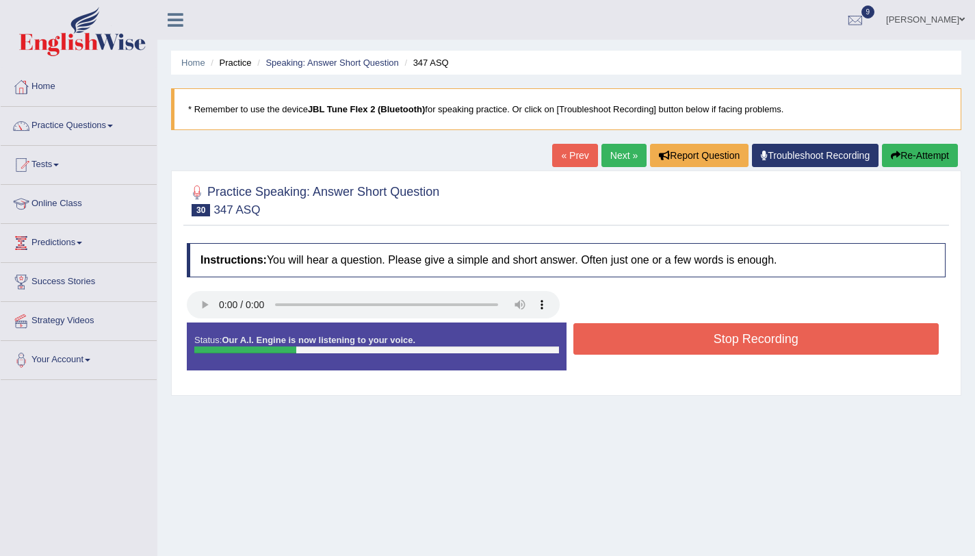
click at [593, 348] on button "Stop Recording" at bounding box center [756, 338] width 366 height 31
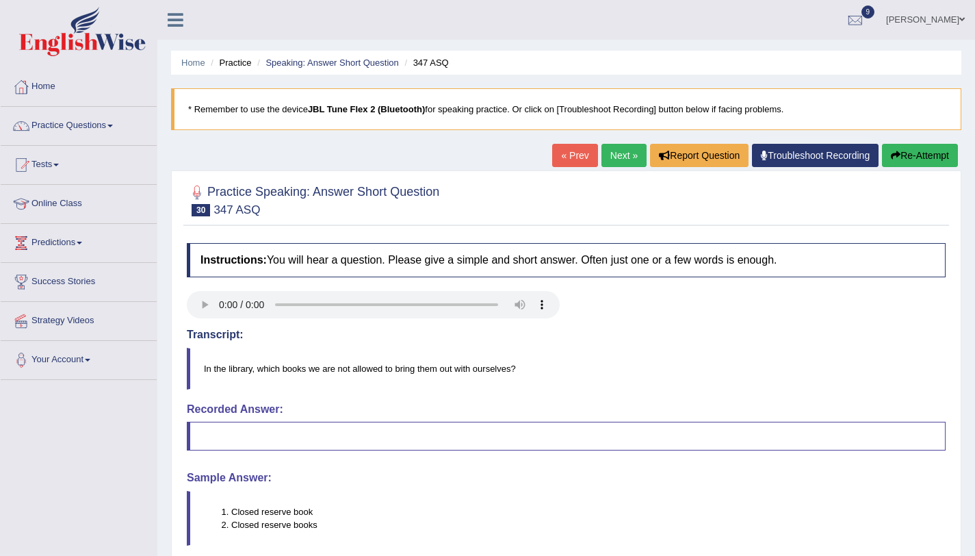
click at [931, 154] on button "Re-Attempt" at bounding box center [920, 155] width 76 height 23
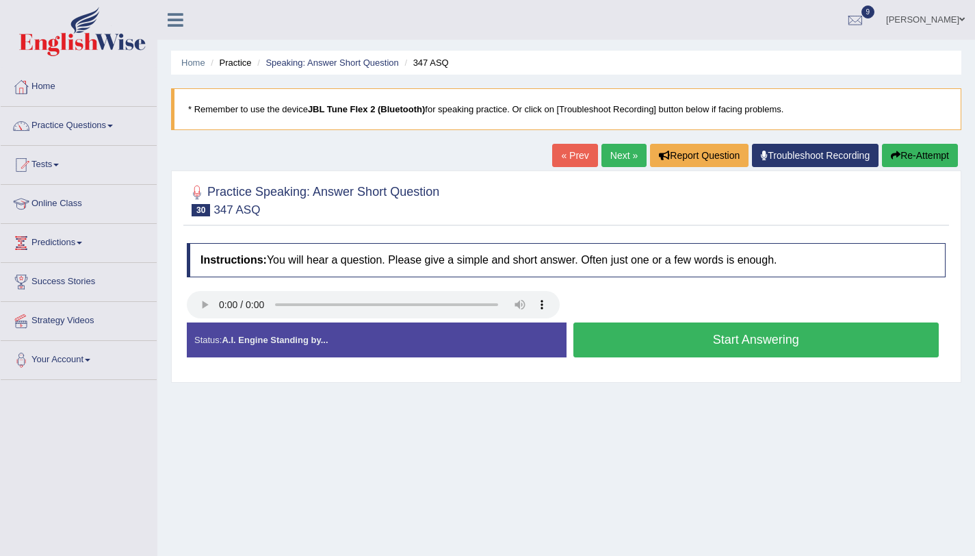
click at [883, 326] on button "Start Answering" at bounding box center [756, 339] width 366 height 35
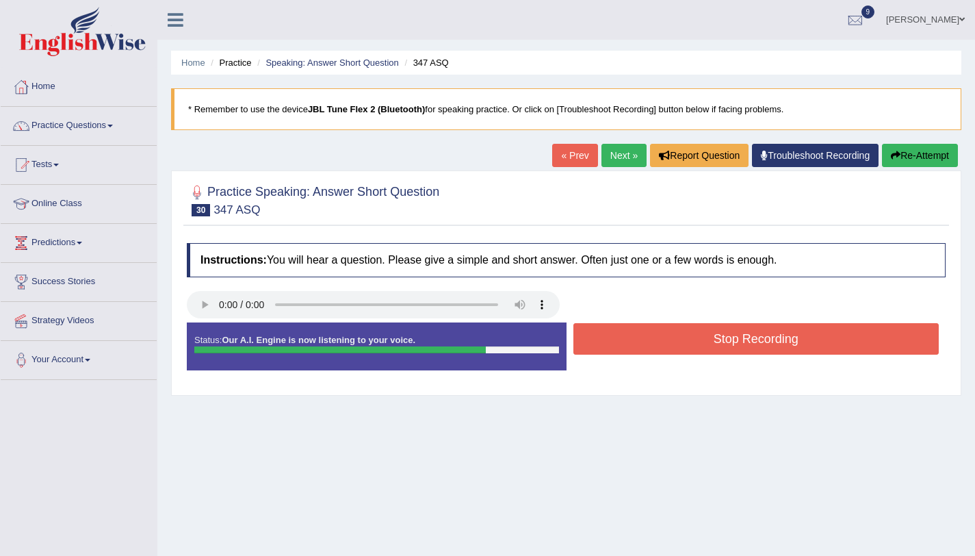
click at [881, 329] on button "Stop Recording" at bounding box center [756, 338] width 366 height 31
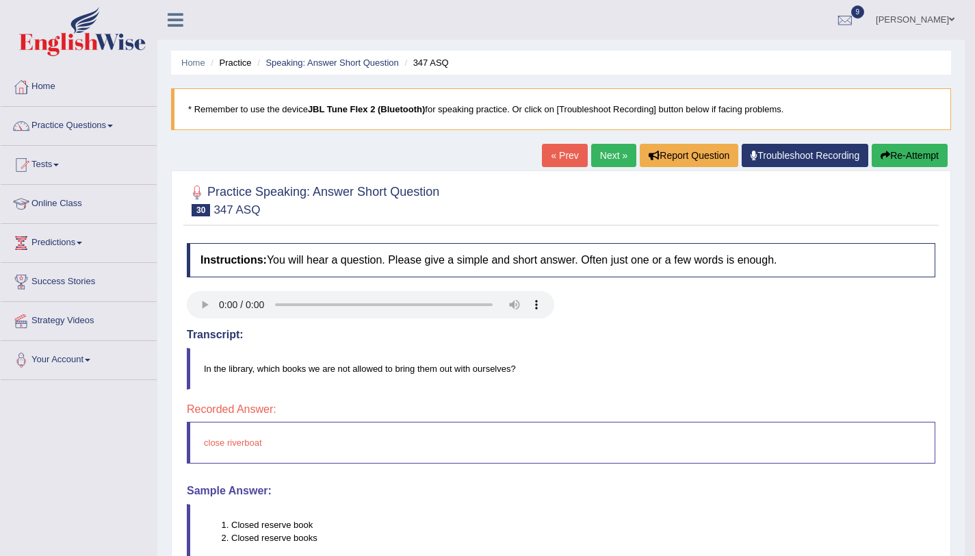
click at [895, 157] on button "Re-Attempt" at bounding box center [910, 155] width 76 height 23
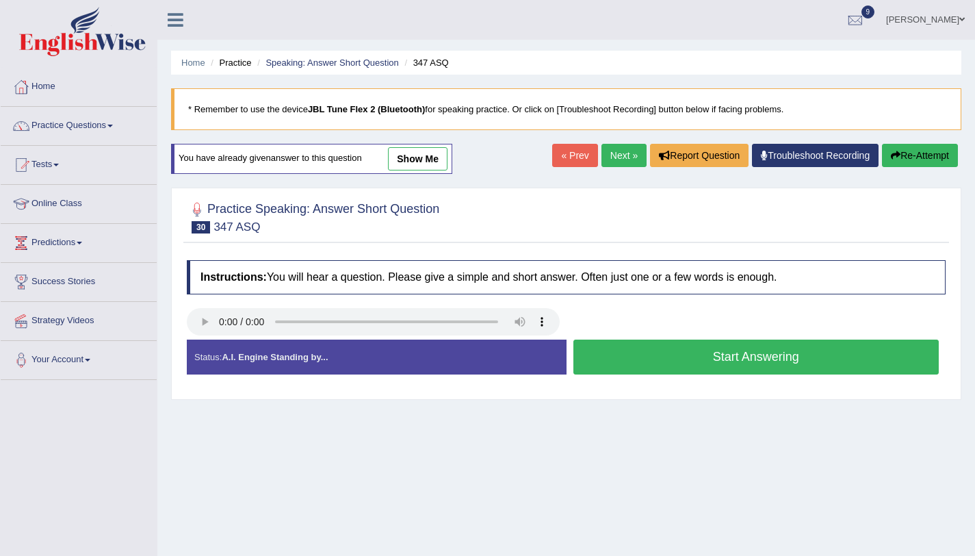
click at [626, 360] on button "Start Answering" at bounding box center [756, 356] width 366 height 35
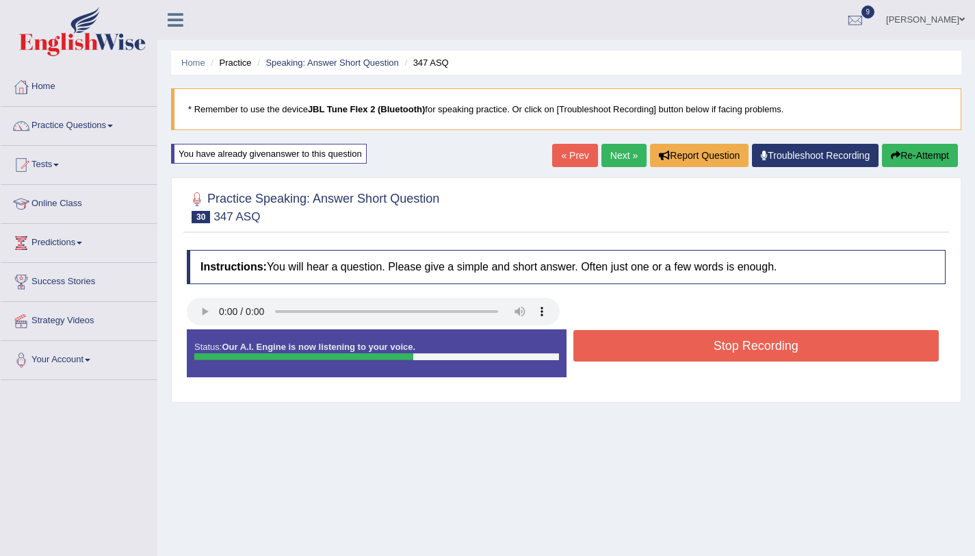
click at [626, 360] on button "Stop Recording" at bounding box center [756, 345] width 366 height 31
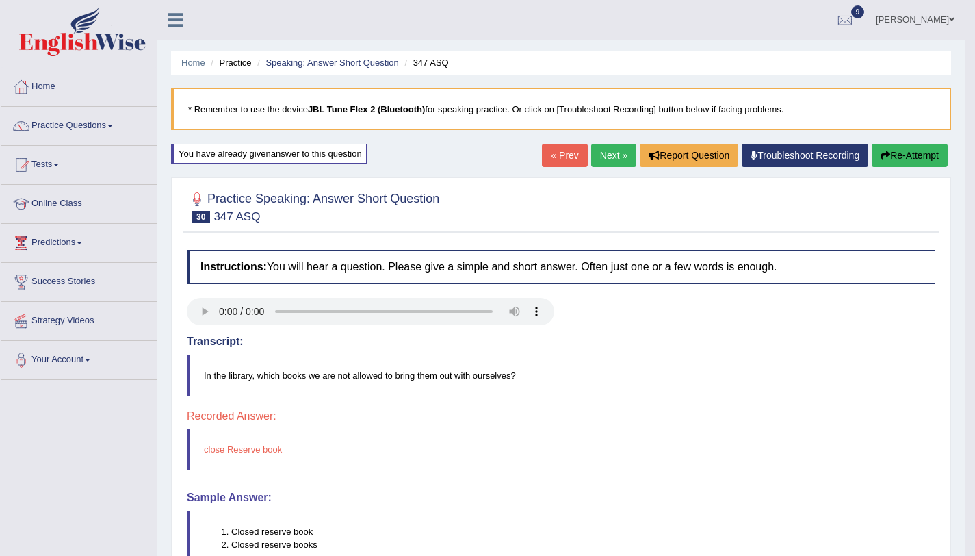
click at [915, 160] on button "Re-Attempt" at bounding box center [910, 155] width 76 height 23
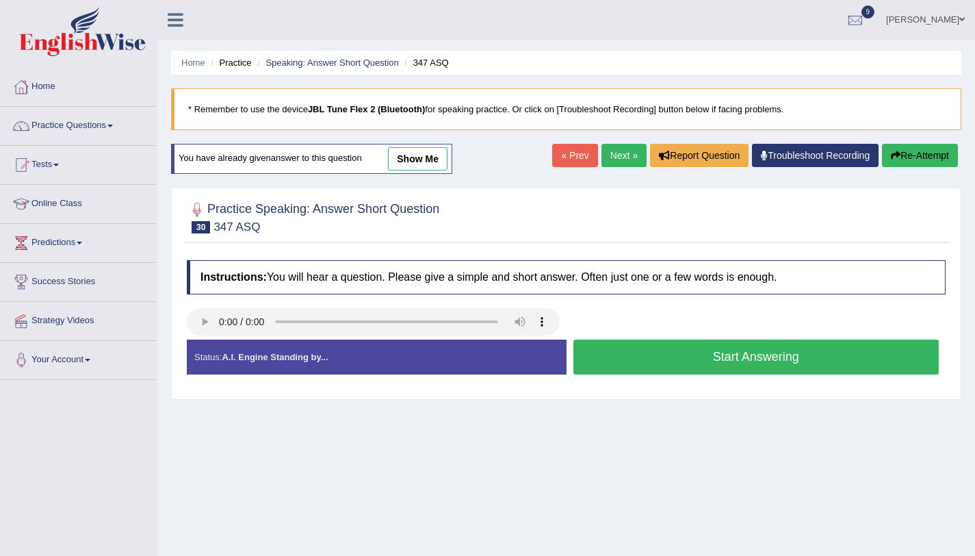
click at [763, 357] on button "Start Answering" at bounding box center [756, 356] width 366 height 35
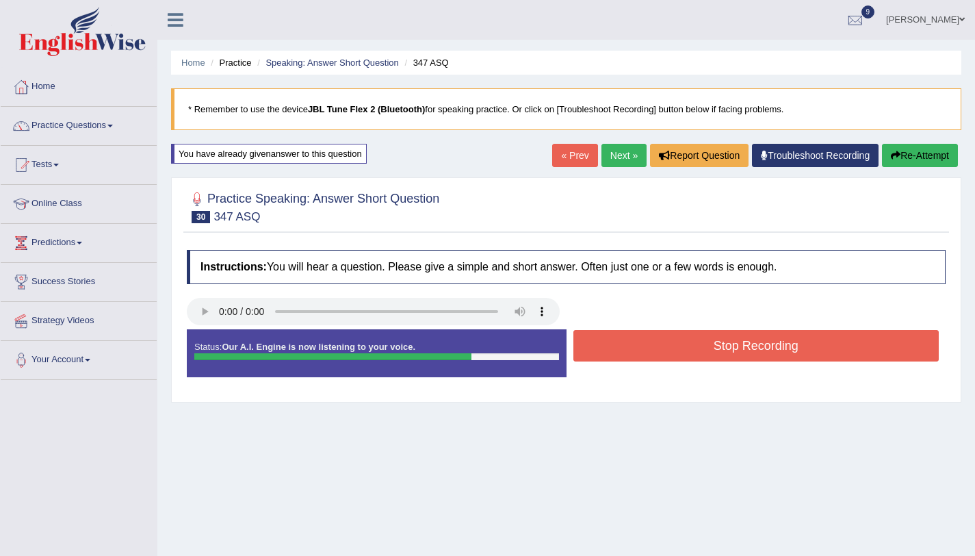
click at [760, 354] on button "Stop Recording" at bounding box center [756, 345] width 366 height 31
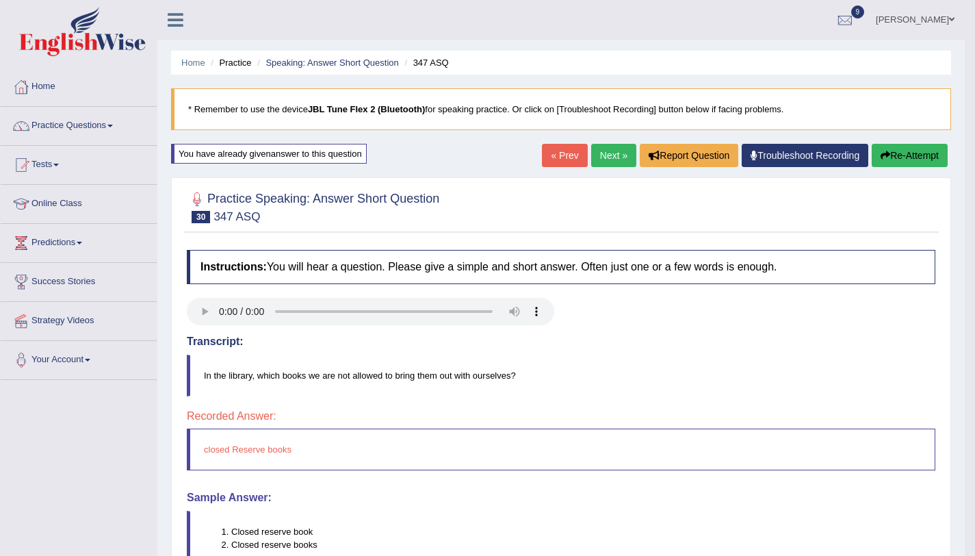
click at [609, 162] on link "Next »" at bounding box center [613, 155] width 45 height 23
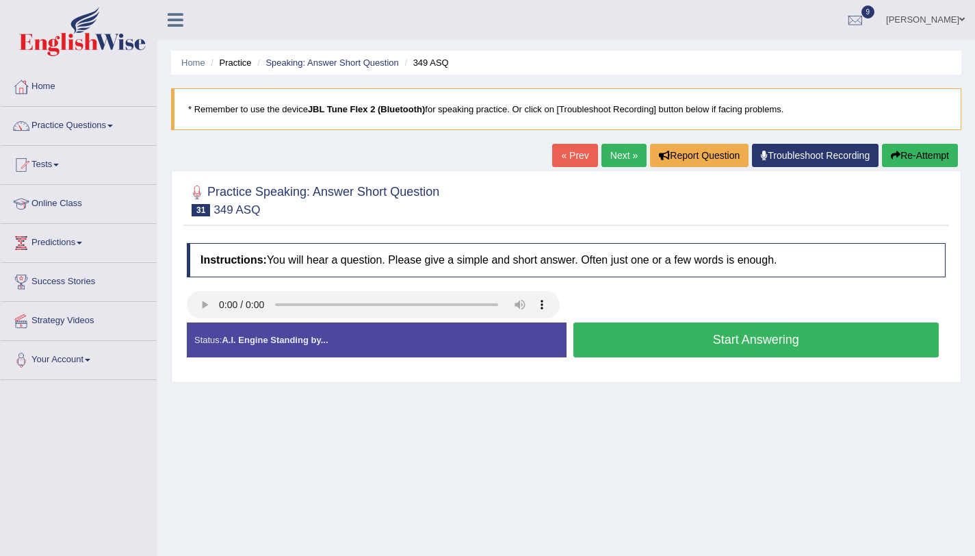
click at [749, 335] on button "Start Answering" at bounding box center [756, 339] width 366 height 35
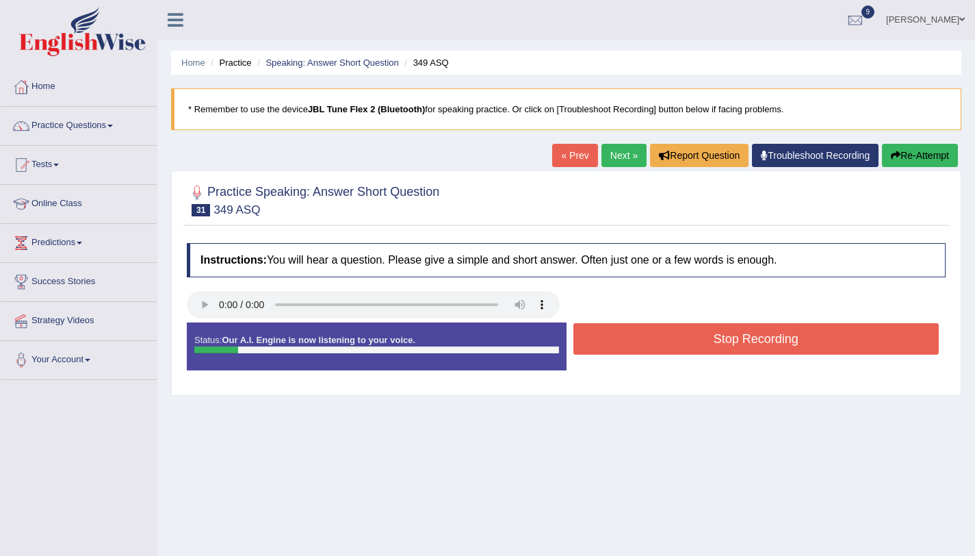
click at [749, 335] on button "Stop Recording" at bounding box center [756, 338] width 366 height 31
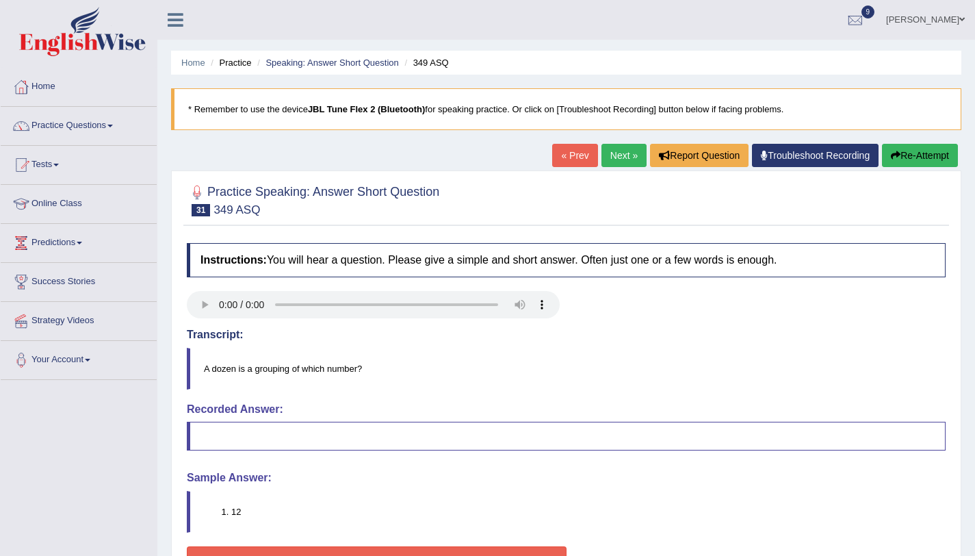
click at [922, 161] on button "Re-Attempt" at bounding box center [920, 155] width 76 height 23
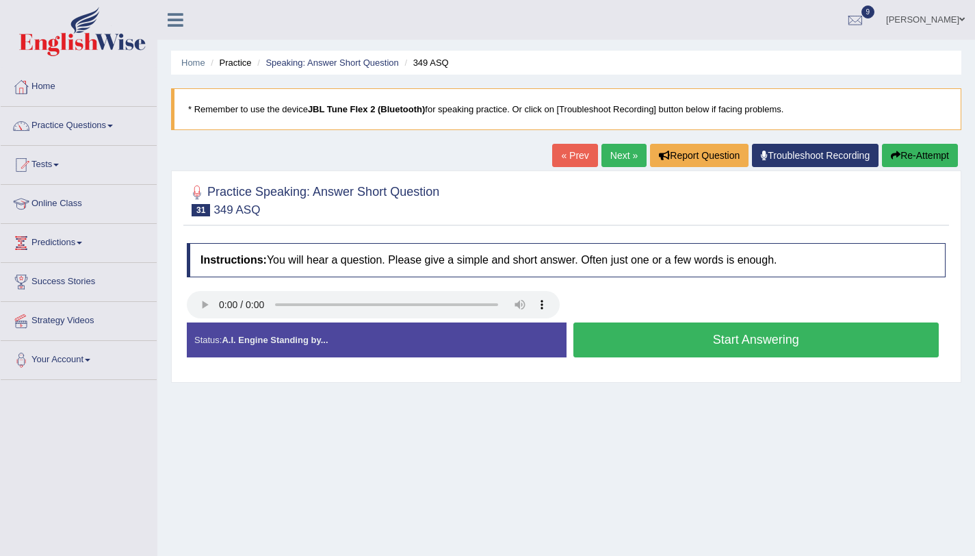
click at [694, 339] on button "Start Answering" at bounding box center [756, 339] width 366 height 35
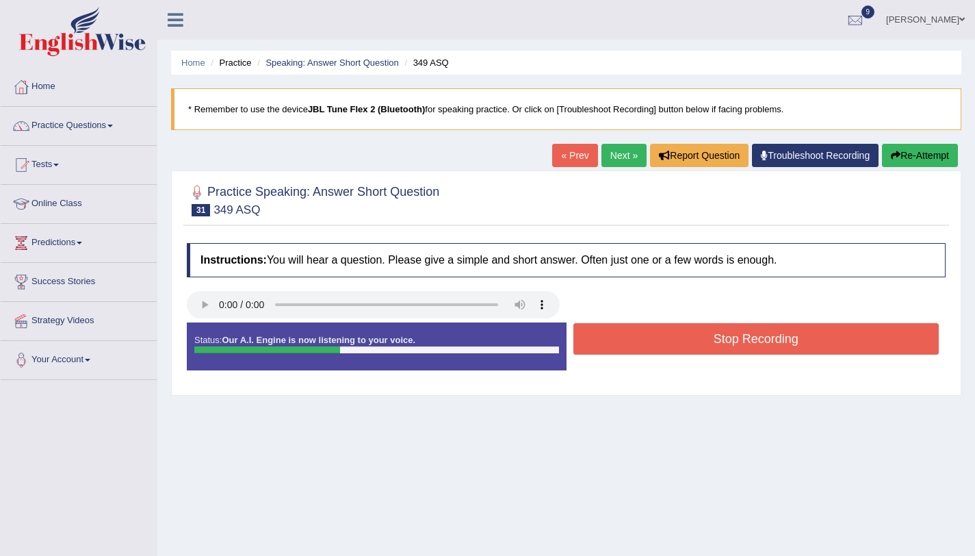
click at [694, 339] on button "Stop Recording" at bounding box center [756, 338] width 366 height 31
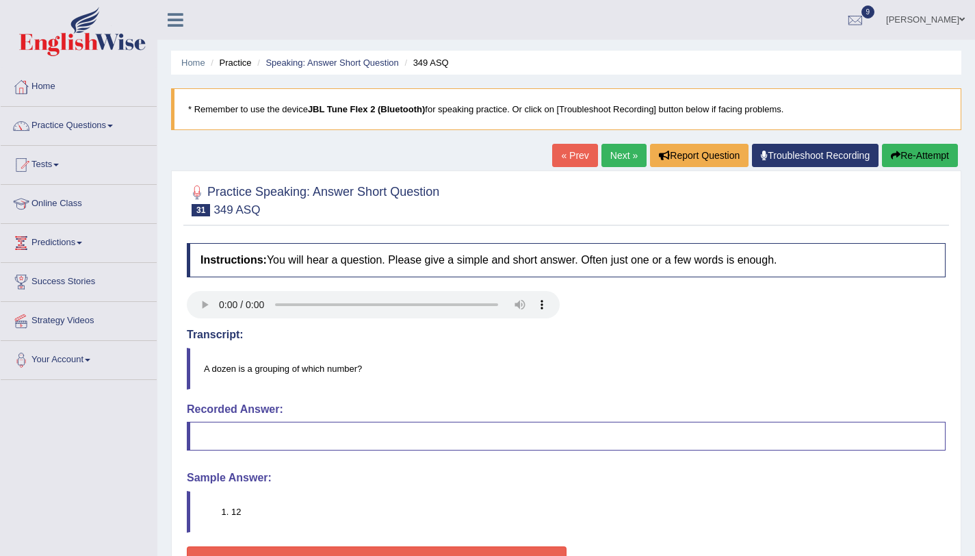
click at [607, 160] on link "Next »" at bounding box center [623, 155] width 45 height 23
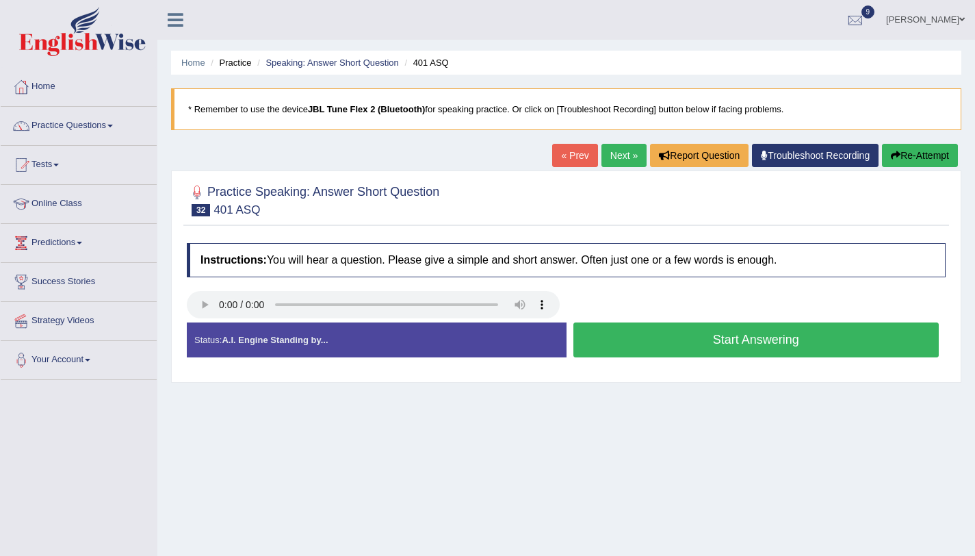
click at [650, 347] on button "Start Answering" at bounding box center [756, 339] width 366 height 35
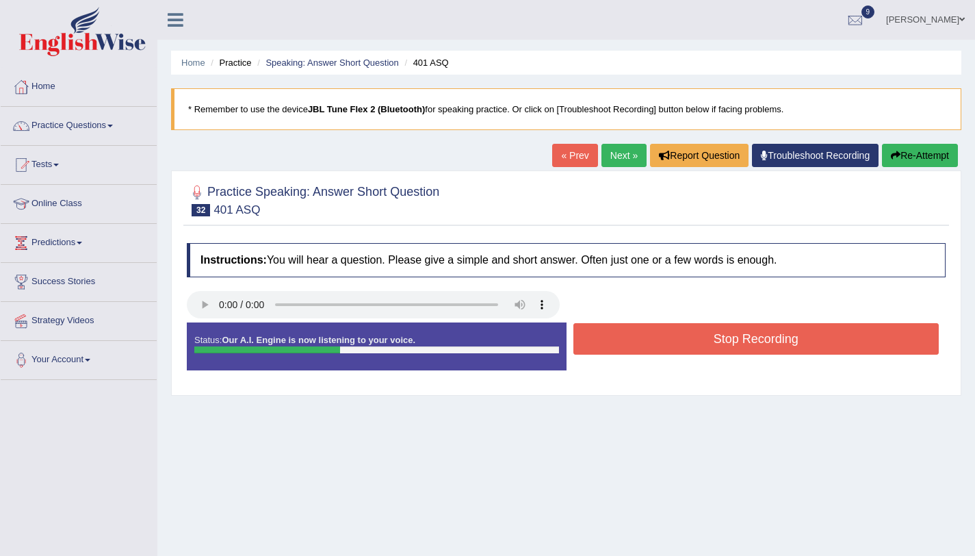
click at [650, 347] on button "Stop Recording" at bounding box center [756, 338] width 366 height 31
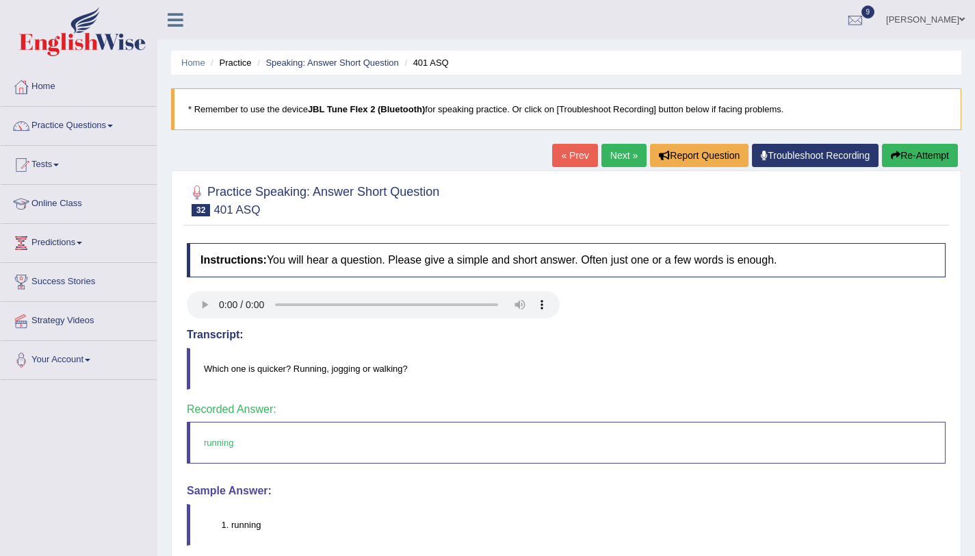
click at [630, 157] on div "Our A.I. Engine is working on your speech analysis! Please be patient. It may t…" at bounding box center [487, 278] width 975 height 556
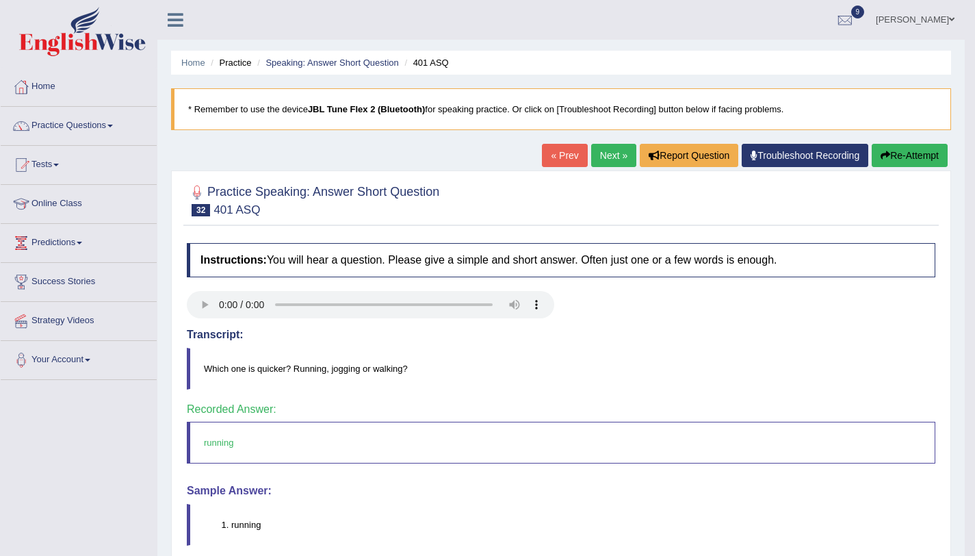
click at [621, 159] on link "Next »" at bounding box center [613, 155] width 45 height 23
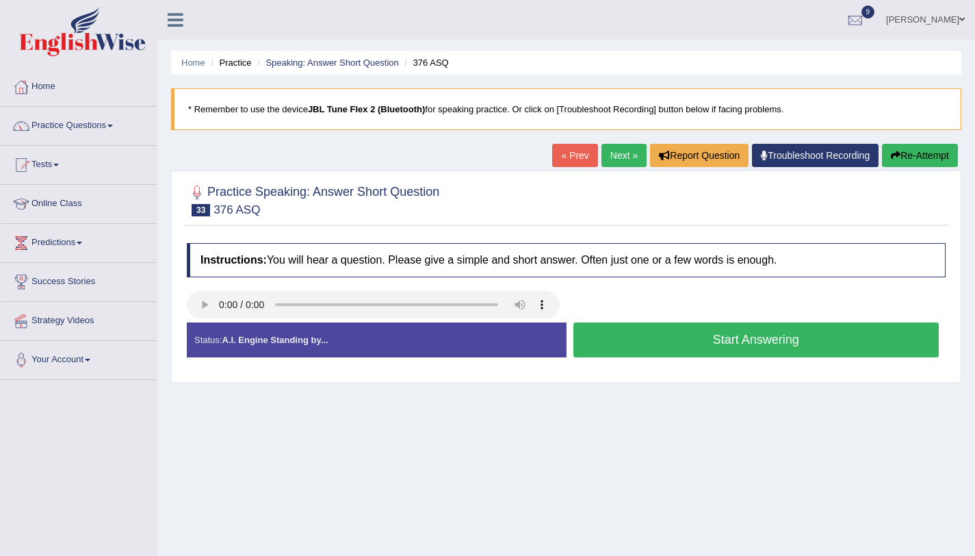
click at [691, 337] on button "Start Answering" at bounding box center [756, 339] width 366 height 35
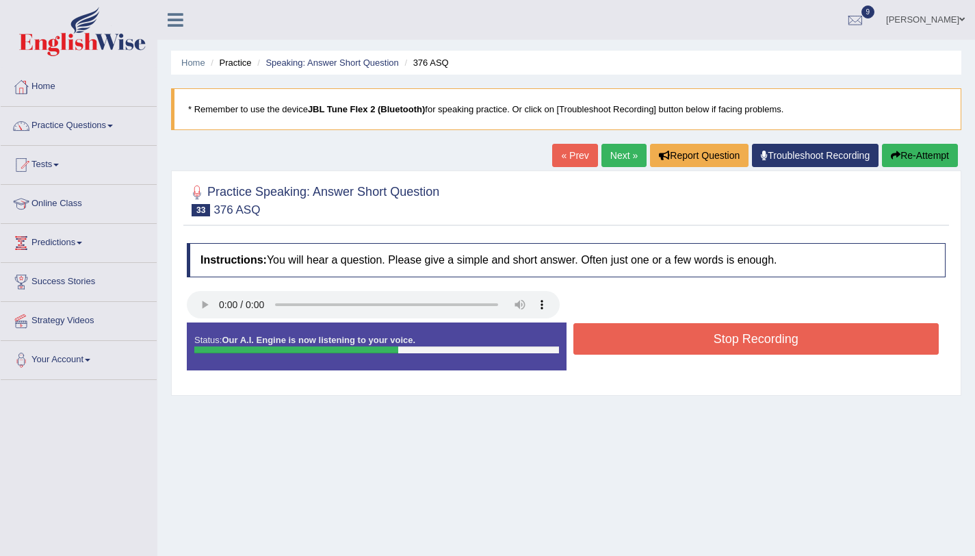
click at [691, 337] on button "Stop Recording" at bounding box center [756, 338] width 366 height 31
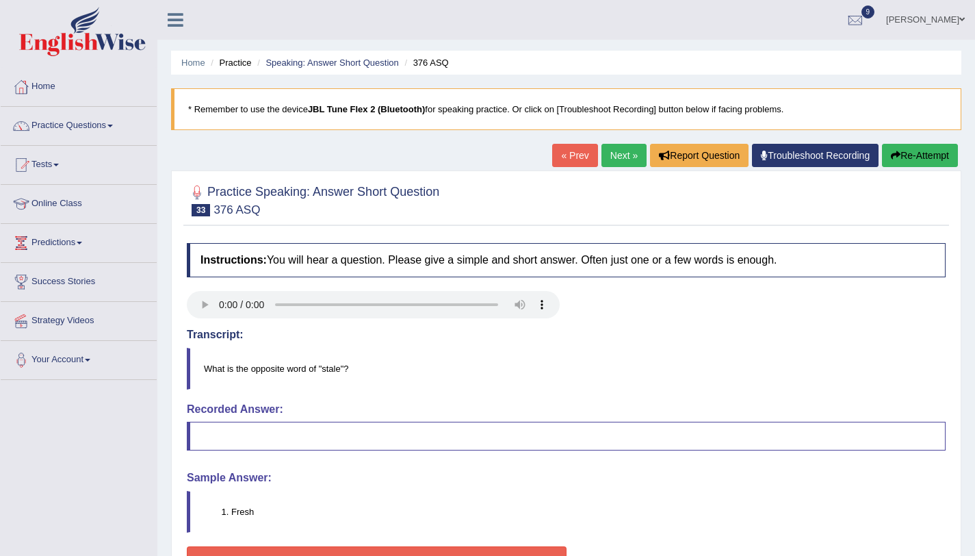
click at [891, 153] on icon "button" at bounding box center [896, 156] width 10 height 10
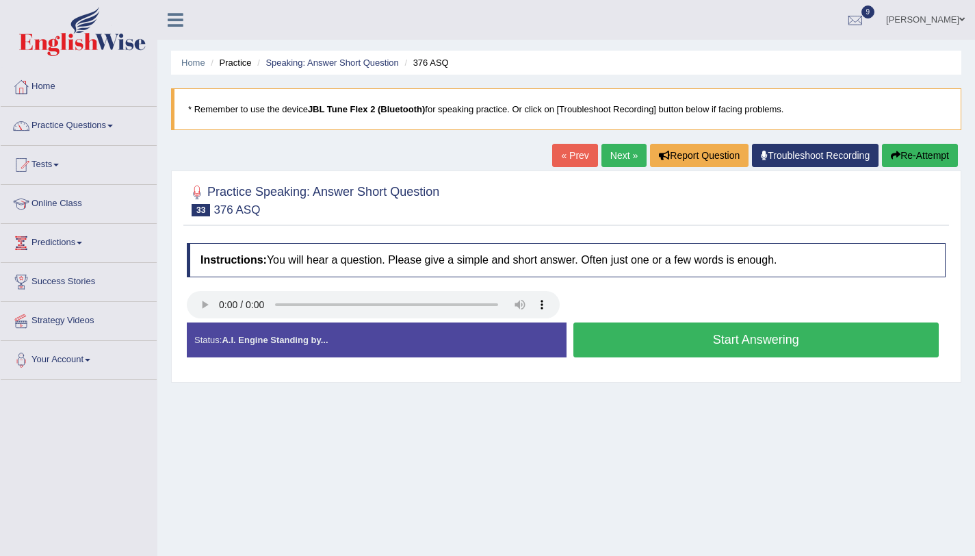
click at [653, 343] on button "Start Answering" at bounding box center [756, 339] width 366 height 35
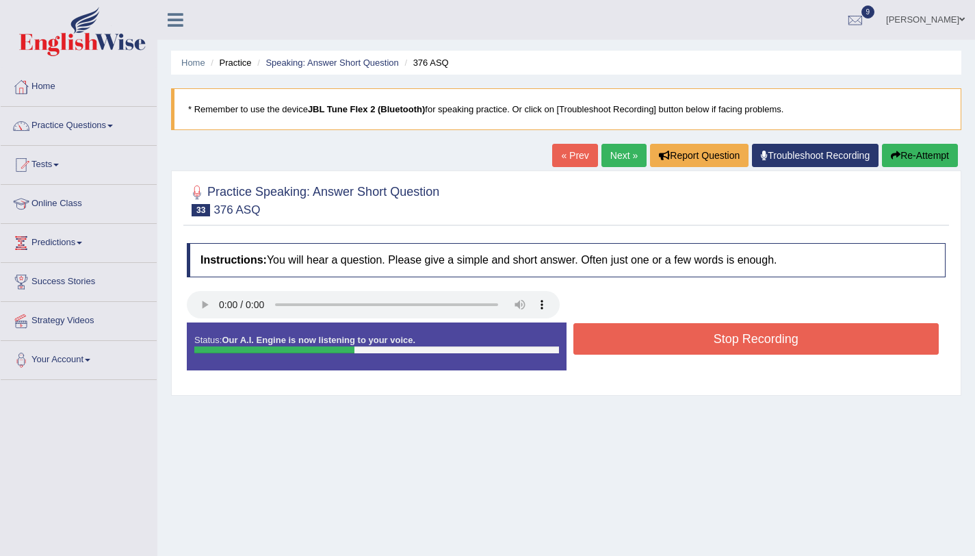
click at [653, 343] on button "Stop Recording" at bounding box center [756, 338] width 366 height 31
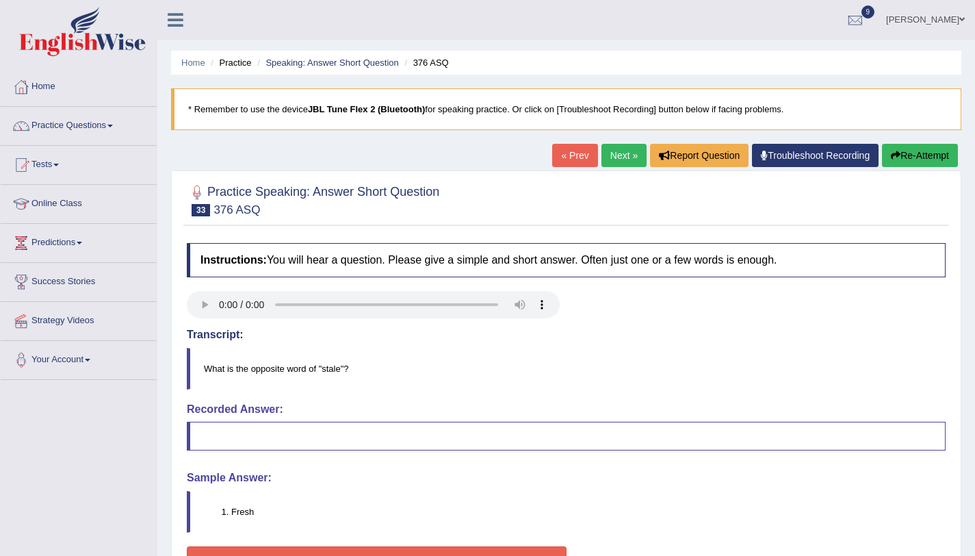
click at [909, 166] on button "Re-Attempt" at bounding box center [920, 155] width 76 height 23
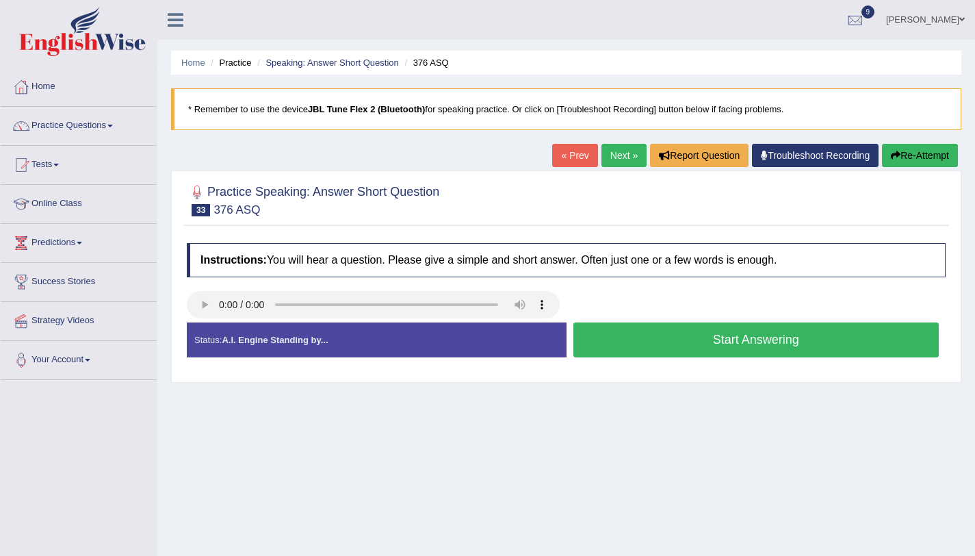
click at [604, 334] on button "Start Answering" at bounding box center [756, 339] width 366 height 35
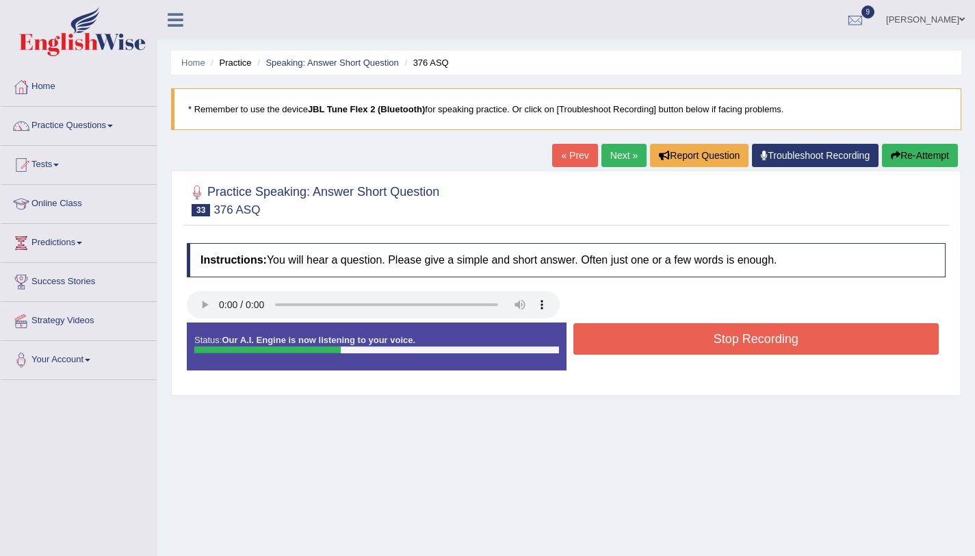
click at [604, 334] on button "Stop Recording" at bounding box center [756, 338] width 366 height 31
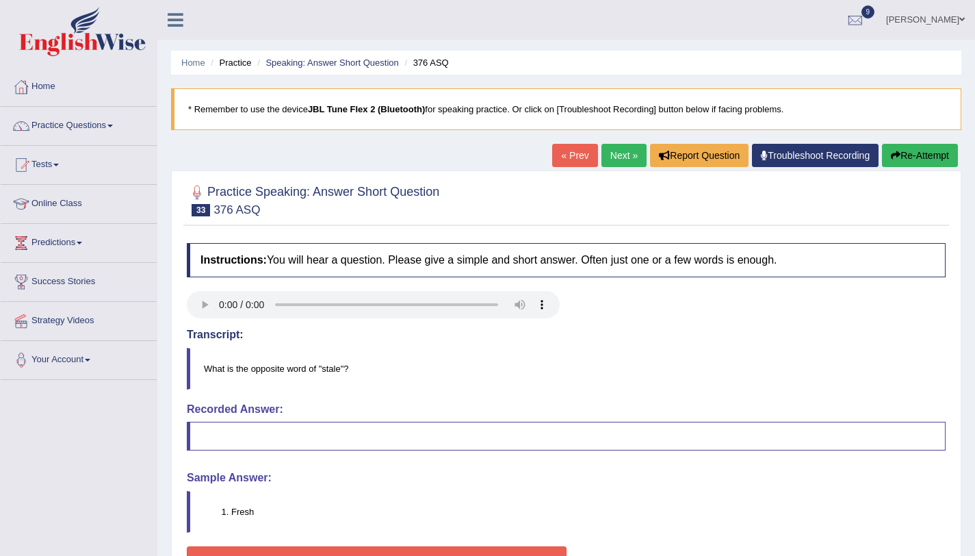
click at [927, 164] on button "Re-Attempt" at bounding box center [920, 155] width 76 height 23
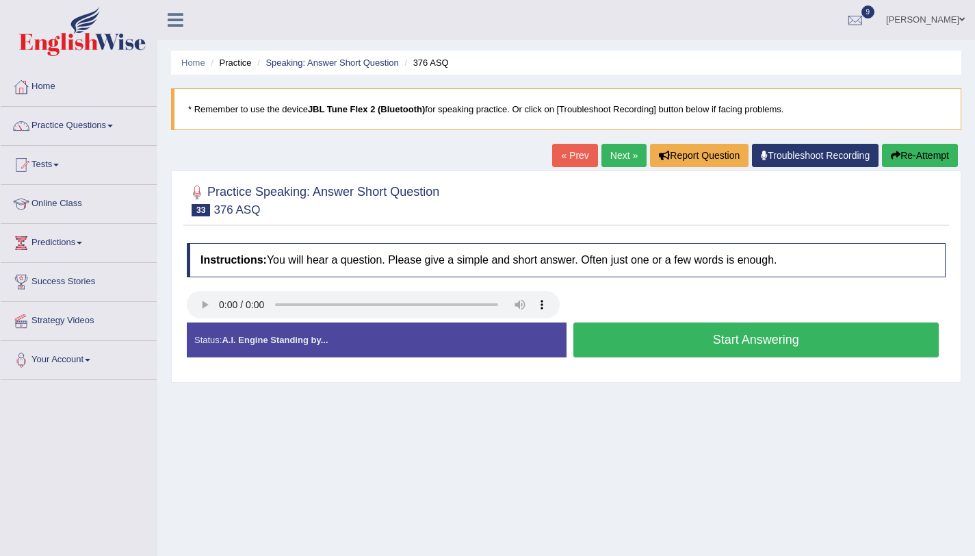
click at [672, 350] on button "Start Answering" at bounding box center [756, 339] width 366 height 35
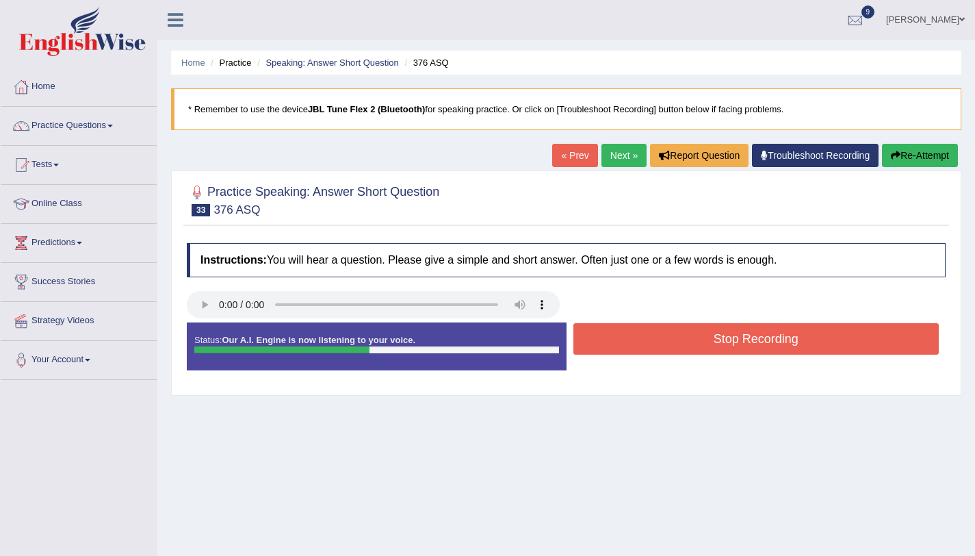
click at [672, 350] on button "Stop Recording" at bounding box center [756, 338] width 366 height 31
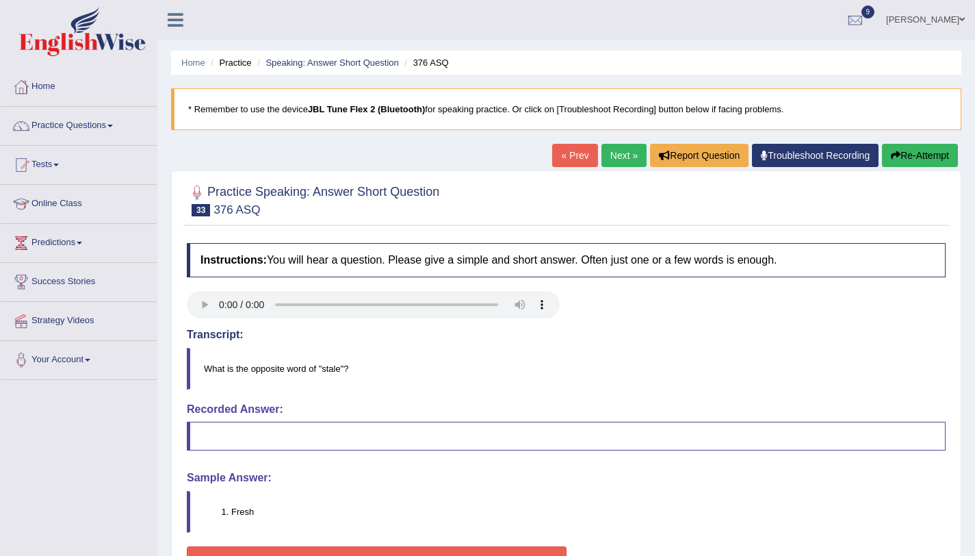
click at [634, 162] on link "Next »" at bounding box center [623, 155] width 45 height 23
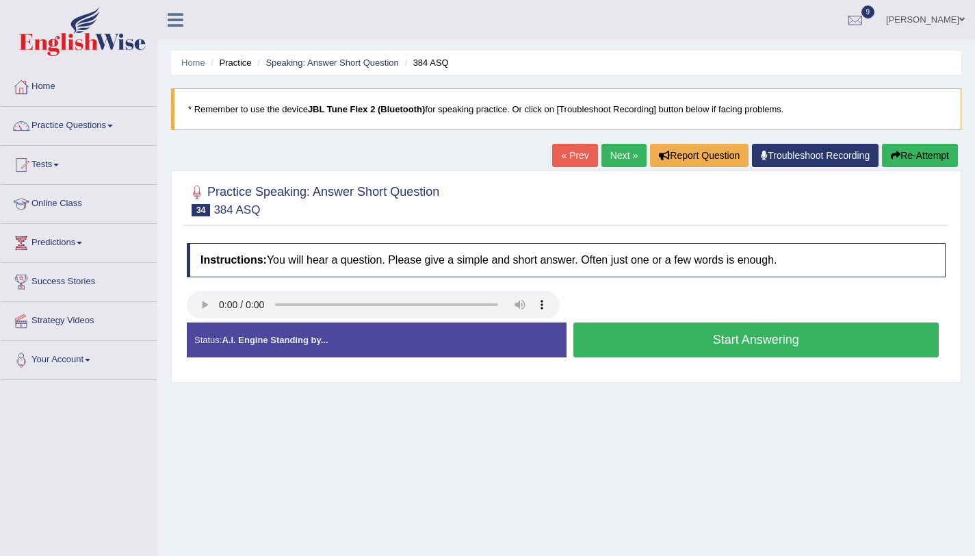
click at [635, 344] on button "Start Answering" at bounding box center [756, 339] width 366 height 35
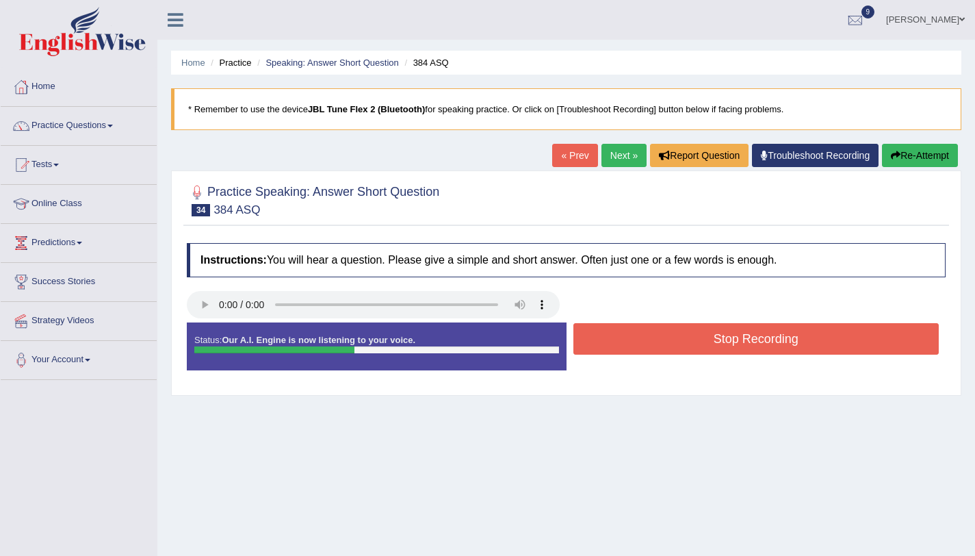
click at [636, 344] on button "Stop Recording" at bounding box center [756, 338] width 366 height 31
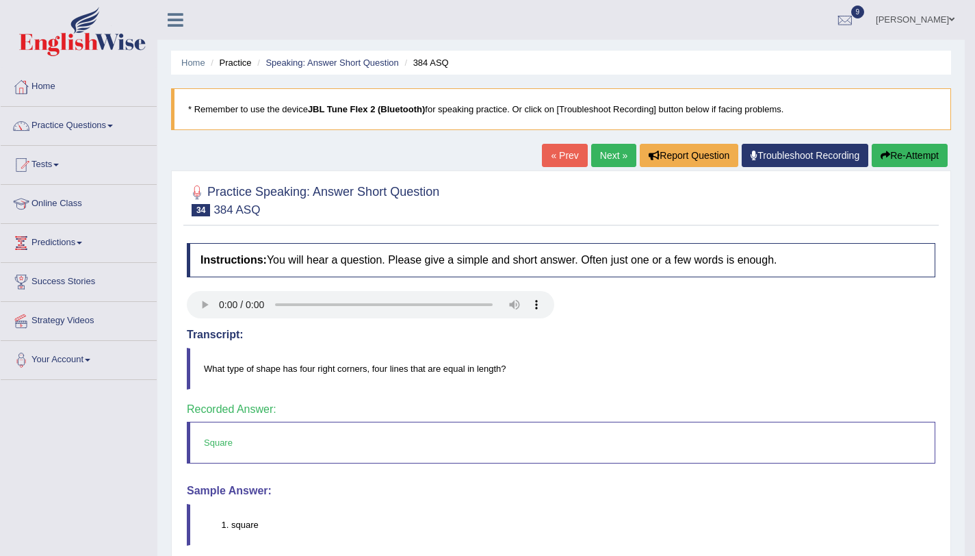
click at [614, 166] on link "Next »" at bounding box center [613, 155] width 45 height 23
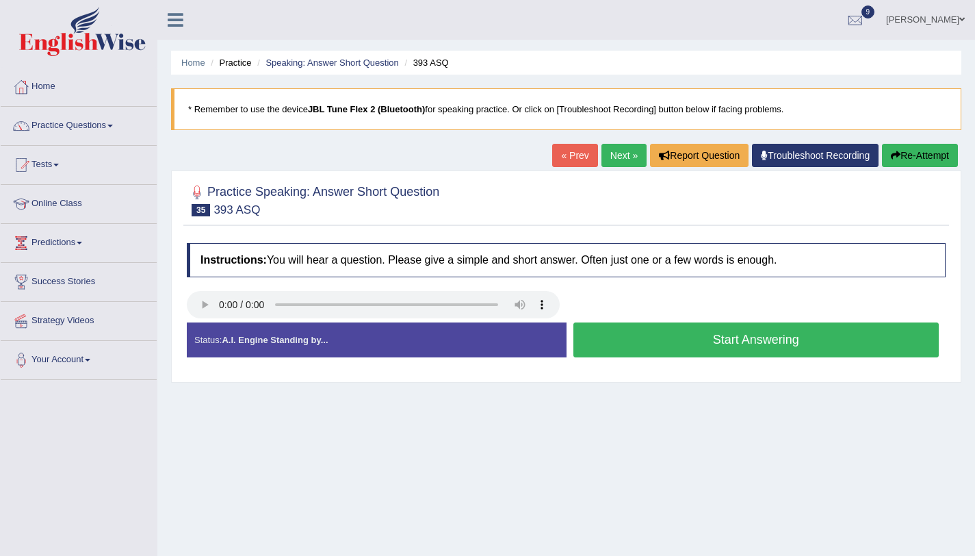
click at [703, 338] on button "Start Answering" at bounding box center [756, 339] width 366 height 35
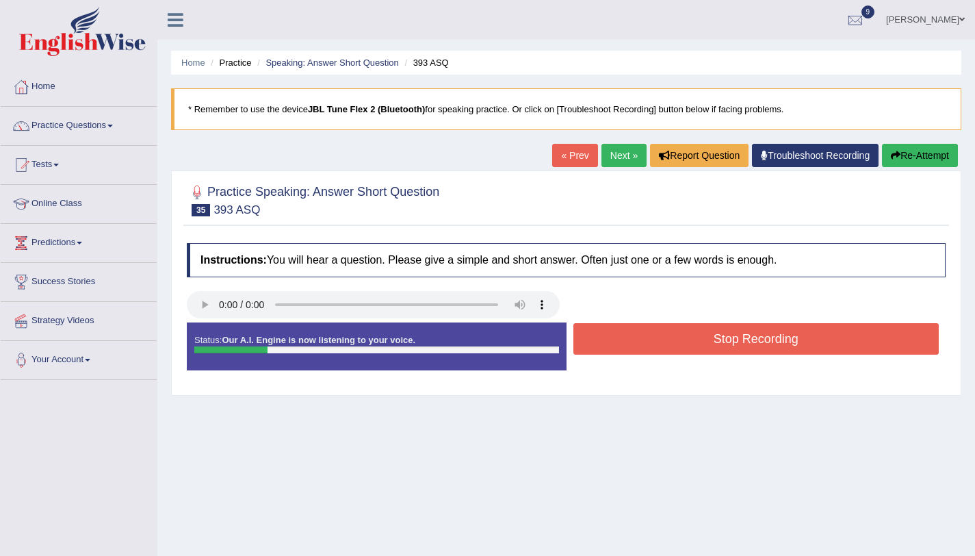
click at [703, 337] on button "Stop Recording" at bounding box center [756, 338] width 366 height 31
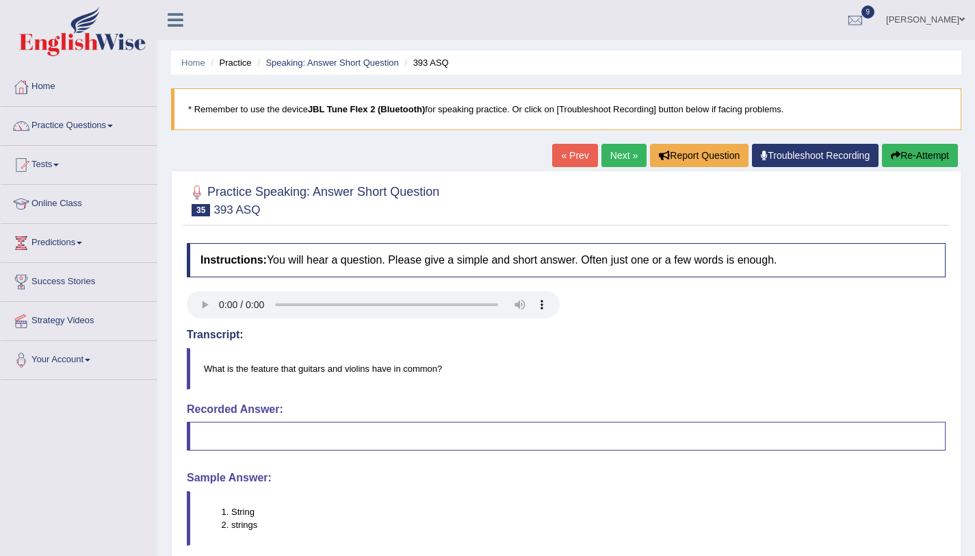
click at [908, 159] on button "Re-Attempt" at bounding box center [920, 155] width 76 height 23
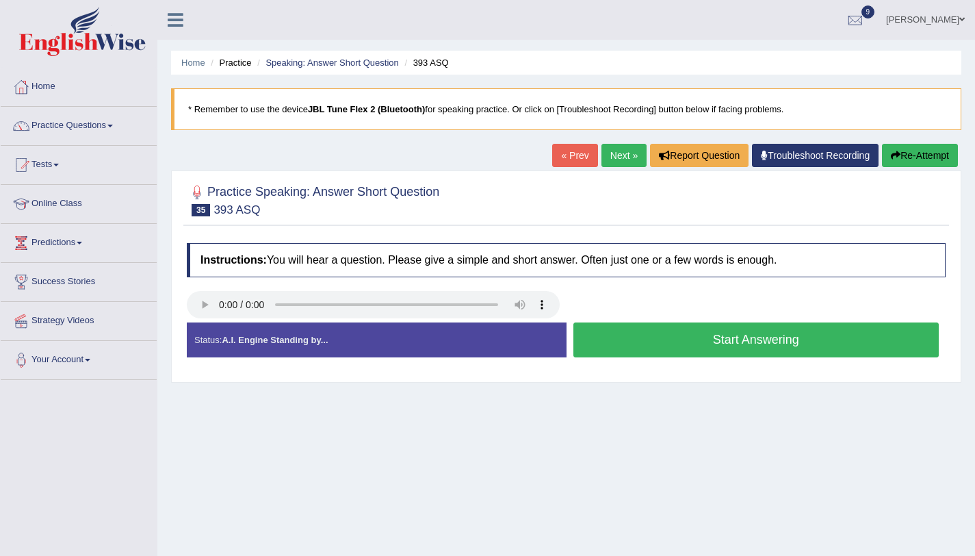
click at [621, 341] on button "Start Answering" at bounding box center [756, 339] width 366 height 35
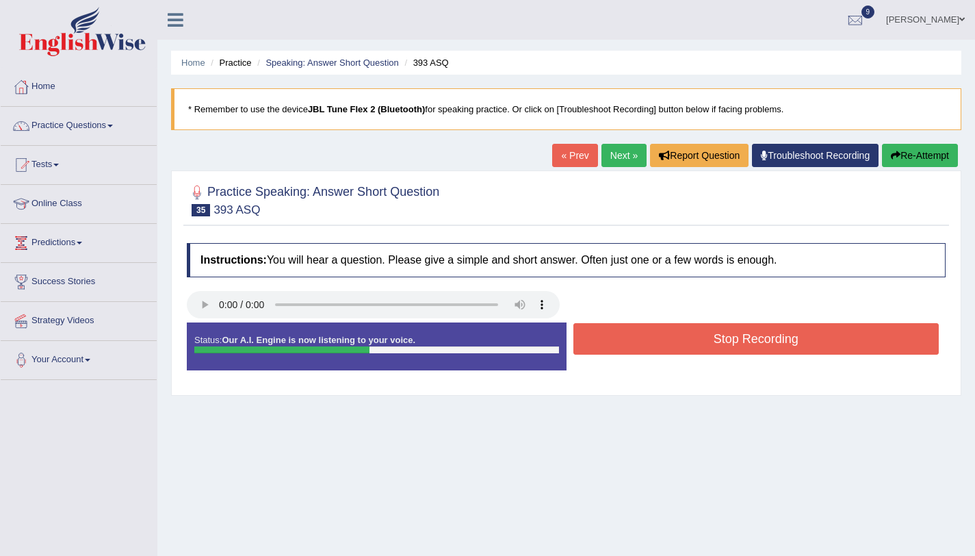
click at [621, 341] on button "Stop Recording" at bounding box center [756, 338] width 366 height 31
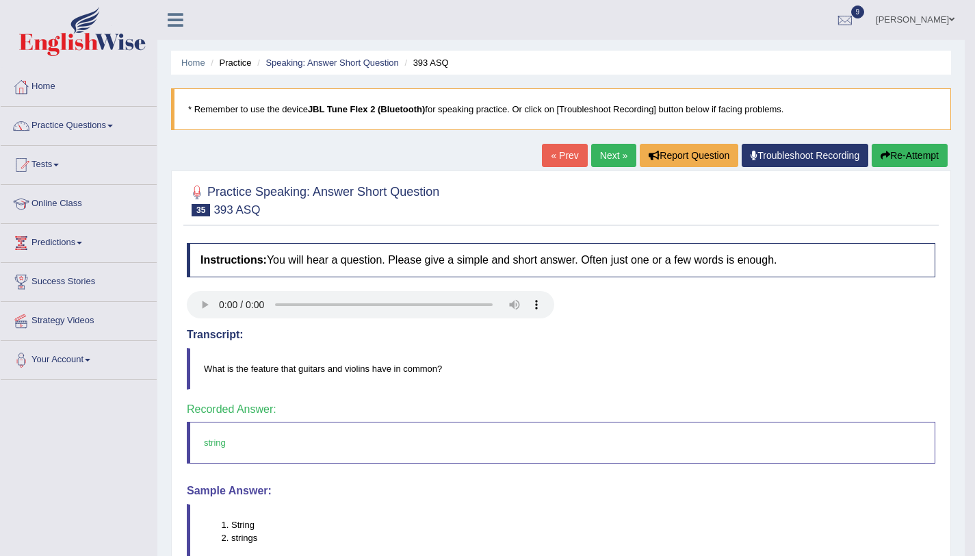
click at [610, 159] on link "Next »" at bounding box center [613, 155] width 45 height 23
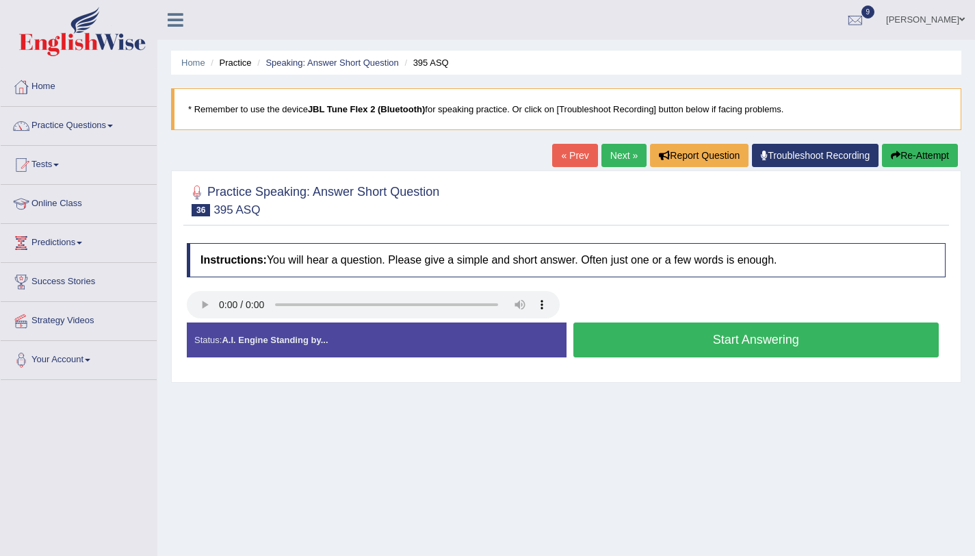
click at [674, 335] on button "Start Answering" at bounding box center [756, 339] width 366 height 35
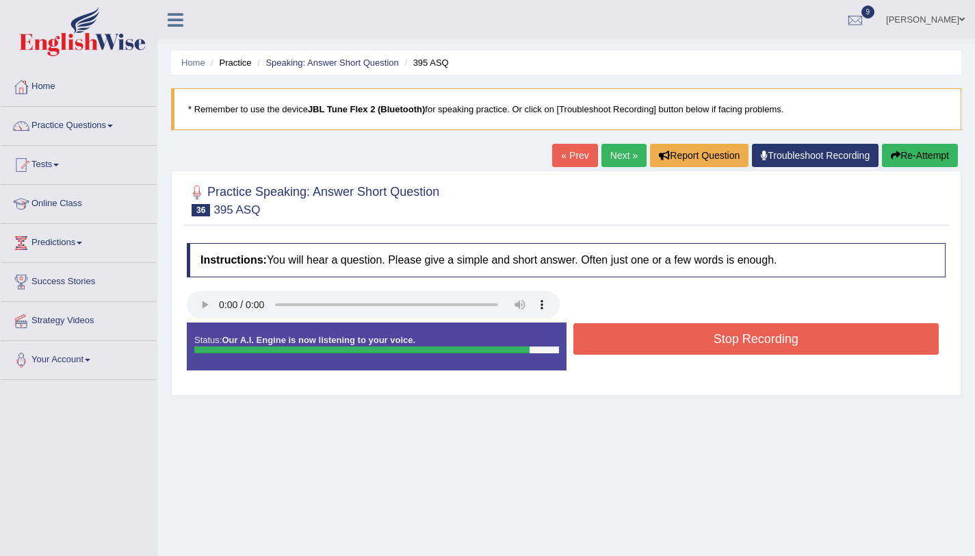
click at [674, 335] on button "Stop Recording" at bounding box center [756, 338] width 366 height 31
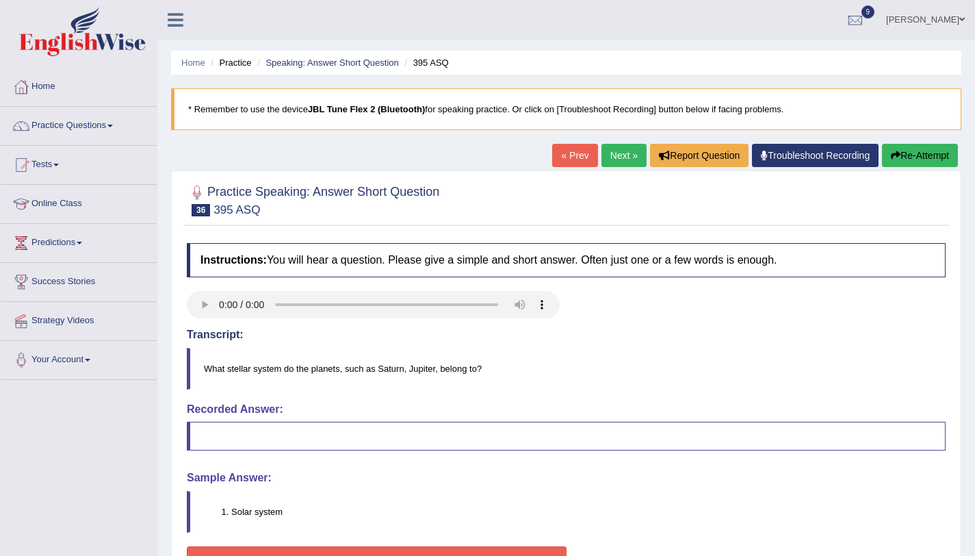
click at [949, 164] on button "Re-Attempt" at bounding box center [920, 155] width 76 height 23
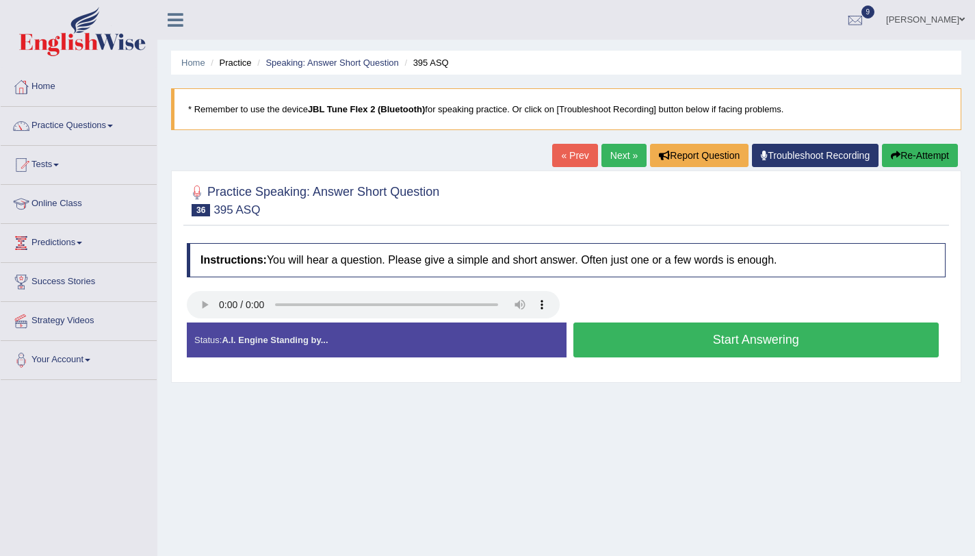
click at [705, 342] on button "Start Answering" at bounding box center [756, 339] width 366 height 35
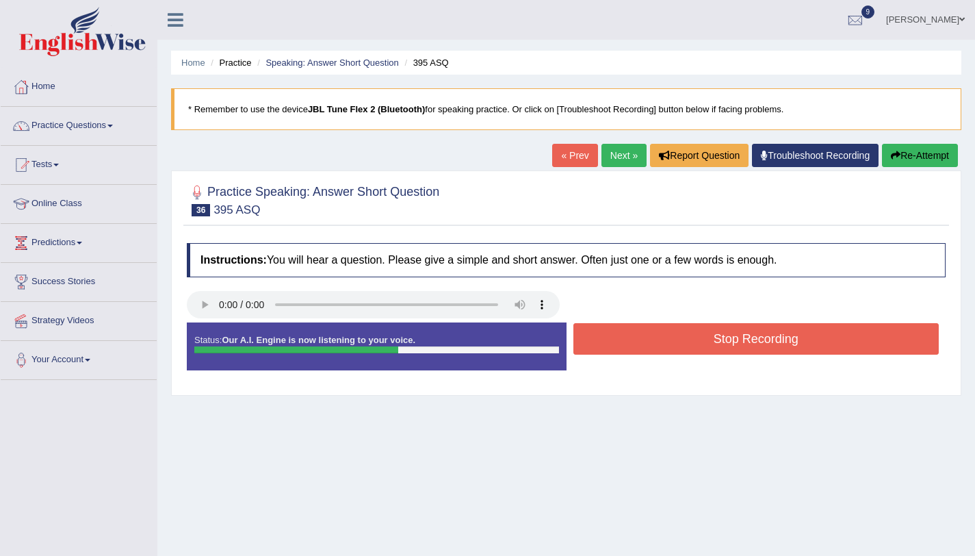
click at [705, 342] on button "Stop Recording" at bounding box center [756, 338] width 366 height 31
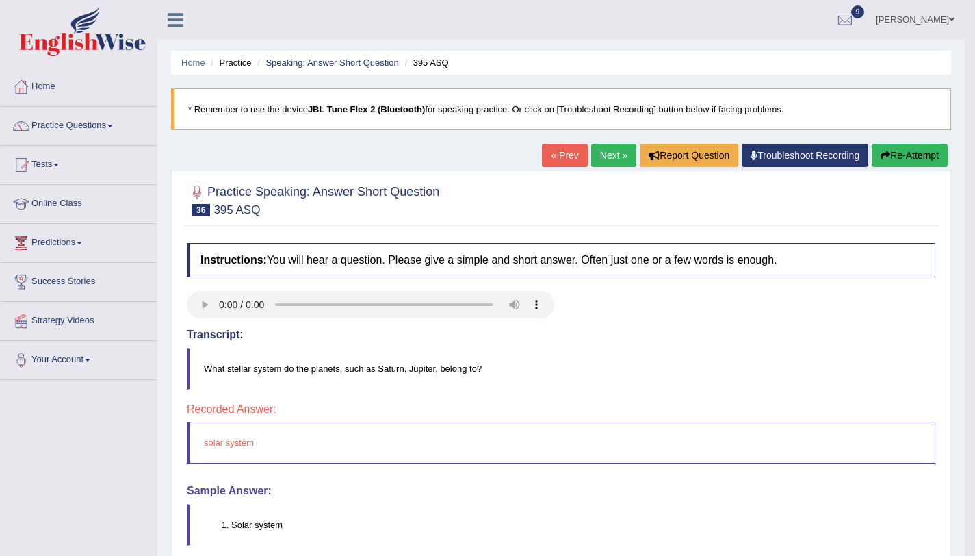
click at [614, 152] on link "Next »" at bounding box center [613, 155] width 45 height 23
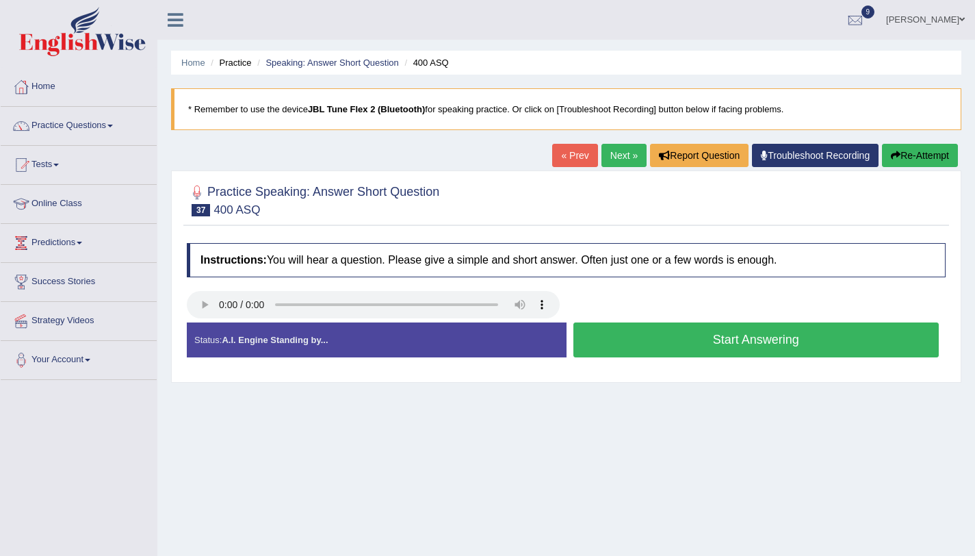
click at [614, 331] on button "Start Answering" at bounding box center [756, 339] width 366 height 35
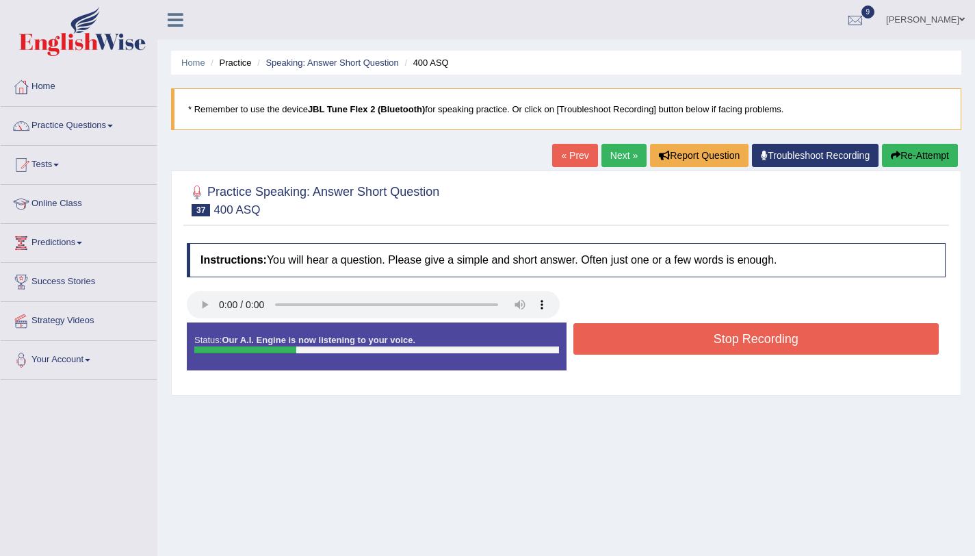
click at [614, 330] on button "Stop Recording" at bounding box center [756, 338] width 366 height 31
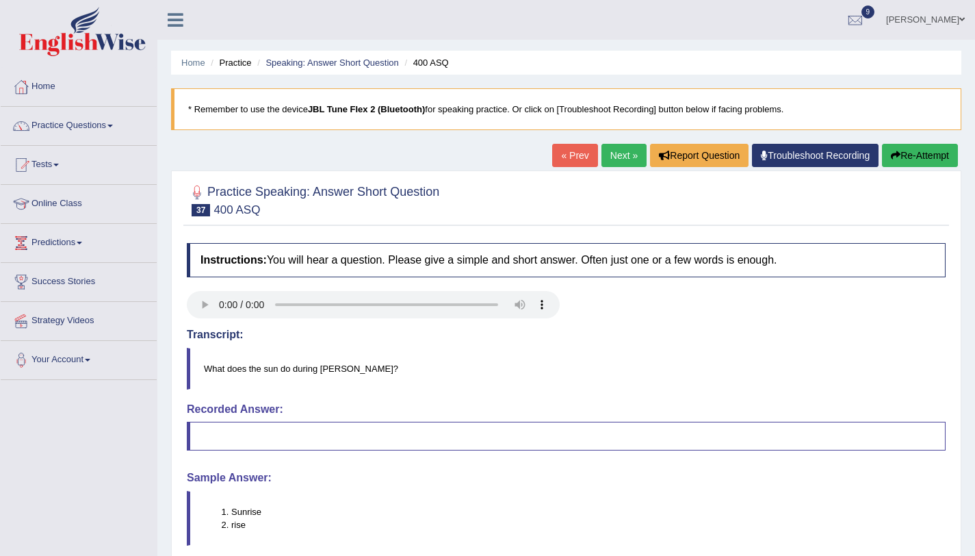
click at [914, 159] on button "Re-Attempt" at bounding box center [920, 155] width 76 height 23
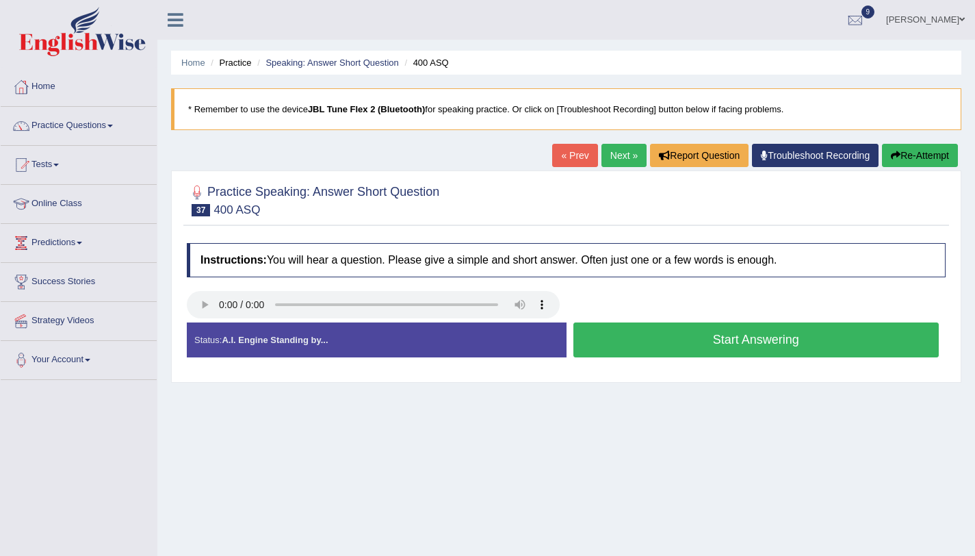
click at [664, 334] on button "Start Answering" at bounding box center [756, 339] width 366 height 35
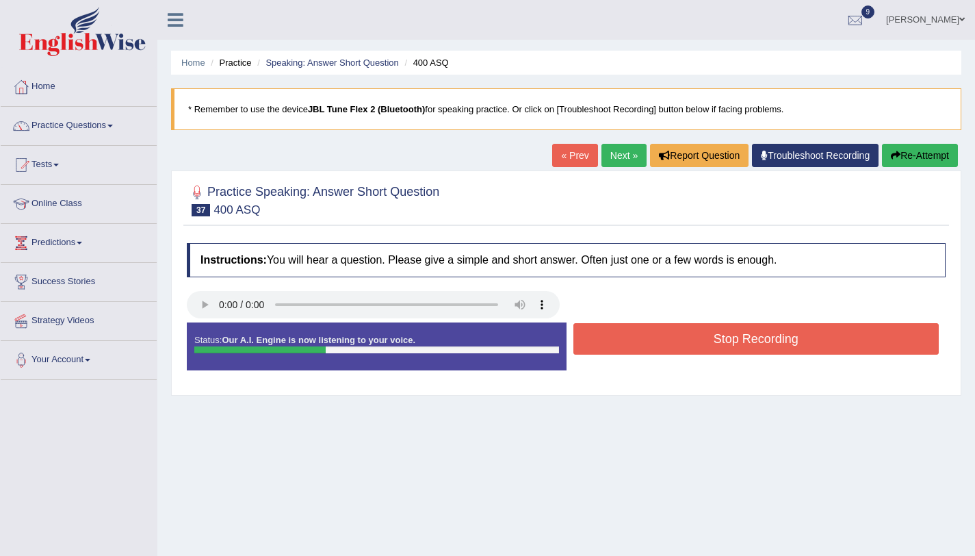
click at [664, 334] on button "Stop Recording" at bounding box center [756, 338] width 366 height 31
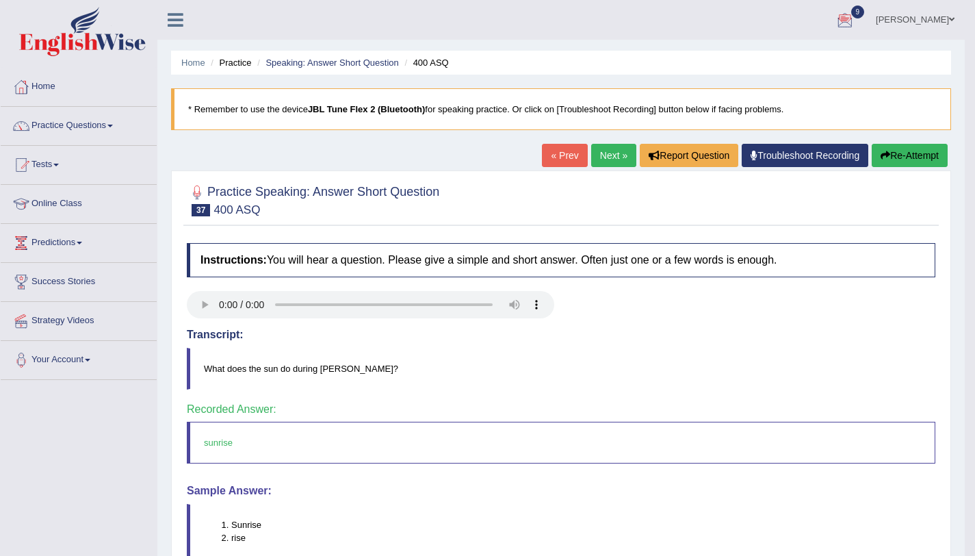
click at [593, 154] on link "Next »" at bounding box center [613, 155] width 45 height 23
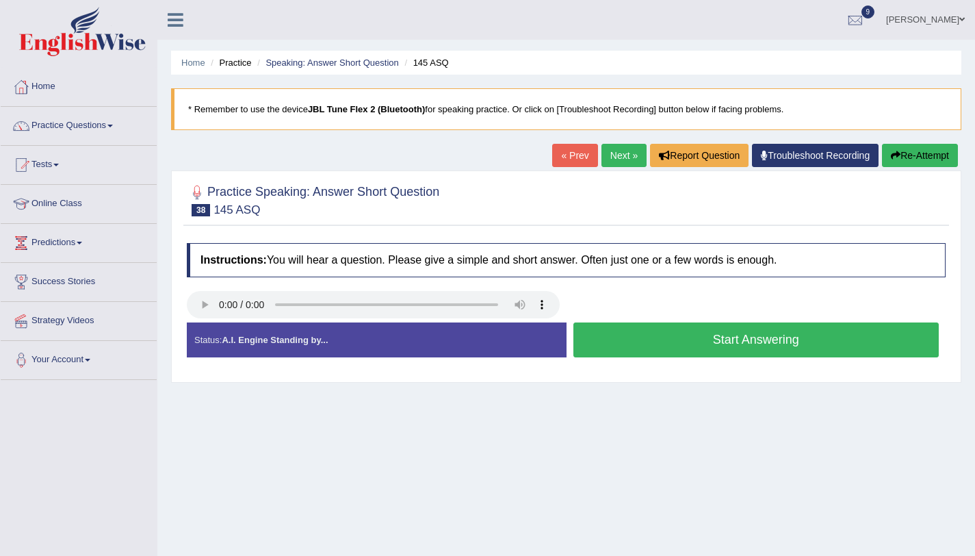
click at [660, 351] on button "Start Answering" at bounding box center [756, 339] width 366 height 35
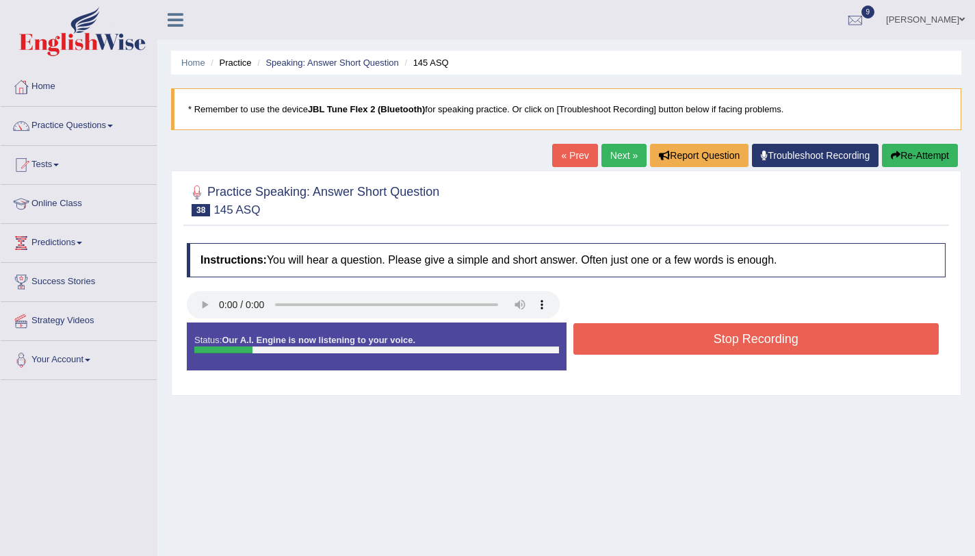
click at [660, 351] on button "Stop Recording" at bounding box center [756, 338] width 366 height 31
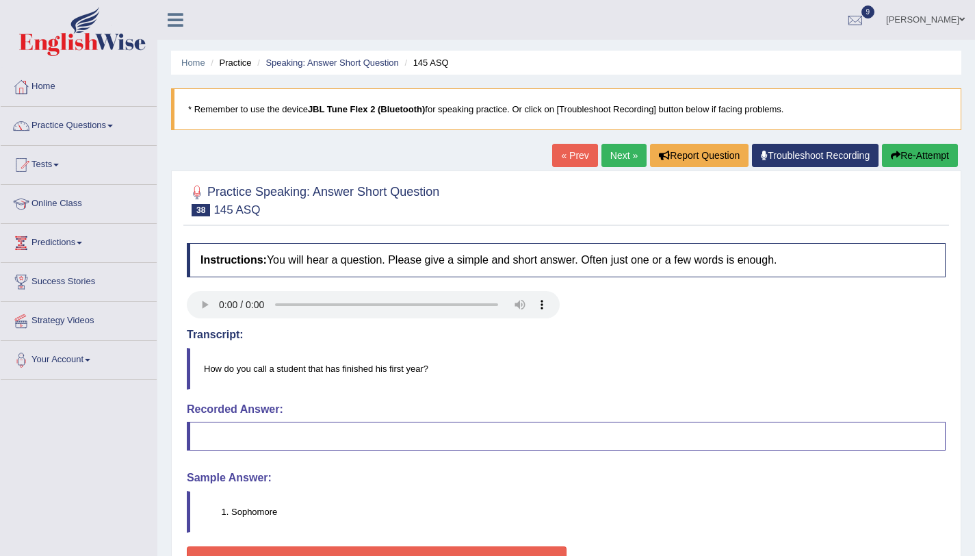
click at [923, 149] on button "Re-Attempt" at bounding box center [920, 155] width 76 height 23
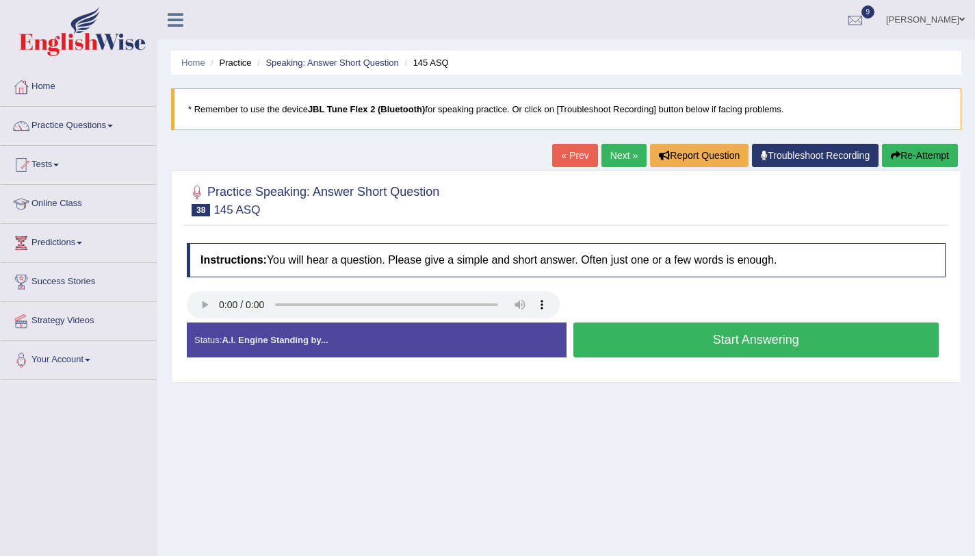
click at [790, 352] on button "Start Answering" at bounding box center [756, 339] width 366 height 35
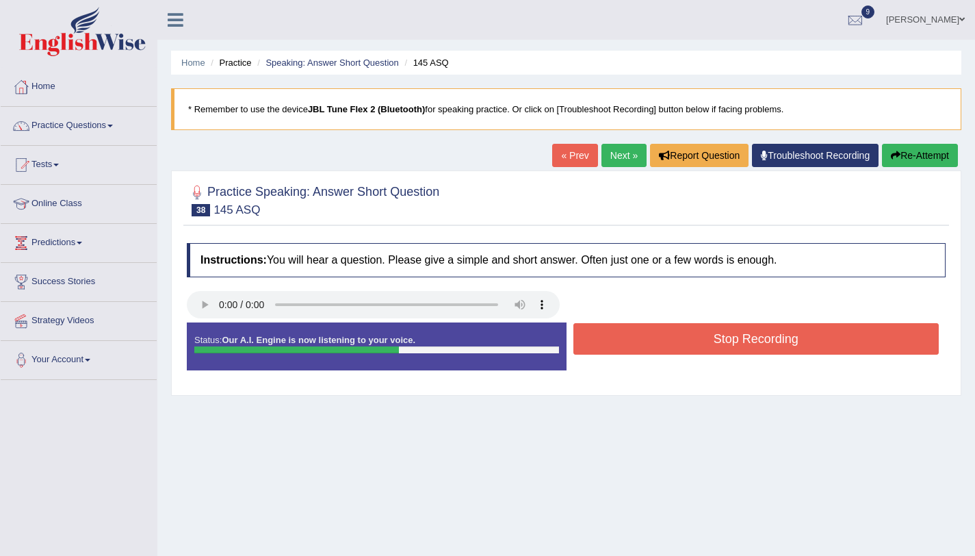
click at [790, 352] on button "Stop Recording" at bounding box center [756, 338] width 366 height 31
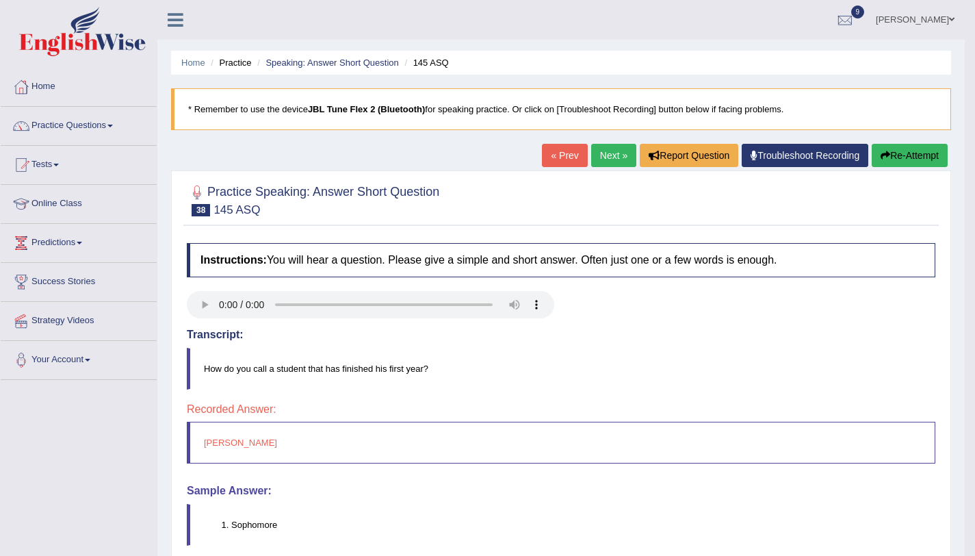
click at [907, 155] on button "Re-Attempt" at bounding box center [910, 155] width 76 height 23
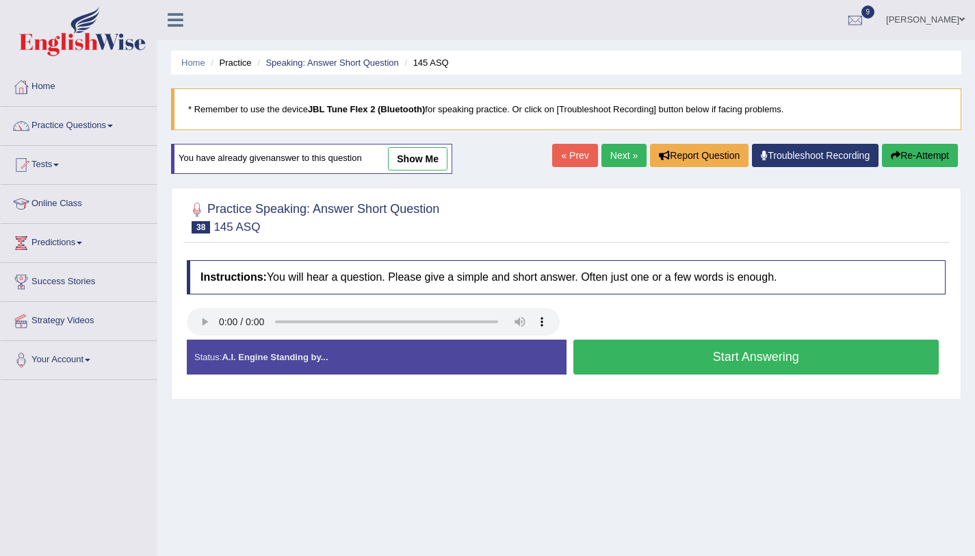
click at [623, 371] on button "Start Answering" at bounding box center [756, 356] width 366 height 35
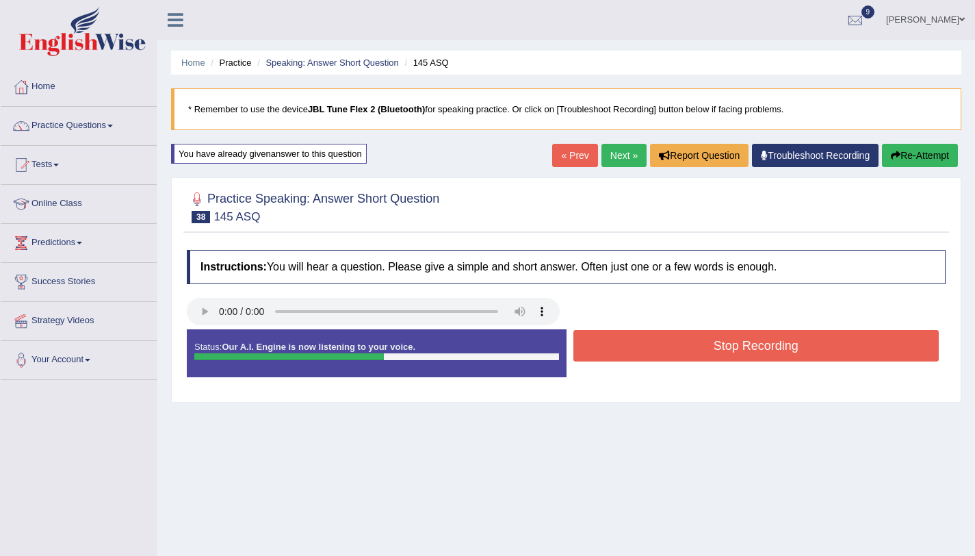
click at [629, 357] on button "Stop Recording" at bounding box center [756, 345] width 366 height 31
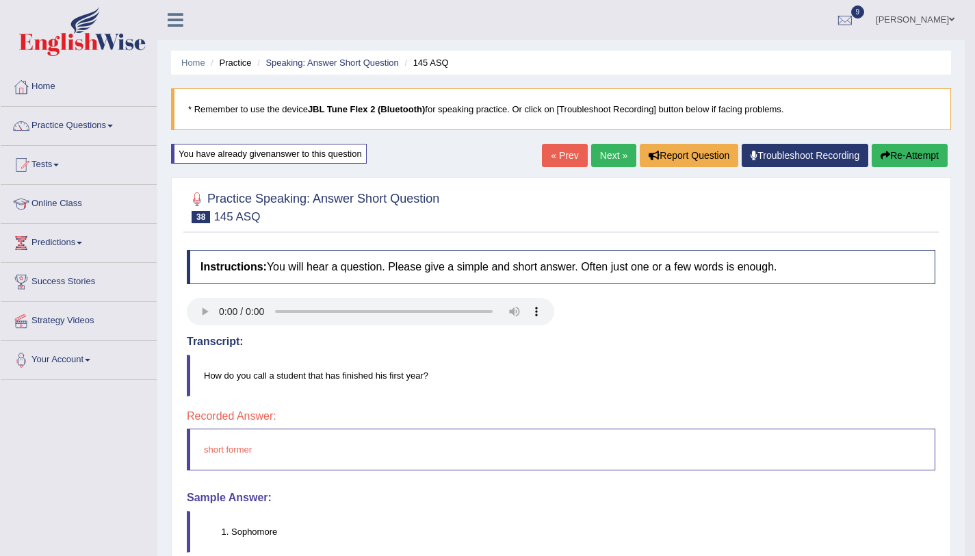
click at [911, 157] on button "Re-Attempt" at bounding box center [910, 155] width 76 height 23
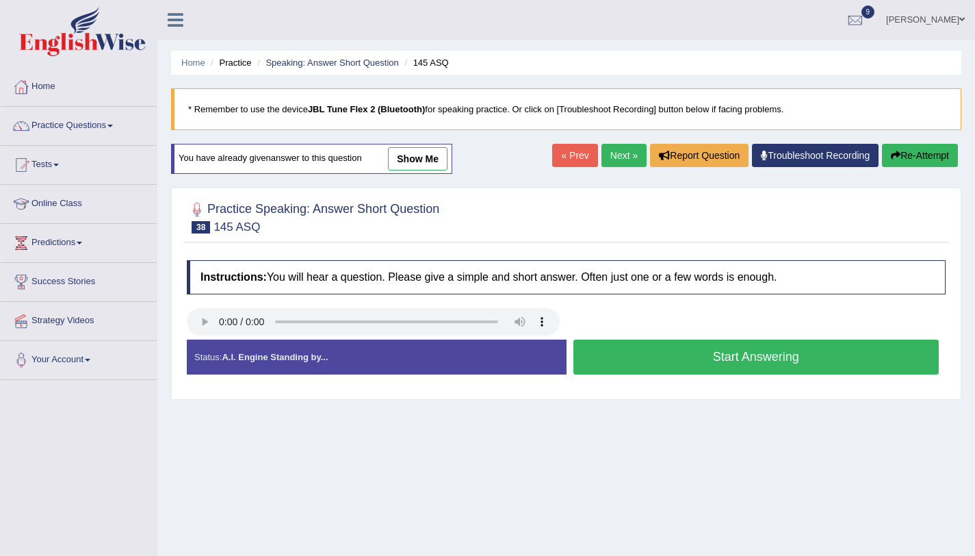
click at [703, 355] on button "Start Answering" at bounding box center [756, 356] width 366 height 35
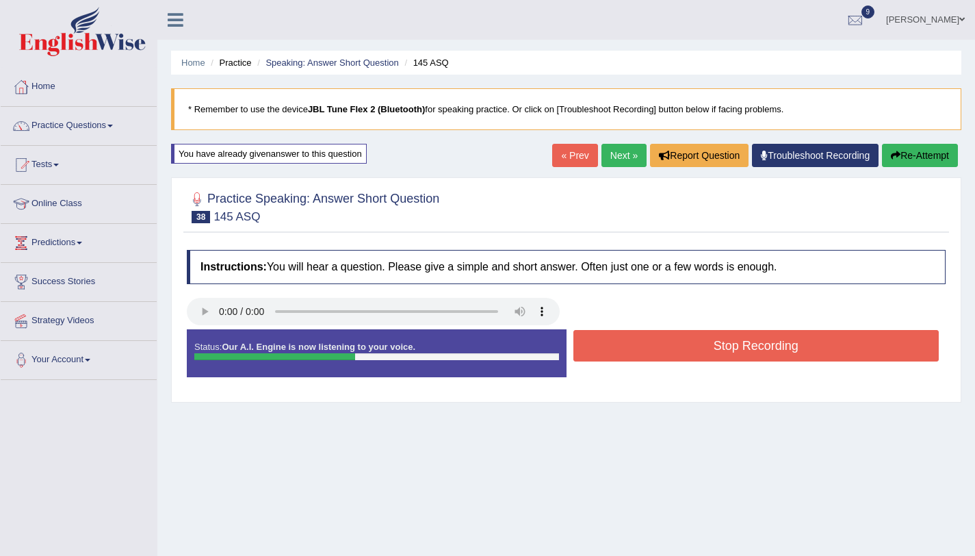
click at [703, 355] on button "Stop Recording" at bounding box center [756, 345] width 366 height 31
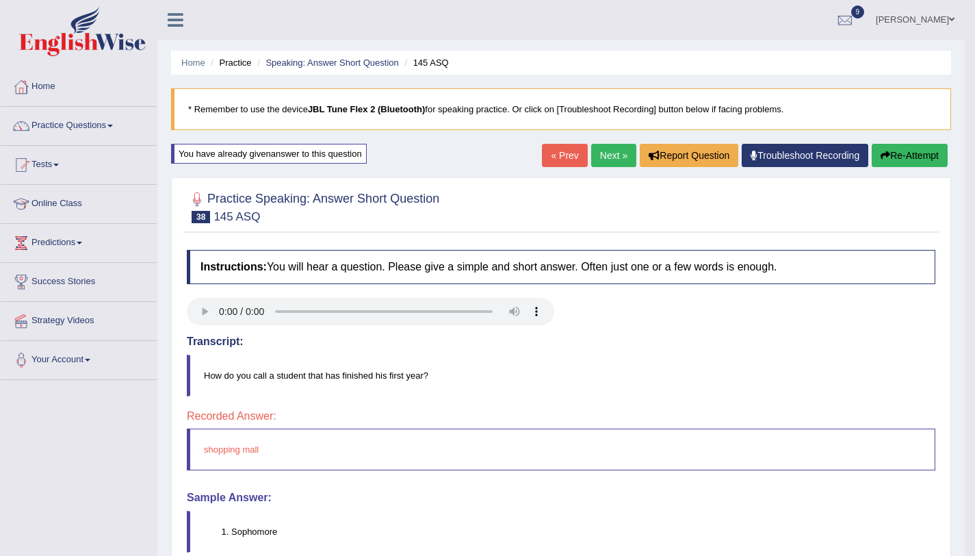
click at [932, 164] on button "Re-Attempt" at bounding box center [910, 155] width 76 height 23
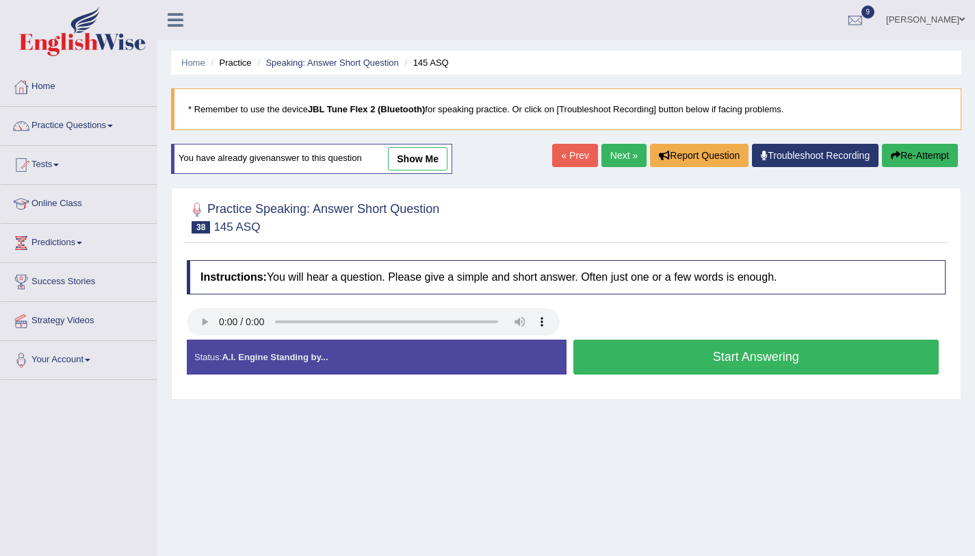
click at [756, 364] on button "Start Answering" at bounding box center [756, 356] width 366 height 35
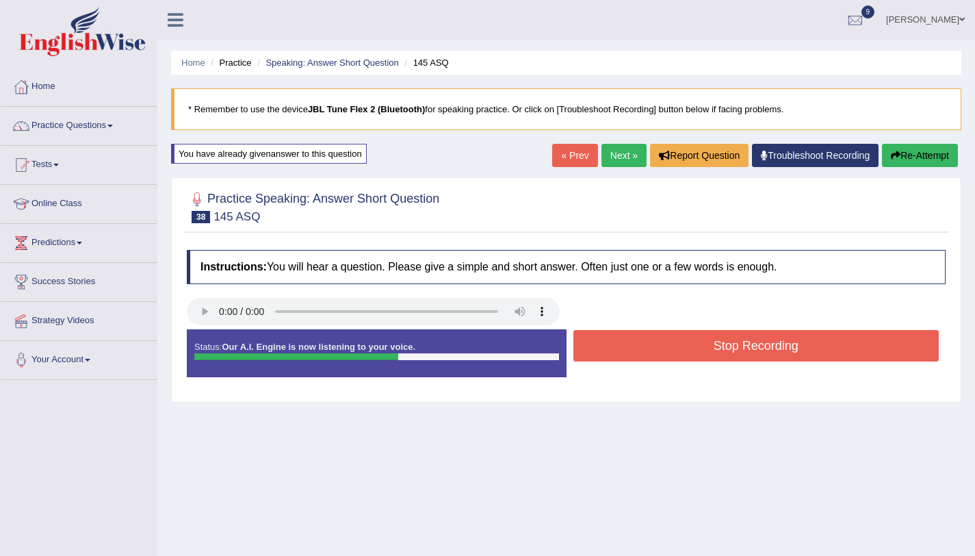
click at [752, 359] on button "Stop Recording" at bounding box center [756, 345] width 366 height 31
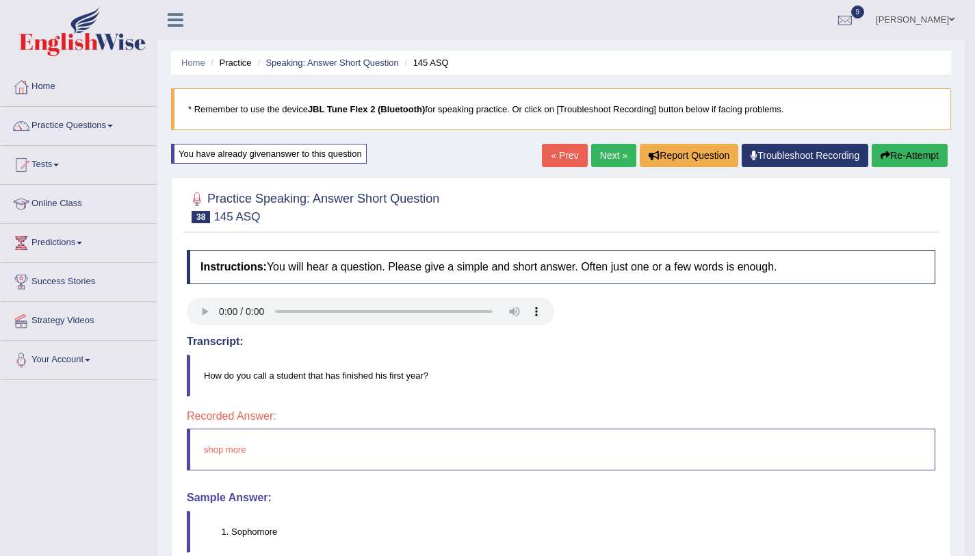
click at [616, 156] on link "Next »" at bounding box center [613, 155] width 45 height 23
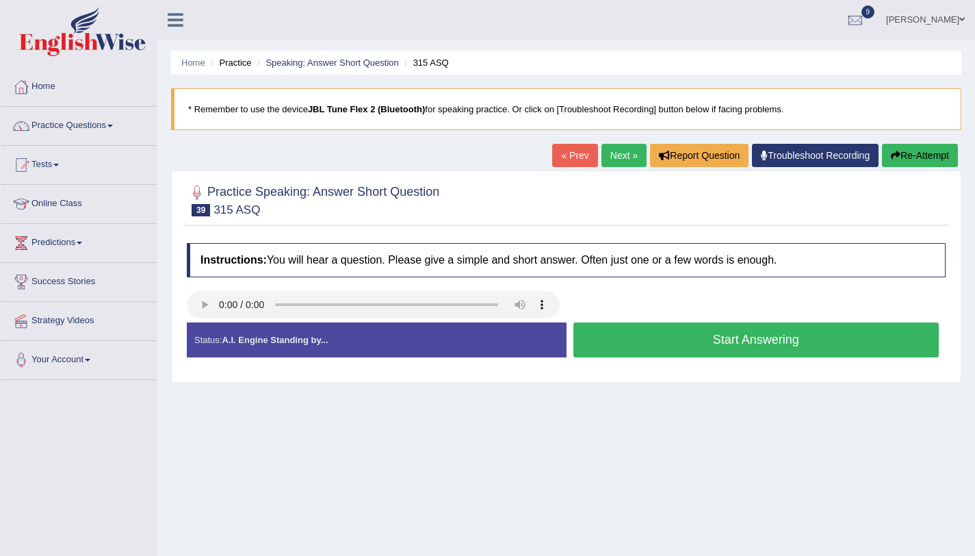
click at [726, 341] on button "Start Answering" at bounding box center [756, 339] width 366 height 35
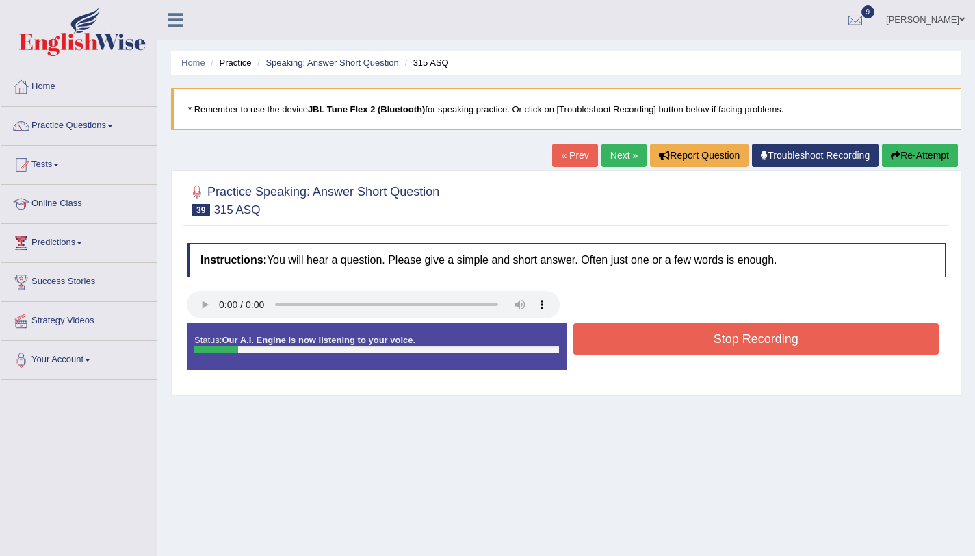
click at [726, 341] on button "Stop Recording" at bounding box center [756, 338] width 366 height 31
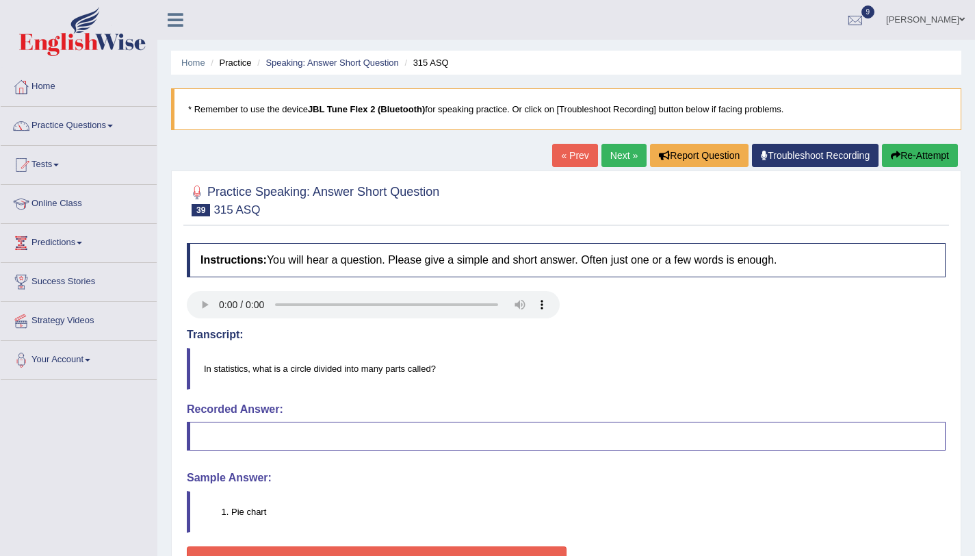
click at [913, 158] on button "Re-Attempt" at bounding box center [920, 155] width 76 height 23
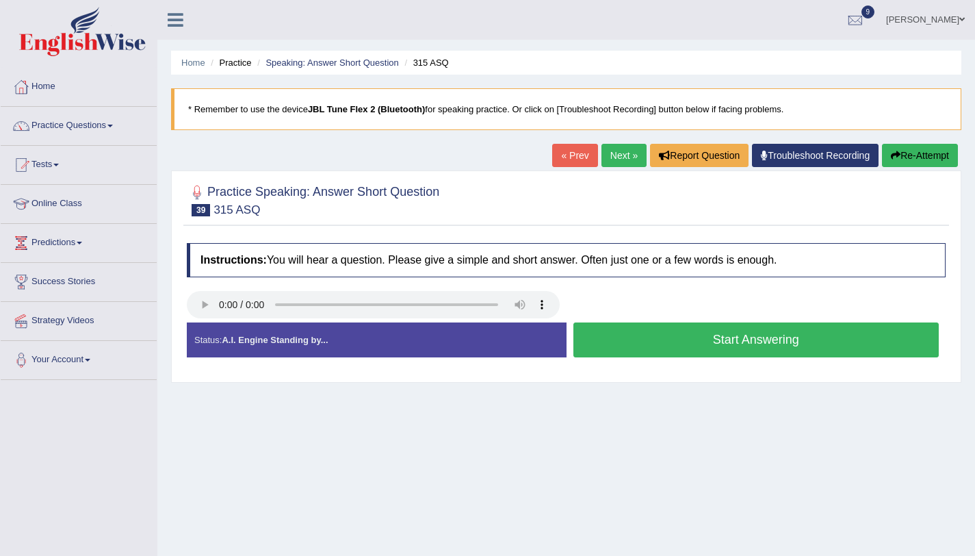
click at [618, 338] on button "Start Answering" at bounding box center [756, 339] width 366 height 35
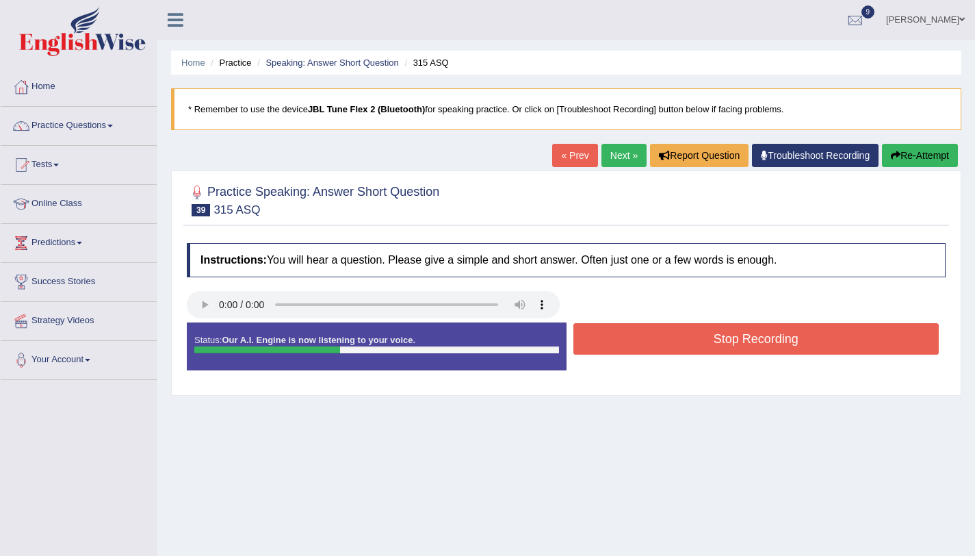
click at [618, 338] on button "Stop Recording" at bounding box center [756, 338] width 366 height 31
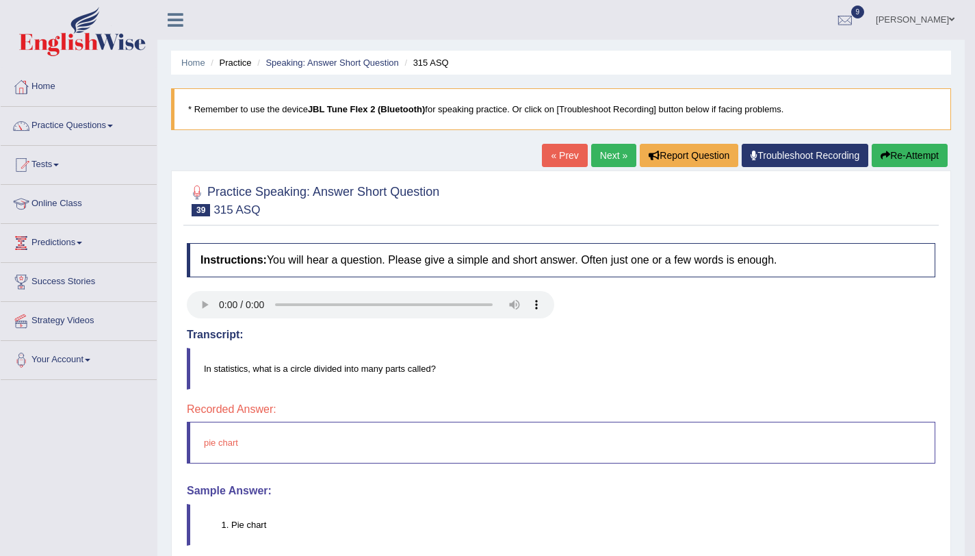
click at [602, 163] on link "Next »" at bounding box center [613, 155] width 45 height 23
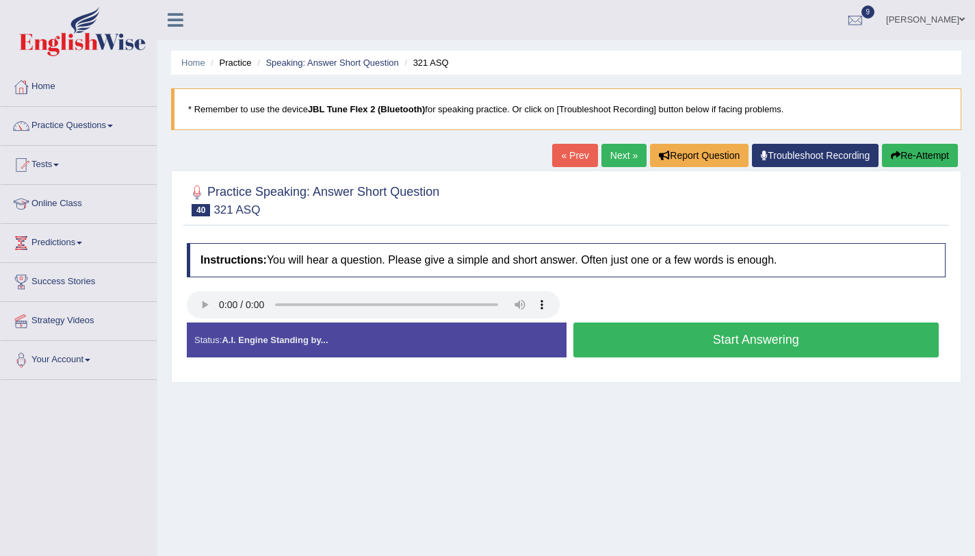
click at [607, 333] on button "Start Answering" at bounding box center [756, 339] width 366 height 35
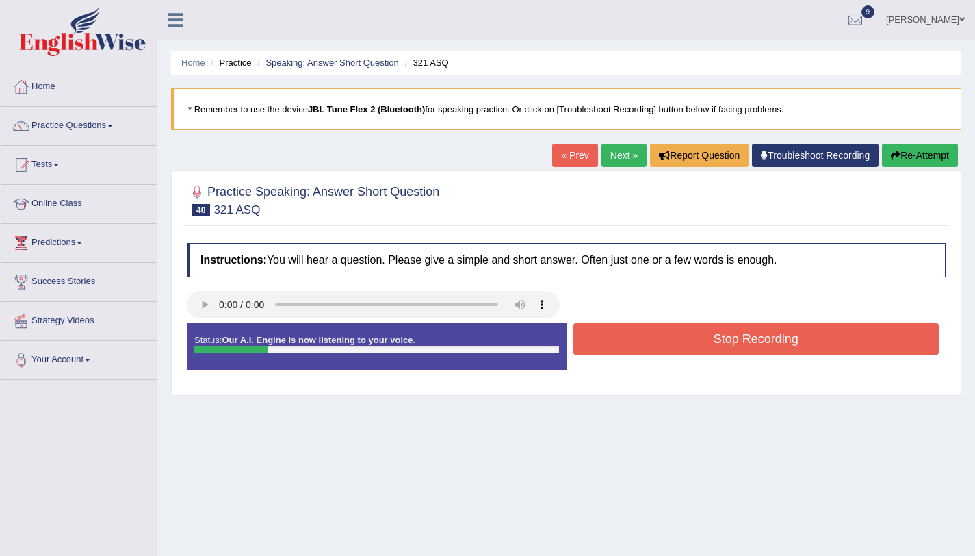
click at [607, 333] on button "Stop Recording" at bounding box center [756, 338] width 366 height 31
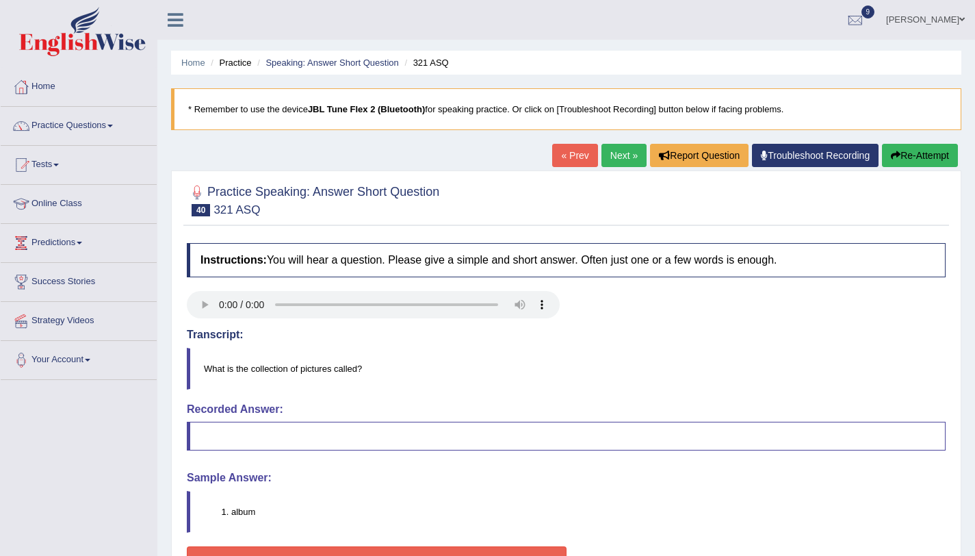
click at [930, 155] on button "Re-Attempt" at bounding box center [920, 155] width 76 height 23
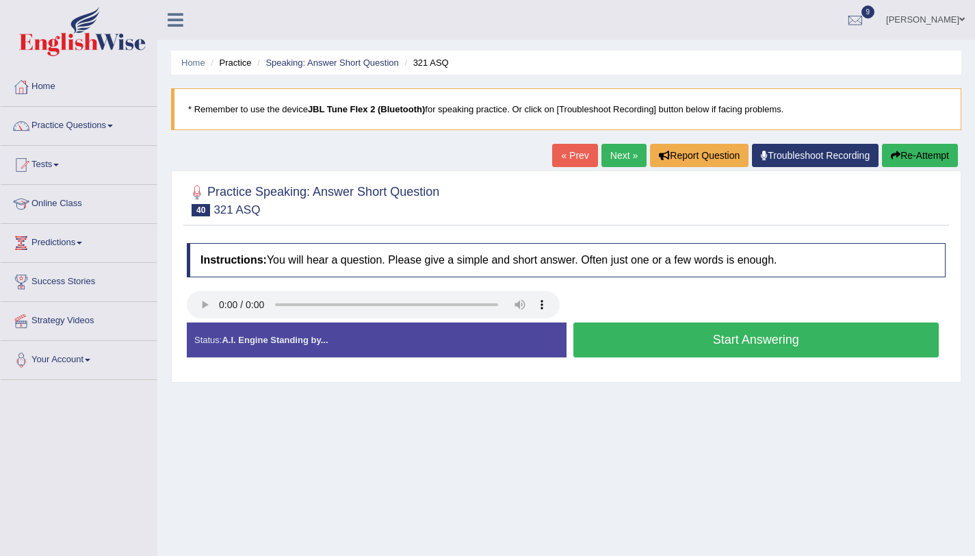
click at [688, 333] on button "Start Answering" at bounding box center [756, 339] width 366 height 35
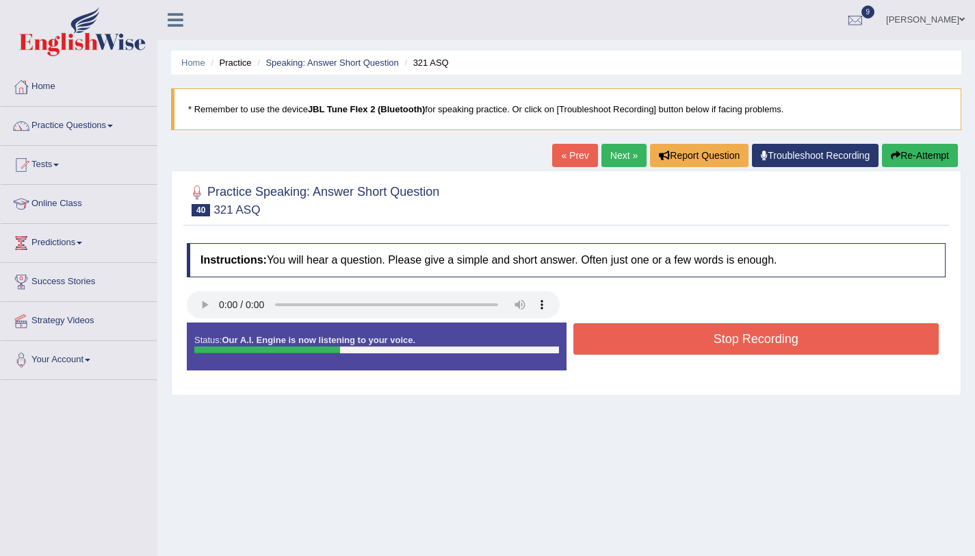
click at [688, 333] on button "Stop Recording" at bounding box center [756, 338] width 366 height 31
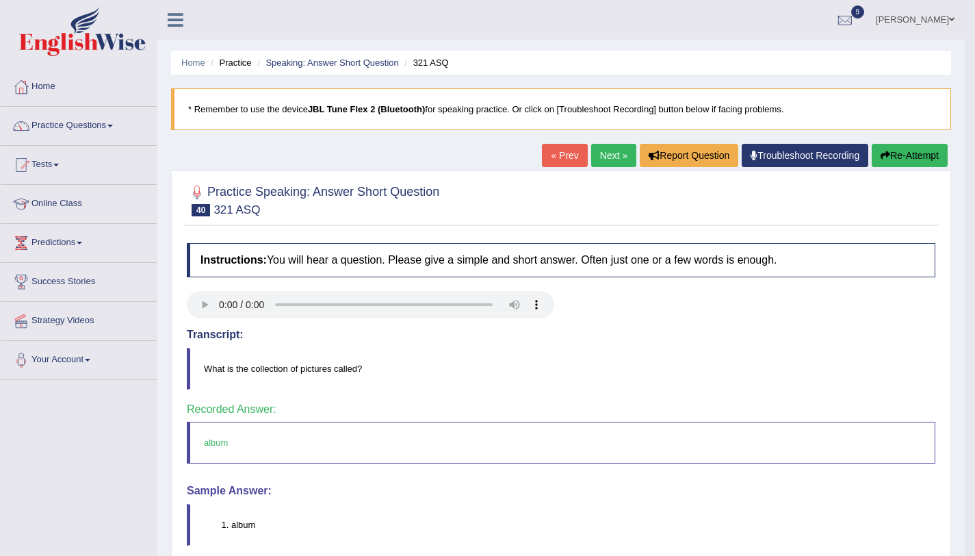
click at [612, 166] on link "Next »" at bounding box center [613, 155] width 45 height 23
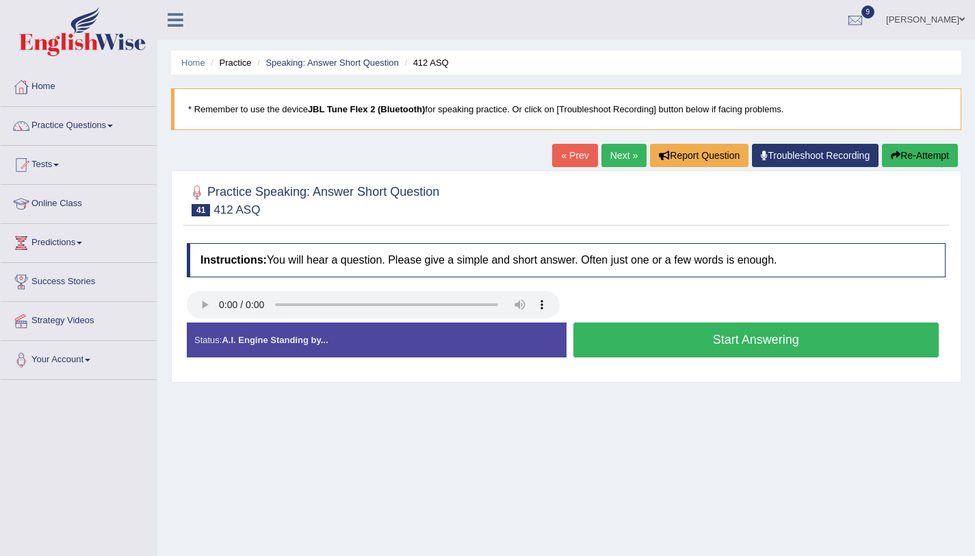
click at [701, 339] on button "Start Answering" at bounding box center [756, 339] width 366 height 35
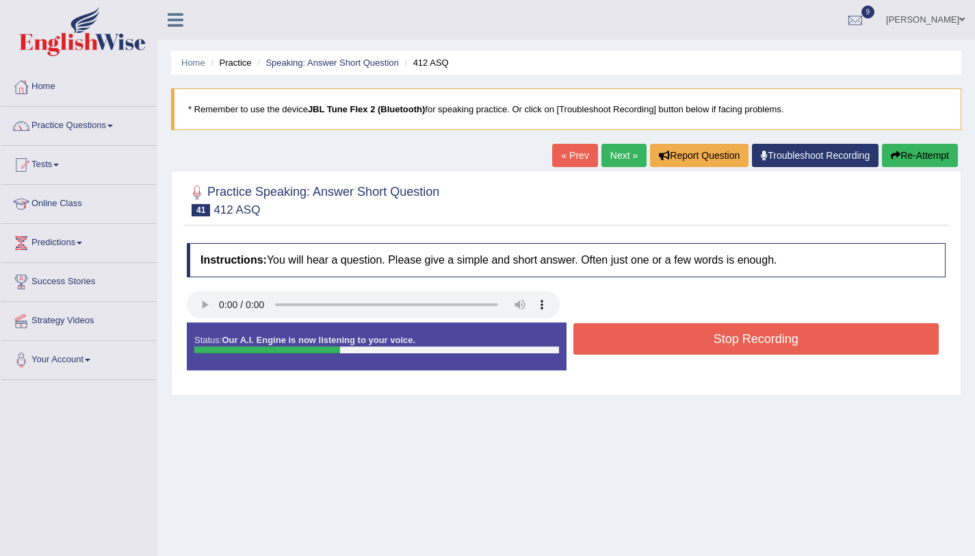
click at [701, 339] on button "Stop Recording" at bounding box center [756, 338] width 366 height 31
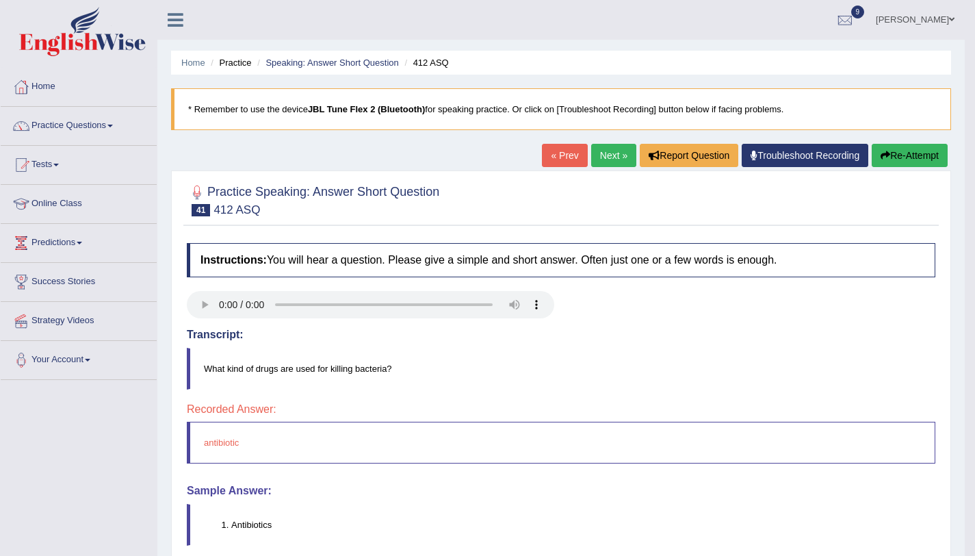
click at [909, 158] on button "Re-Attempt" at bounding box center [910, 155] width 76 height 23
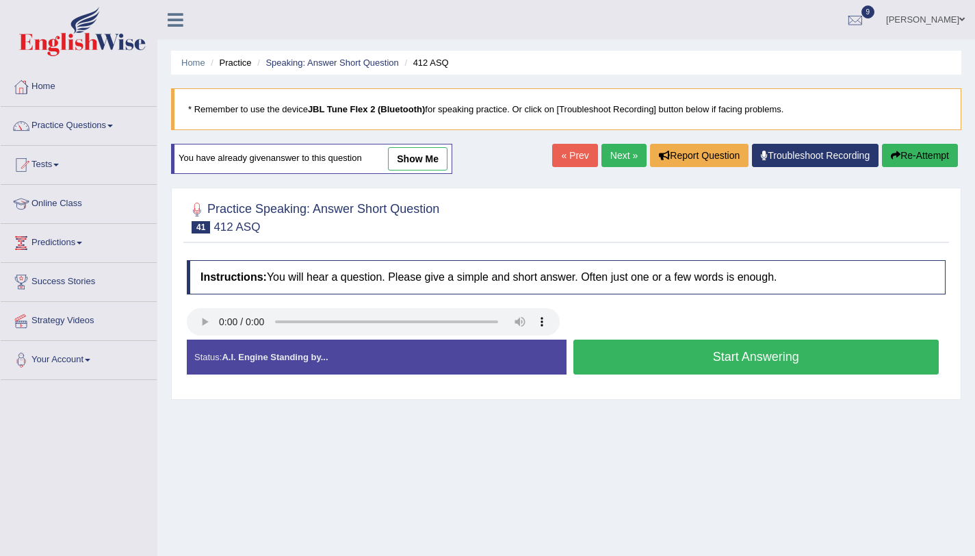
click at [700, 368] on button "Start Answering" at bounding box center [756, 356] width 366 height 35
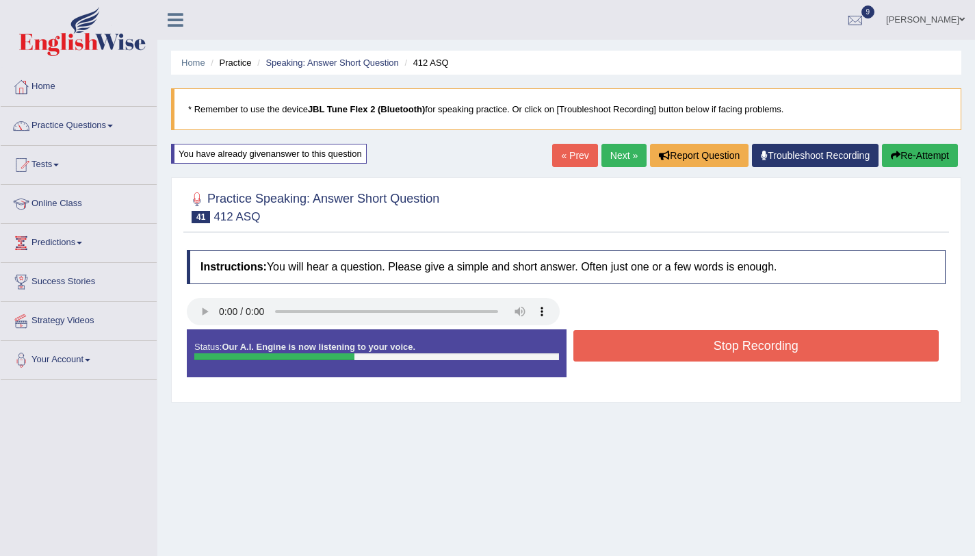
click at [699, 359] on button "Stop Recording" at bounding box center [756, 345] width 366 height 31
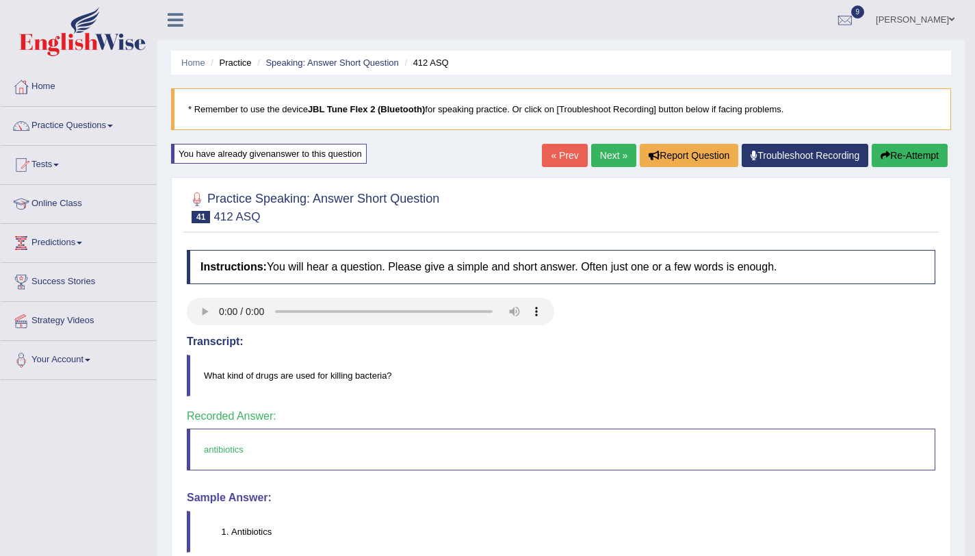
click at [617, 160] on link "Next »" at bounding box center [613, 155] width 45 height 23
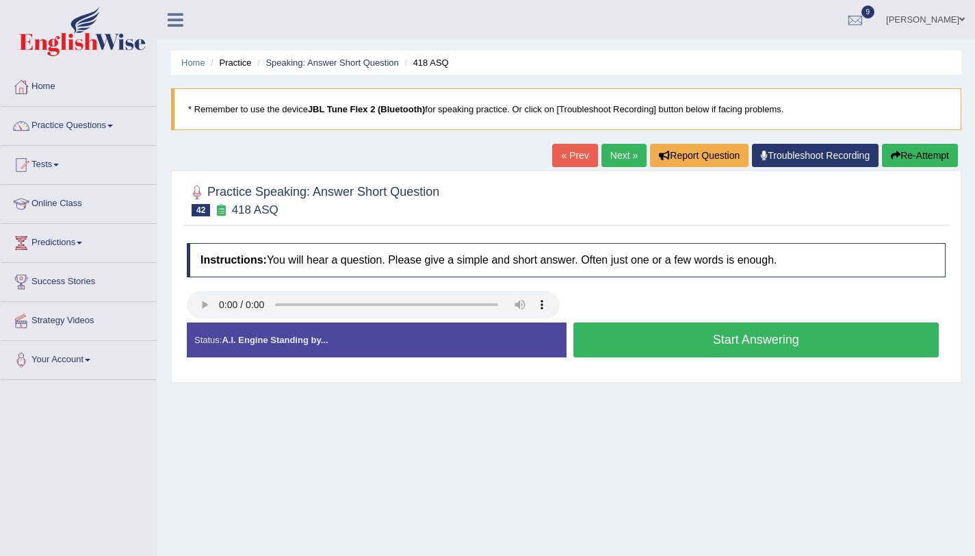
click at [664, 343] on button "Start Answering" at bounding box center [756, 339] width 366 height 35
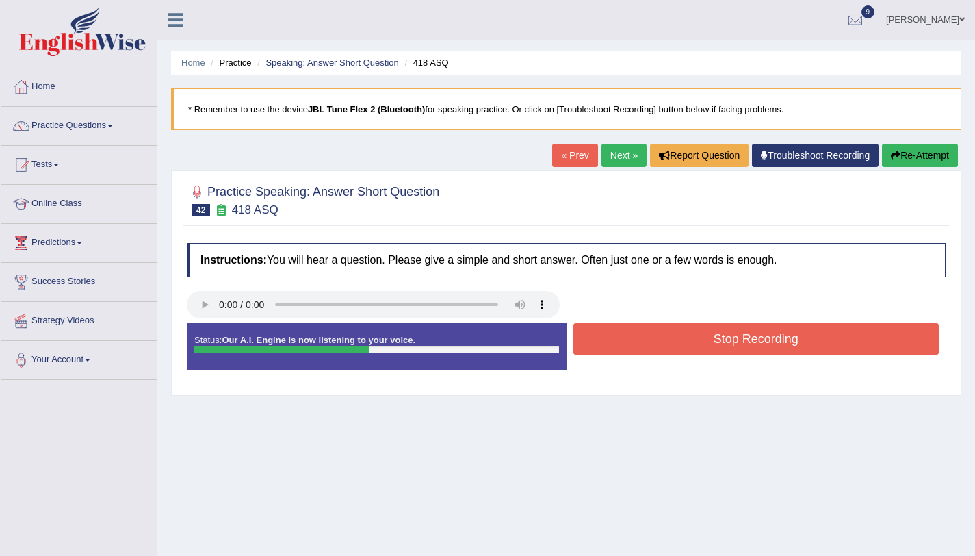
click at [658, 337] on button "Stop Recording" at bounding box center [756, 338] width 366 height 31
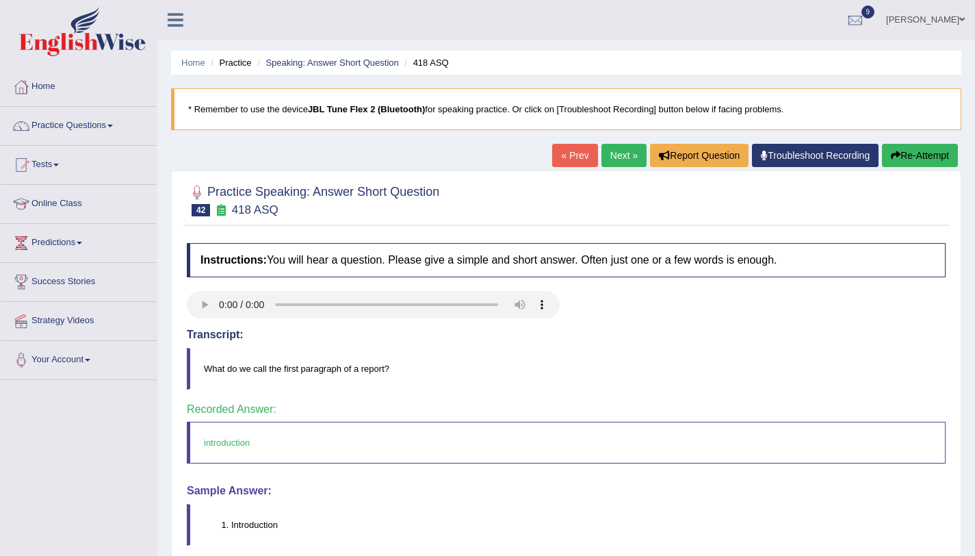
click at [602, 157] on link "Next »" at bounding box center [623, 155] width 45 height 23
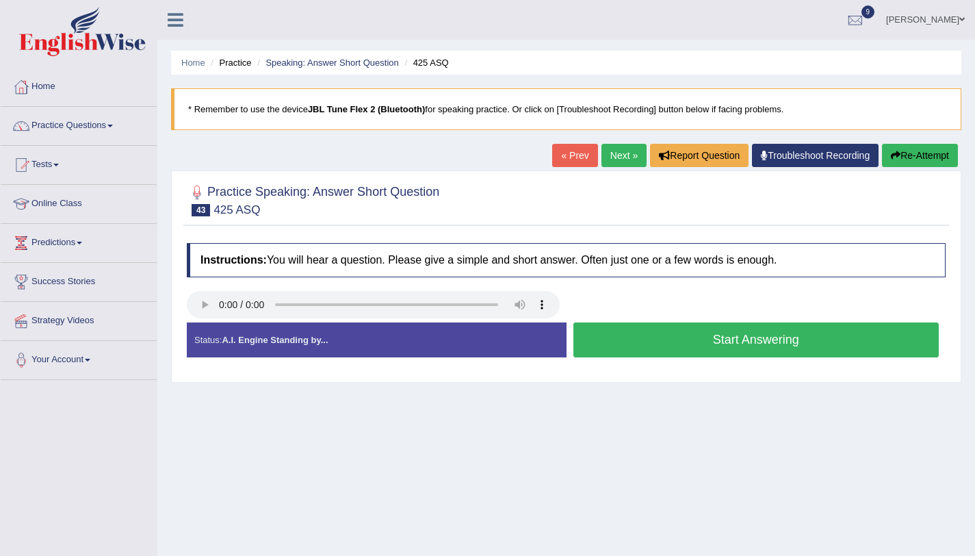
click at [642, 341] on button "Start Answering" at bounding box center [756, 339] width 366 height 35
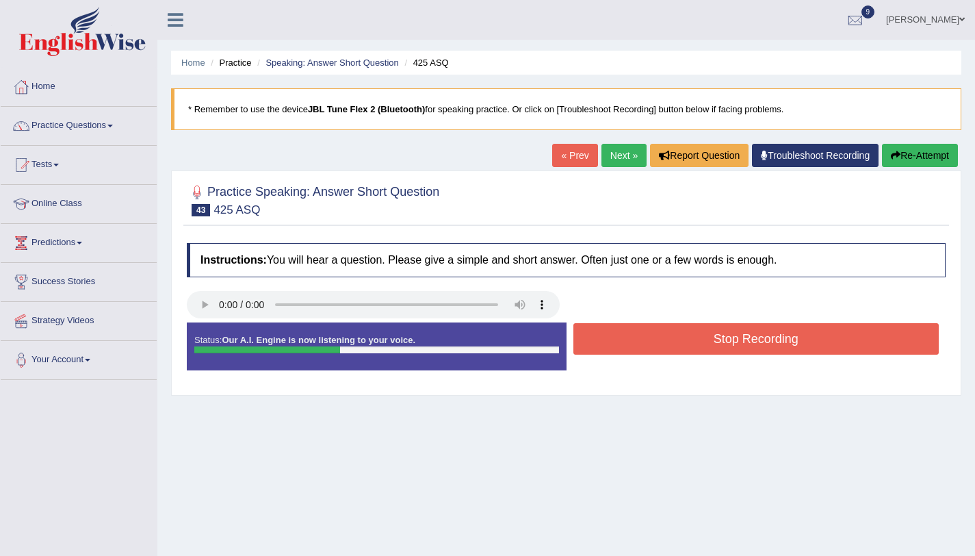
click at [642, 341] on button "Stop Recording" at bounding box center [756, 338] width 366 height 31
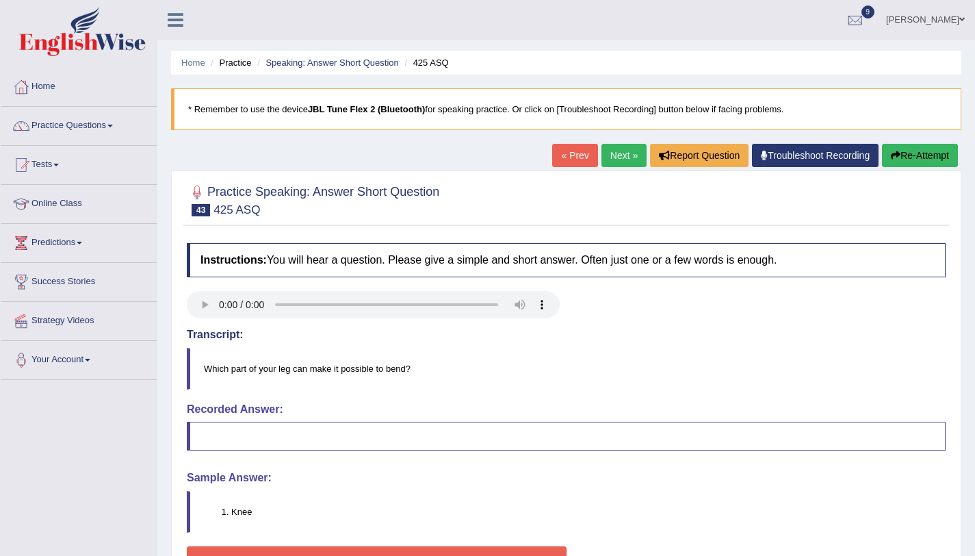
click at [621, 160] on link "Next »" at bounding box center [623, 155] width 45 height 23
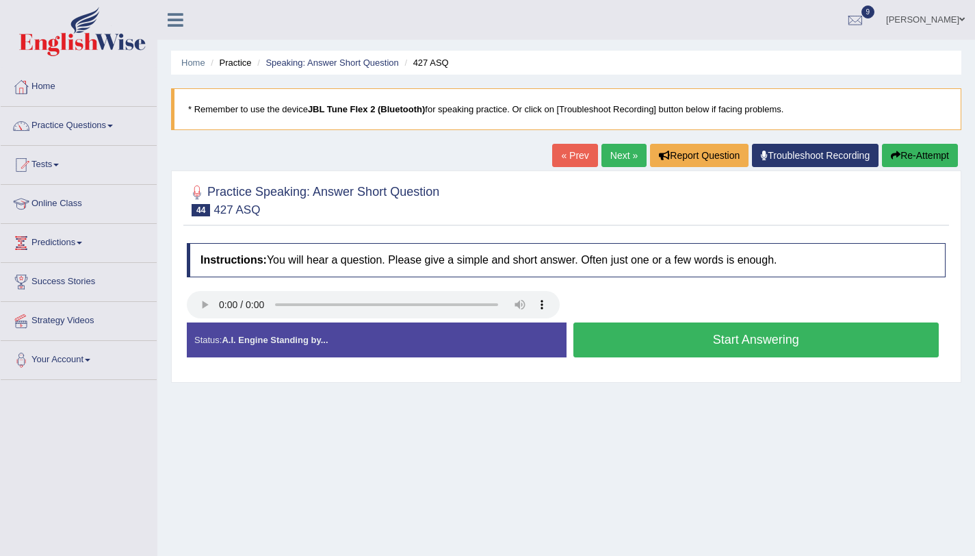
click at [659, 349] on button "Start Answering" at bounding box center [756, 339] width 366 height 35
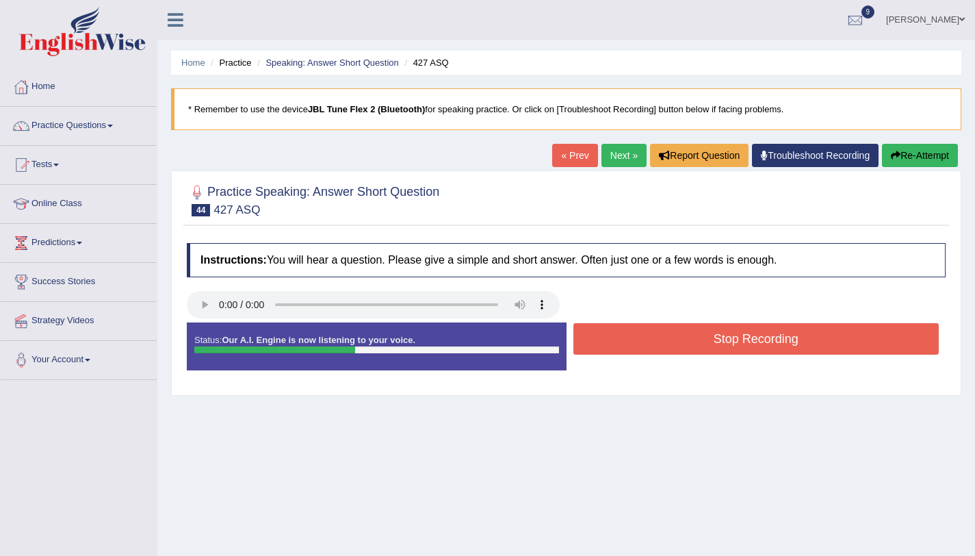
click at [659, 349] on button "Stop Recording" at bounding box center [756, 338] width 366 height 31
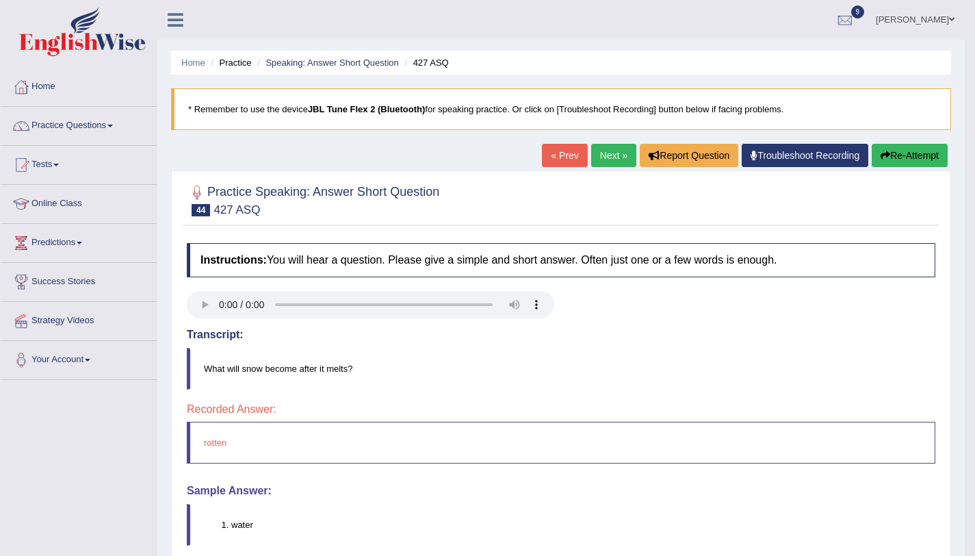
click at [881, 149] on button "Re-Attempt" at bounding box center [910, 155] width 76 height 23
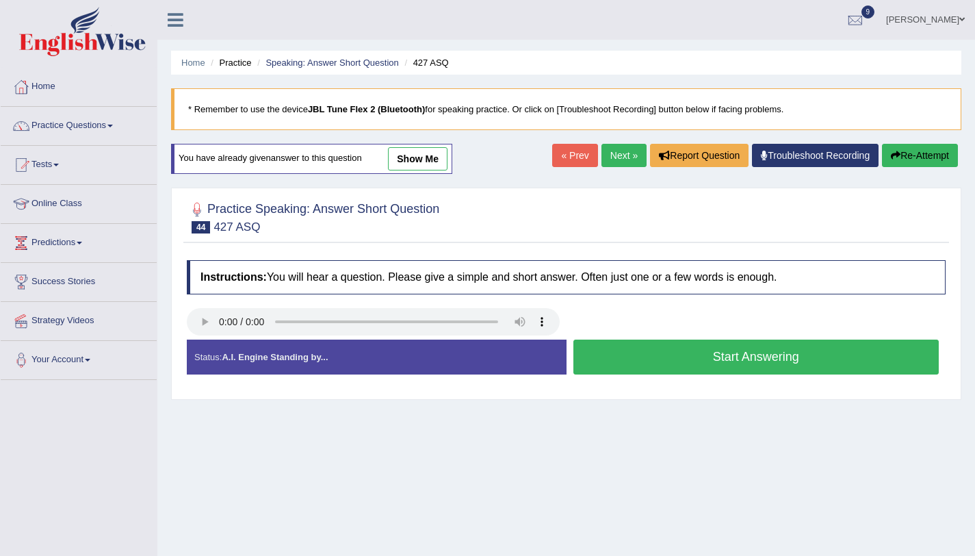
click at [629, 356] on button "Start Answering" at bounding box center [756, 356] width 366 height 35
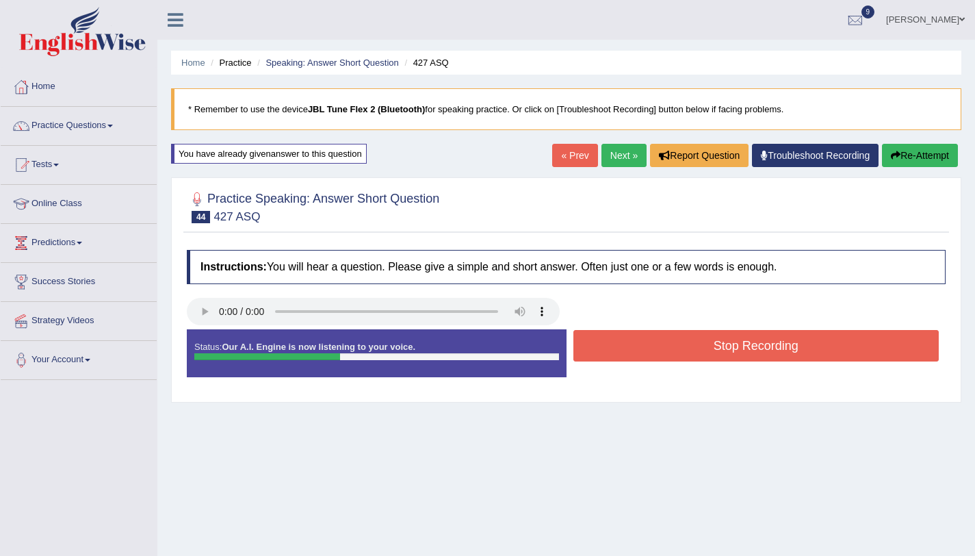
click at [629, 356] on button "Stop Recording" at bounding box center [756, 345] width 366 height 31
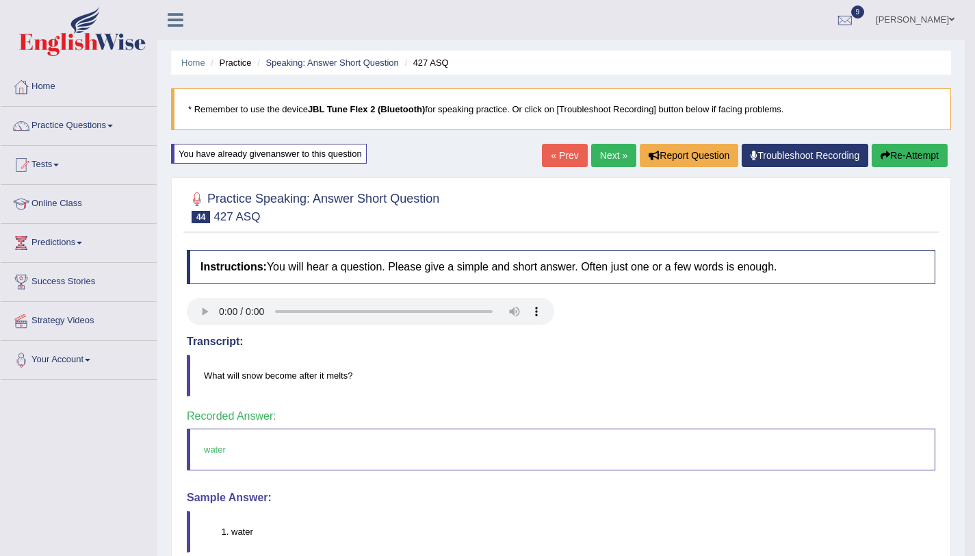
click at [188, 327] on div at bounding box center [370, 313] width 367 height 31
click at [197, 343] on h4 "Transcript:" at bounding box center [561, 341] width 749 height 12
click at [187, 339] on h4 "Transcript:" at bounding box center [561, 341] width 749 height 12
click at [600, 161] on link "Next »" at bounding box center [613, 155] width 45 height 23
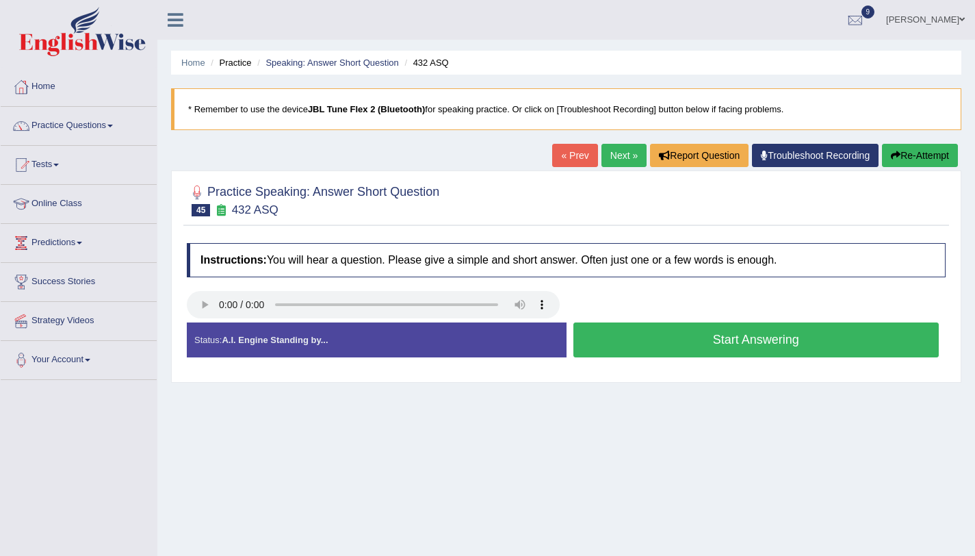
click at [660, 338] on button "Start Answering" at bounding box center [756, 339] width 366 height 35
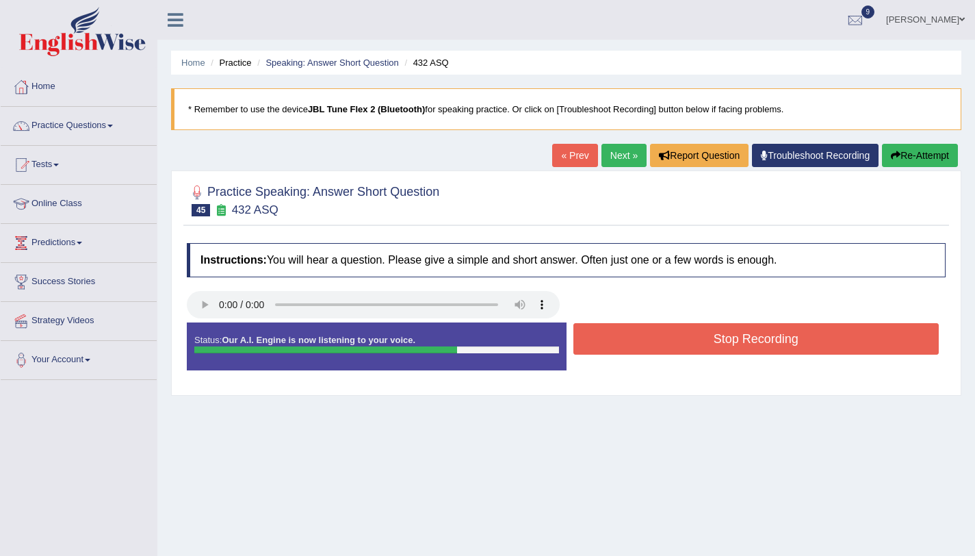
click at [660, 338] on button "Stop Recording" at bounding box center [756, 338] width 366 height 31
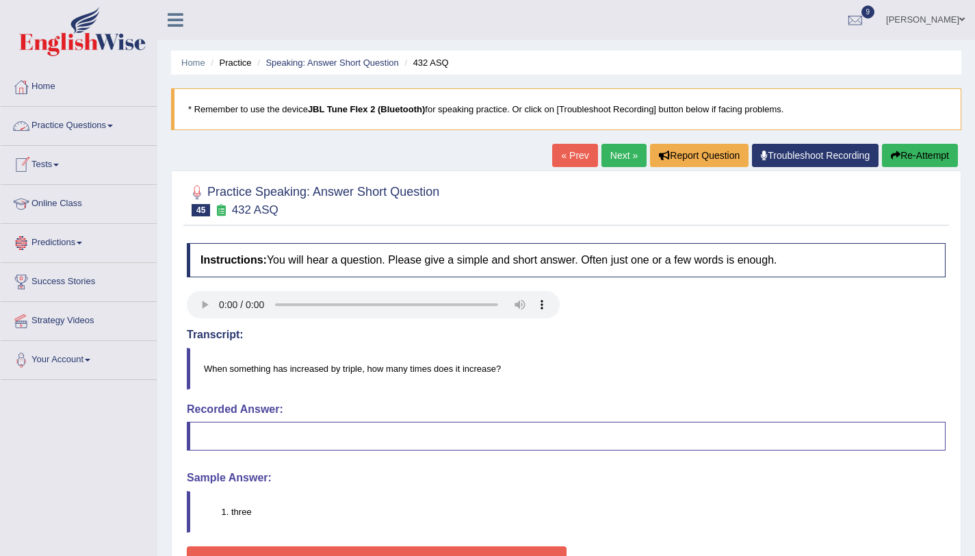
click at [89, 123] on link "Practice Questions" at bounding box center [79, 124] width 156 height 34
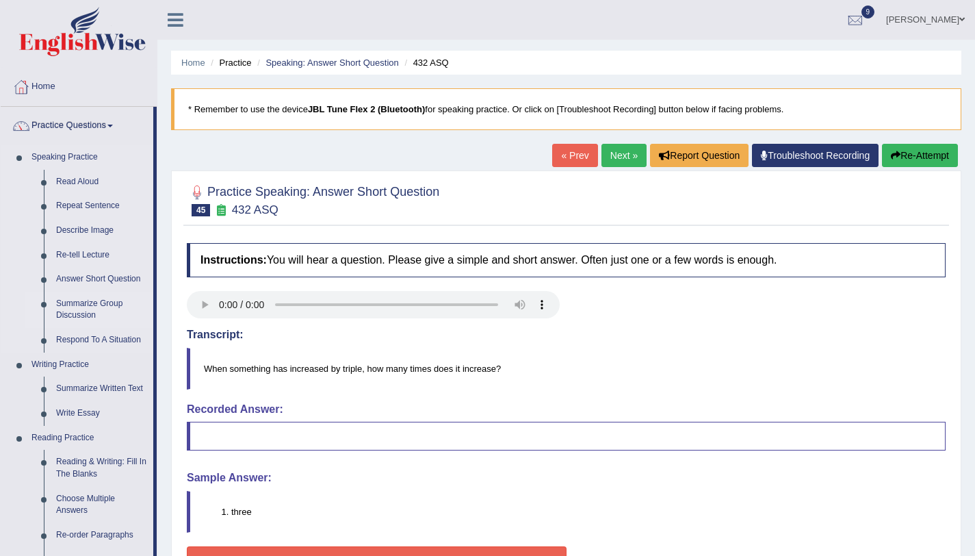
click at [96, 307] on link "Summarize Group Discussion" at bounding box center [101, 310] width 103 height 36
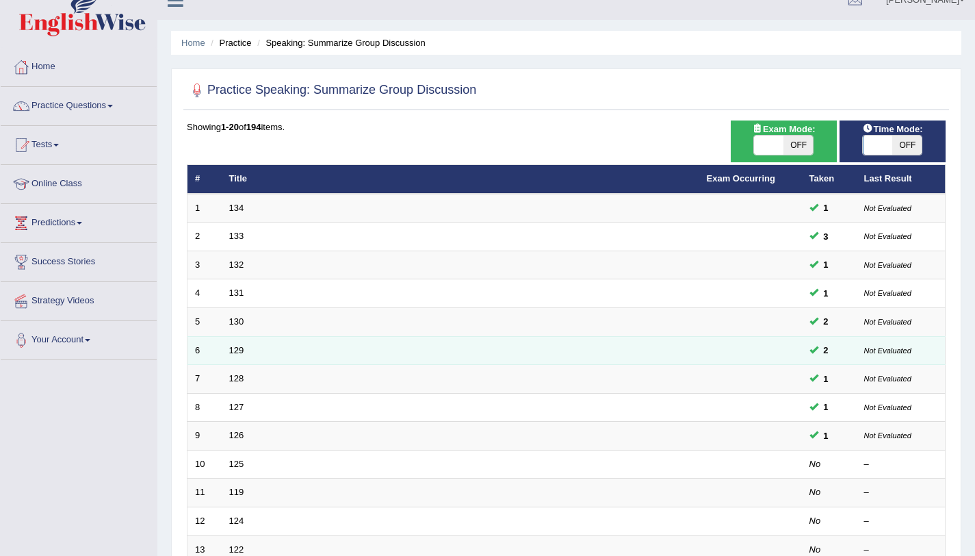
scroll to position [25, 0]
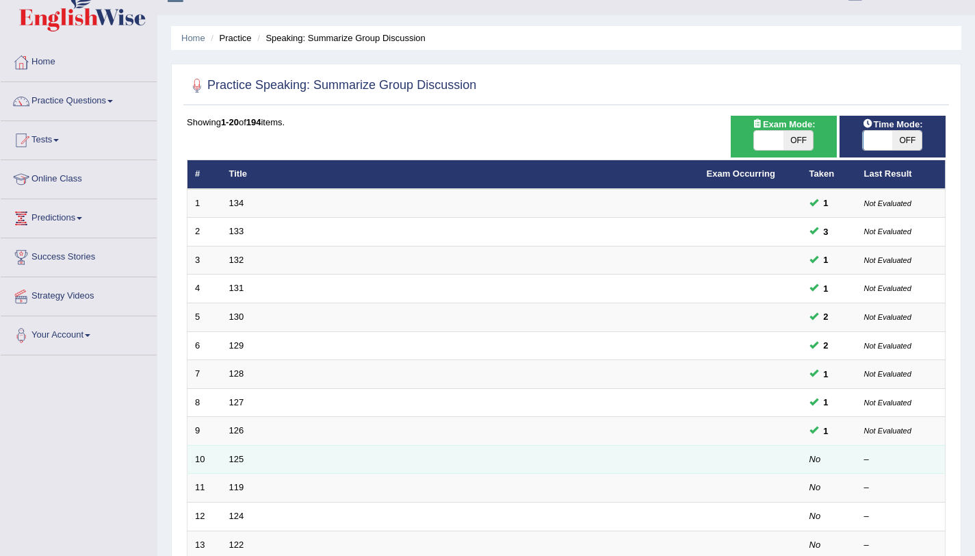
click at [222, 462] on td "125" at bounding box center [461, 459] width 478 height 29
click at [235, 458] on link "125" at bounding box center [236, 459] width 15 height 10
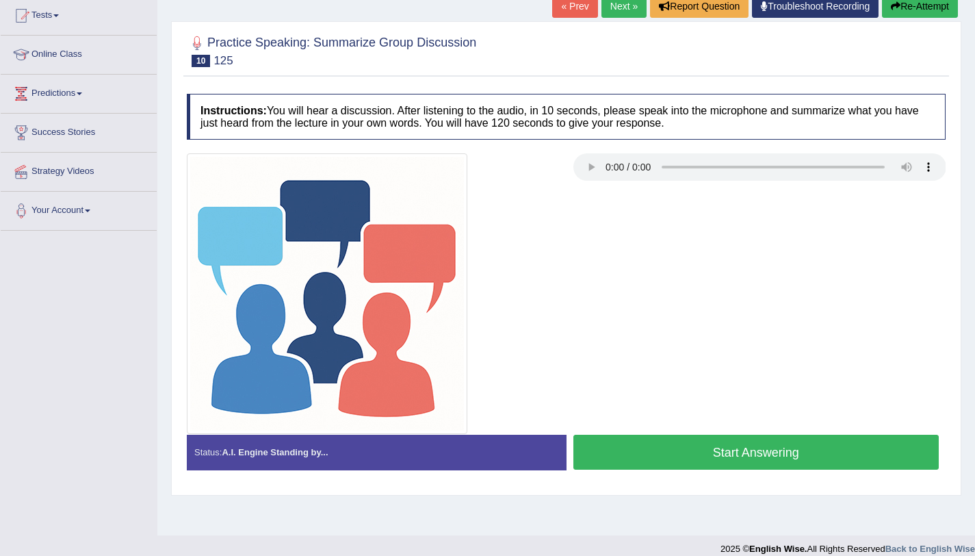
scroll to position [163, 0]
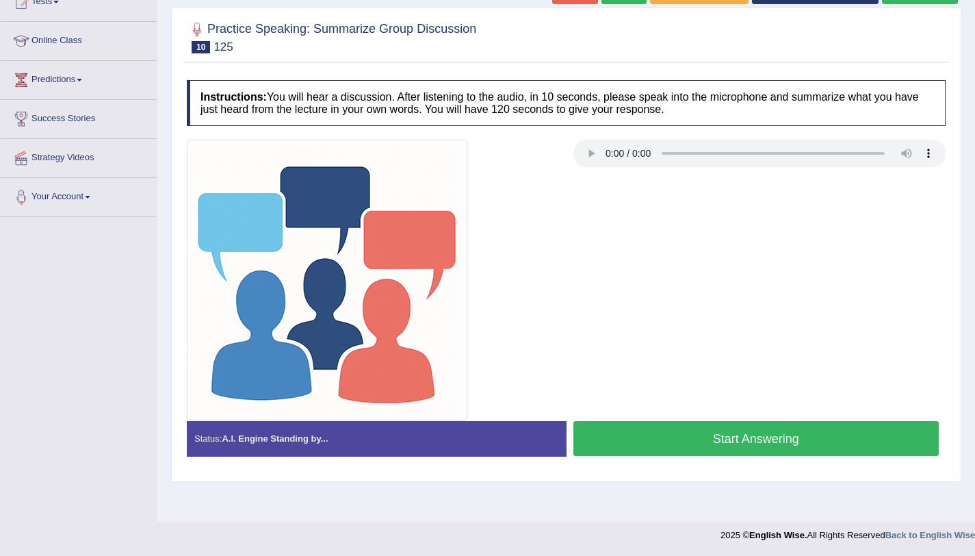
click at [621, 428] on button "Start Answering" at bounding box center [756, 438] width 366 height 35
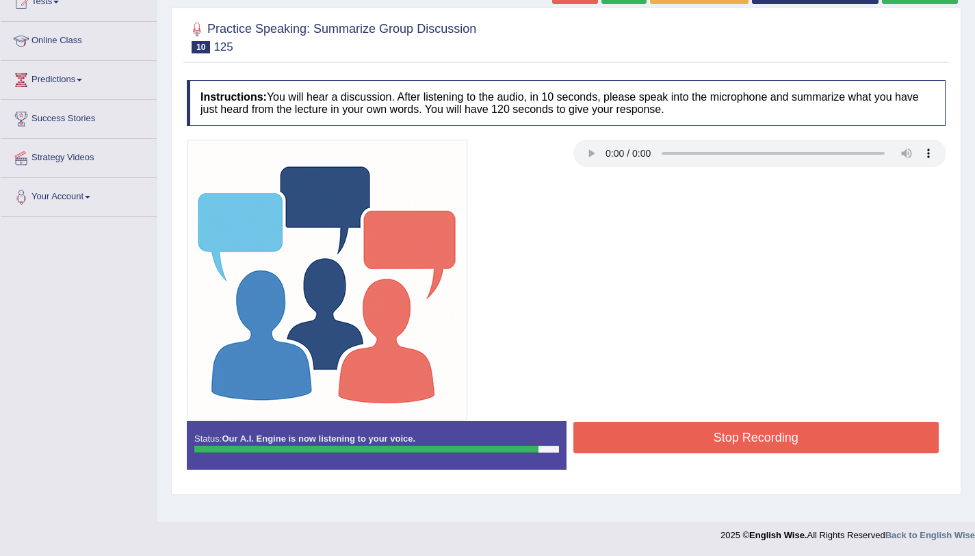
click at [579, 423] on button "Stop Recording" at bounding box center [756, 437] width 366 height 31
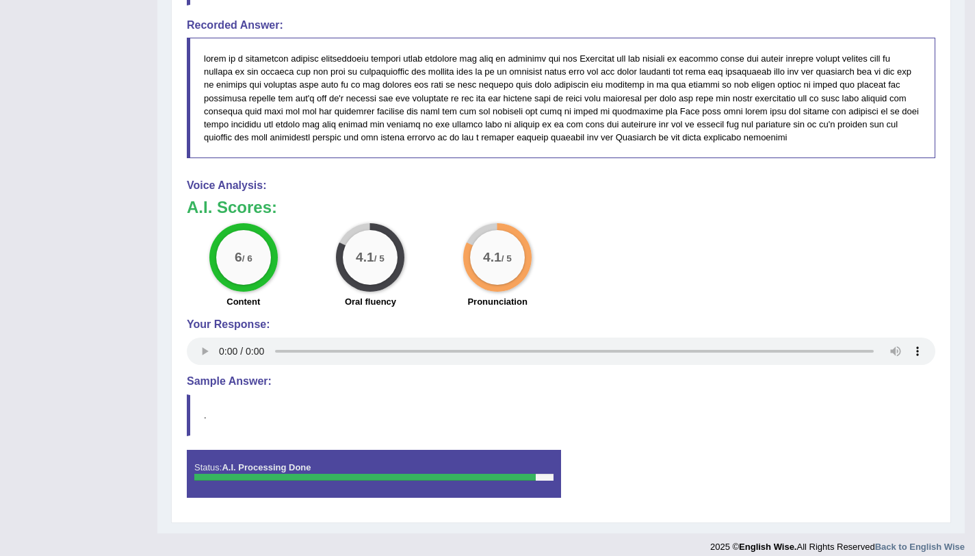
scroll to position [0, 0]
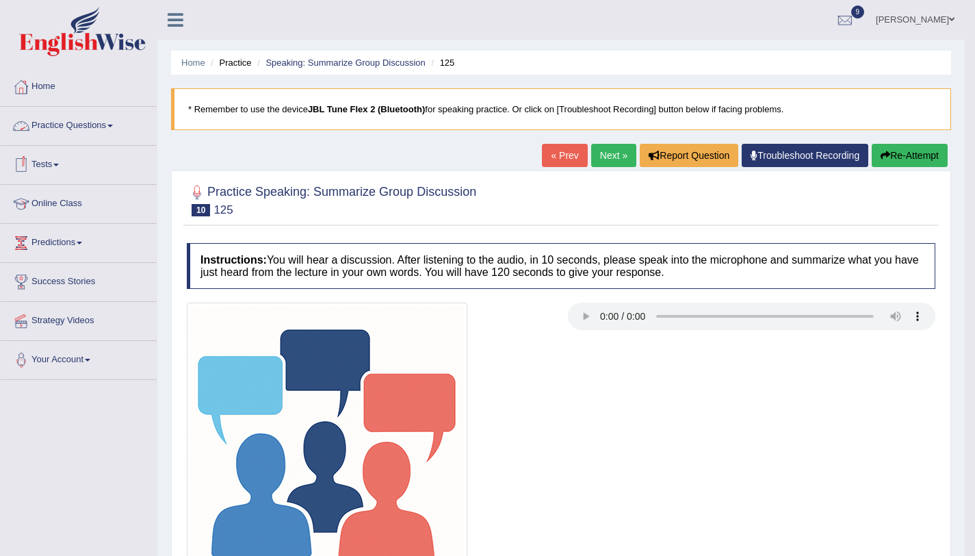
click at [75, 129] on link "Practice Questions" at bounding box center [79, 124] width 156 height 34
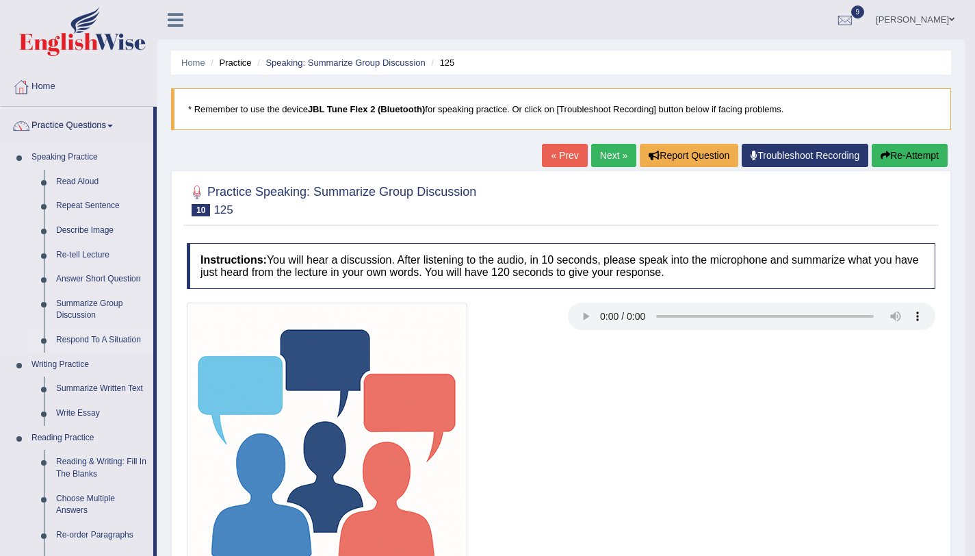
click at [89, 342] on link "Respond To A Situation" at bounding box center [101, 340] width 103 height 25
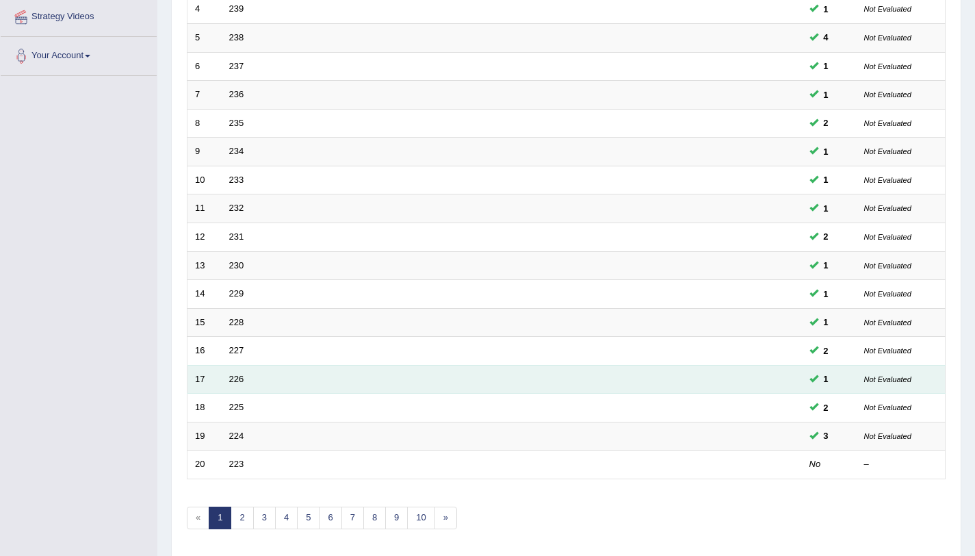
scroll to position [350, 0]
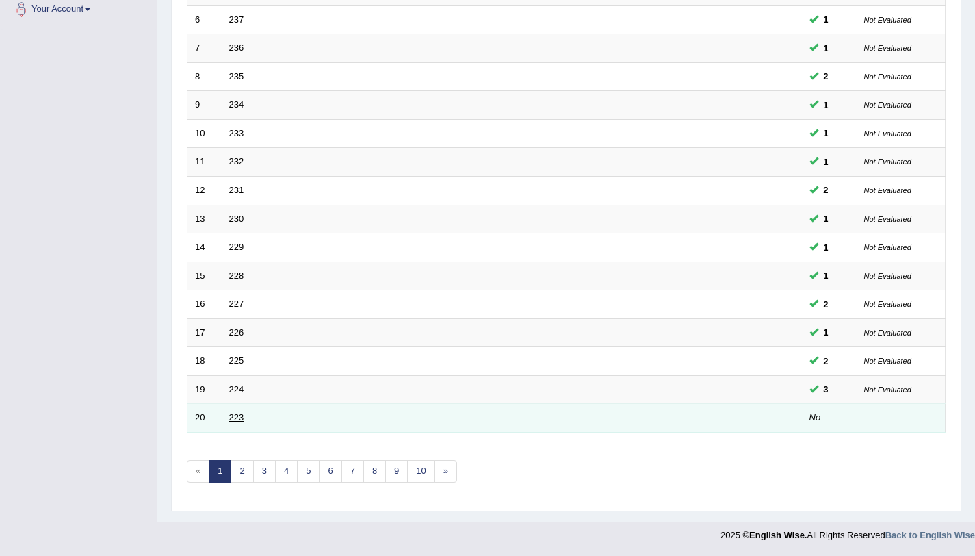
click at [242, 417] on link "223" at bounding box center [236, 417] width 15 height 10
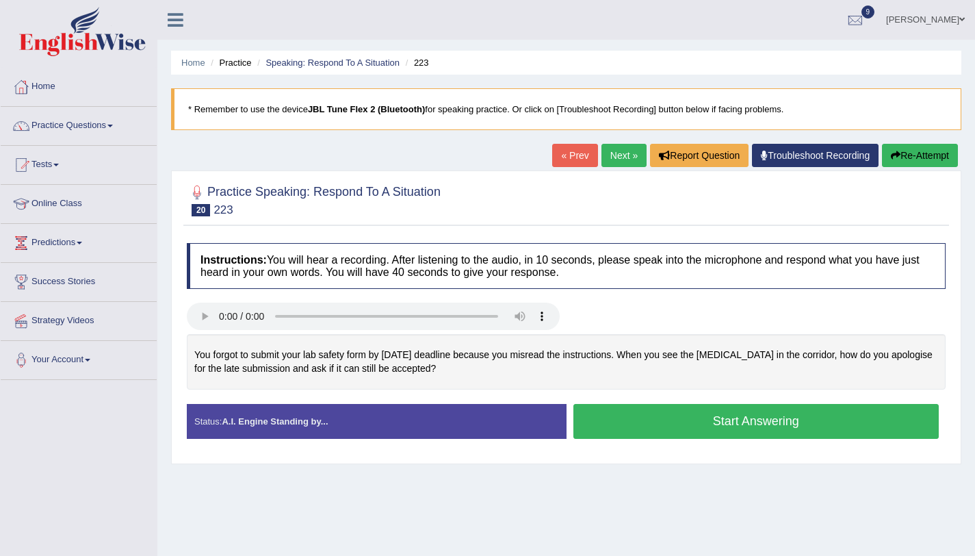
click at [636, 426] on button "Start Answering" at bounding box center [756, 421] width 366 height 35
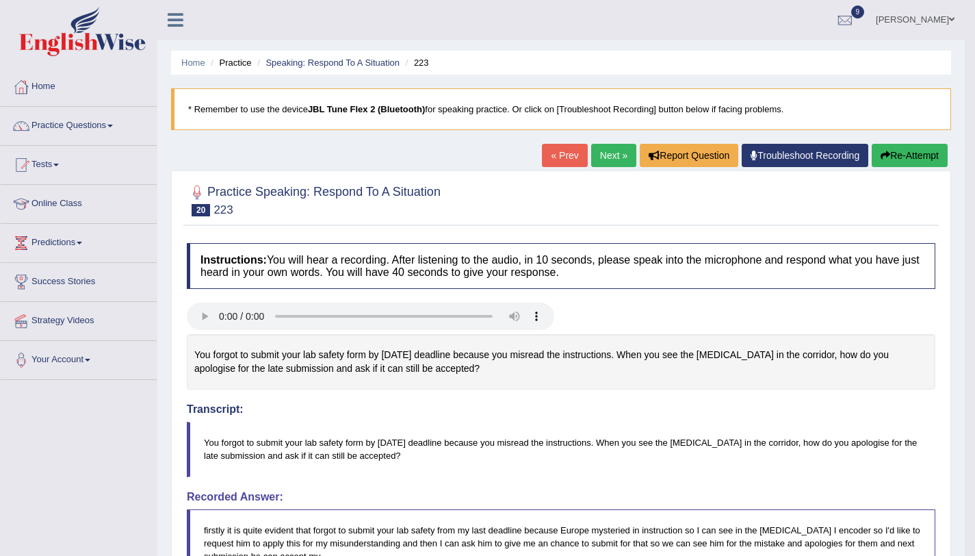
click at [608, 158] on link "Next »" at bounding box center [613, 155] width 45 height 23
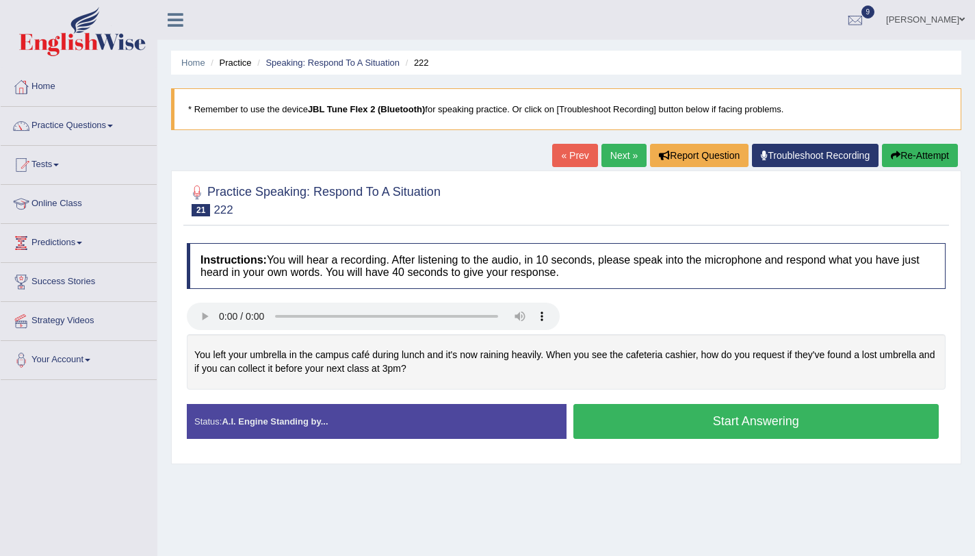
scroll to position [163, 0]
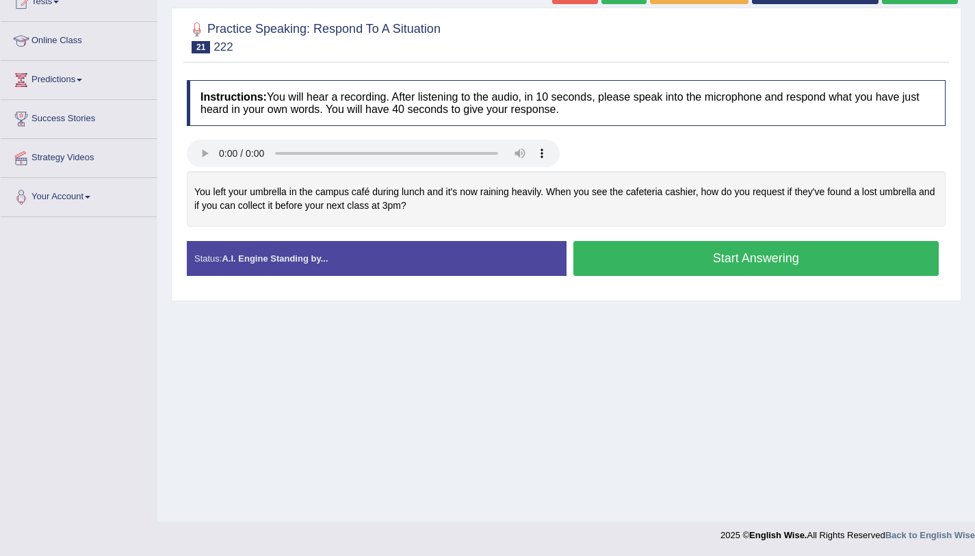
click at [588, 270] on button "Start Answering" at bounding box center [756, 258] width 366 height 35
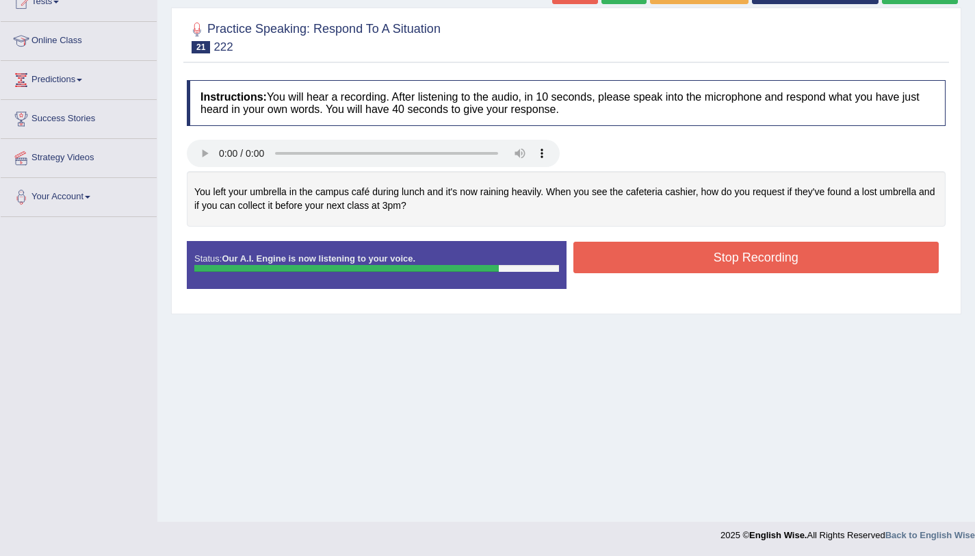
click at [598, 256] on button "Stop Recording" at bounding box center [756, 257] width 366 height 31
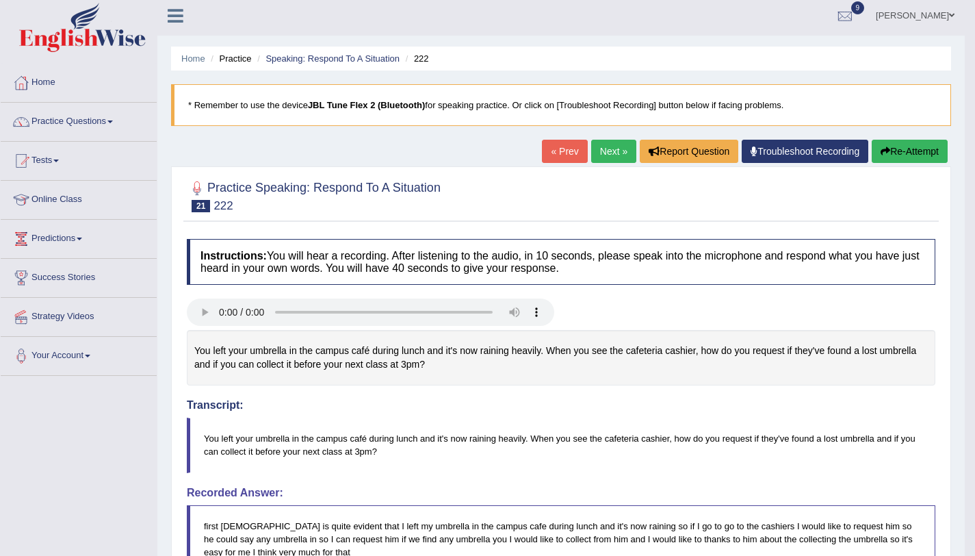
scroll to position [0, 0]
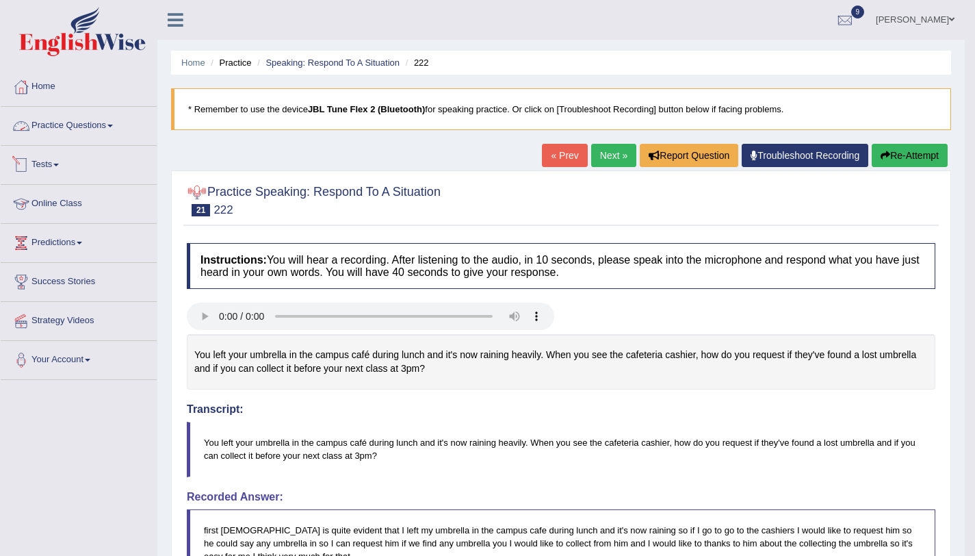
click at [86, 123] on link "Practice Questions" at bounding box center [79, 124] width 156 height 34
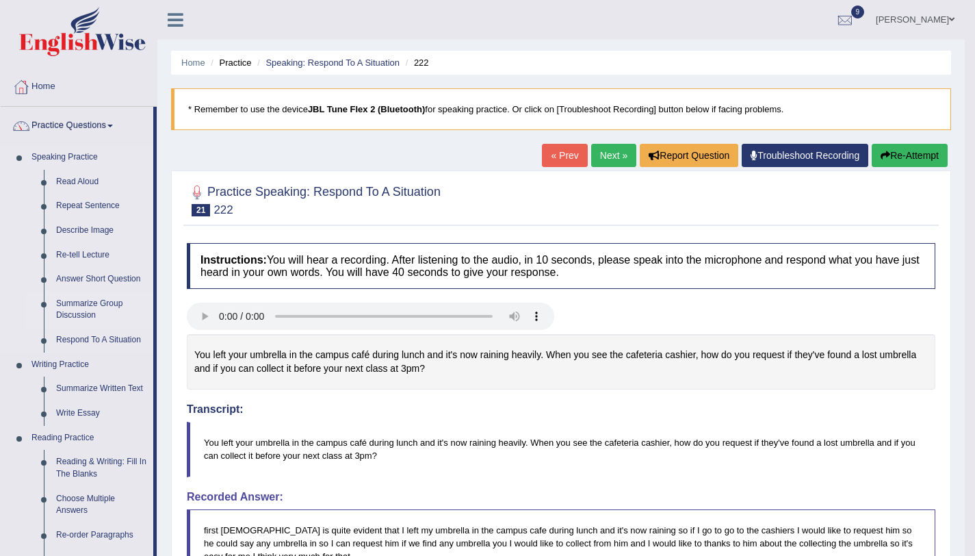
scroll to position [230, 0]
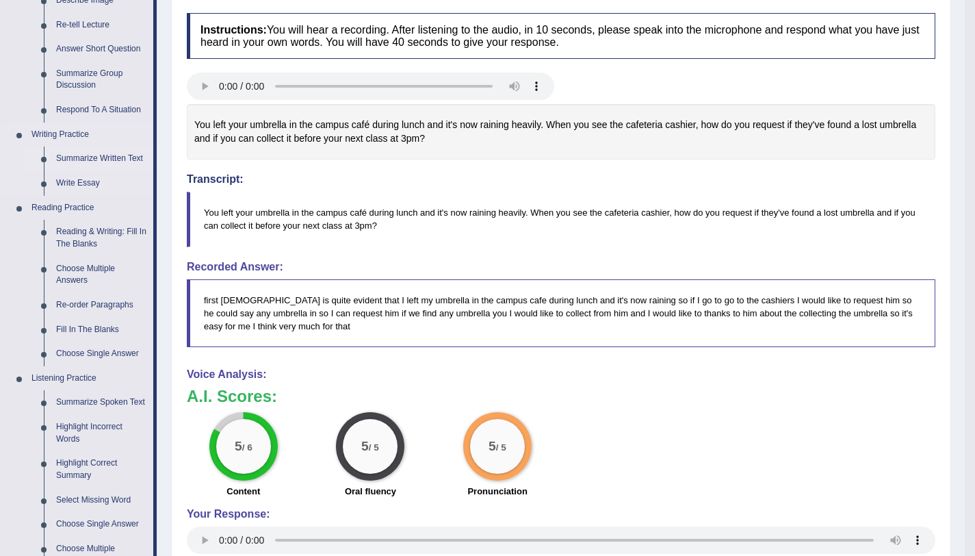
click at [104, 156] on link "Summarize Written Text" at bounding box center [101, 158] width 103 height 25
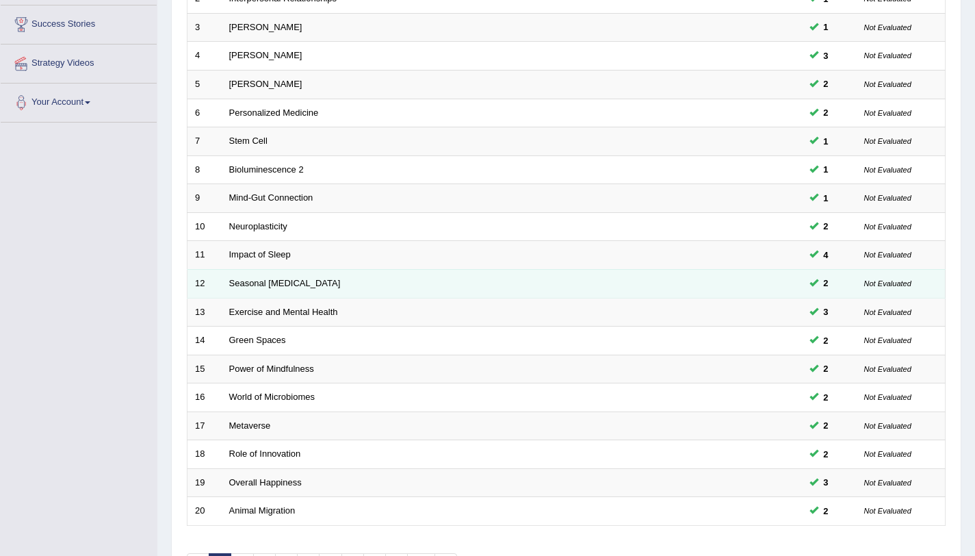
scroll to position [350, 0]
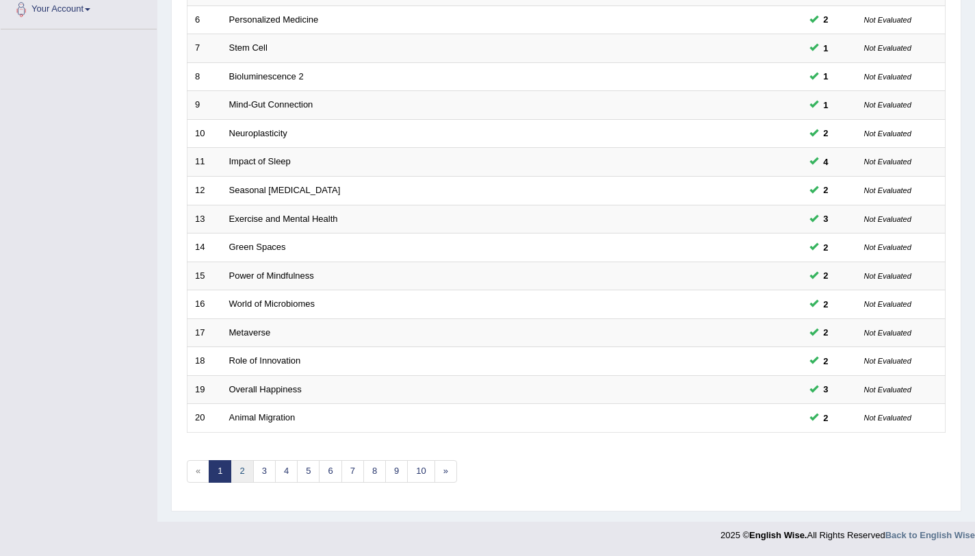
click at [248, 468] on link "2" at bounding box center [242, 471] width 23 height 23
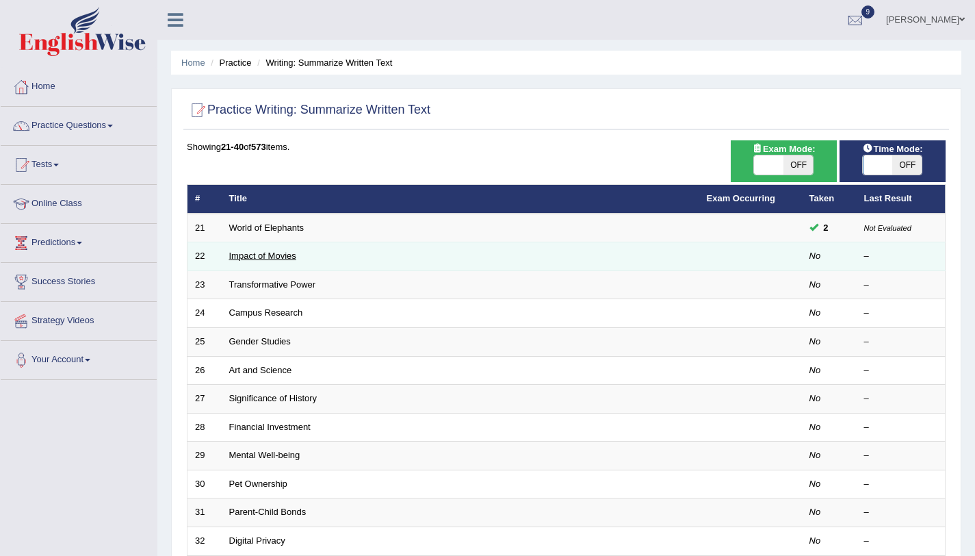
click at [248, 253] on link "Impact of Movies" at bounding box center [262, 255] width 67 height 10
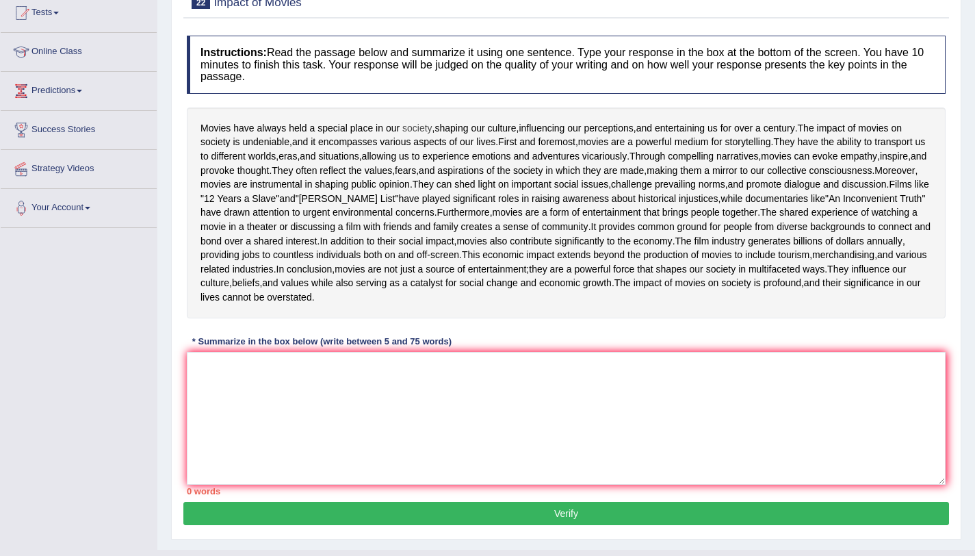
scroll to position [263, 0]
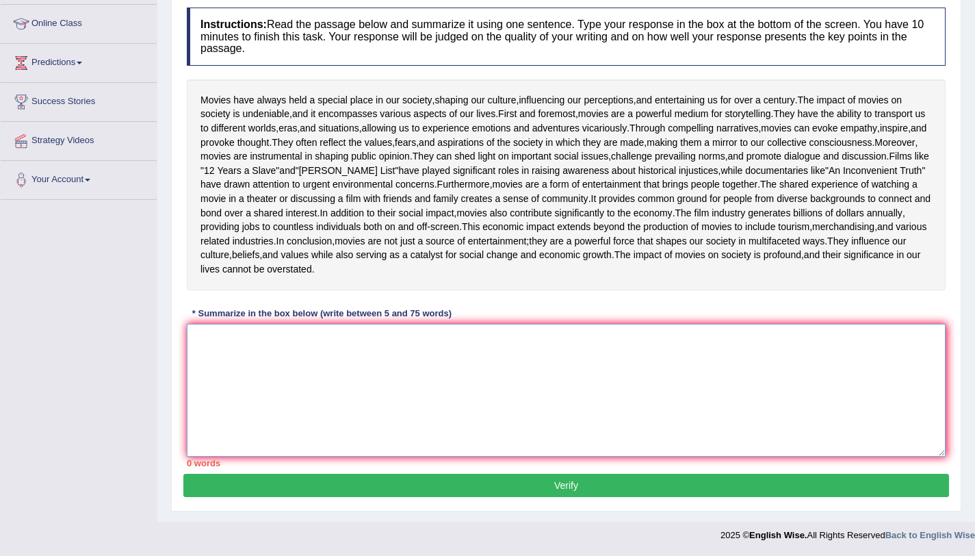
click at [352, 358] on textarea at bounding box center [566, 390] width 759 height 133
click at [528, 391] on textarea at bounding box center [566, 390] width 759 height 133
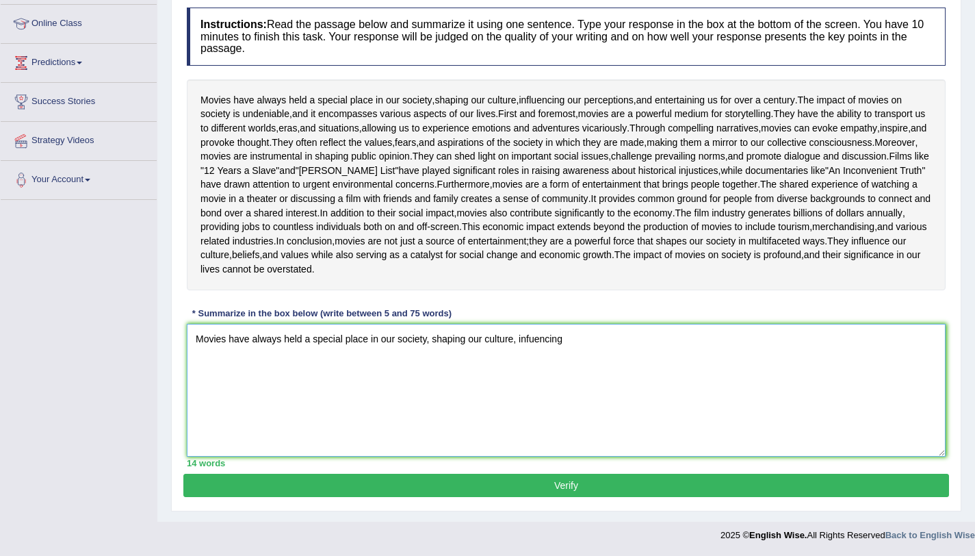
click at [534, 354] on textarea "Movies have always held a special place in our society, shaping our culture, in…" at bounding box center [566, 390] width 759 height 133
click at [576, 361] on textarea "Movies have always held a special place in our society, shaping our culture, in…" at bounding box center [566, 390] width 759 height 133
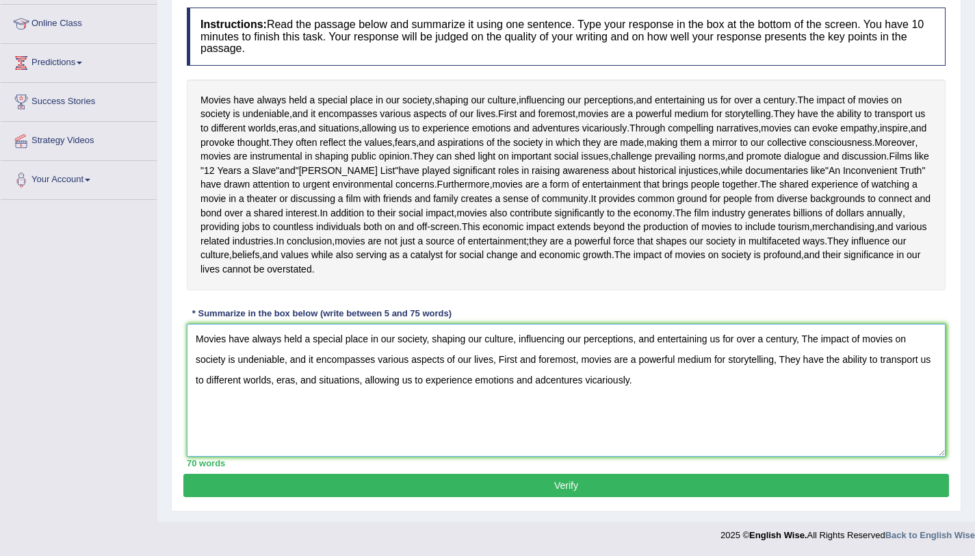
type textarea "Movies have always held a special place in our society, shaping our culture, in…"
click at [487, 497] on button "Verify" at bounding box center [566, 485] width 766 height 23
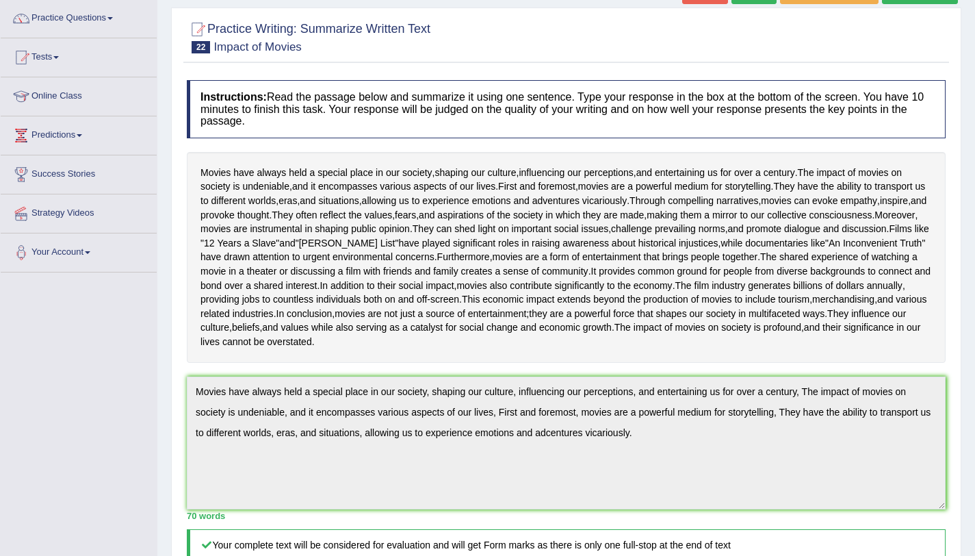
scroll to position [0, 0]
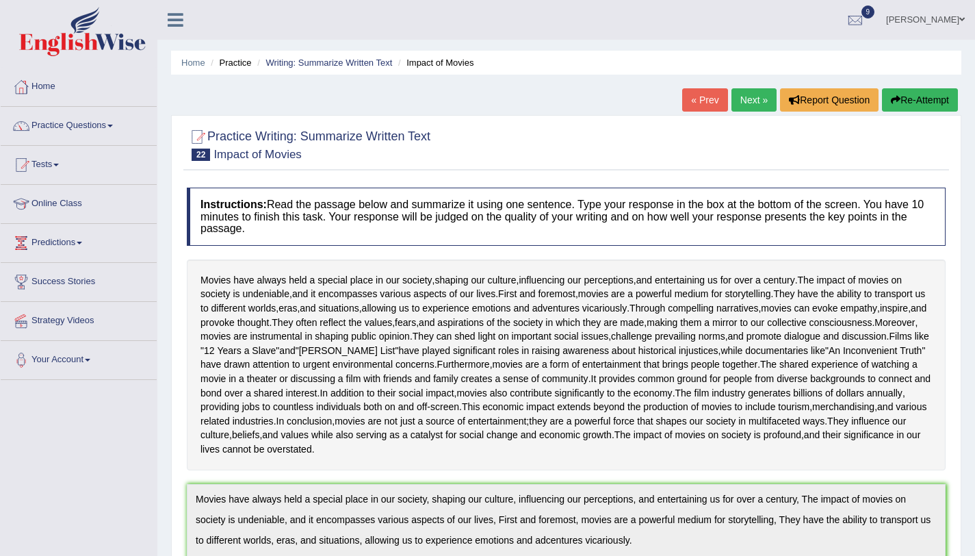
click at [917, 99] on button "Re-Attempt" at bounding box center [920, 99] width 76 height 23
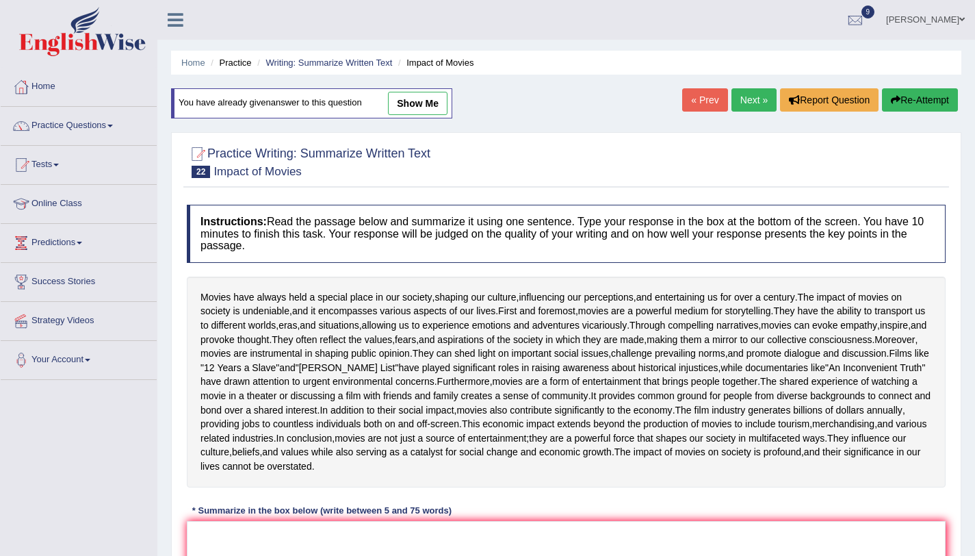
scroll to position [296, 0]
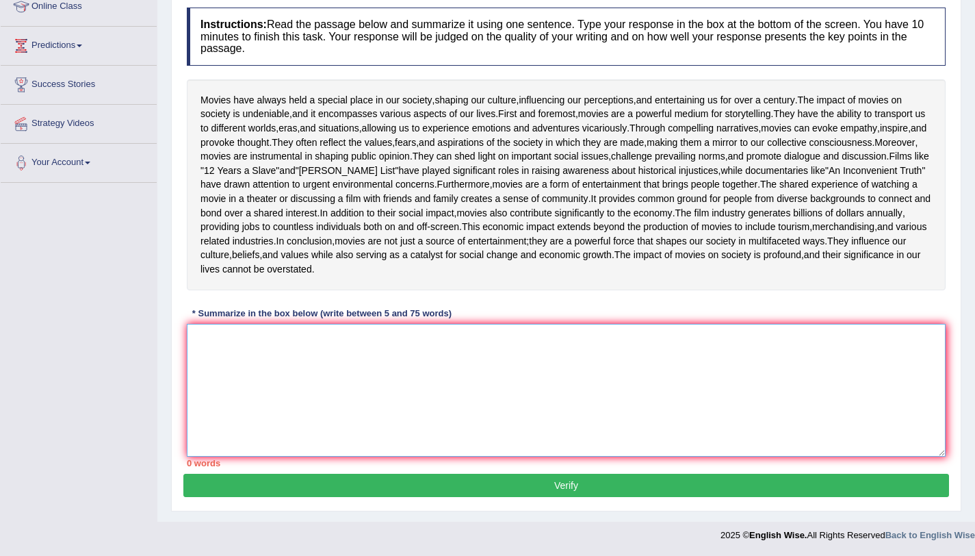
click at [332, 325] on textarea at bounding box center [566, 390] width 759 height 133
drag, startPoint x: 323, startPoint y: 318, endPoint x: 322, endPoint y: 326, distance: 8.3
paste textarea "Movies have always held a special place in our society, shaping our culture, in…"
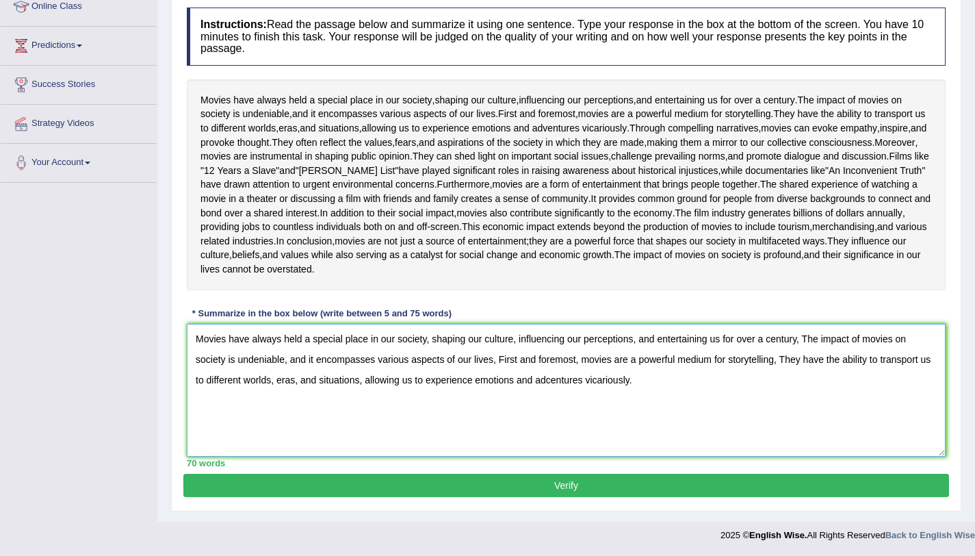
click at [569, 381] on textarea "Movies have always held a special place in our society, shaping our culture, in…" at bounding box center [566, 390] width 759 height 133
type textarea "Movies have always held a special place in our society, shaping our culture, in…"
click at [530, 484] on button "Verify" at bounding box center [566, 485] width 766 height 23
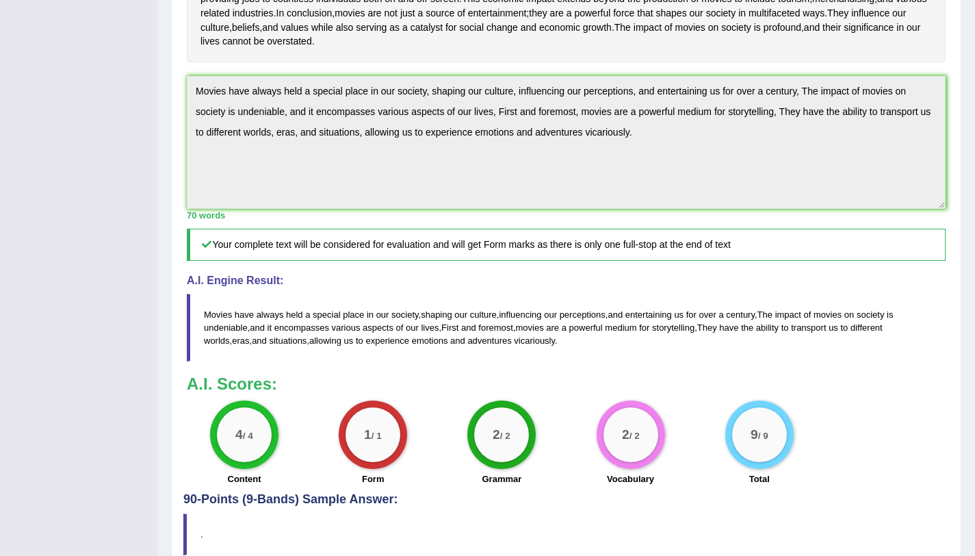
scroll to position [34, 0]
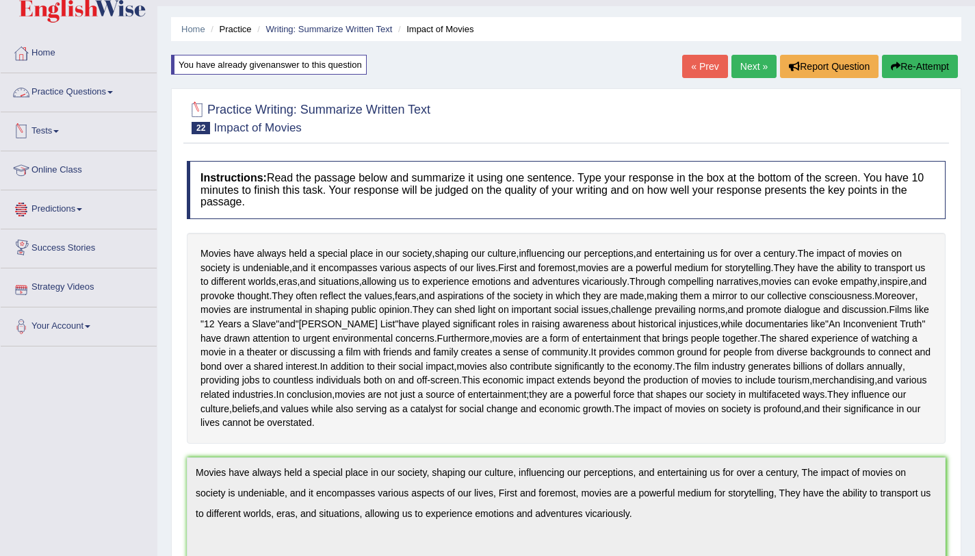
click at [78, 86] on link "Practice Questions" at bounding box center [79, 90] width 156 height 34
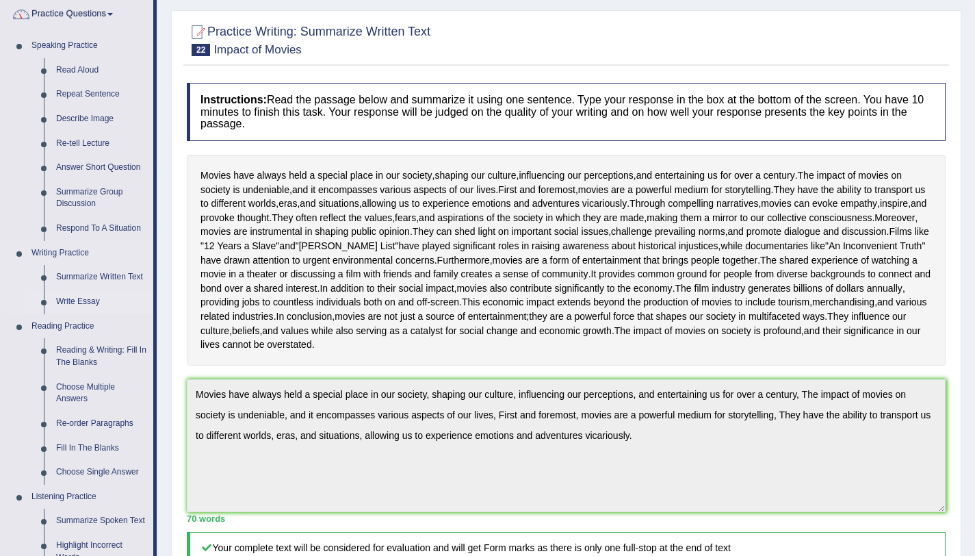
scroll to position [168, 0]
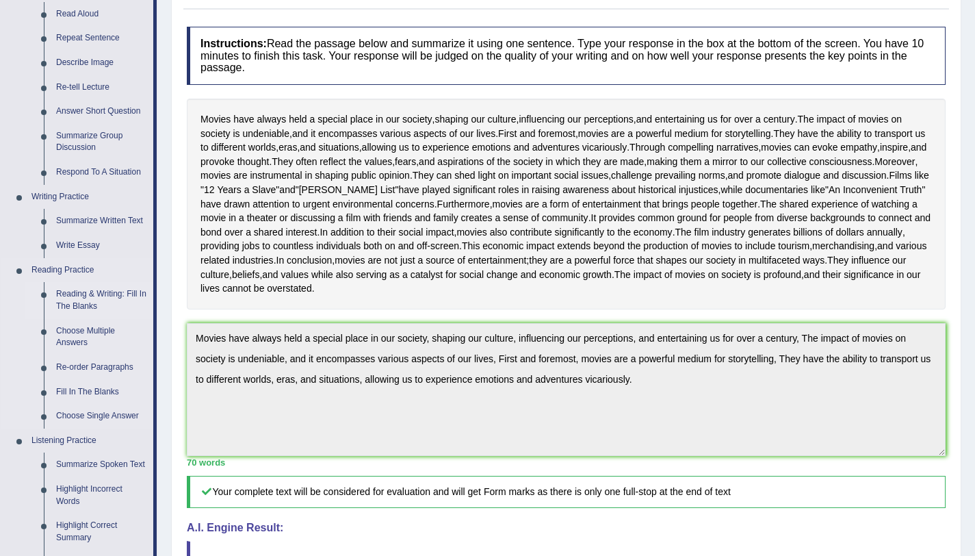
click at [81, 288] on link "Reading & Writing: Fill In The Blanks" at bounding box center [101, 300] width 103 height 36
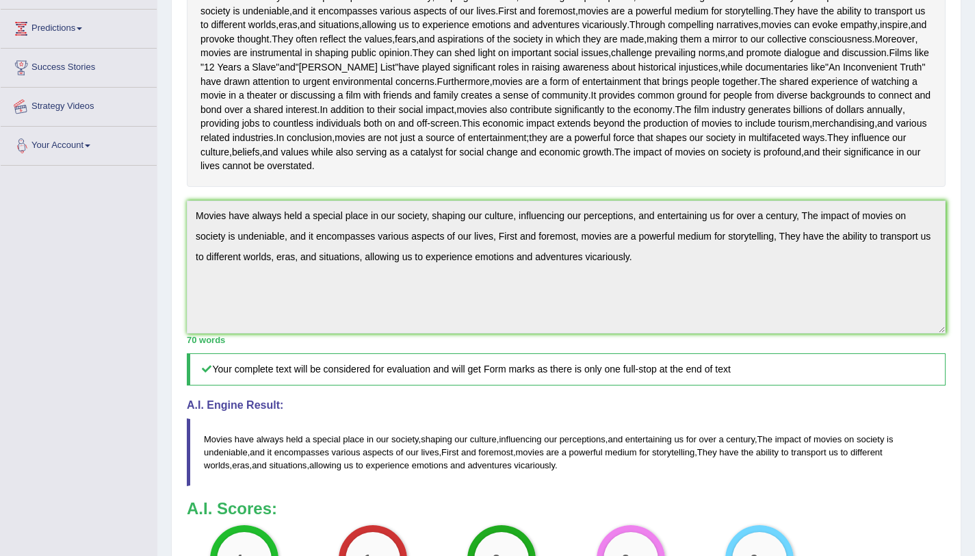
scroll to position [386, 0]
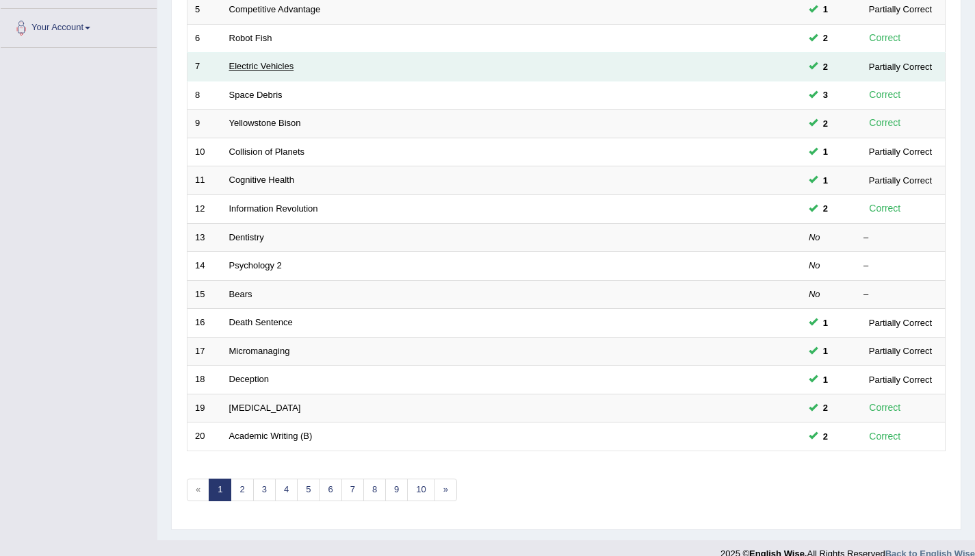
scroll to position [350, 0]
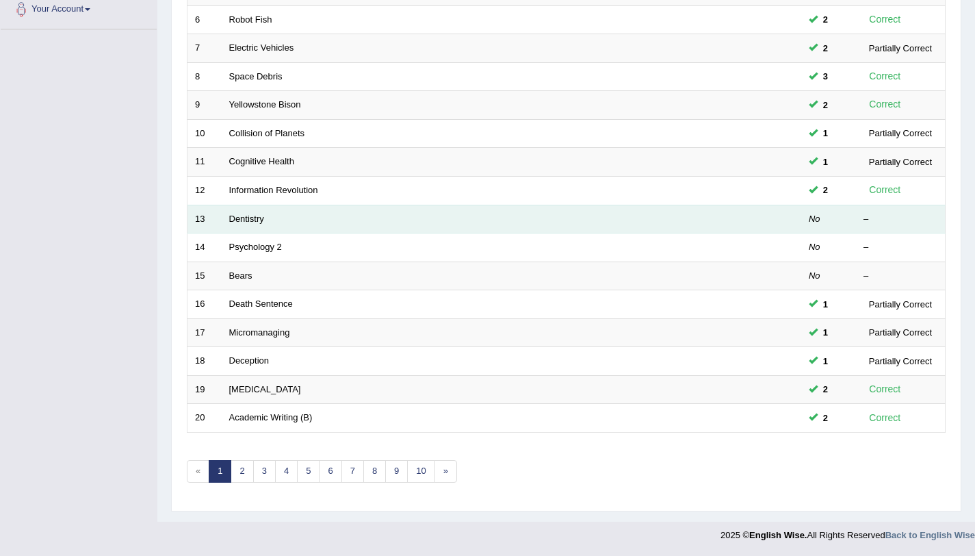
click at [250, 224] on td "Dentistry" at bounding box center [460, 219] width 477 height 29
click at [242, 222] on link "Dentistry" at bounding box center [246, 218] width 35 height 10
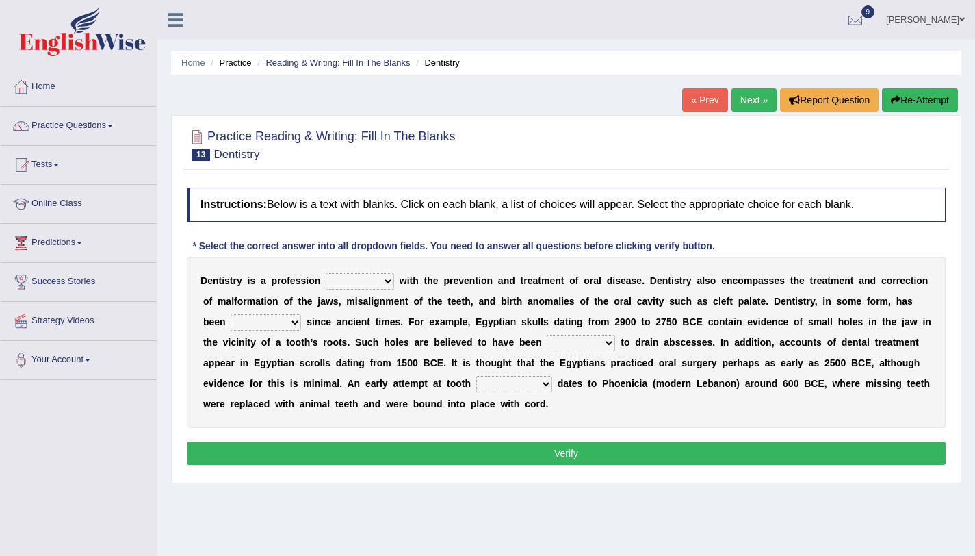
click at [346, 280] on select "agreed dealt concerned taken" at bounding box center [360, 281] width 68 height 16
select select "taken"
click at [326, 273] on select "agreed dealt concerned taken" at bounding box center [360, 281] width 68 height 16
click at [255, 326] on select "criticized replaced practiced abandoned" at bounding box center [266, 322] width 70 height 16
select select "practiced"
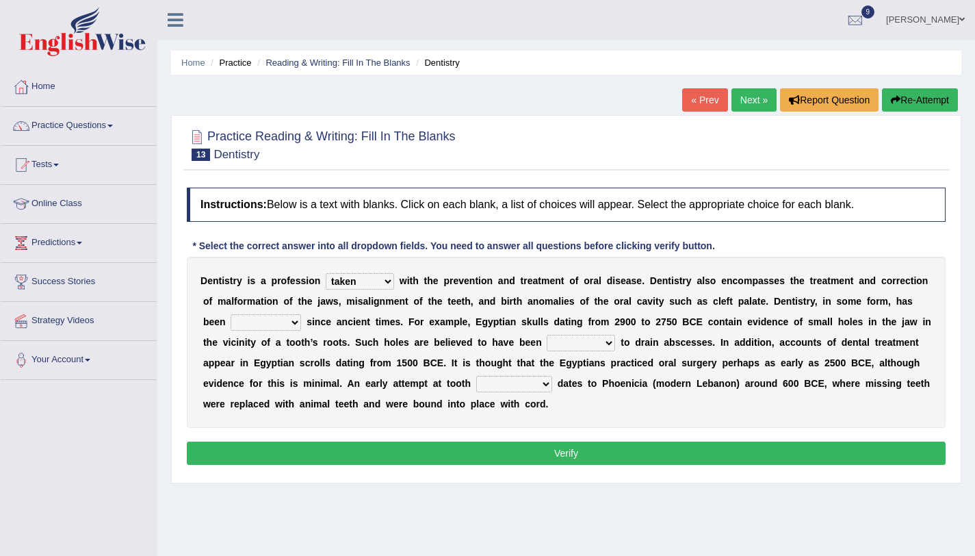
click at [231, 314] on select "criticized replaced practiced abandoned" at bounding box center [266, 322] width 70 height 16
click at [544, 342] on b at bounding box center [544, 342] width 5 height 11
click at [556, 341] on select "fluctuated laminated drilled sealed" at bounding box center [581, 343] width 68 height 16
select select "sealed"
click at [547, 335] on select "fluctuated laminated drilled sealed" at bounding box center [581, 343] width 68 height 16
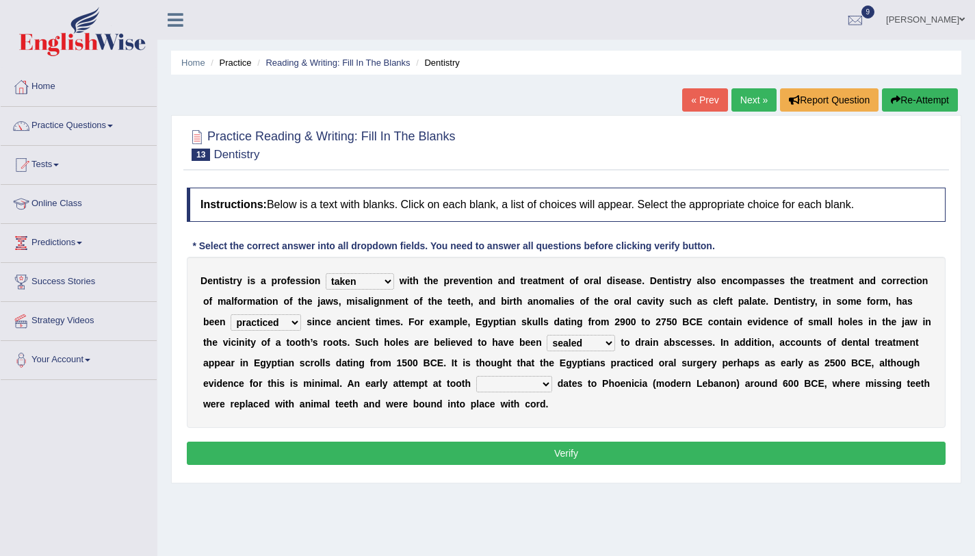
click at [507, 389] on select "reparation sacrament restitution replacement" at bounding box center [514, 384] width 76 height 16
select select "replacement"
click at [476, 376] on select "reparation sacrament restitution replacement" at bounding box center [514, 384] width 76 height 16
click at [510, 457] on button "Verify" at bounding box center [566, 452] width 759 height 23
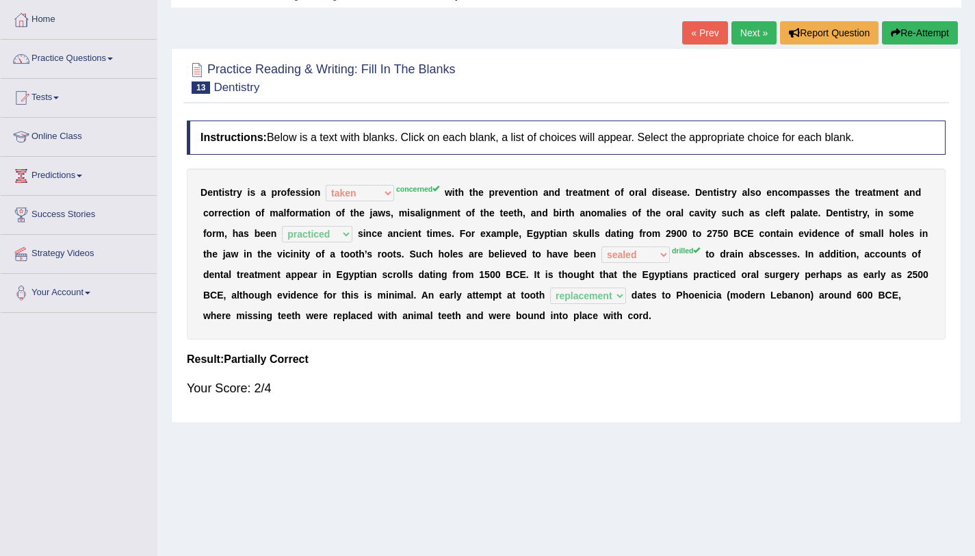
scroll to position [74, 0]
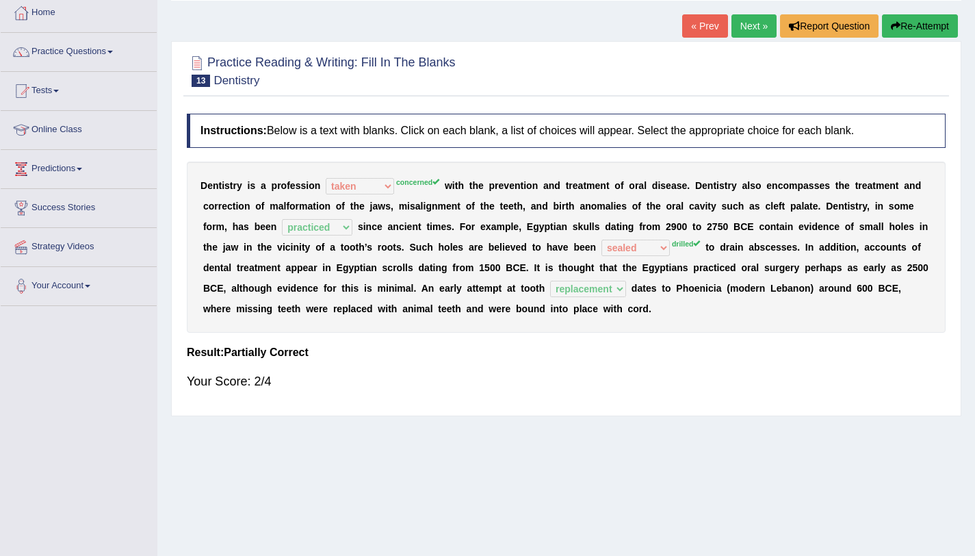
click at [895, 36] on button "Re-Attempt" at bounding box center [920, 25] width 76 height 23
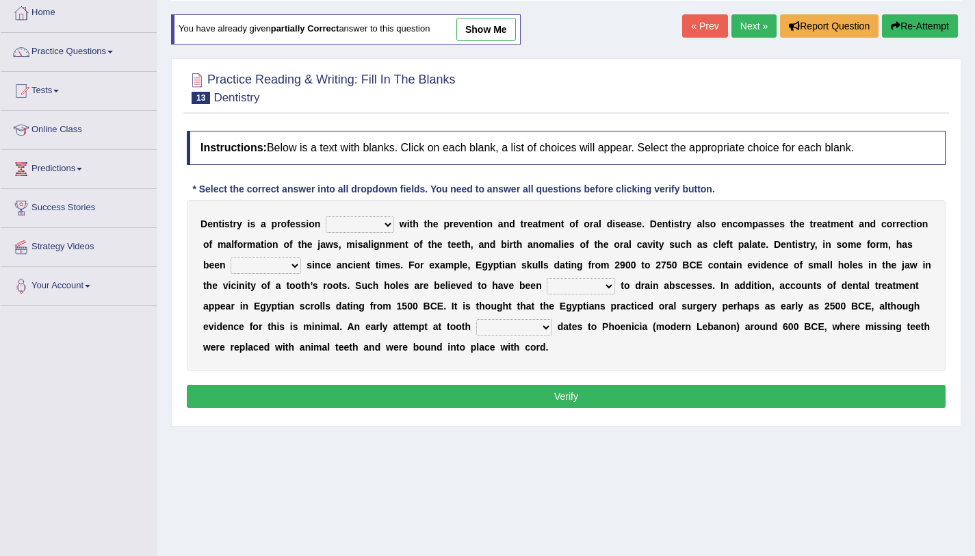
click at [376, 224] on select "agreed dealt concerned taken" at bounding box center [360, 224] width 68 height 16
select select "concerned"
click at [326, 216] on select "agreed dealt concerned taken" at bounding box center [360, 224] width 68 height 16
click at [292, 266] on select "criticized replaced practiced abandoned" at bounding box center [266, 265] width 70 height 16
select select "practiced"
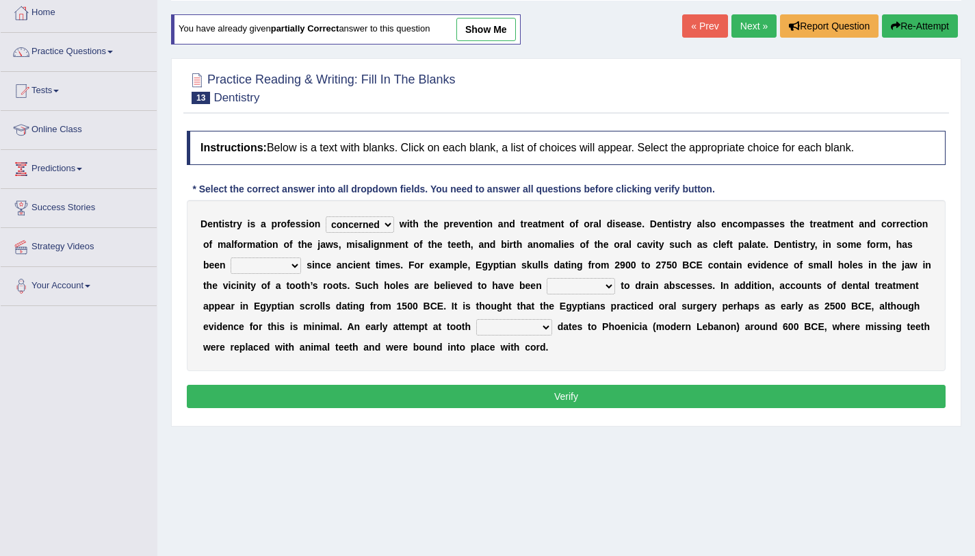
click at [231, 257] on select "criticized replaced practiced abandoned" at bounding box center [266, 265] width 70 height 16
click at [567, 285] on select "fluctuated laminated drilled sealed" at bounding box center [581, 286] width 68 height 16
select select "drilled"
click at [547, 278] on select "fluctuated laminated drilled sealed" at bounding box center [581, 286] width 68 height 16
click at [494, 332] on select "reparation sacrament restitution replacement" at bounding box center [514, 327] width 76 height 16
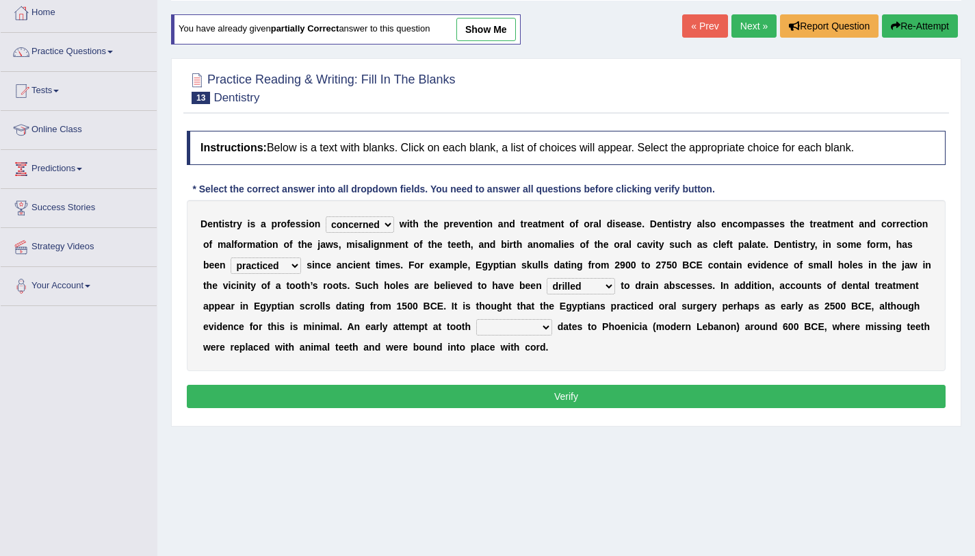
select select "replacement"
click at [476, 319] on select "reparation sacrament restitution replacement" at bounding box center [514, 327] width 76 height 16
click at [506, 397] on button "Verify" at bounding box center [566, 396] width 759 height 23
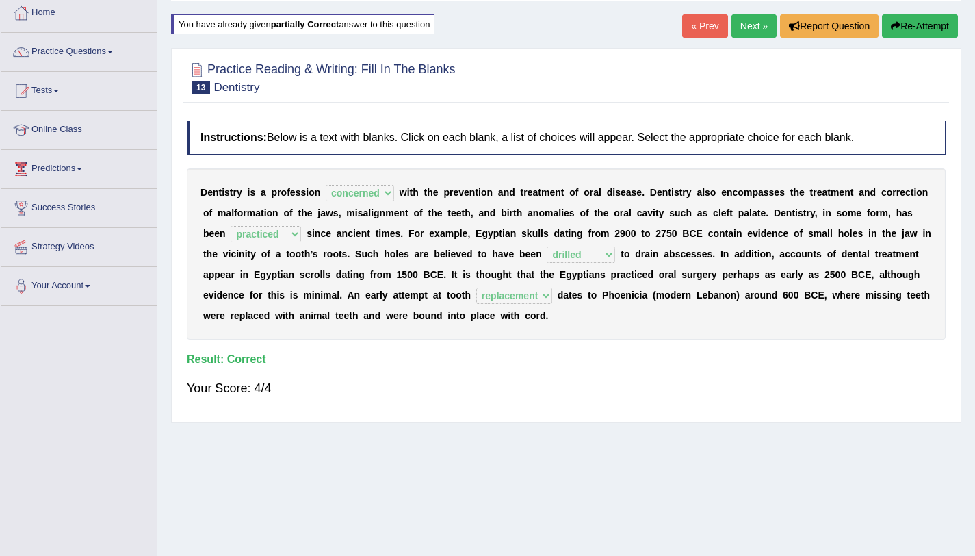
click at [755, 27] on link "Next »" at bounding box center [754, 25] width 45 height 23
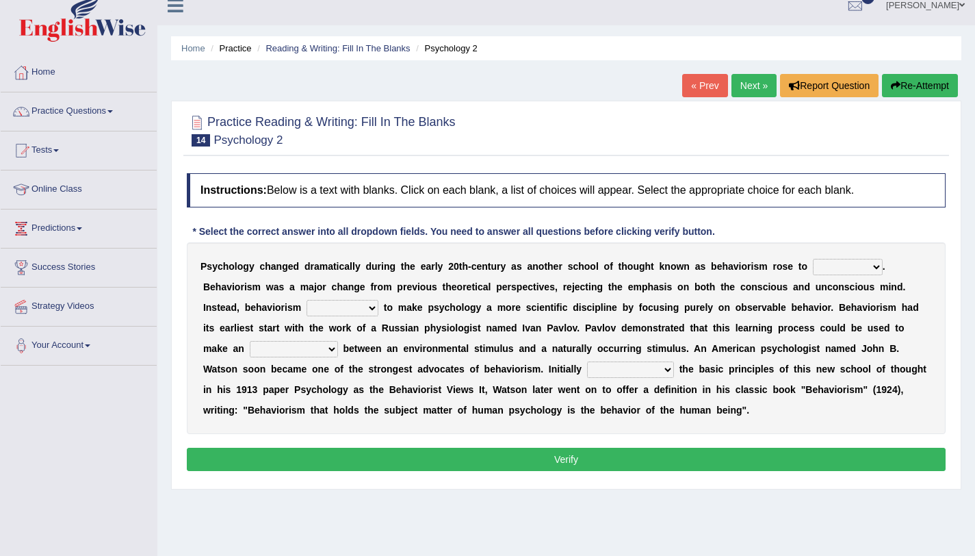
scroll to position [29, 0]
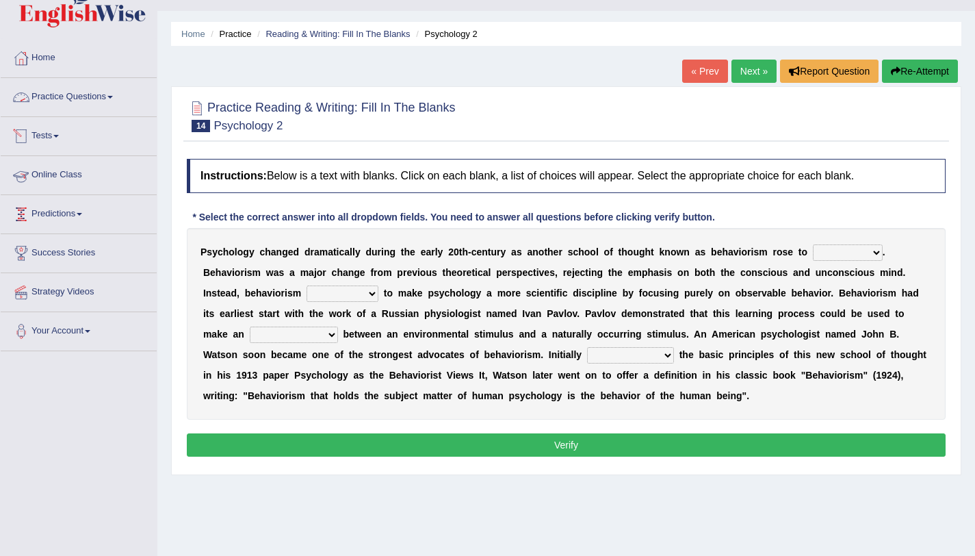
click at [106, 103] on link "Practice Questions" at bounding box center [79, 95] width 156 height 34
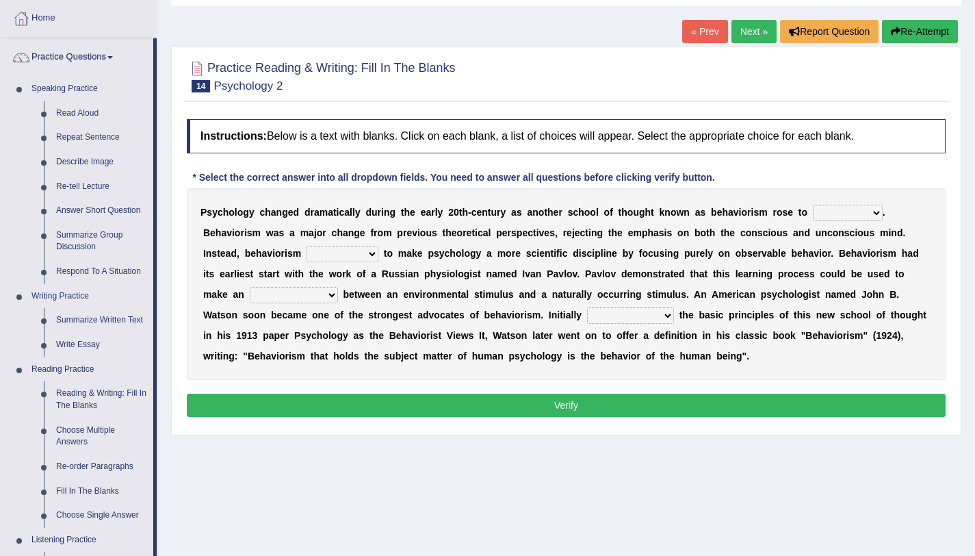
scroll to position [64, 0]
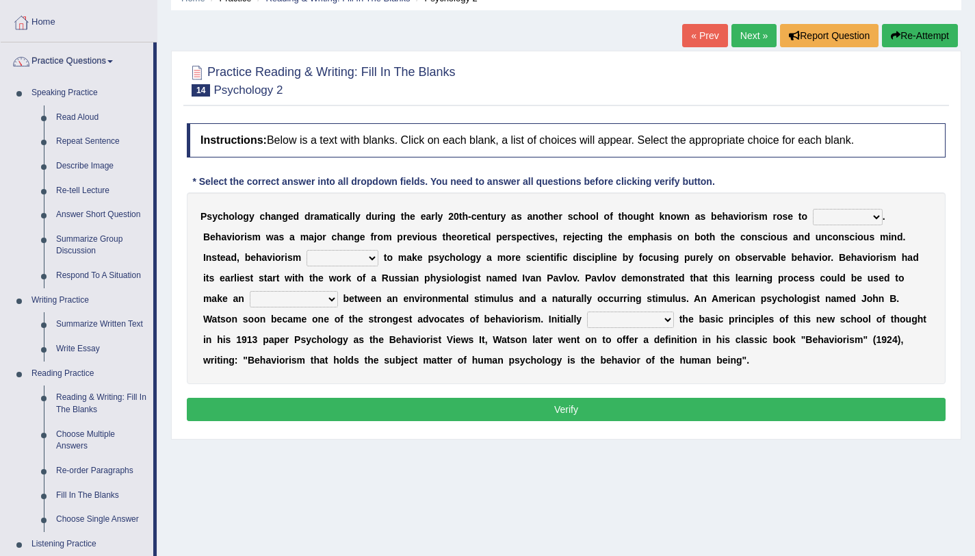
click at [847, 220] on select "dominance temptation challenge temper" at bounding box center [848, 217] width 70 height 16
select select "challenge"
click at [813, 209] on select "dominance temptation challenge temper" at bounding box center [848, 217] width 70 height 16
click at [851, 224] on select "dominance temptation challenge temper" at bounding box center [848, 217] width 70 height 16
click at [333, 259] on select "reproached reproved strove rewove" at bounding box center [343, 258] width 72 height 16
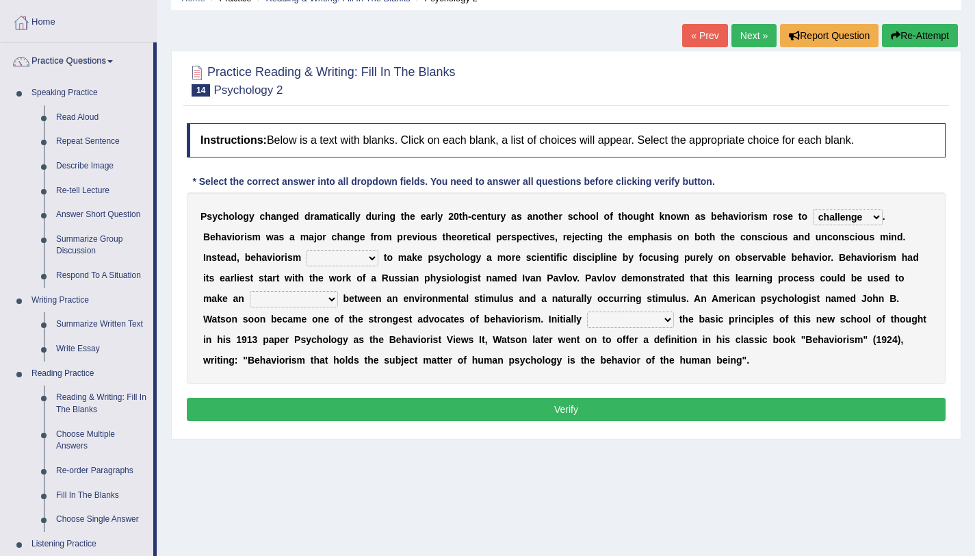
select select "rewove"
click at [307, 250] on select "reproached reproved strove rewove" at bounding box center [343, 258] width 72 height 16
click at [289, 297] on select "acclimatization association union combination" at bounding box center [294, 299] width 88 height 16
select select "combination"
click at [250, 291] on select "acclimatization association union combination" at bounding box center [294, 299] width 88 height 16
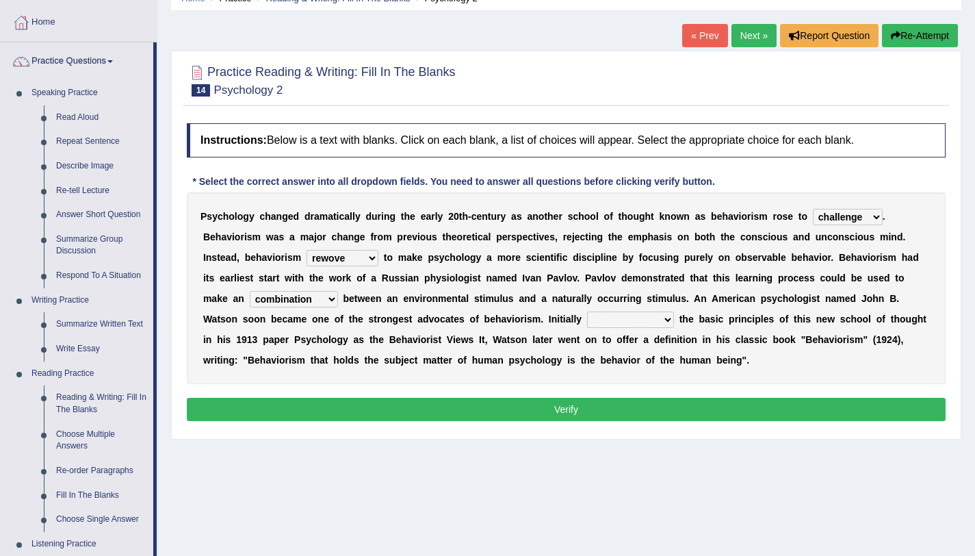
click at [587, 319] on select "questioning foreshortening unburdening outlining" at bounding box center [630, 319] width 87 height 16
select select "outlining"
click at [587, 311] on select "questioning foreshortening unburdening outlining" at bounding box center [630, 319] width 87 height 16
click at [376, 417] on button "Verify" at bounding box center [566, 409] width 759 height 23
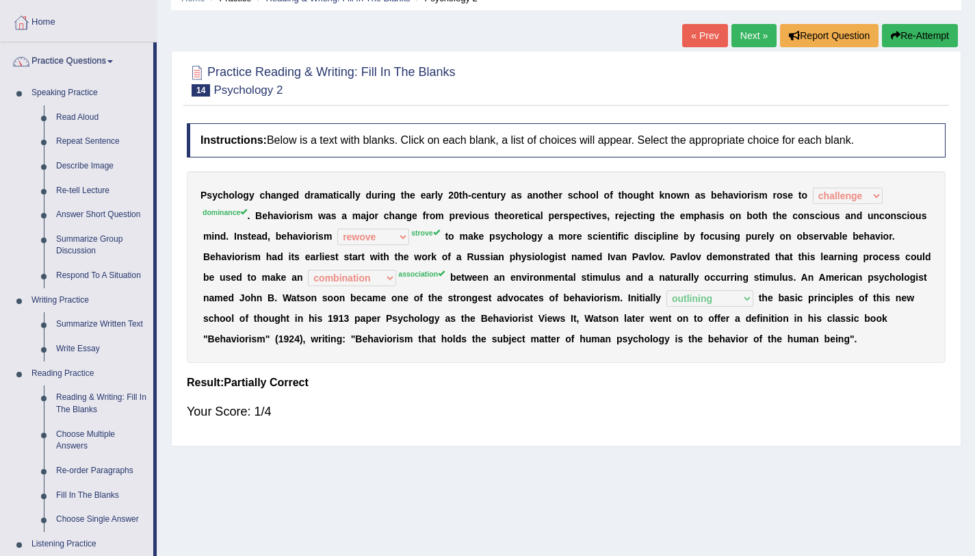
click at [902, 24] on button "Re-Attempt" at bounding box center [920, 35] width 76 height 23
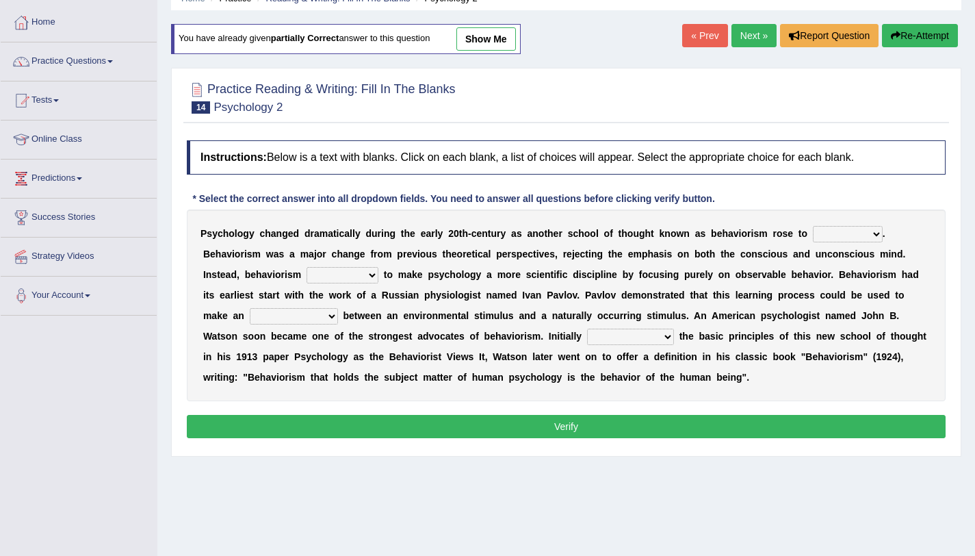
click at [833, 239] on select "dominance temptation challenge temper" at bounding box center [848, 234] width 70 height 16
select select "dominance"
click at [813, 226] on select "dominance temptation challenge temper" at bounding box center [848, 234] width 70 height 16
click at [351, 268] on select "reproached reproved strove rewove" at bounding box center [343, 275] width 72 height 16
select select "strove"
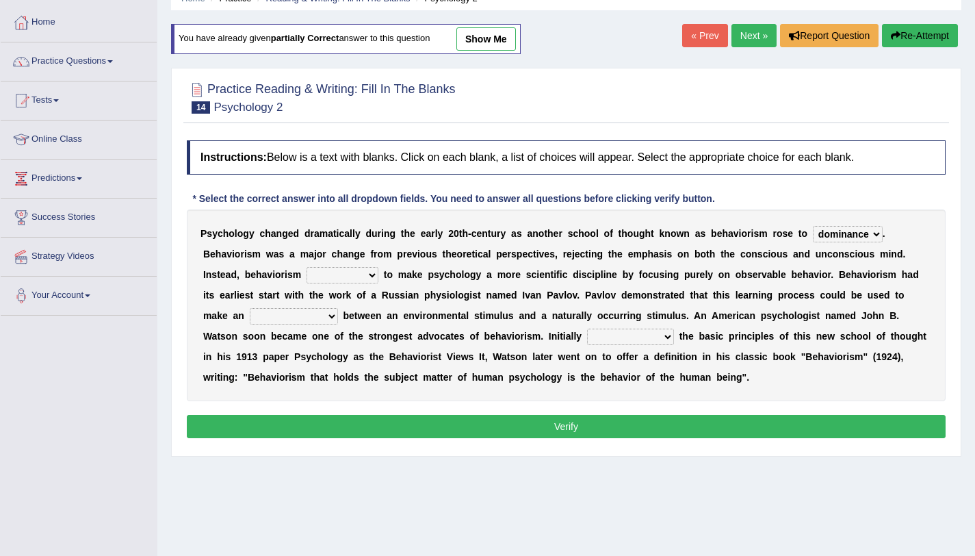
click at [307, 267] on select "reproached reproved strove rewove" at bounding box center [343, 275] width 72 height 16
click at [302, 319] on select "acclimatization association union combination" at bounding box center [294, 316] width 88 height 16
select select "association"
click at [250, 308] on select "acclimatization association union combination" at bounding box center [294, 316] width 88 height 16
click at [587, 341] on select "questioning foreshortening unburdening outlining" at bounding box center [630, 336] width 87 height 16
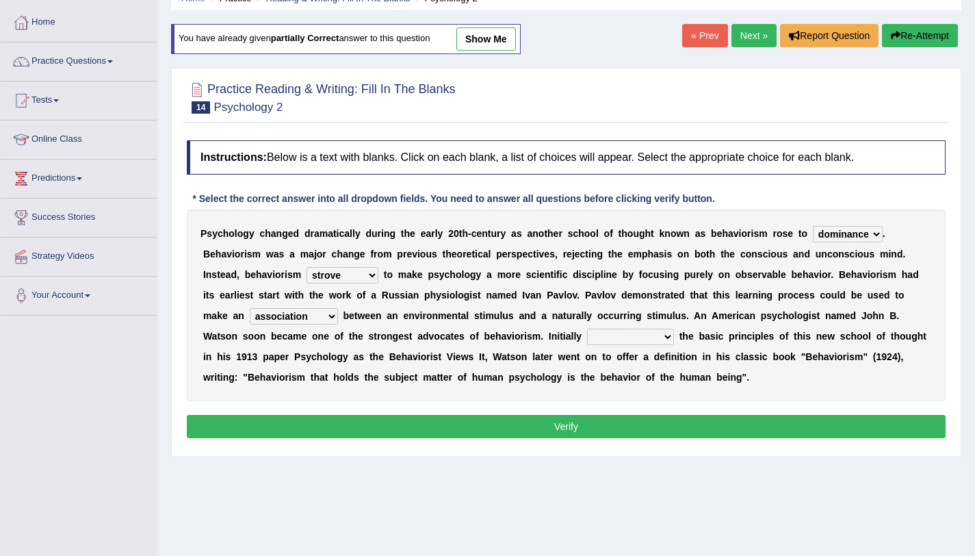
select select "outlining"
click at [587, 328] on select "questioning foreshortening unburdening outlining" at bounding box center [630, 336] width 87 height 16
click at [547, 424] on button "Verify" at bounding box center [566, 426] width 759 height 23
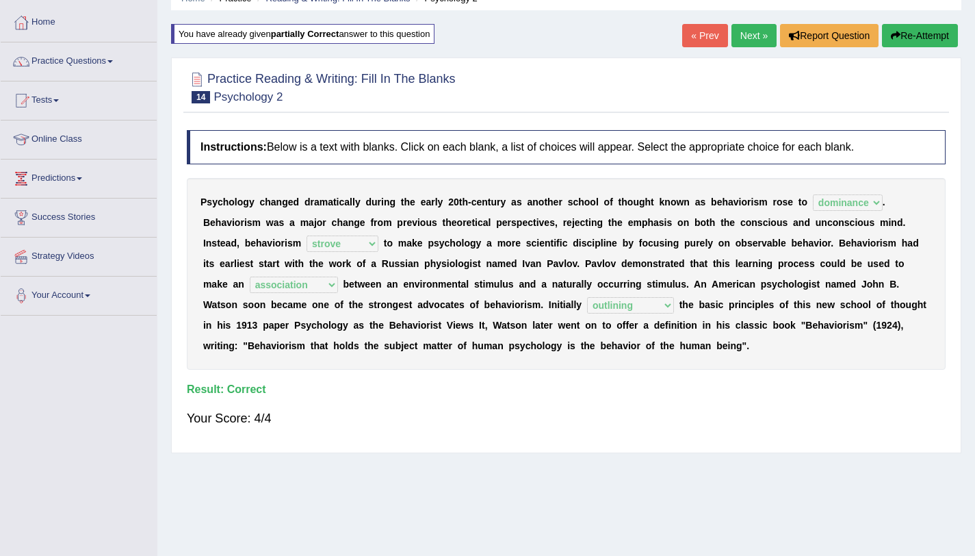
click at [751, 38] on link "Next »" at bounding box center [754, 35] width 45 height 23
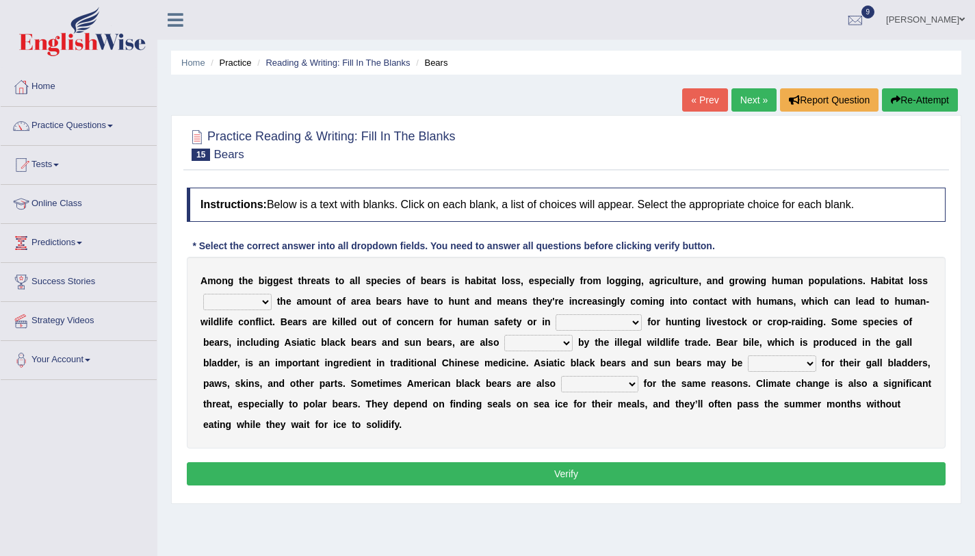
click at [222, 309] on select "increases reduces complies interacts" at bounding box center [237, 302] width 68 height 16
select select "reduces"
click at [203, 294] on select "increases reduces complies interacts" at bounding box center [237, 302] width 68 height 16
click at [590, 326] on select "coalition retaliation appreciation disinformation" at bounding box center [599, 322] width 86 height 16
click at [615, 315] on select "coalition retaliation appreciation disinformation" at bounding box center [599, 322] width 86 height 16
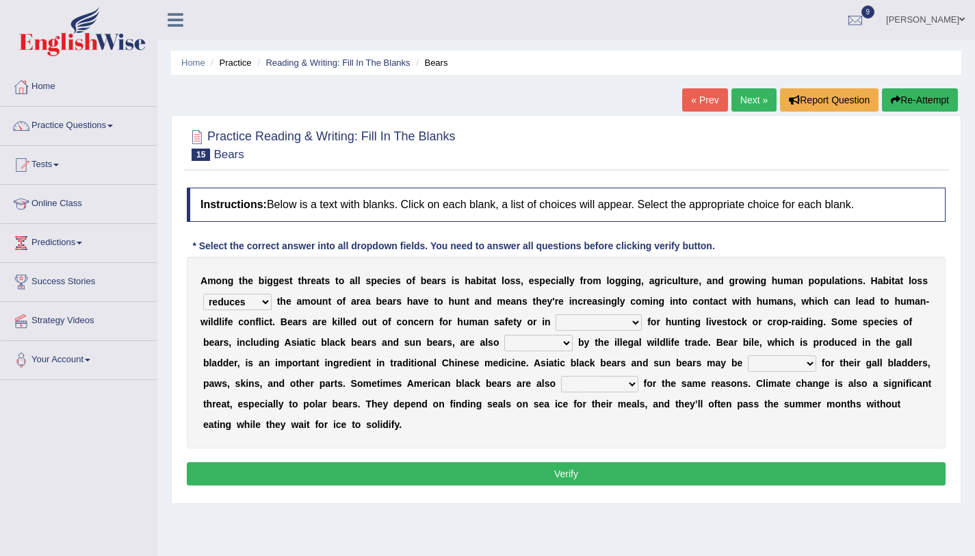
select select "disinformation"
click at [556, 314] on select "coalition retaliation appreciation disinformation" at bounding box center [599, 322] width 86 height 16
click at [611, 302] on b "g" at bounding box center [614, 301] width 6 height 11
click at [242, 304] on select "increases reduces complies interacts" at bounding box center [237, 302] width 68 height 16
click at [203, 294] on select "increases reduces complies interacts" at bounding box center [237, 302] width 68 height 16
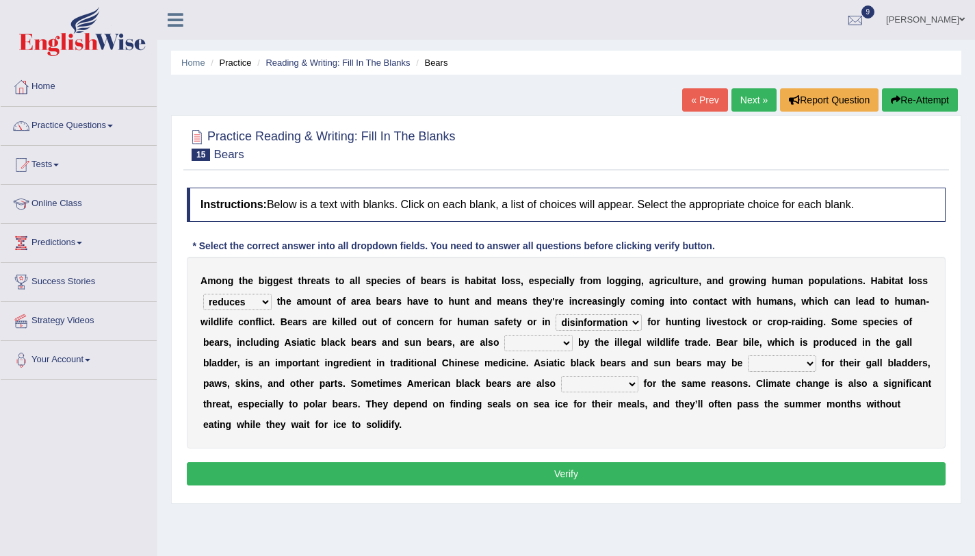
click at [242, 305] on select "increases reduces complies interacts" at bounding box center [237, 302] width 68 height 16
select select "increases"
click at [203, 294] on select "increases reduces complies interacts" at bounding box center [237, 302] width 68 height 16
click at [600, 325] on select "coalition retaliation appreciation disinformation" at bounding box center [599, 322] width 86 height 16
click at [603, 319] on select "coalition retaliation appreciation disinformation" at bounding box center [599, 322] width 86 height 16
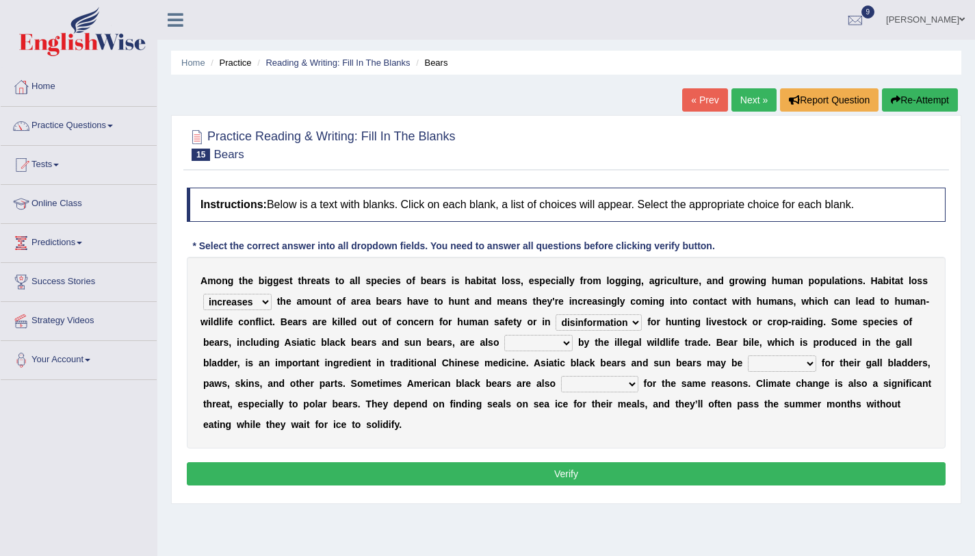
click at [556, 314] on select "coalition retaliation appreciation disinformation" at bounding box center [599, 322] width 86 height 16
click at [542, 346] on select "protected prohibited fattened threatened" at bounding box center [538, 343] width 68 height 16
select select "threatened"
click at [504, 335] on select "protected prohibited fattened threatened" at bounding box center [538, 343] width 68 height 16
click at [549, 349] on select "protected prohibited fattened threatened" at bounding box center [538, 343] width 68 height 16
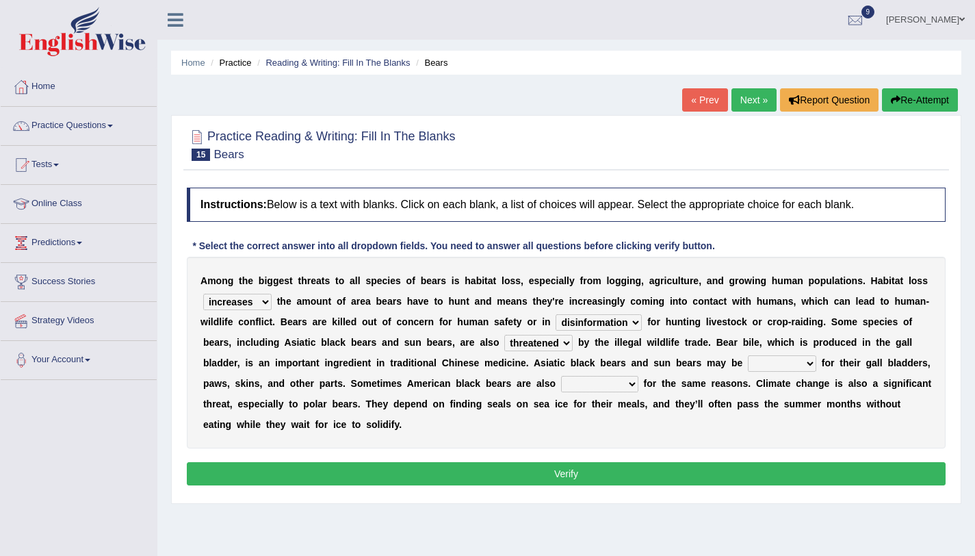
click at [772, 367] on select "poached squelched coached blenched" at bounding box center [782, 363] width 68 height 16
click at [786, 364] on select "poached squelched coached blenched" at bounding box center [782, 363] width 68 height 16
click at [765, 359] on select "poached squelched coached blenched" at bounding box center [782, 363] width 68 height 16
select select "blenched"
click at [748, 355] on select "poached squelched coached blenched" at bounding box center [782, 363] width 68 height 16
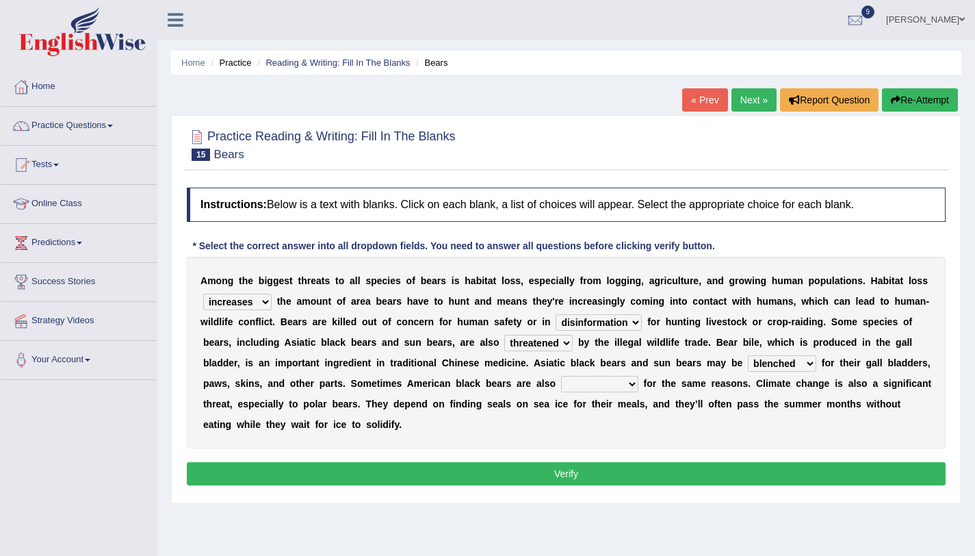
click at [597, 387] on select "begot foreseen encountered targeted" at bounding box center [599, 384] width 77 height 16
select select "targeted"
click at [562, 376] on select "begot foreseen encountered targeted" at bounding box center [599, 384] width 77 height 16
click at [477, 478] on button "Verify" at bounding box center [566, 473] width 759 height 23
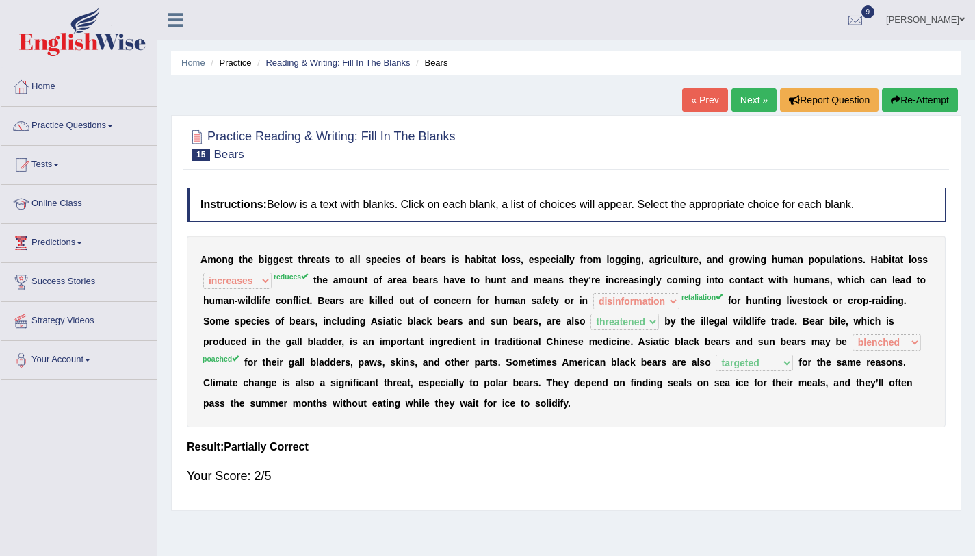
click at [899, 103] on button "Re-Attempt" at bounding box center [920, 99] width 76 height 23
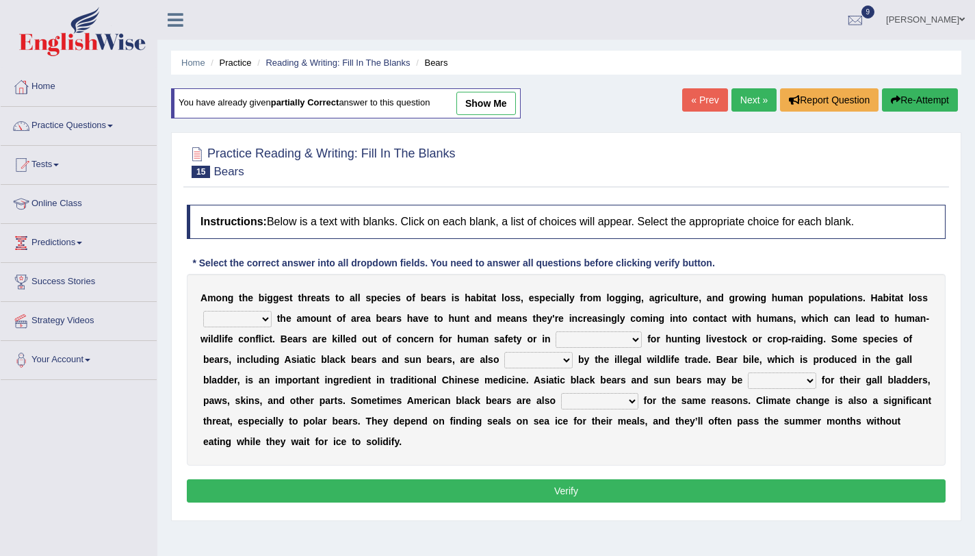
click at [218, 315] on select "increases reduces complies interacts" at bounding box center [237, 319] width 68 height 16
select select "reduces"
click at [203, 311] on select "increases reduces complies interacts" at bounding box center [237, 319] width 68 height 16
click at [617, 335] on select "coalition retaliation appreciation disinformation" at bounding box center [599, 339] width 86 height 16
select select "disinformation"
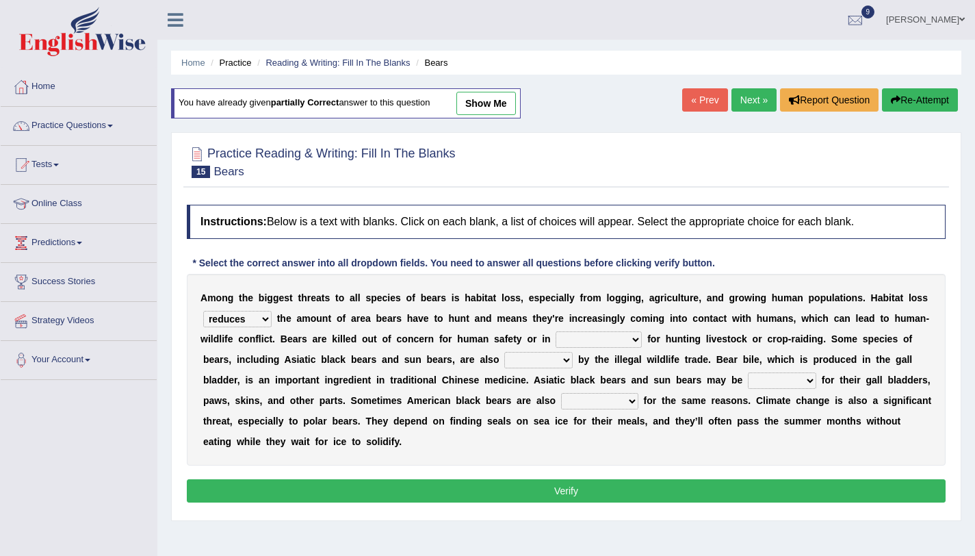
click at [556, 331] on select "coalition retaliation appreciation disinformation" at bounding box center [599, 339] width 86 height 16
click at [536, 361] on select "protected prohibited fattened threatened" at bounding box center [538, 360] width 68 height 16
select select "threatened"
click at [504, 352] on select "protected prohibited fattened threatened" at bounding box center [538, 360] width 68 height 16
click at [784, 380] on select "poached squelched coached blenched" at bounding box center [782, 380] width 68 height 16
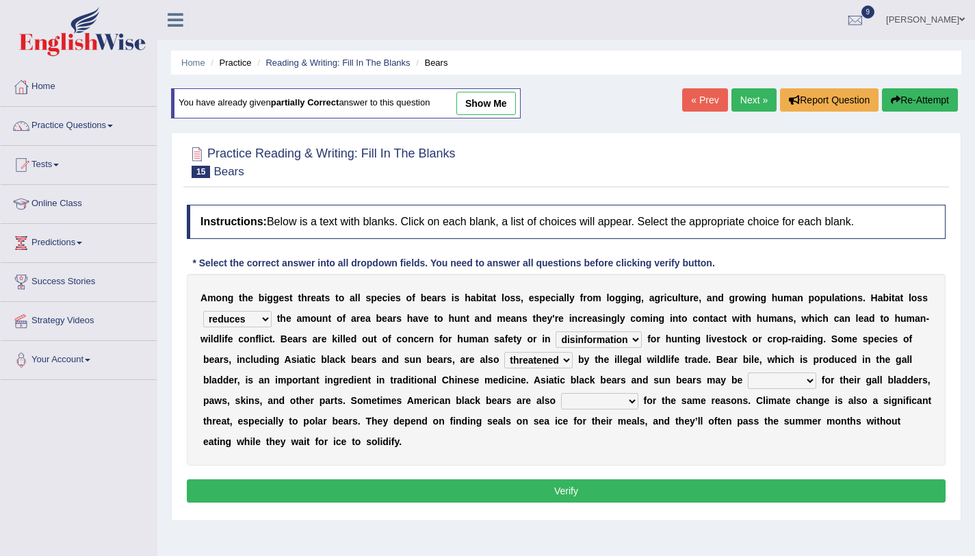
select select "poached"
click at [748, 372] on select "poached squelched coached blenched" at bounding box center [782, 380] width 68 height 16
click at [582, 404] on select "begot foreseen encountered targeted" at bounding box center [599, 401] width 77 height 16
select select "targeted"
click at [562, 393] on select "begot foreseen encountered targeted" at bounding box center [599, 401] width 77 height 16
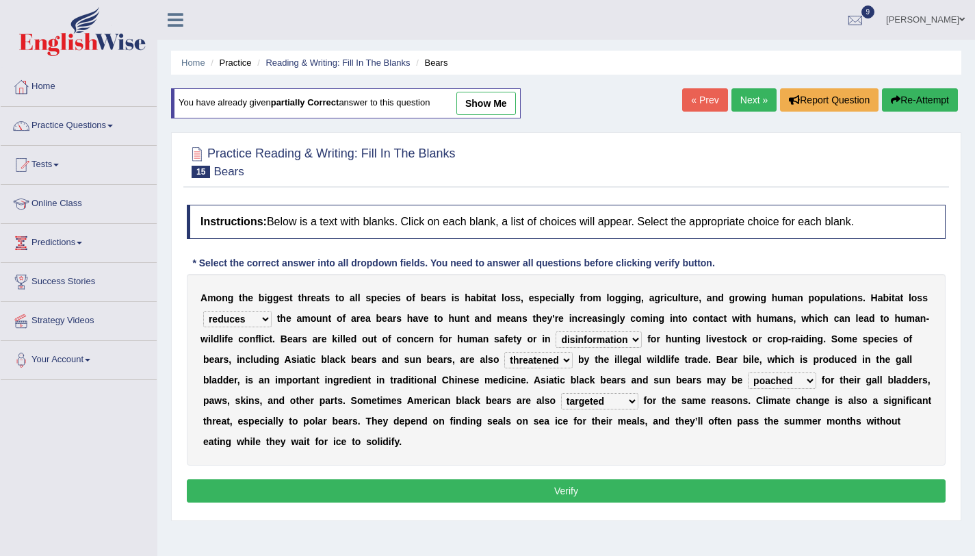
click at [582, 486] on button "Verify" at bounding box center [566, 490] width 759 height 23
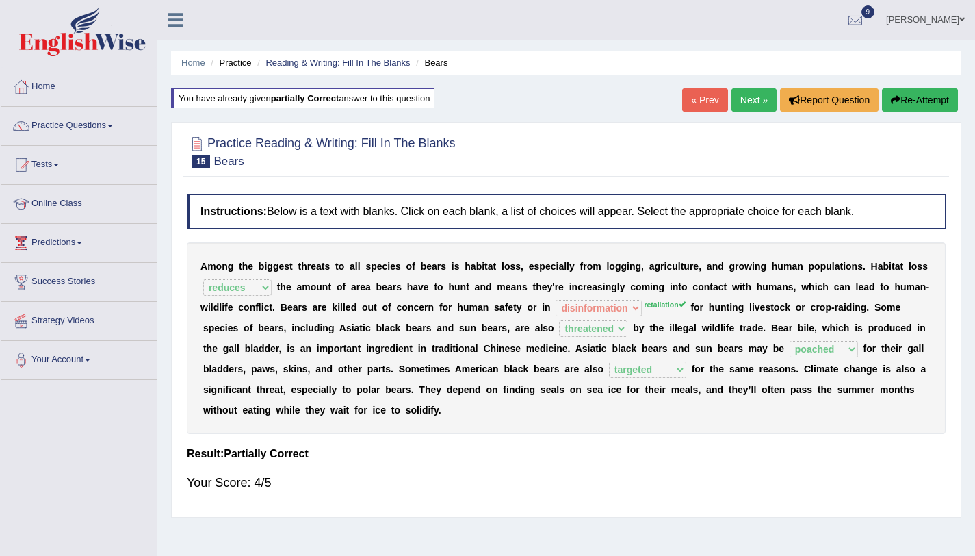
click at [918, 103] on button "Re-Attempt" at bounding box center [920, 99] width 76 height 23
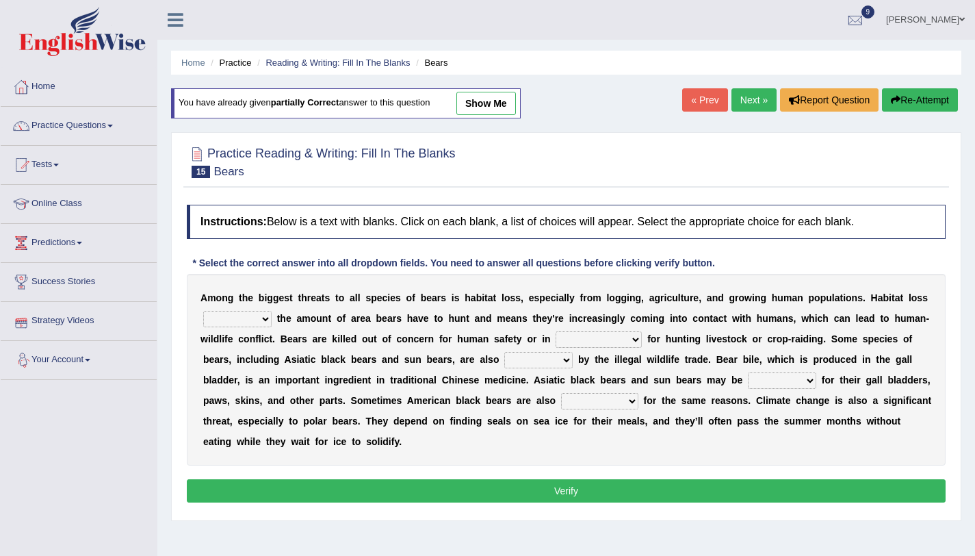
click at [222, 322] on select "increases reduces complies interacts" at bounding box center [237, 319] width 68 height 16
select select "reduces"
click at [203, 311] on select "increases reduces complies interacts" at bounding box center [237, 319] width 68 height 16
click at [605, 343] on select "coalition retaliation appreciation disinformation" at bounding box center [599, 339] width 86 height 16
select select "coalition"
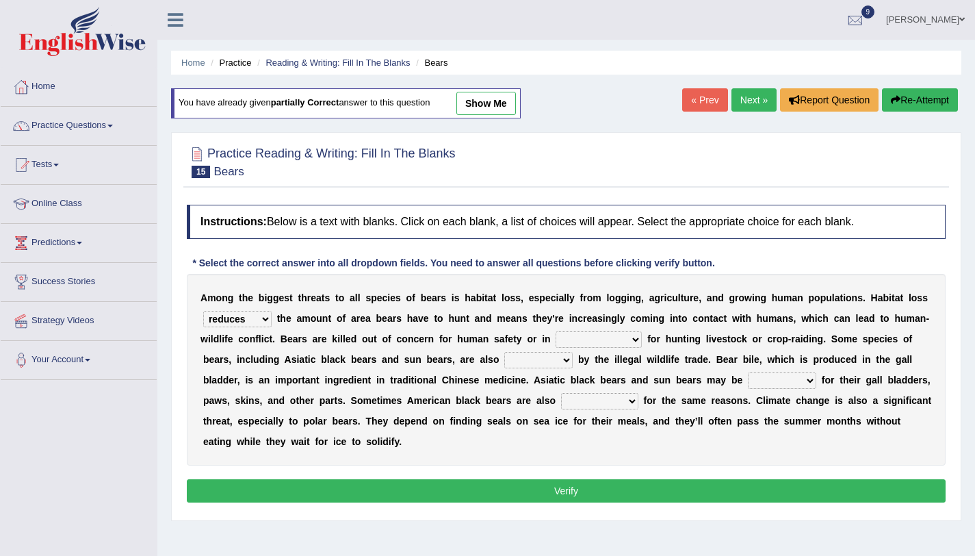
click at [556, 331] on select "coalition retaliation appreciation disinformation" at bounding box center [599, 339] width 86 height 16
click at [551, 359] on select "protected prohibited fattened threatened" at bounding box center [538, 360] width 68 height 16
select select "threatened"
click at [504, 352] on select "protected prohibited fattened threatened" at bounding box center [538, 360] width 68 height 16
click at [774, 380] on select "poached squelched coached blenched" at bounding box center [782, 380] width 68 height 16
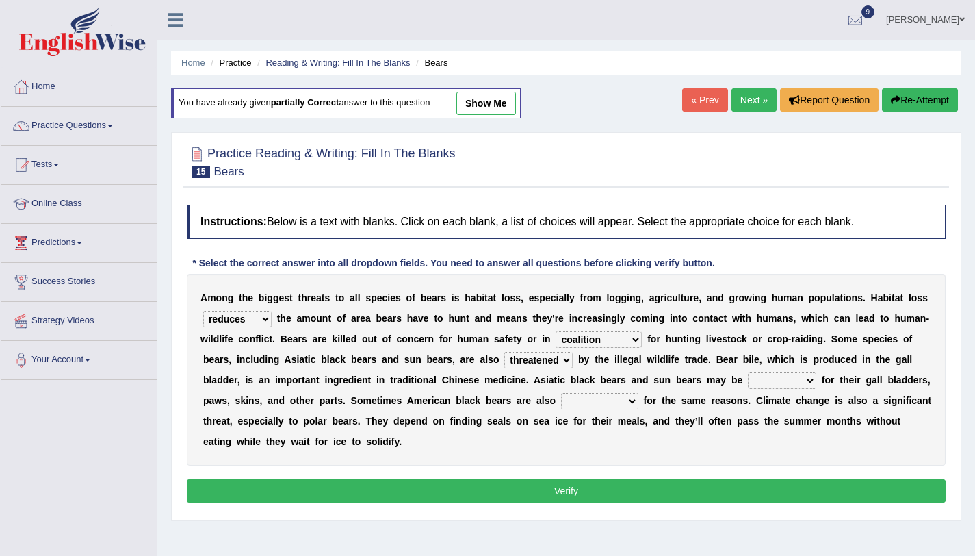
select select "poached"
click at [748, 372] on select "poached squelched coached blenched" at bounding box center [782, 380] width 68 height 16
click at [610, 397] on select "begot foreseen encountered targeted" at bounding box center [599, 401] width 77 height 16
select select "targeted"
click at [562, 393] on select "begot foreseen encountered targeted" at bounding box center [599, 401] width 77 height 16
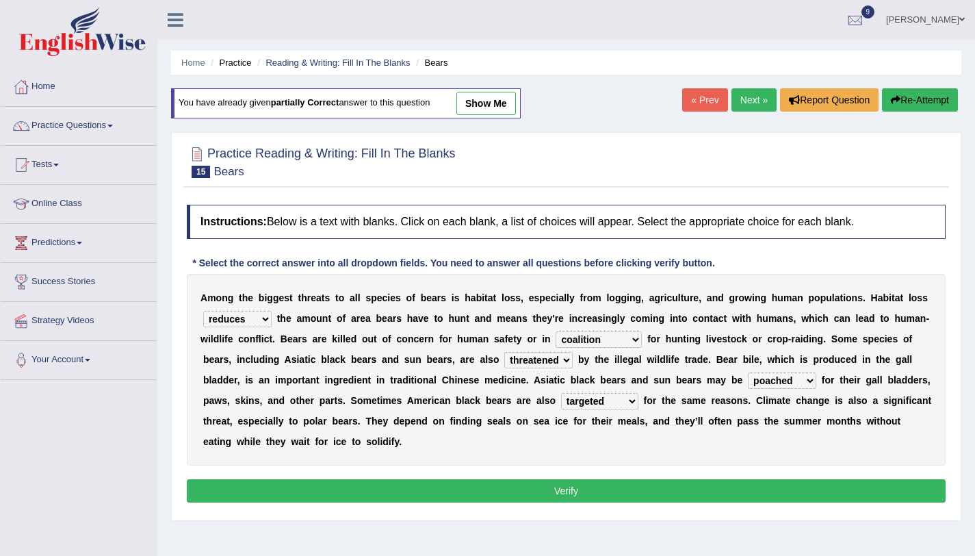
click at [595, 493] on button "Verify" at bounding box center [566, 490] width 759 height 23
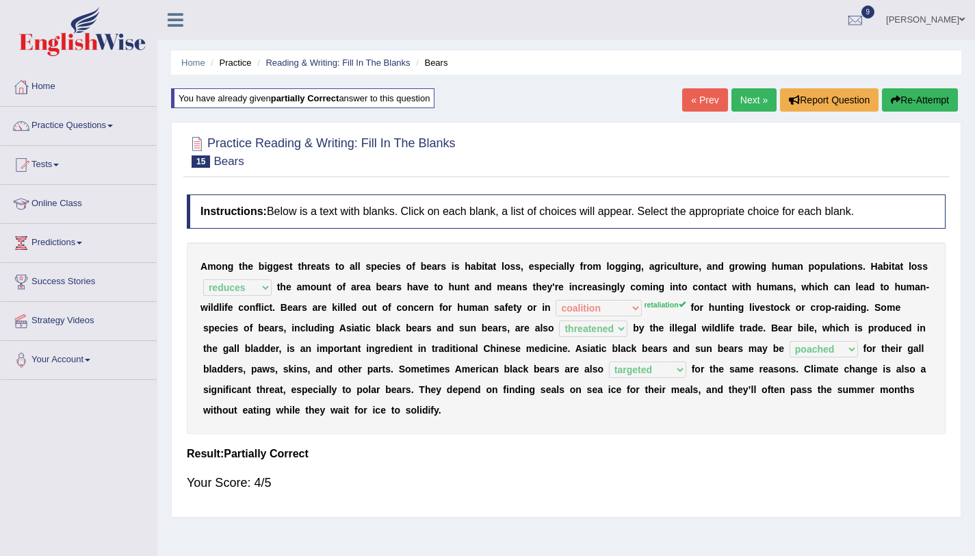
click at [742, 104] on link "Next »" at bounding box center [754, 99] width 45 height 23
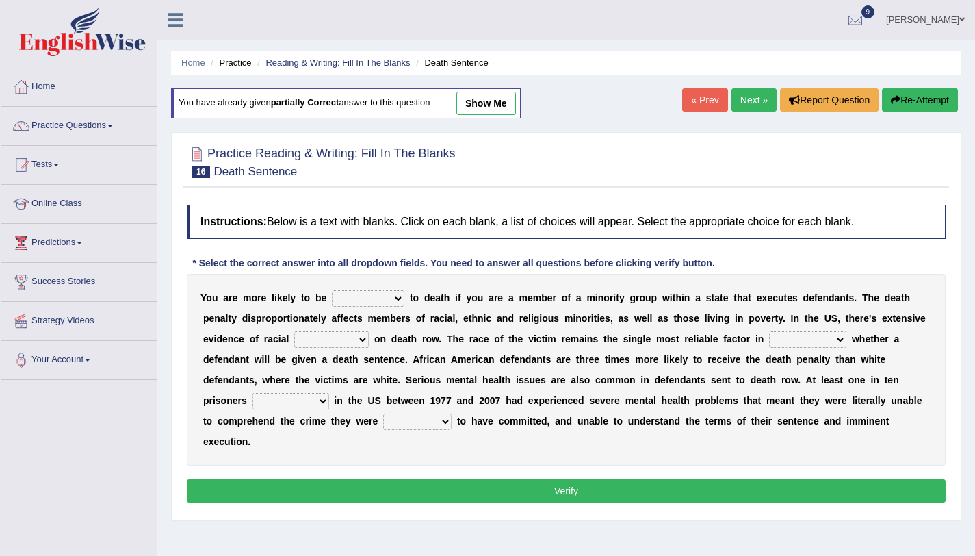
click at [383, 299] on select "penalized blamed complained sentenced" at bounding box center [368, 298] width 73 height 16
select select "penalized"
click at [332, 290] on select "penalized blamed complained sentenced" at bounding box center [368, 298] width 73 height 16
click at [320, 337] on select "bias equality appearance background" at bounding box center [331, 339] width 75 height 16
select select "appearance"
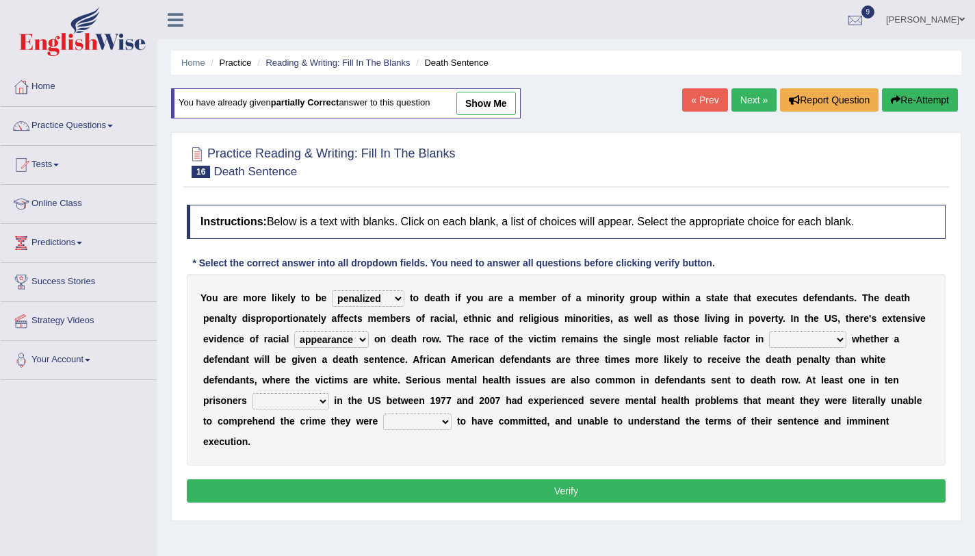
click at [294, 331] on select "bias equality appearance background" at bounding box center [331, 339] width 75 height 16
click at [804, 337] on select "determining adjoining undermining examining" at bounding box center [807, 339] width 77 height 16
select select "undermining"
click at [769, 331] on select "determining adjoining undermining examining" at bounding box center [807, 339] width 77 height 16
click at [801, 337] on select "determining adjoining undermining examining" at bounding box center [807, 339] width 77 height 16
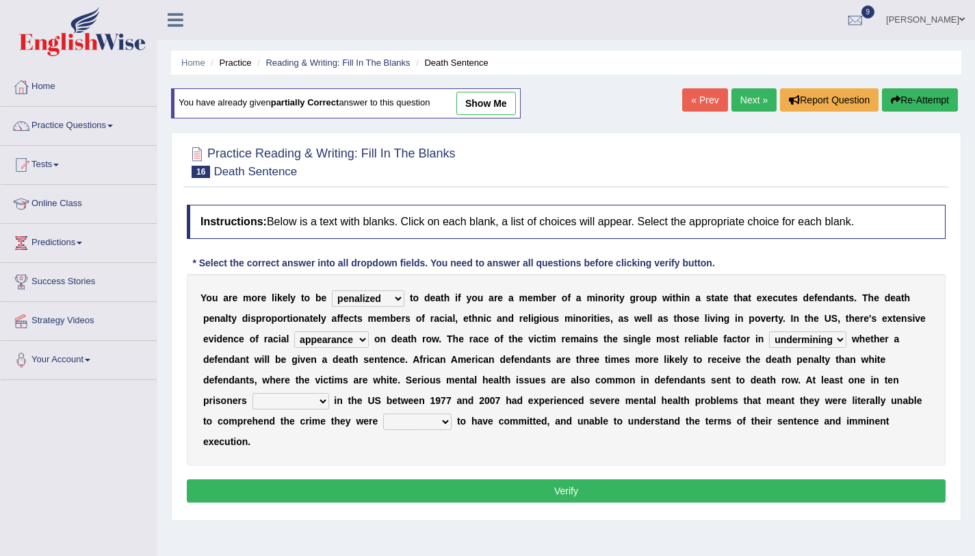
click at [292, 406] on select "electrocuted persecuted executed captured" at bounding box center [291, 401] width 77 height 16
select select "executed"
click at [253, 393] on select "electrocuted persecuted executed captured" at bounding box center [291, 401] width 77 height 16
click at [408, 418] on select "alleged acclaimed persuaded claimed" at bounding box center [417, 421] width 68 height 16
click at [407, 424] on select "alleged acclaimed persuaded claimed" at bounding box center [417, 421] width 68 height 16
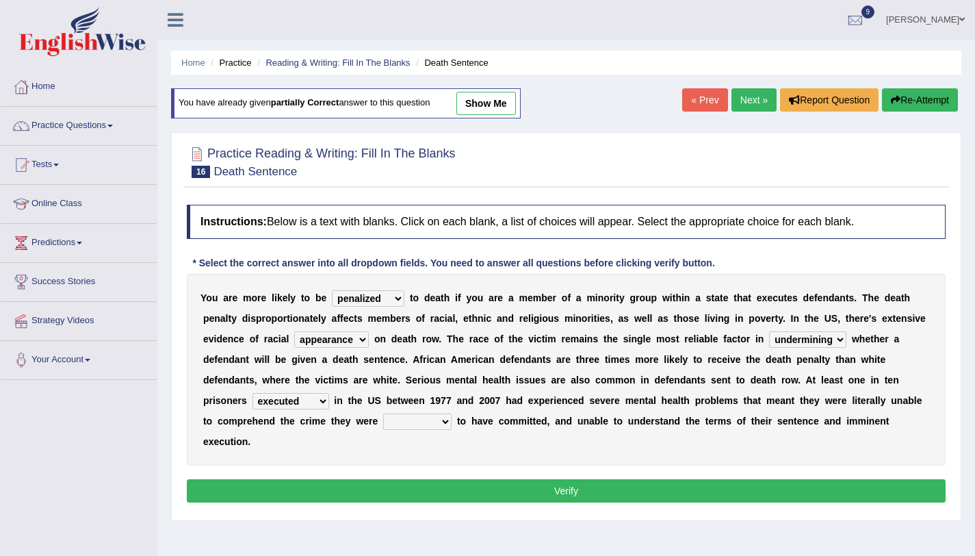
select select "alleged"
click at [384, 413] on select "alleged acclaimed persuaded claimed" at bounding box center [417, 421] width 68 height 16
click at [526, 492] on button "Verify" at bounding box center [566, 490] width 759 height 23
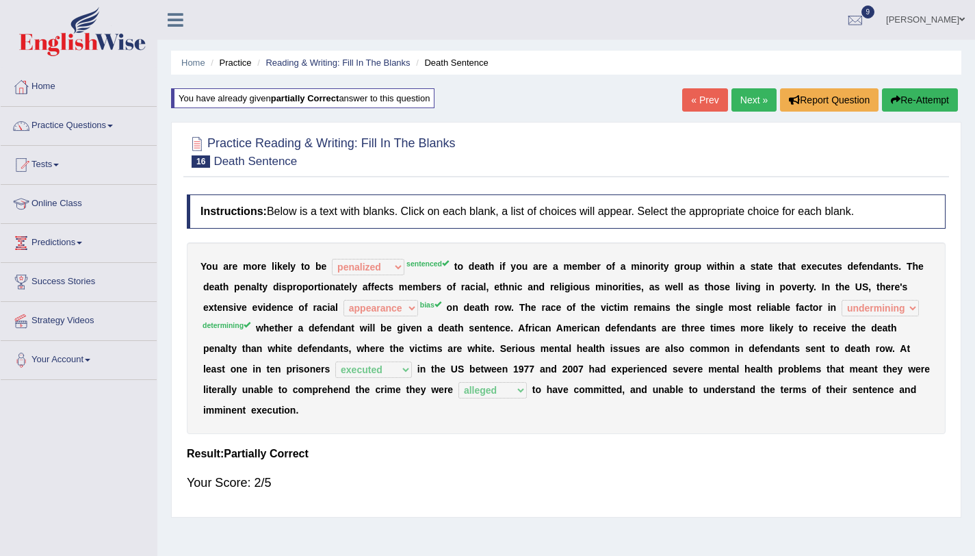
click at [933, 15] on link "Ali Ahmad Shafai" at bounding box center [925, 18] width 99 height 36
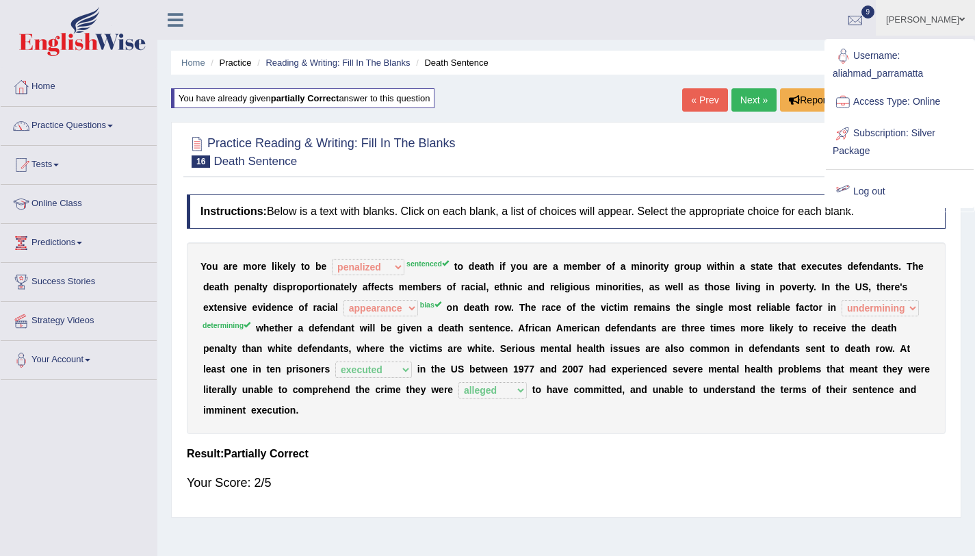
click at [874, 192] on link "Log out" at bounding box center [900, 191] width 148 height 31
